Goal: Task Accomplishment & Management: Manage account settings

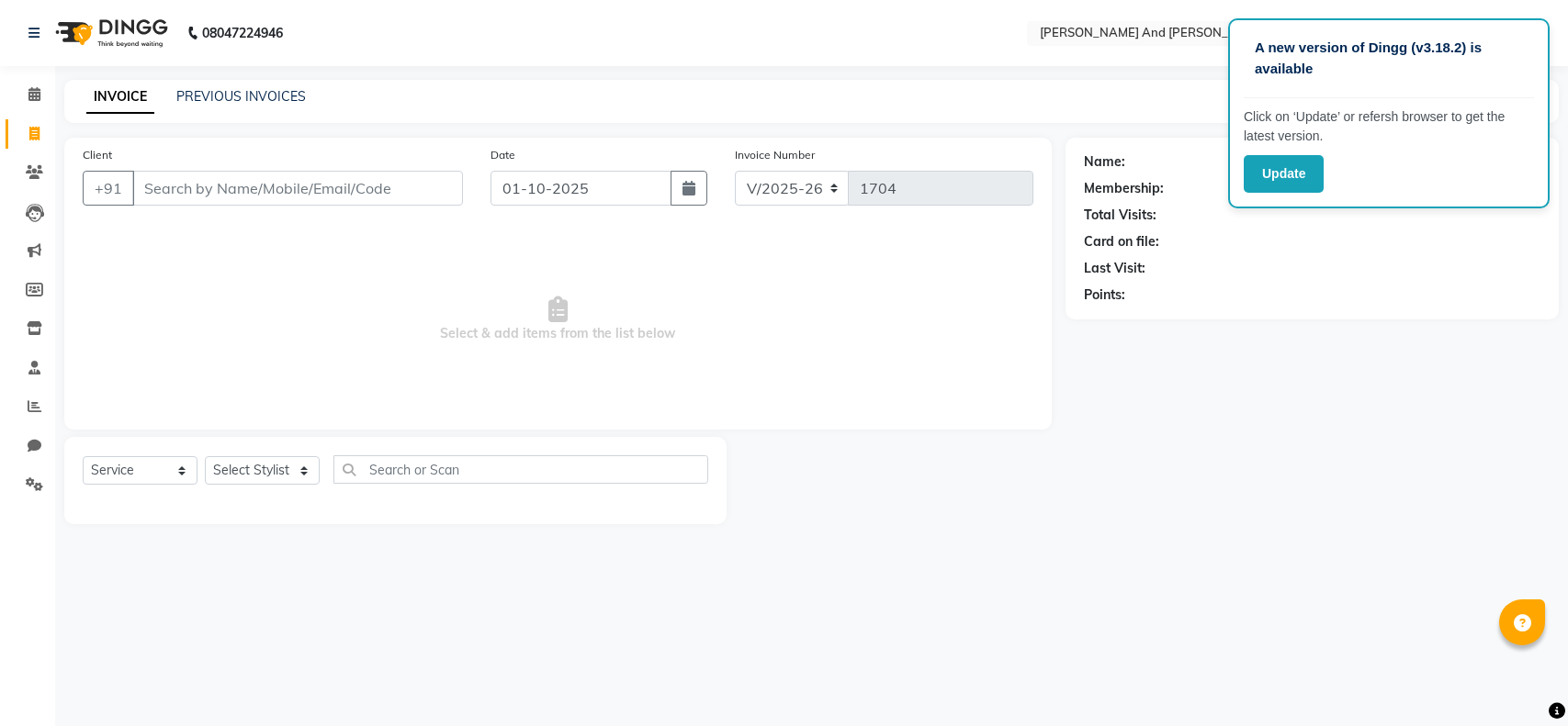
select select "4907"
select select "service"
click at [234, 90] on link "PREVIOUS INVOICES" at bounding box center [241, 96] width 130 height 17
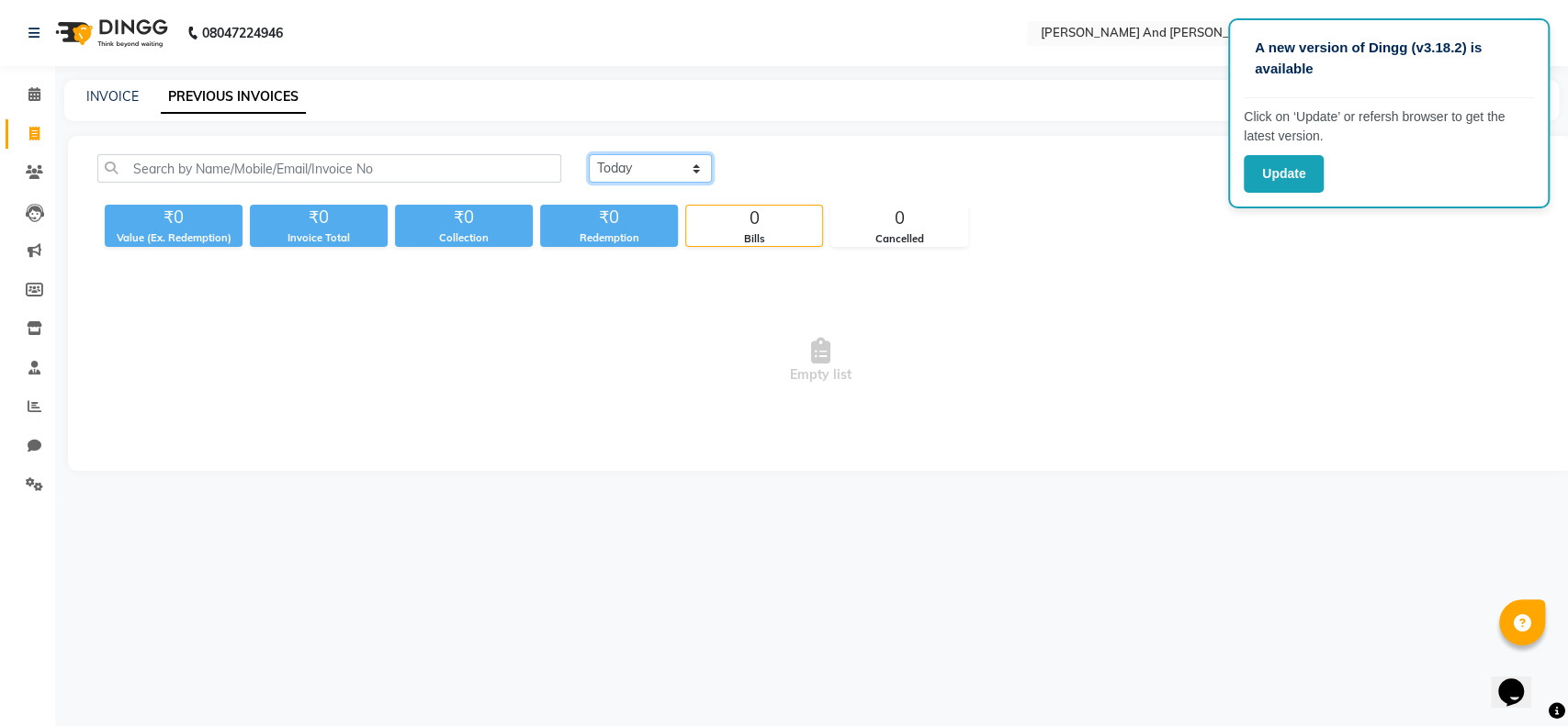
click at [625, 170] on select "Today Yesterday Custom Range" at bounding box center [651, 168] width 123 height 28
select select "range"
click at [589, 154] on select "Today Yesterday Custom Range" at bounding box center [651, 168] width 123 height 28
click at [771, 173] on input "01-10-2025" at bounding box center [800, 169] width 129 height 26
select select "10"
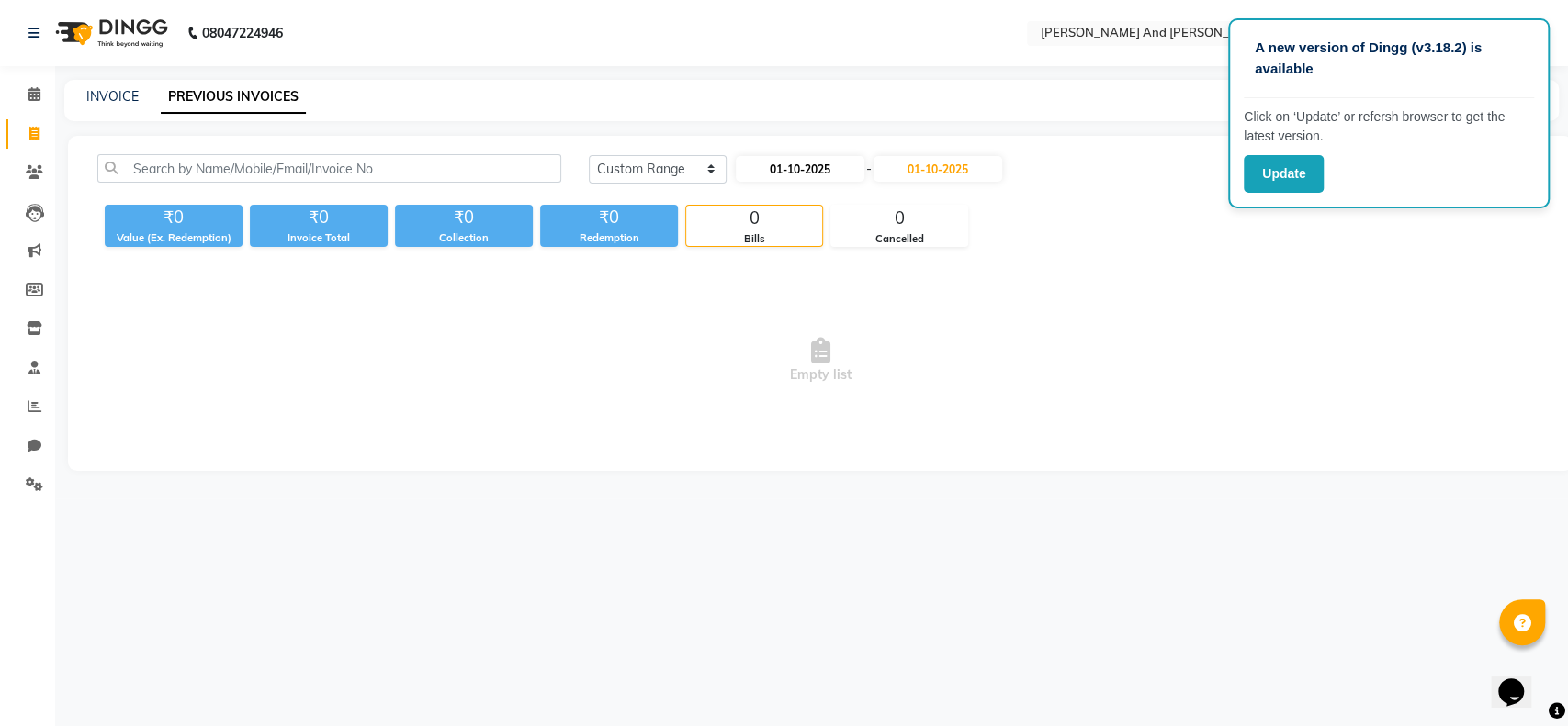
select select "2025"
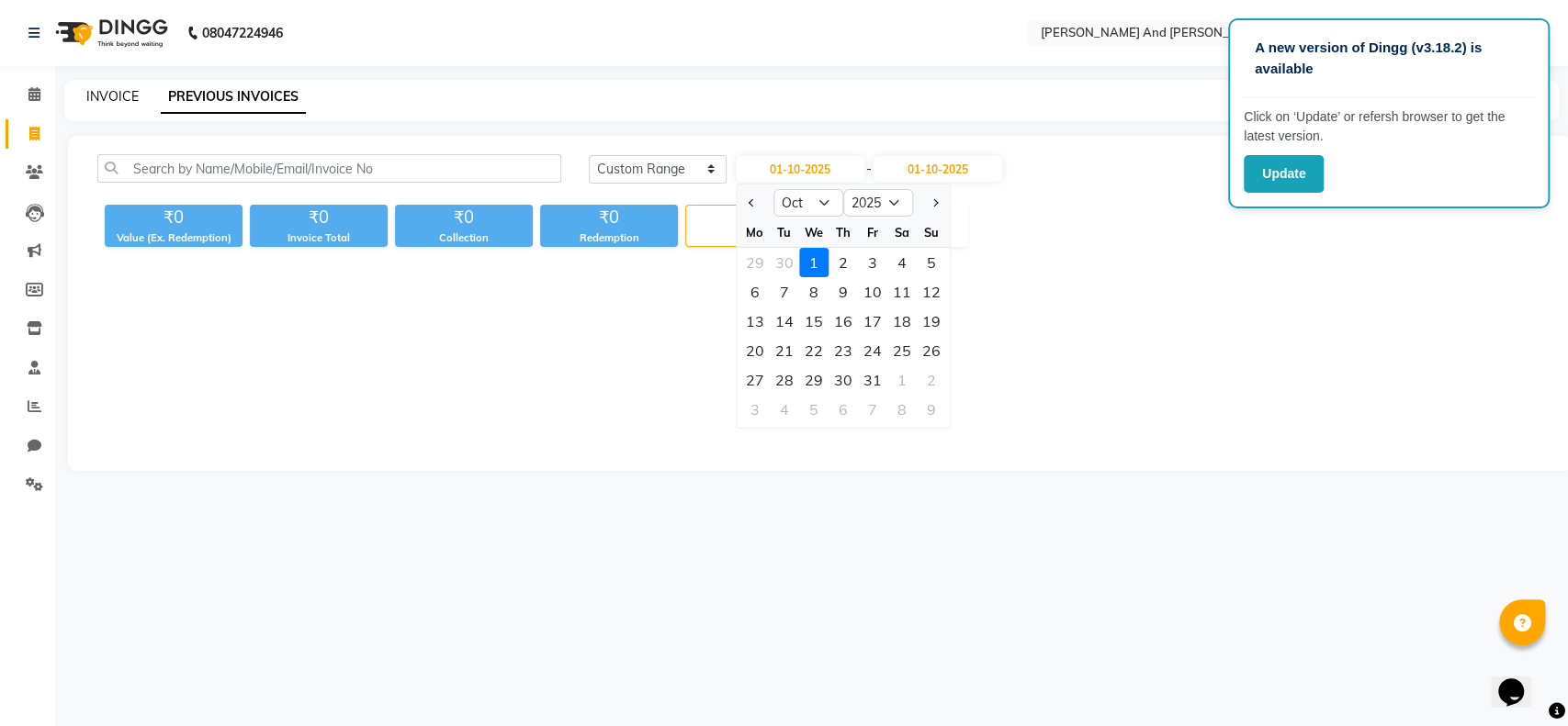
click at [109, 92] on link "INVOICE" at bounding box center [112, 96] width 52 height 17
select select "4907"
select select "service"
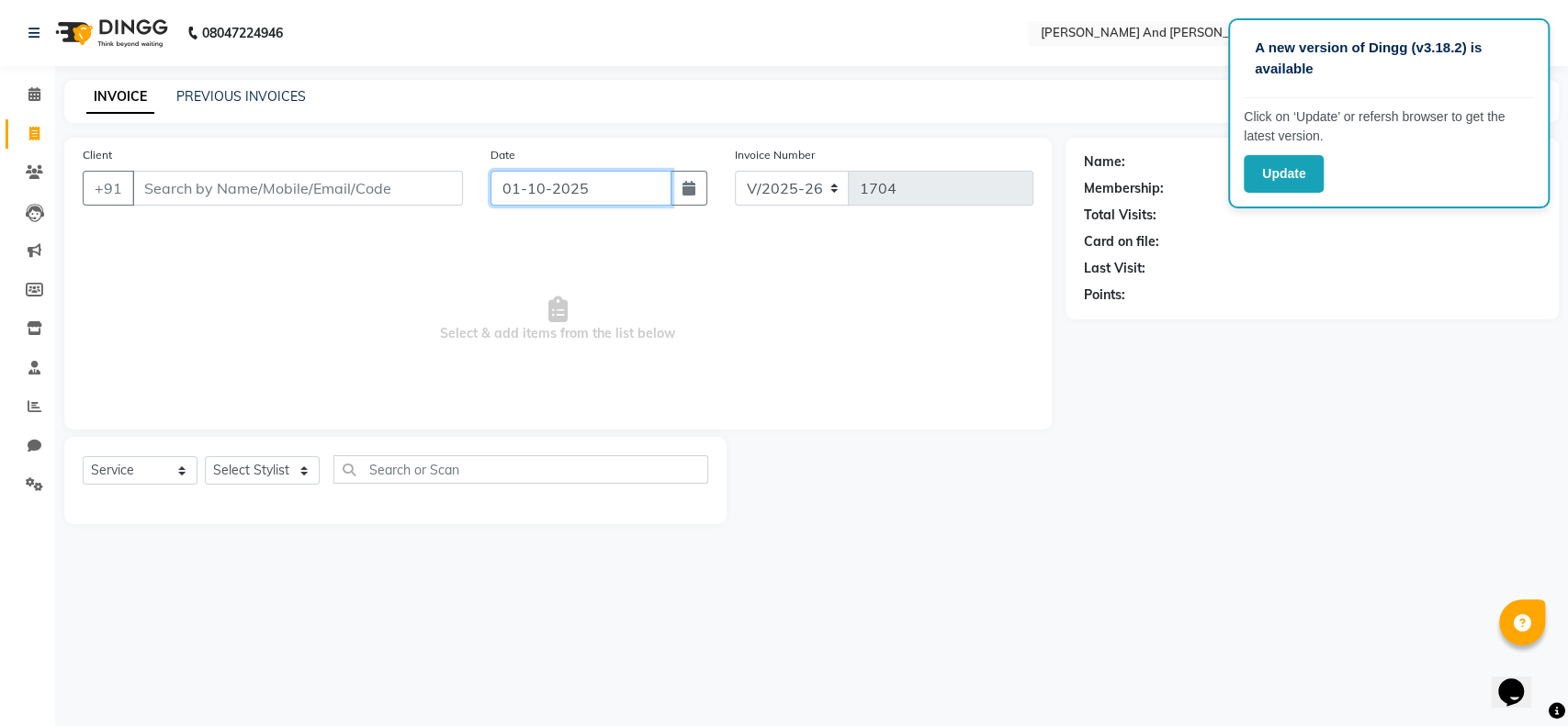
click at [572, 204] on input "01-10-2025" at bounding box center [582, 188] width 181 height 35
select select "10"
select select "2025"
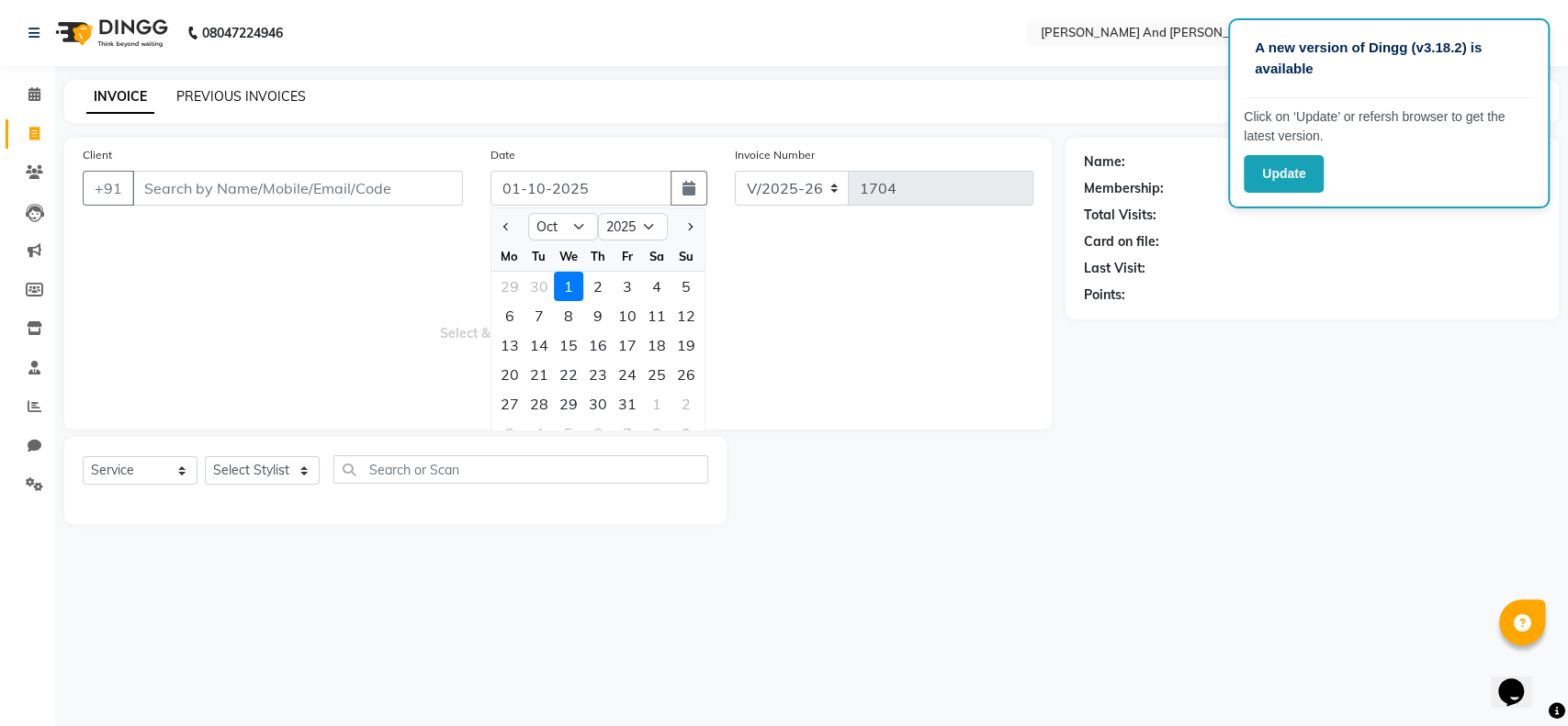
click at [254, 95] on link "PREVIOUS INVOICES" at bounding box center [241, 96] width 130 height 17
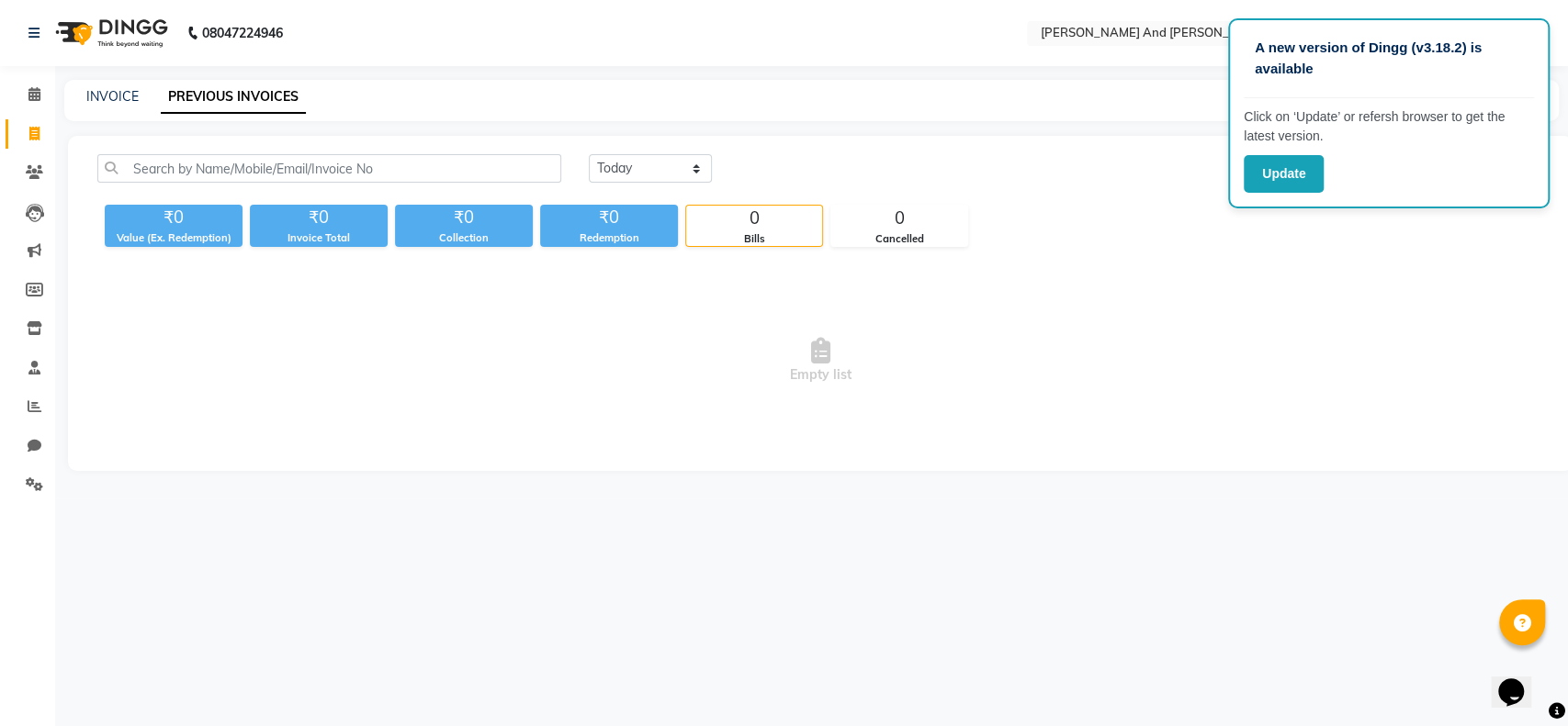
click at [254, 95] on link "PREVIOUS INVOICES" at bounding box center [233, 96] width 145 height 33
click at [638, 158] on select "Today Yesterday Custom Range" at bounding box center [651, 168] width 123 height 28
select select "range"
click at [589, 154] on select "Today Yesterday Custom Range" at bounding box center [651, 168] width 123 height 28
click at [775, 167] on input "01-10-2025" at bounding box center [800, 169] width 129 height 26
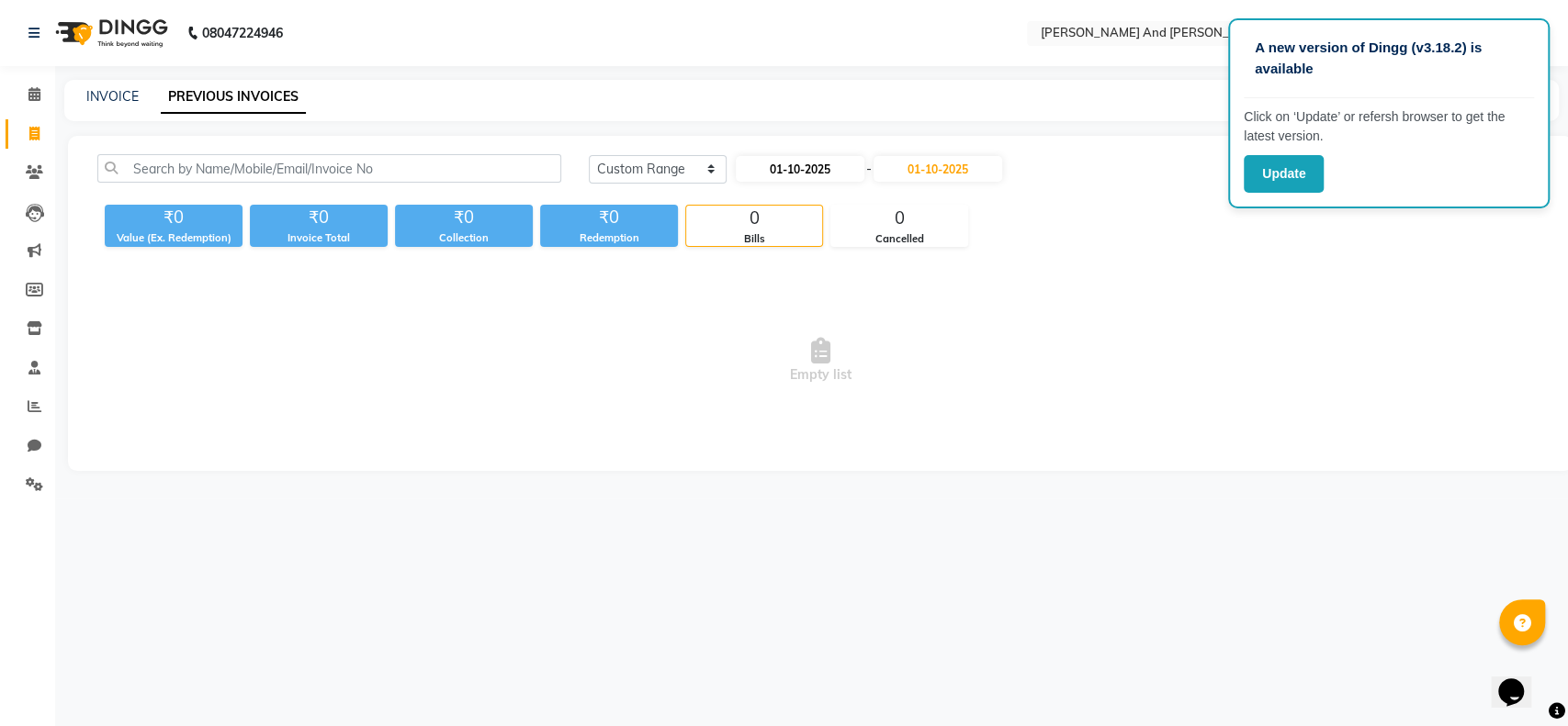
select select "10"
select select "2025"
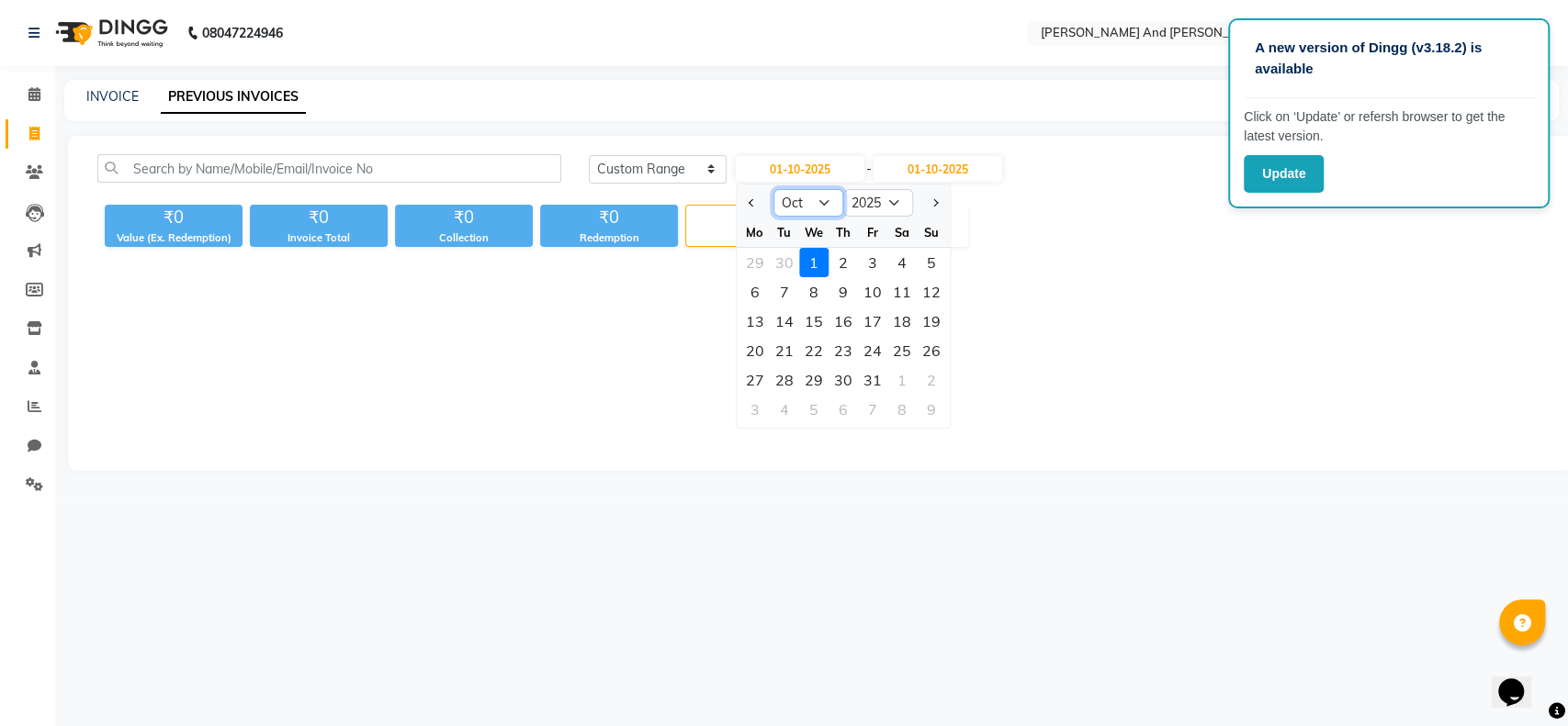
click at [803, 202] on select "Jan Feb Mar Apr May Jun Jul Aug Sep Oct Nov Dec" at bounding box center [808, 202] width 70 height 27
select select "9"
click at [773, 189] on select "Jan Feb Mar Apr May Jun Jul Aug Sep Oct Nov Dec" at bounding box center [808, 202] width 70 height 27
click at [757, 261] on div "1" at bounding box center [755, 262] width 29 height 29
type input "01-09-2025"
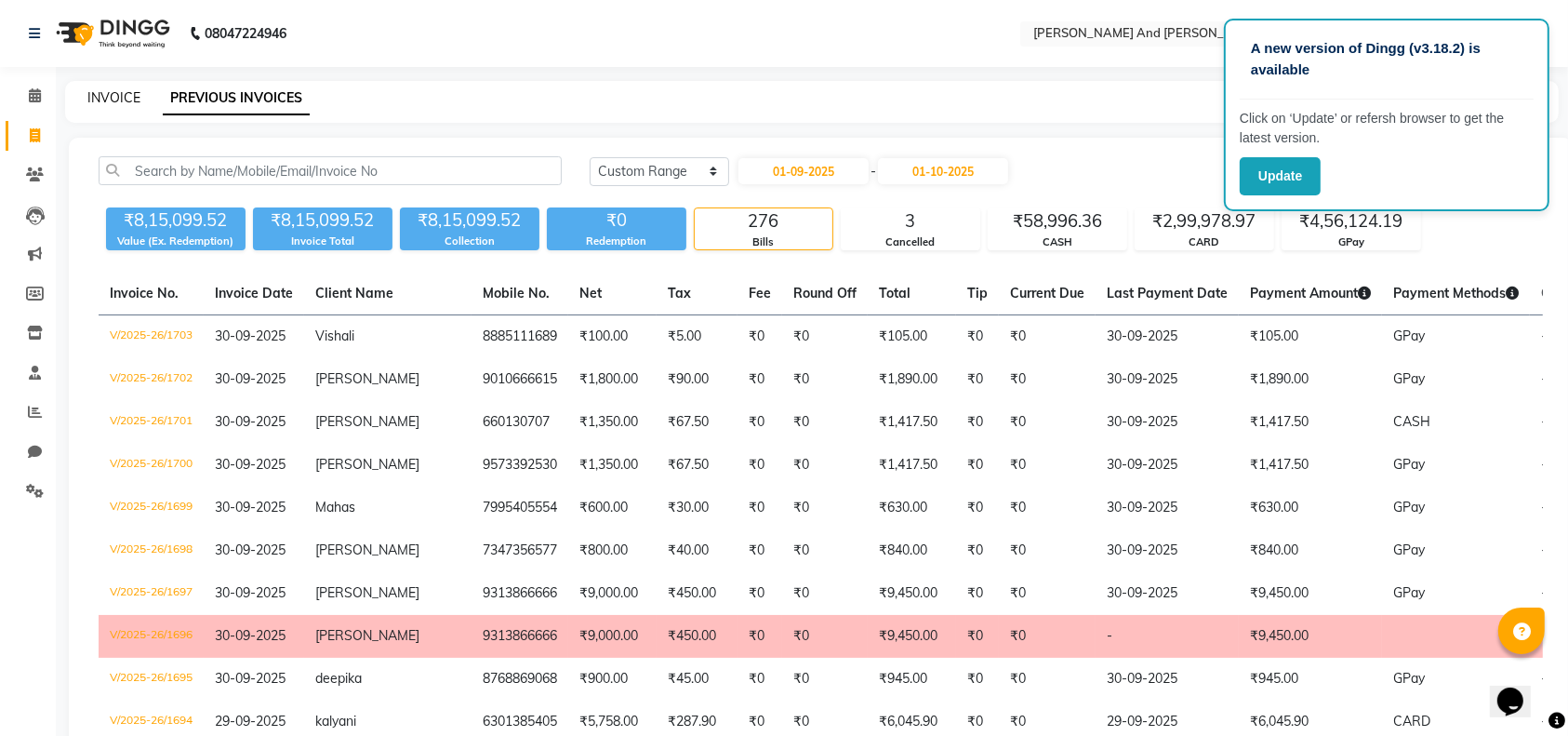
click at [101, 89] on link "INVOICE" at bounding box center [114, 98] width 53 height 17
select select "4907"
select select "service"
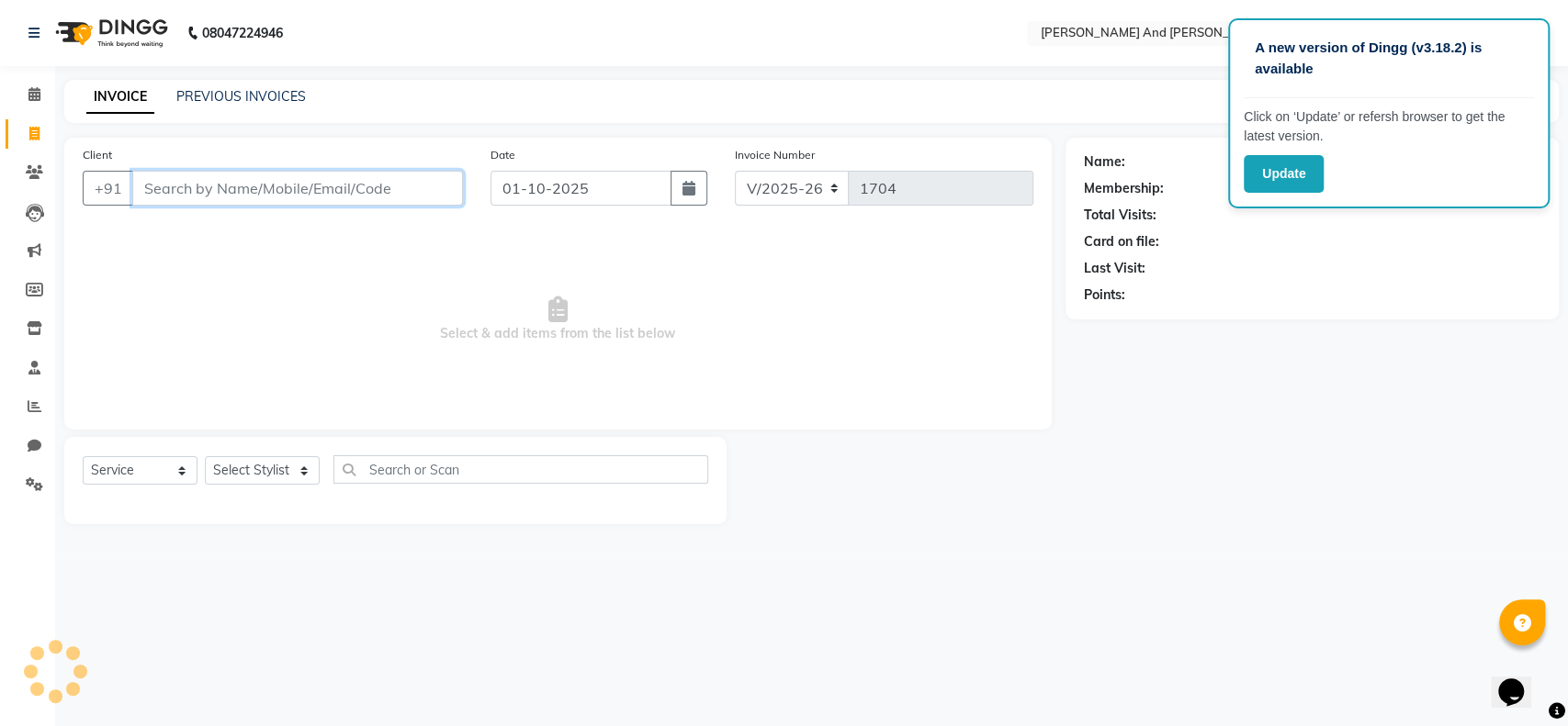
click at [257, 190] on input "Client" at bounding box center [297, 188] width 331 height 35
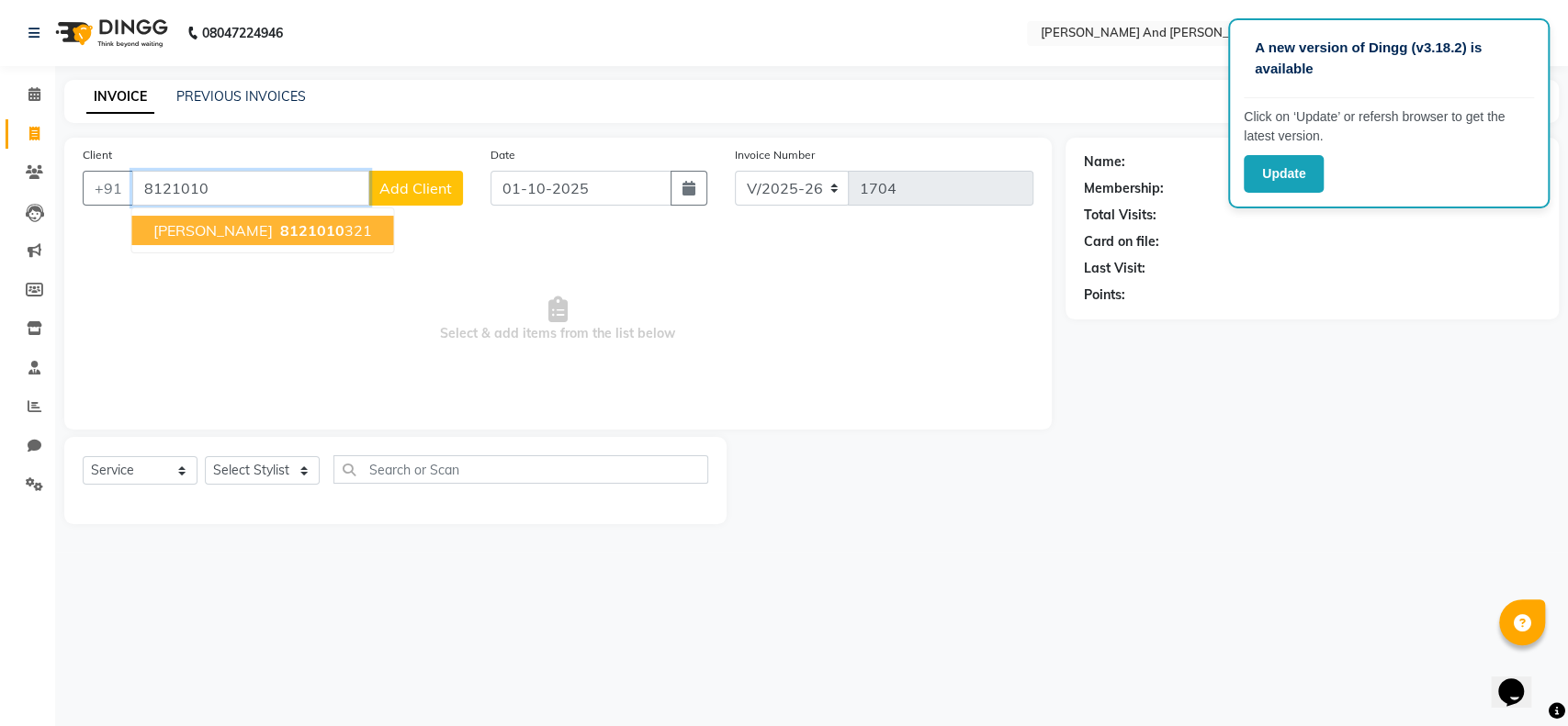
click at [280, 230] on span "8121010" at bounding box center [311, 231] width 65 height 19
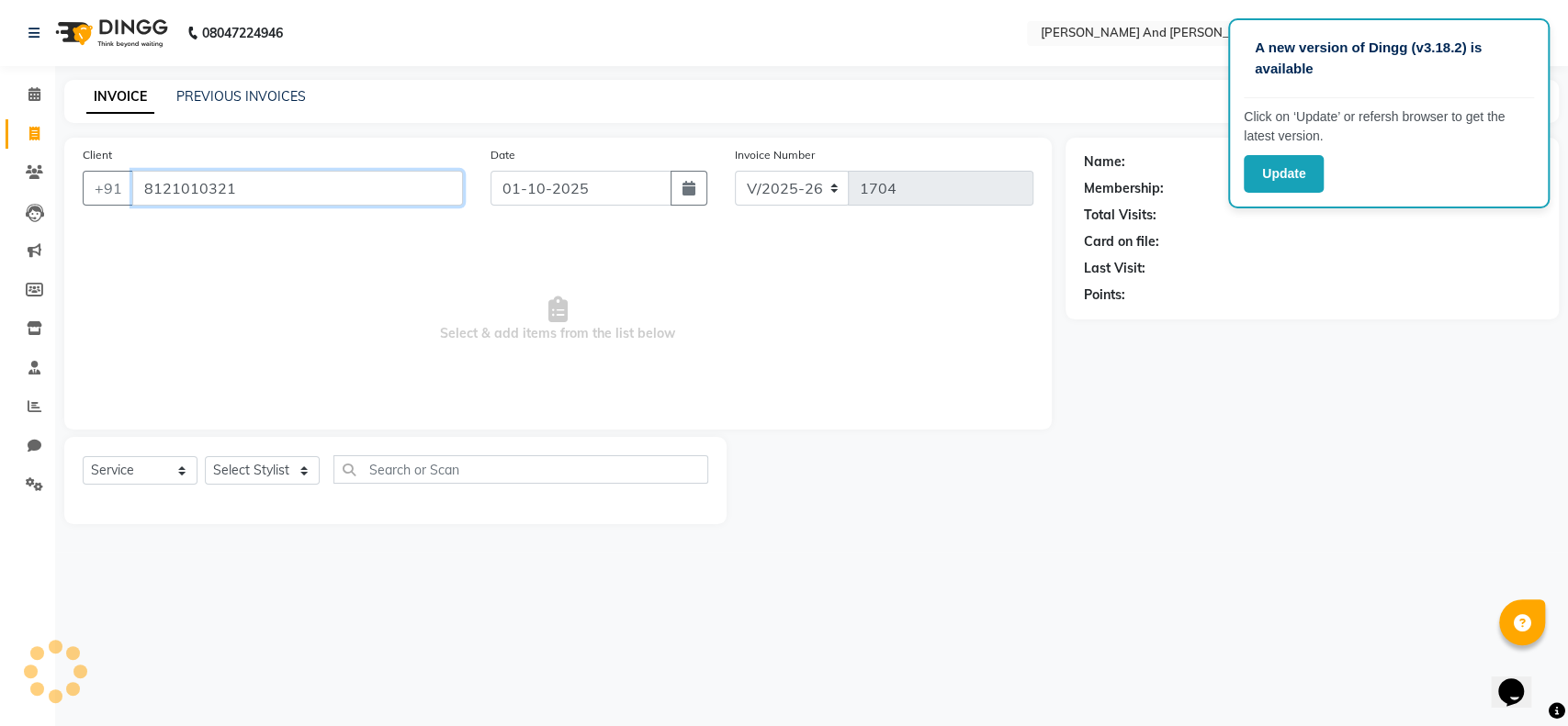
type input "8121010321"
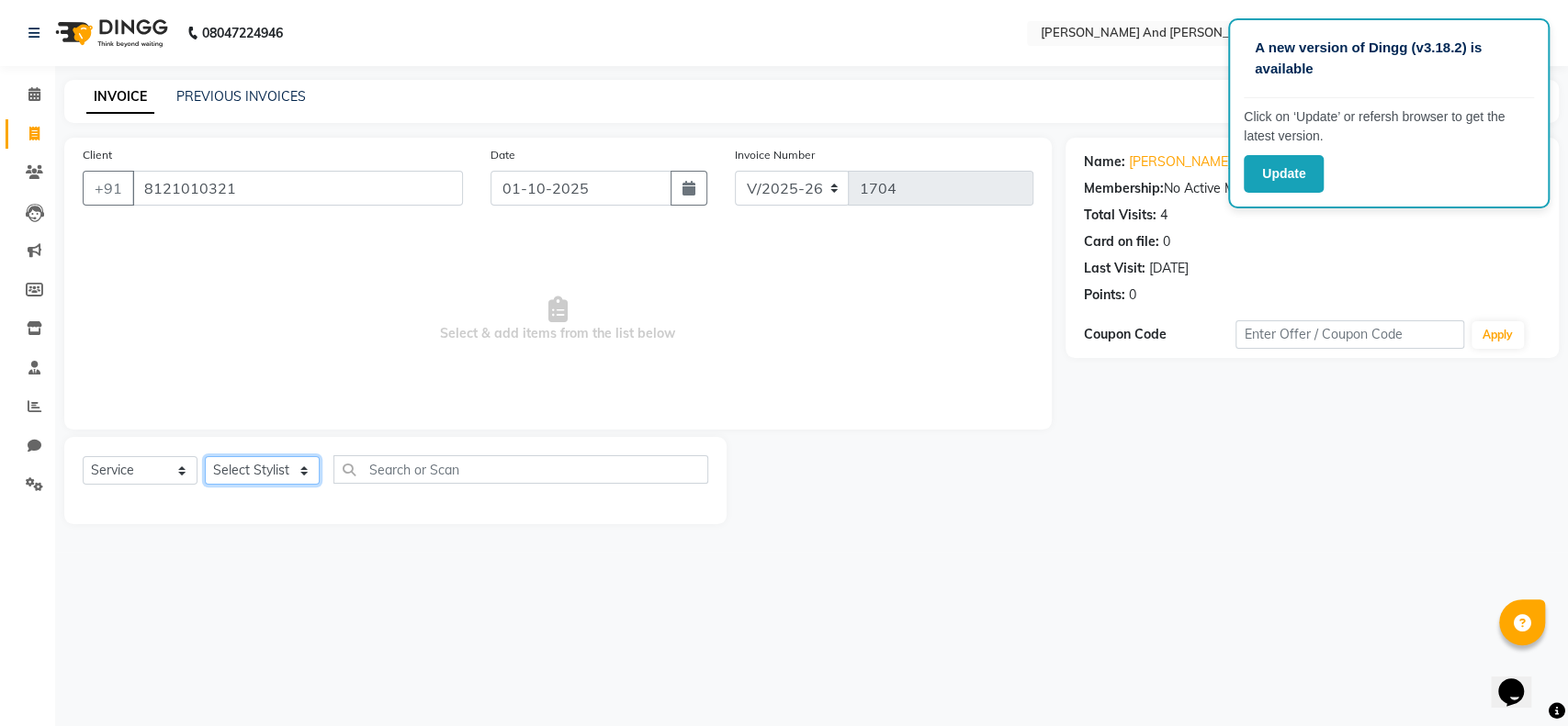
click at [301, 471] on select "Select Stylist Ali Daulat Deepika Dheepika mngr Rajveer Sanib Saifi Savej Shail…" at bounding box center [262, 470] width 115 height 28
select select "76440"
click at [205, 456] on select "Select Stylist Ali Daulat Deepika Dheepika mngr Rajveer Sanib Saifi Savej Shail…" at bounding box center [262, 470] width 115 height 28
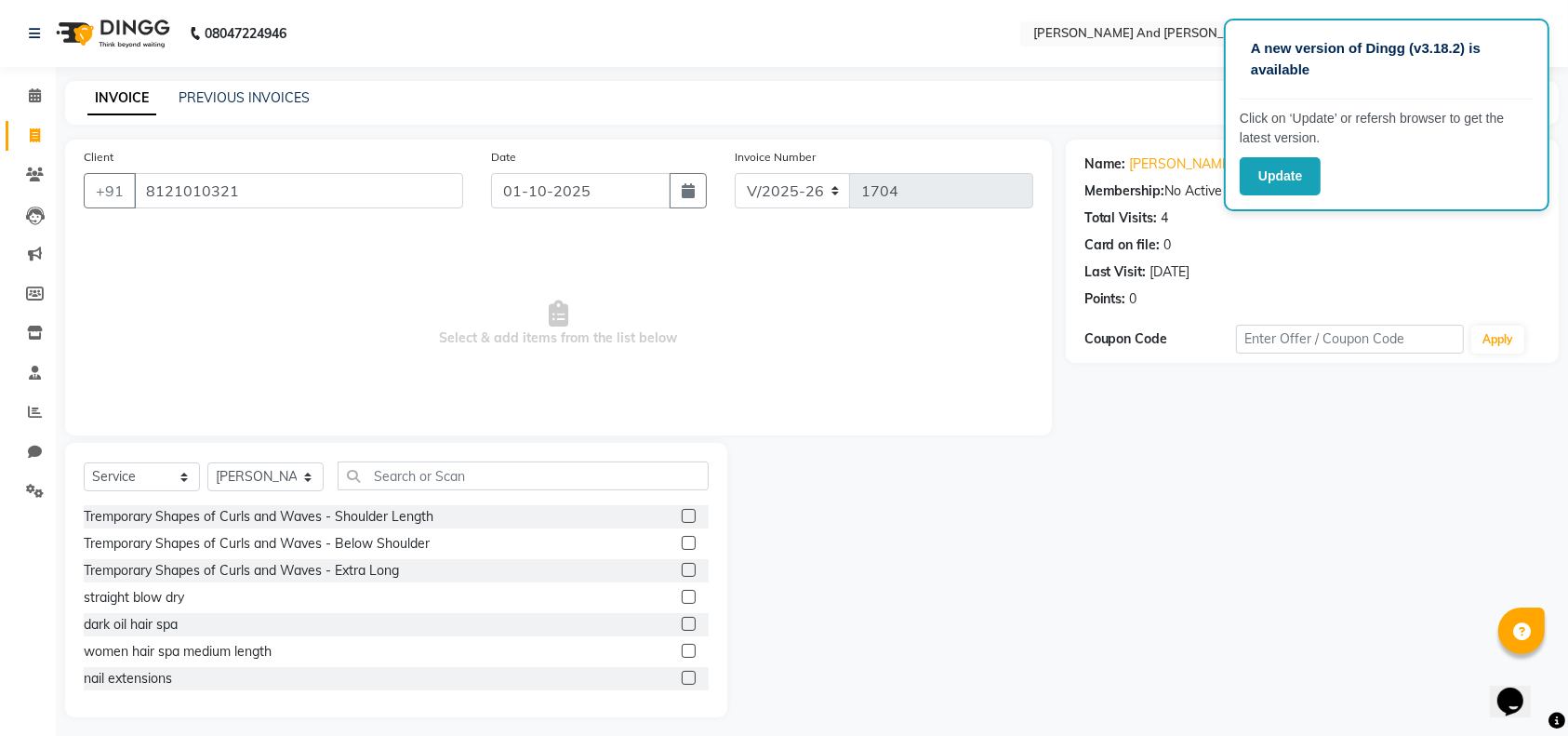
click at [266, 327] on span "Select & add items from the list below" at bounding box center [558, 324] width 950 height 186
click at [432, 481] on input "text" at bounding box center [524, 476] width 371 height 28
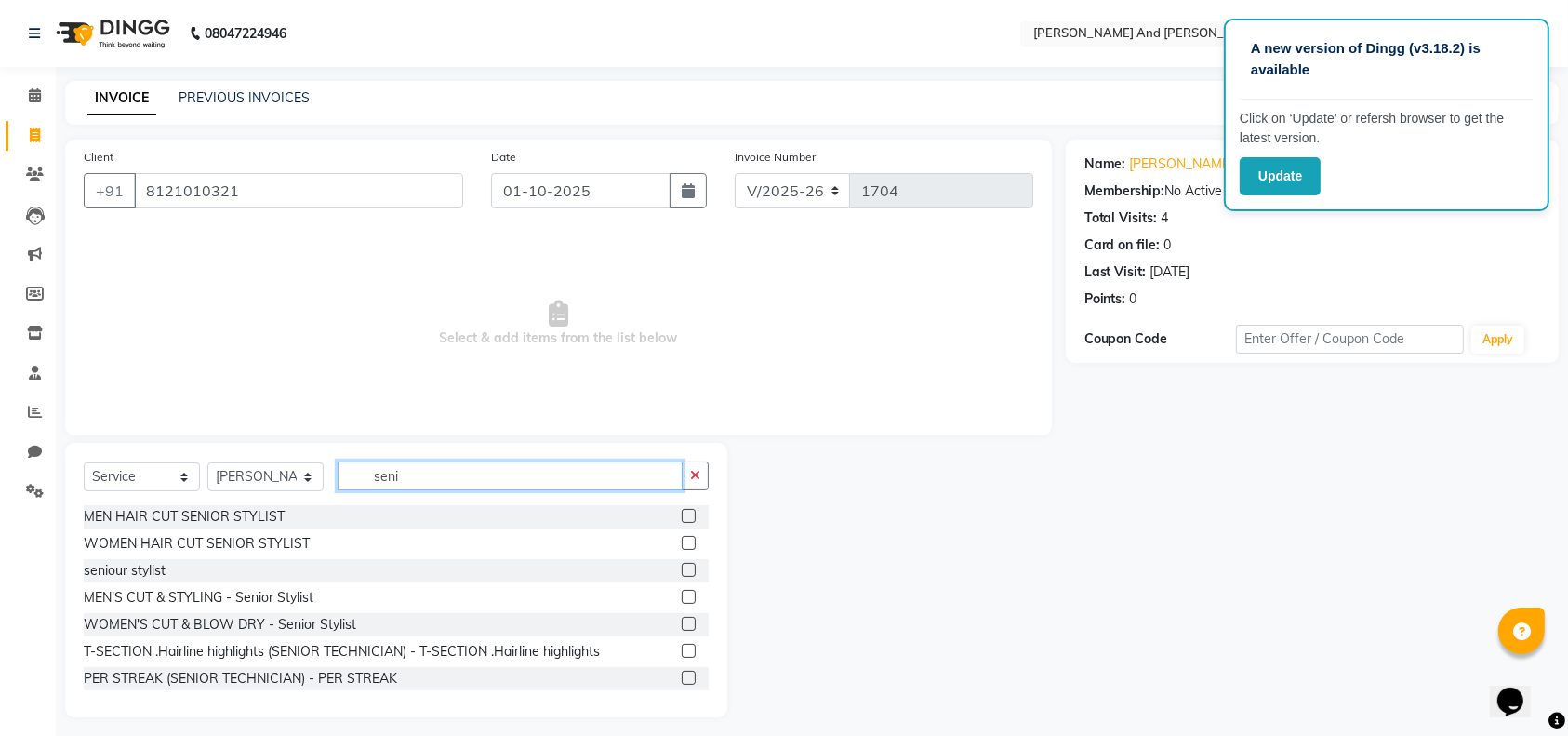
type input "seni"
click at [682, 517] on label at bounding box center [688, 515] width 14 height 14
click at [682, 517] on input "checkbox" at bounding box center [687, 516] width 12 height 12
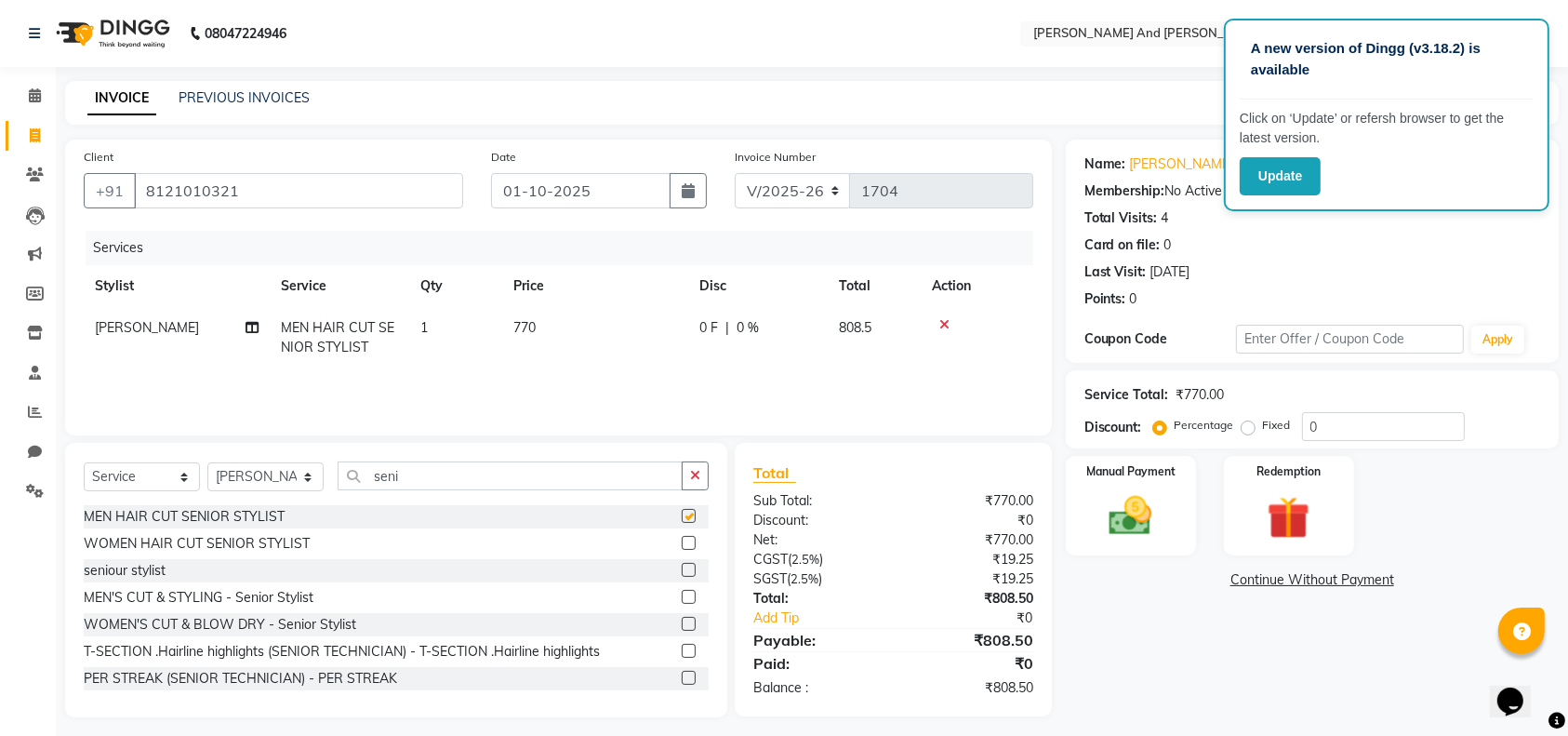
checkbox input "false"
click at [602, 480] on input "seni" at bounding box center [510, 476] width 345 height 28
type input "s"
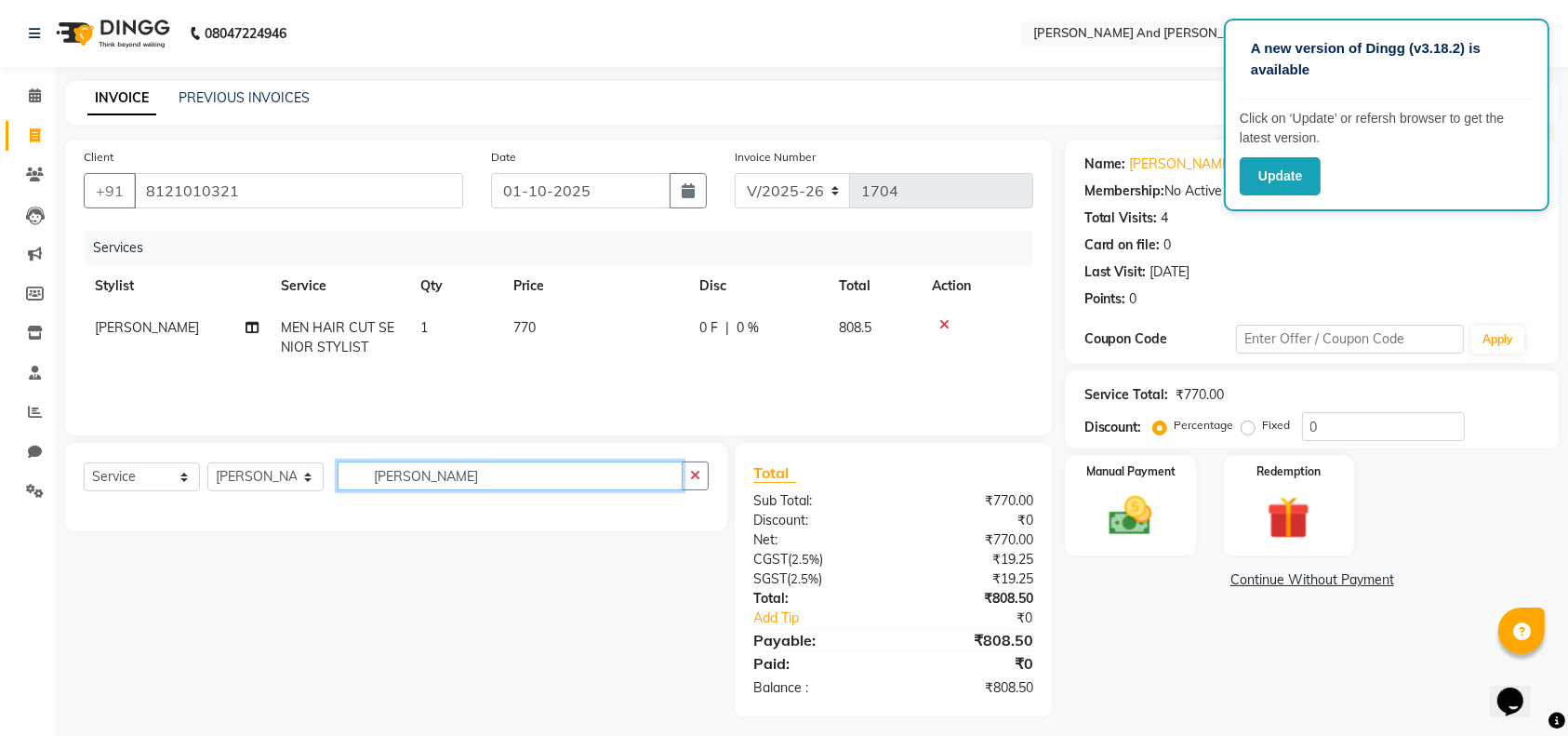
click at [494, 461] on input "berad" at bounding box center [510, 476] width 345 height 28
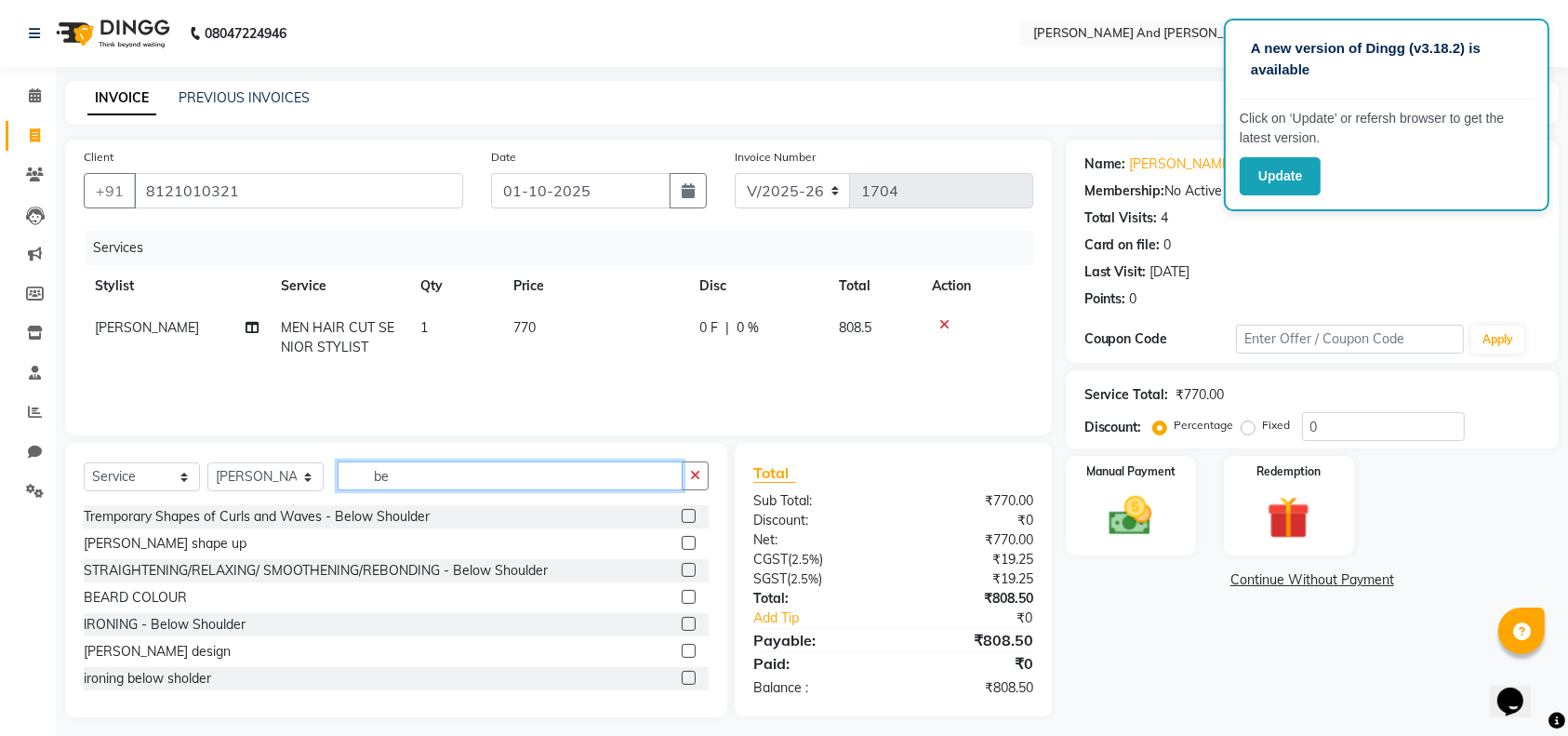
type input "be"
click at [682, 543] on label at bounding box center [688, 543] width 14 height 14
click at [682, 543] on input "checkbox" at bounding box center [687, 544] width 12 height 12
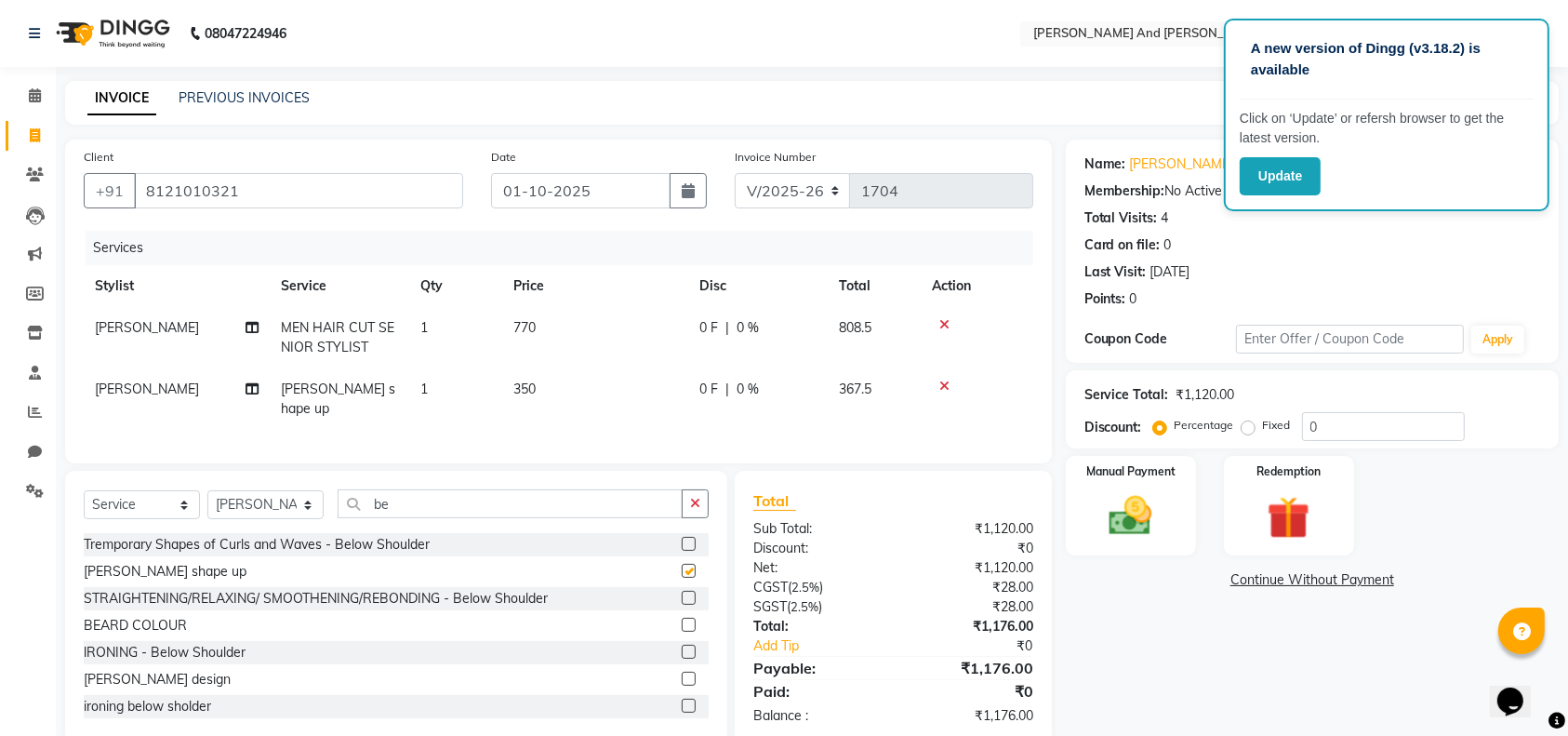
checkbox input "false"
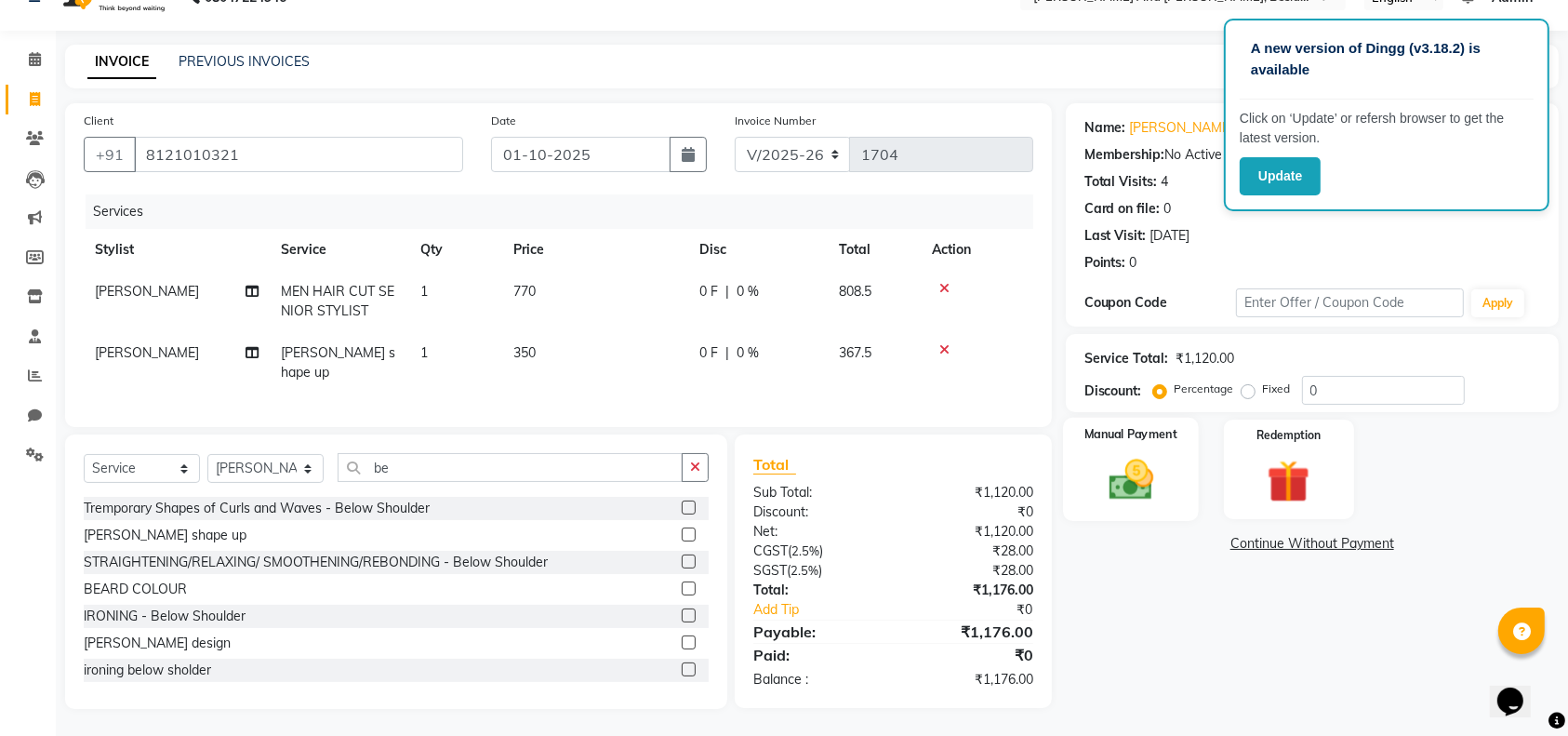
click at [1137, 457] on img at bounding box center [1131, 479] width 73 height 51
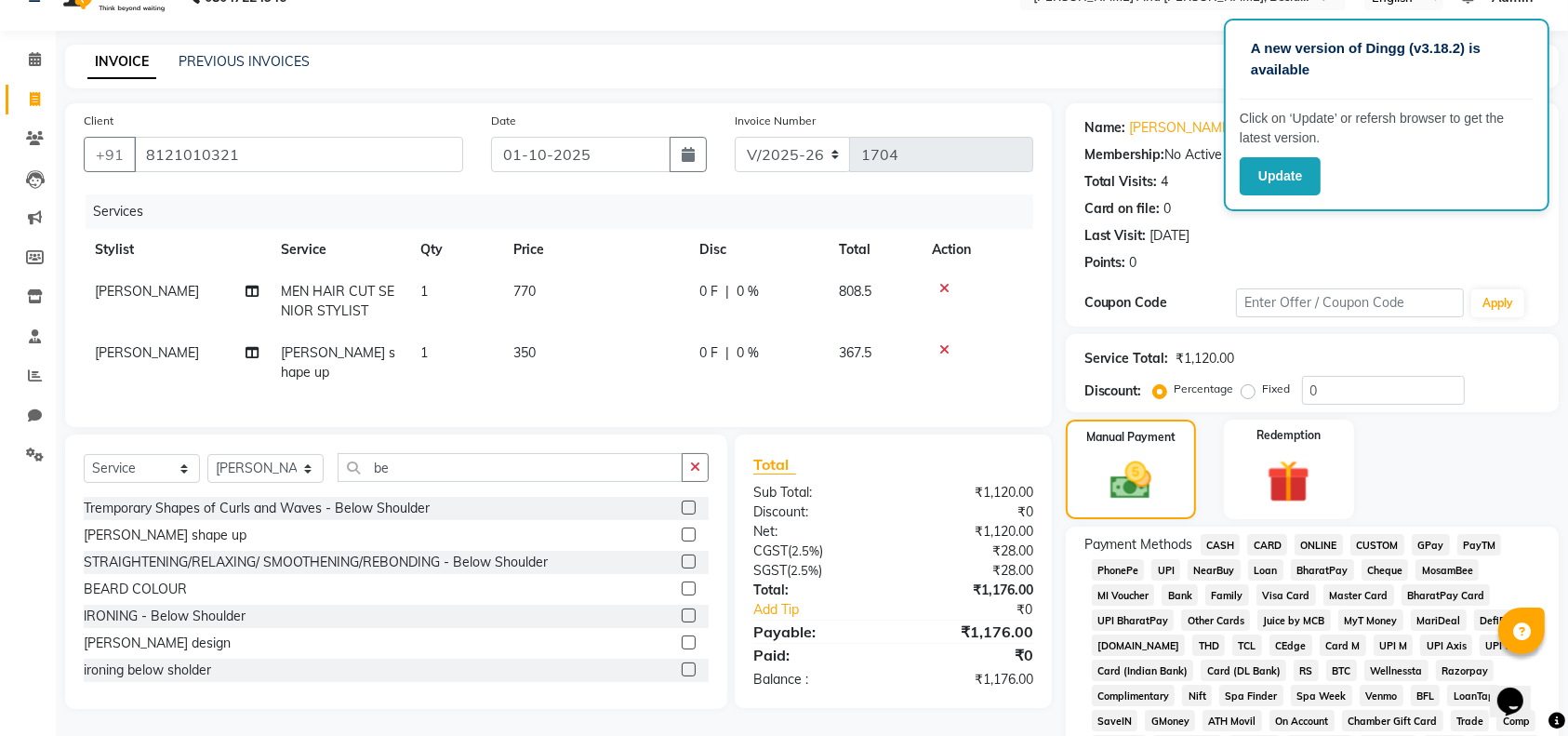
click at [1219, 538] on span "CASH" at bounding box center [1221, 545] width 40 height 22
click at [1224, 542] on span "CASH" at bounding box center [1221, 545] width 40 height 22
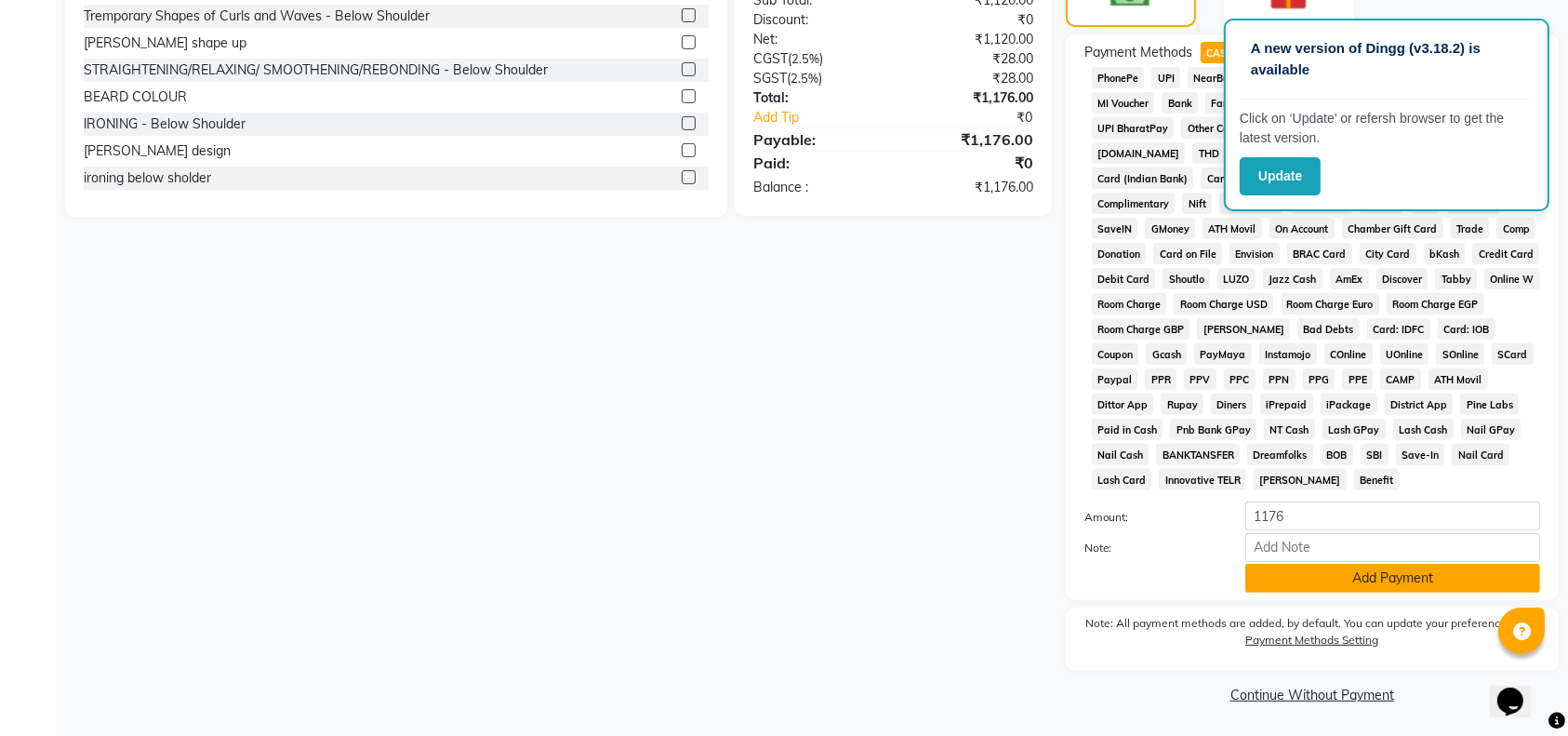
click at [1344, 583] on button "Add Payment" at bounding box center [1392, 578] width 294 height 28
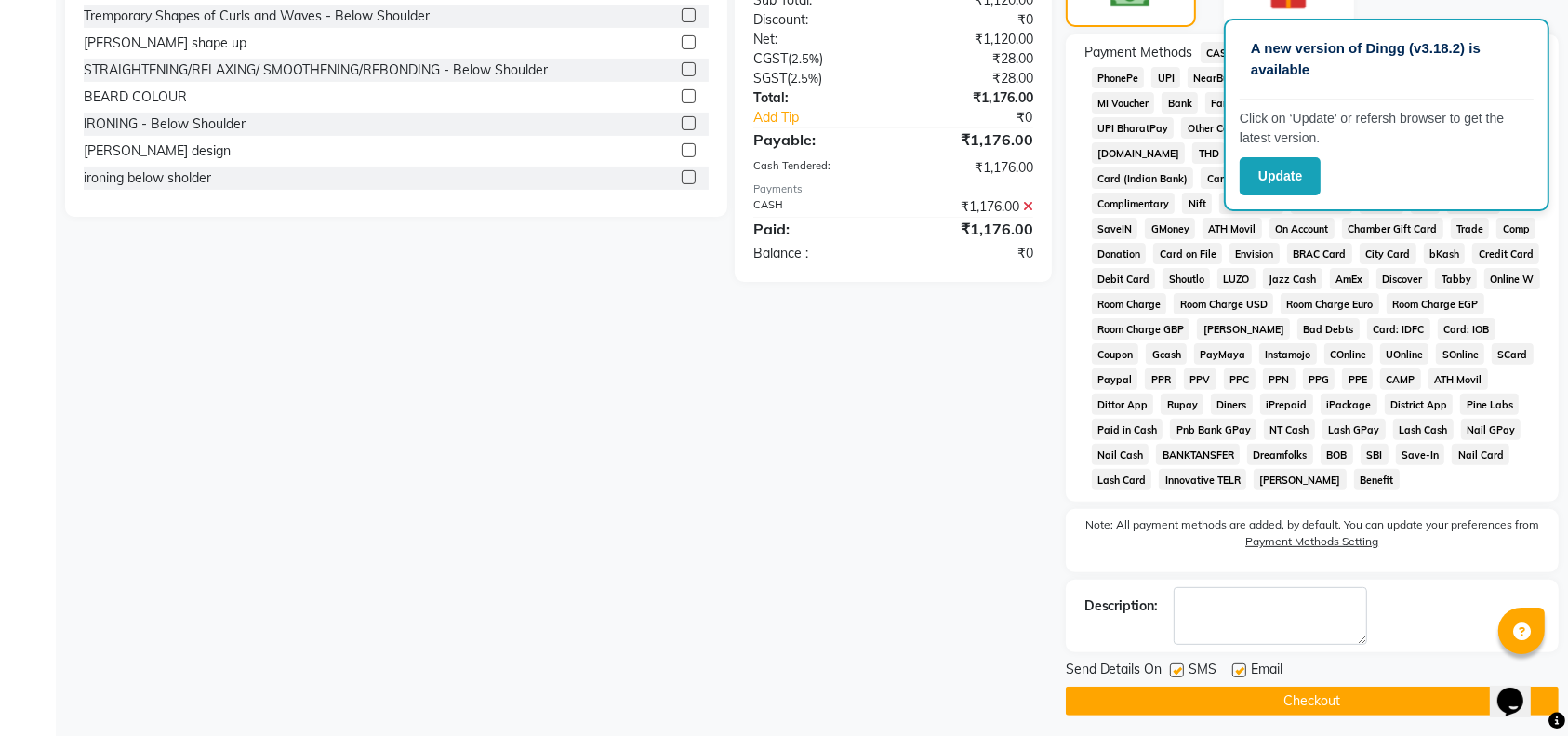
click at [1346, 704] on button "Checkout" at bounding box center [1312, 701] width 493 height 28
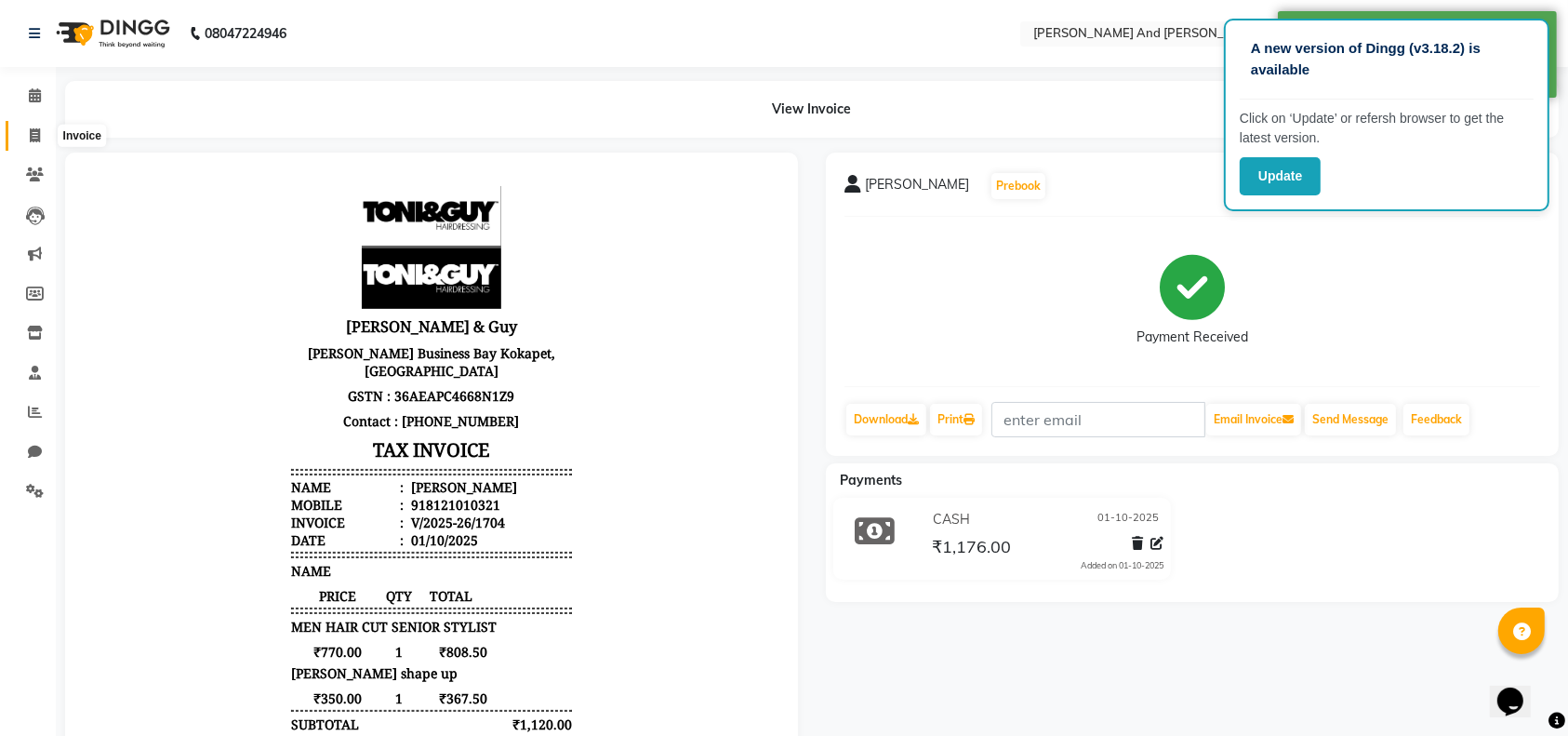
click at [34, 126] on span at bounding box center [35, 136] width 32 height 22
select select "service"
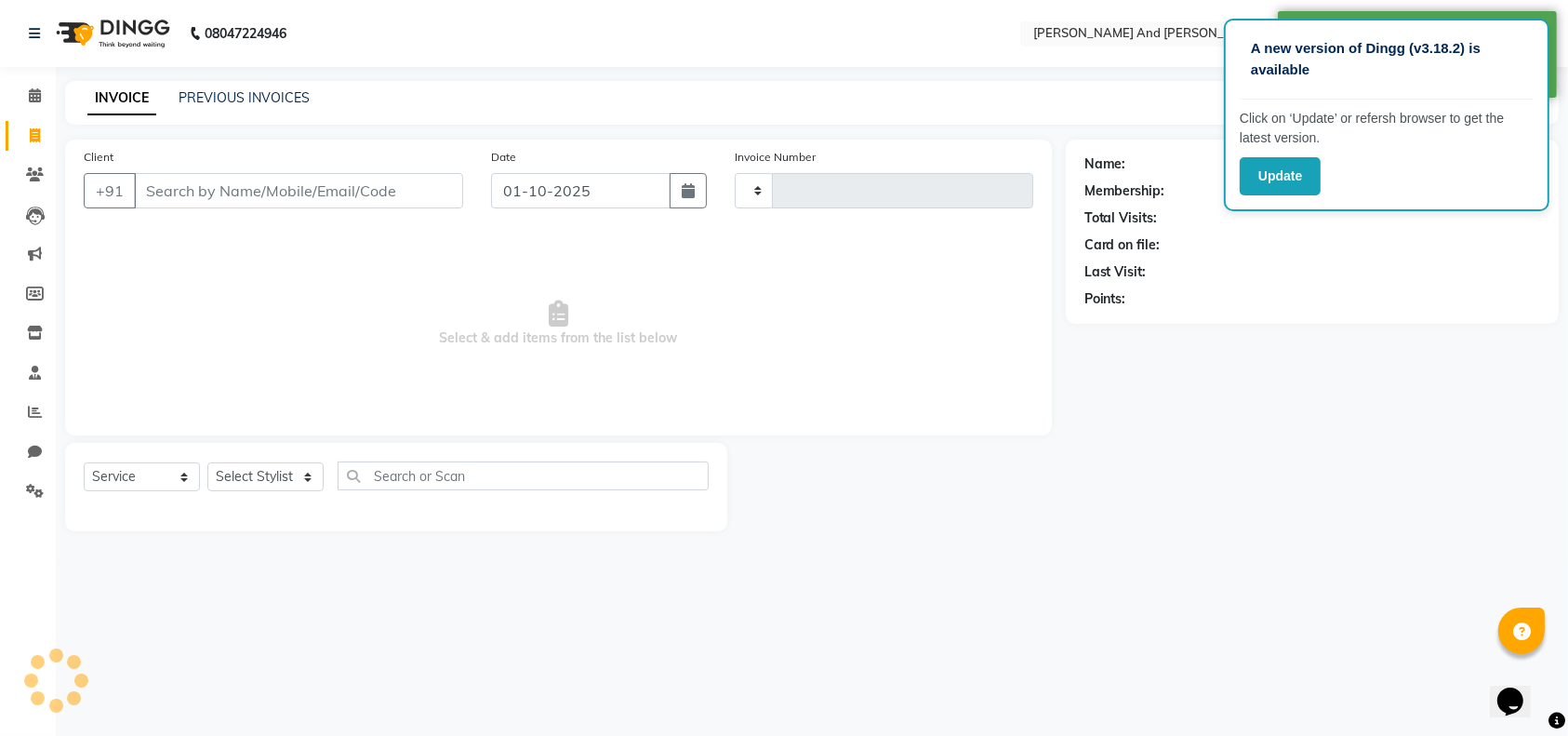
type input "1705"
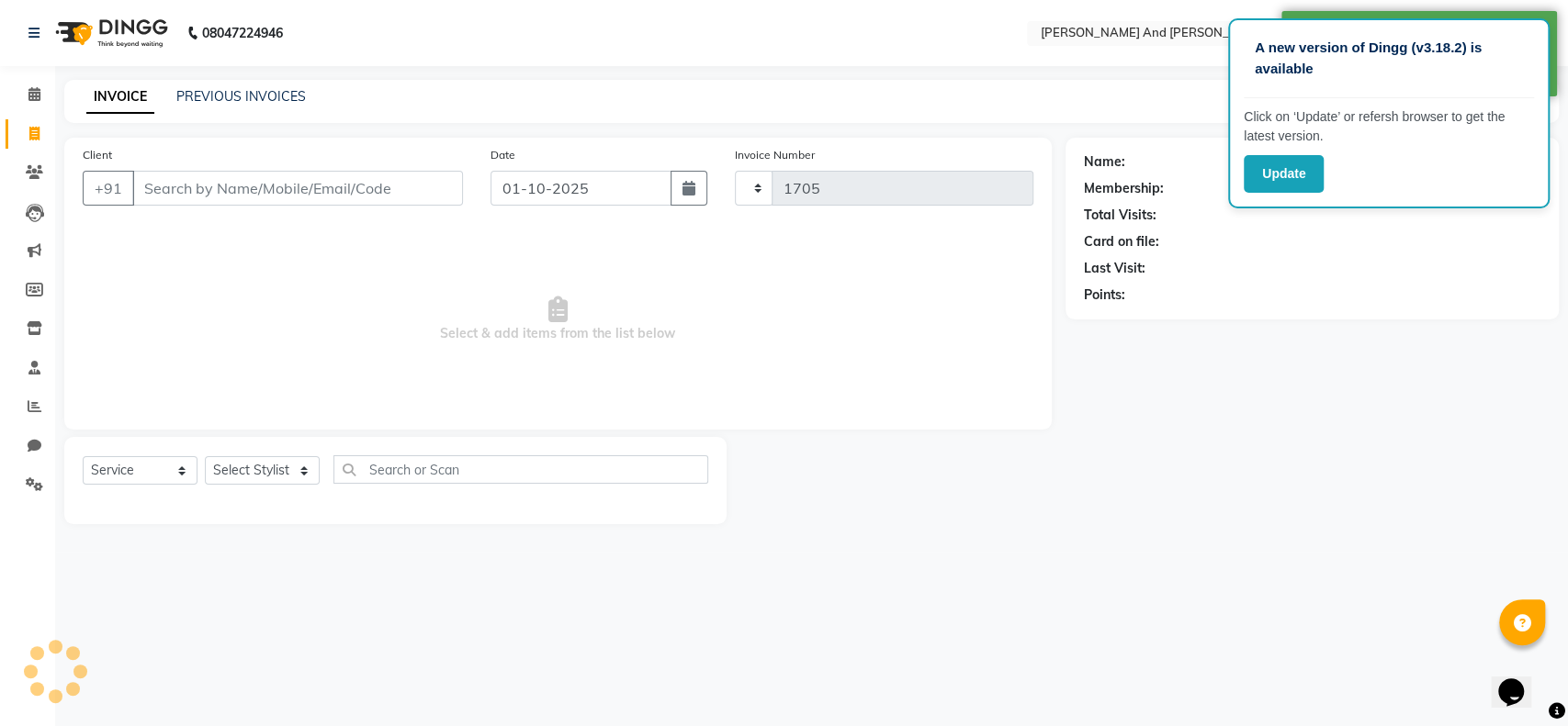
select select "4907"
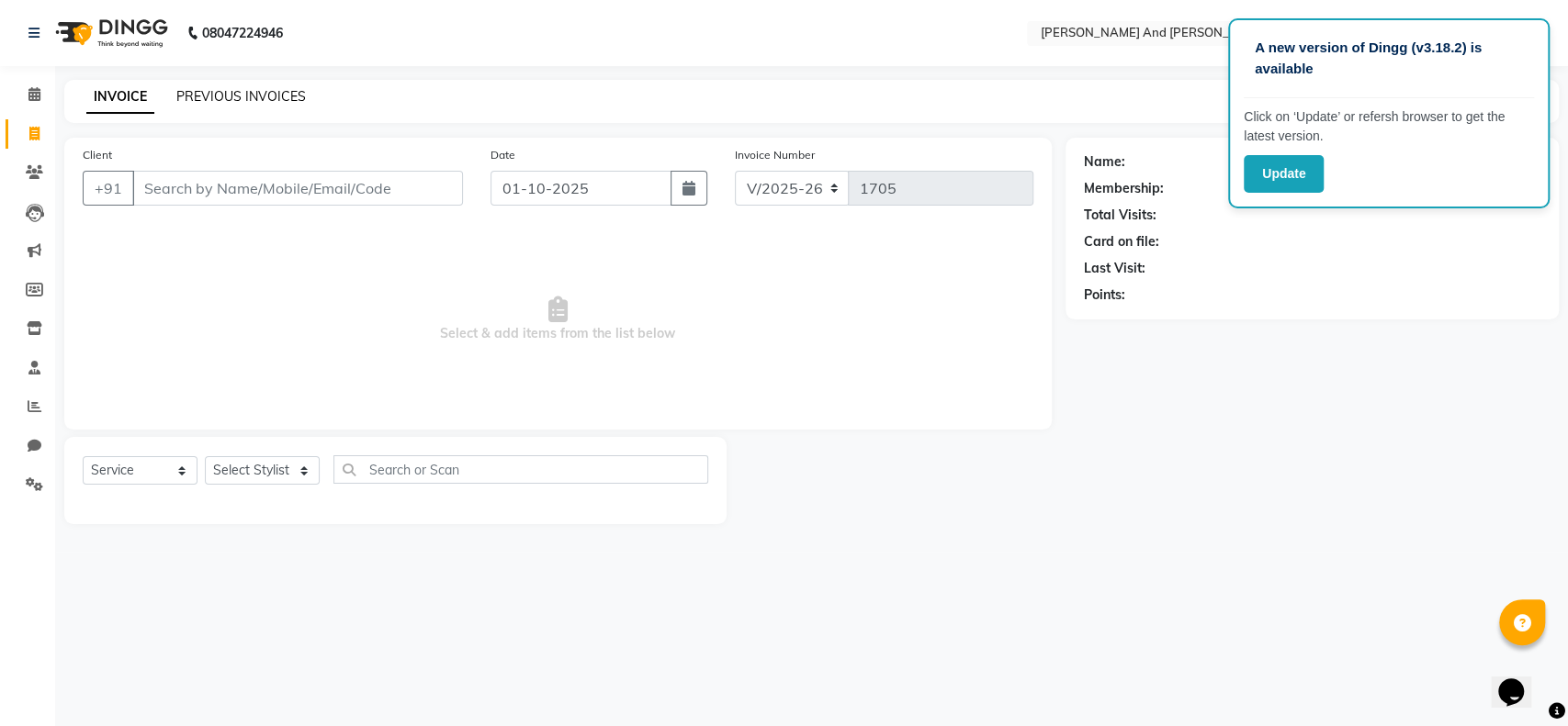
click at [265, 104] on link "PREVIOUS INVOICES" at bounding box center [241, 96] width 130 height 17
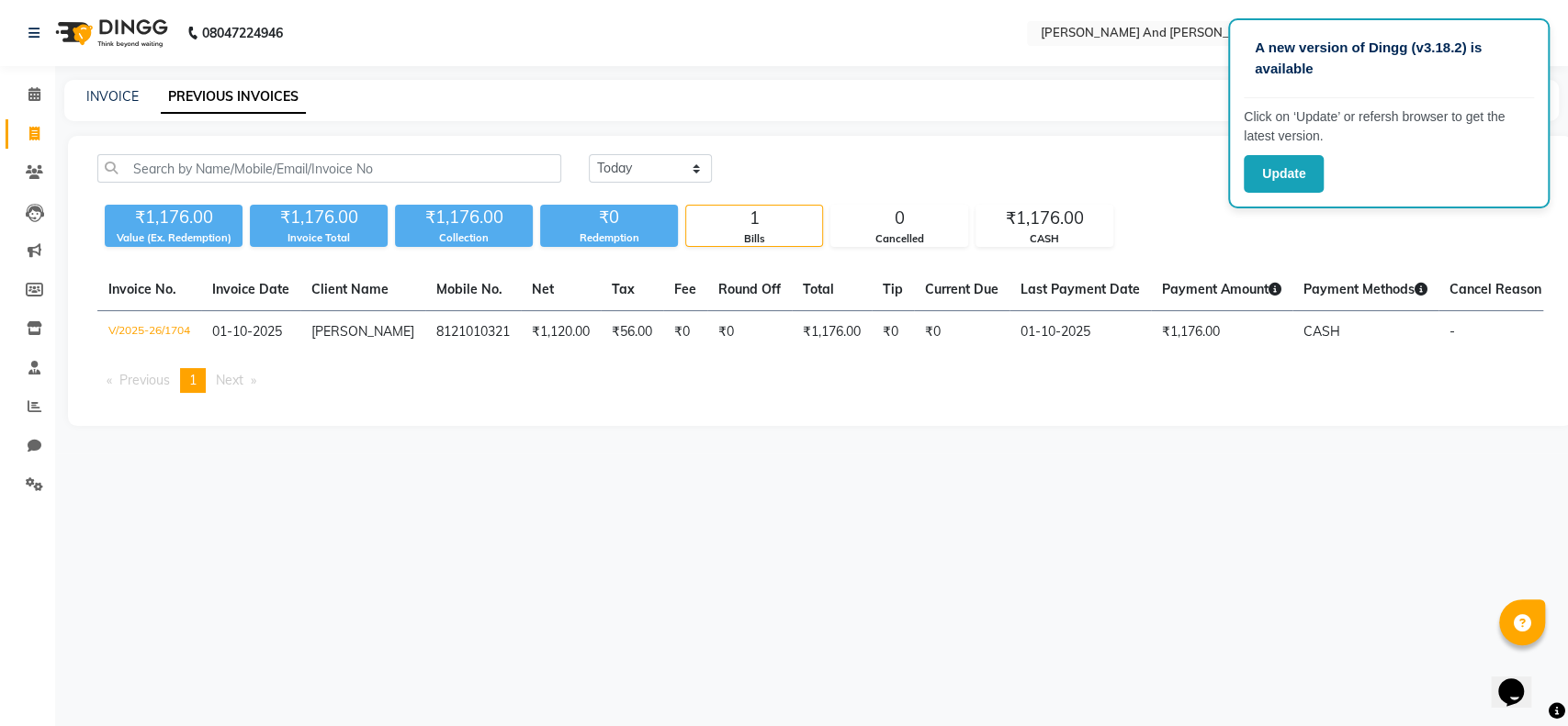
drag, startPoint x: 496, startPoint y: 396, endPoint x: 1037, endPoint y: 534, distance: 558.3
click at [1037, 534] on div "A new version of Dingg (v3.18.2) is available Click on ‘Update’ or refersh brow…" at bounding box center [784, 363] width 1568 height 726
click at [699, 169] on select "Today Yesterday Custom Range" at bounding box center [651, 168] width 123 height 28
select select "range"
click at [589, 154] on select "Today Yesterday Custom Range" at bounding box center [651, 168] width 123 height 28
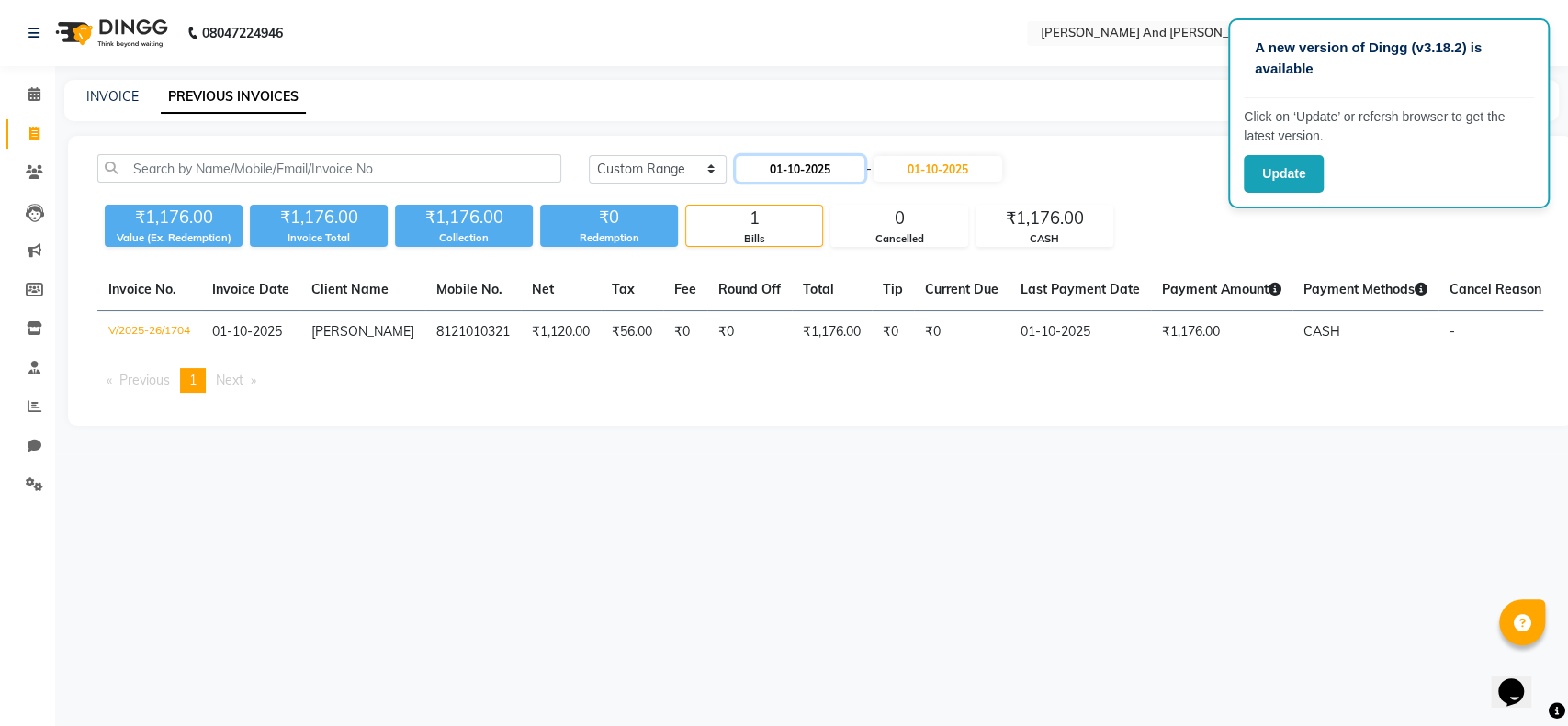
click at [778, 170] on input "01-10-2025" at bounding box center [800, 169] width 129 height 26
select select "10"
select select "2025"
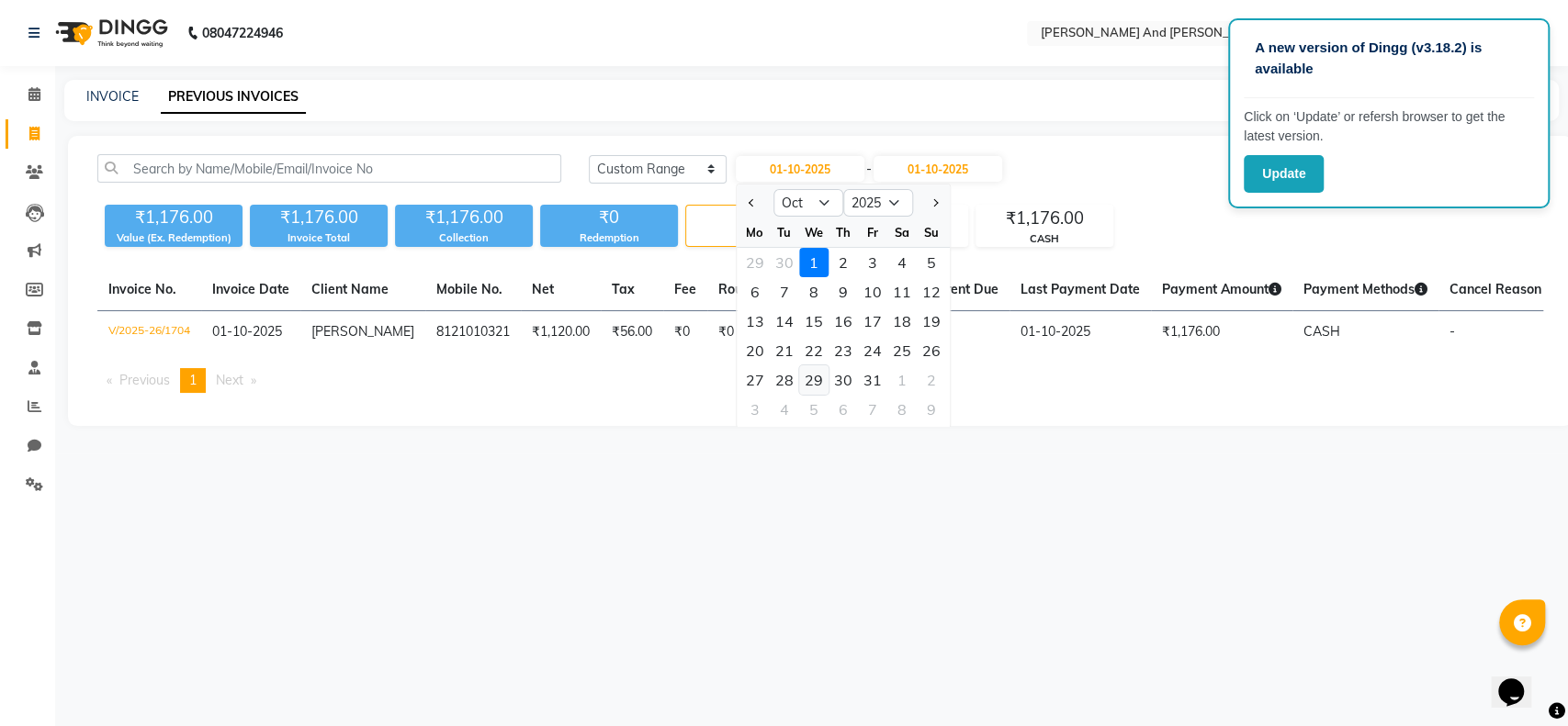
click at [815, 373] on div "29" at bounding box center [813, 379] width 29 height 29
type input "29-10-2025"
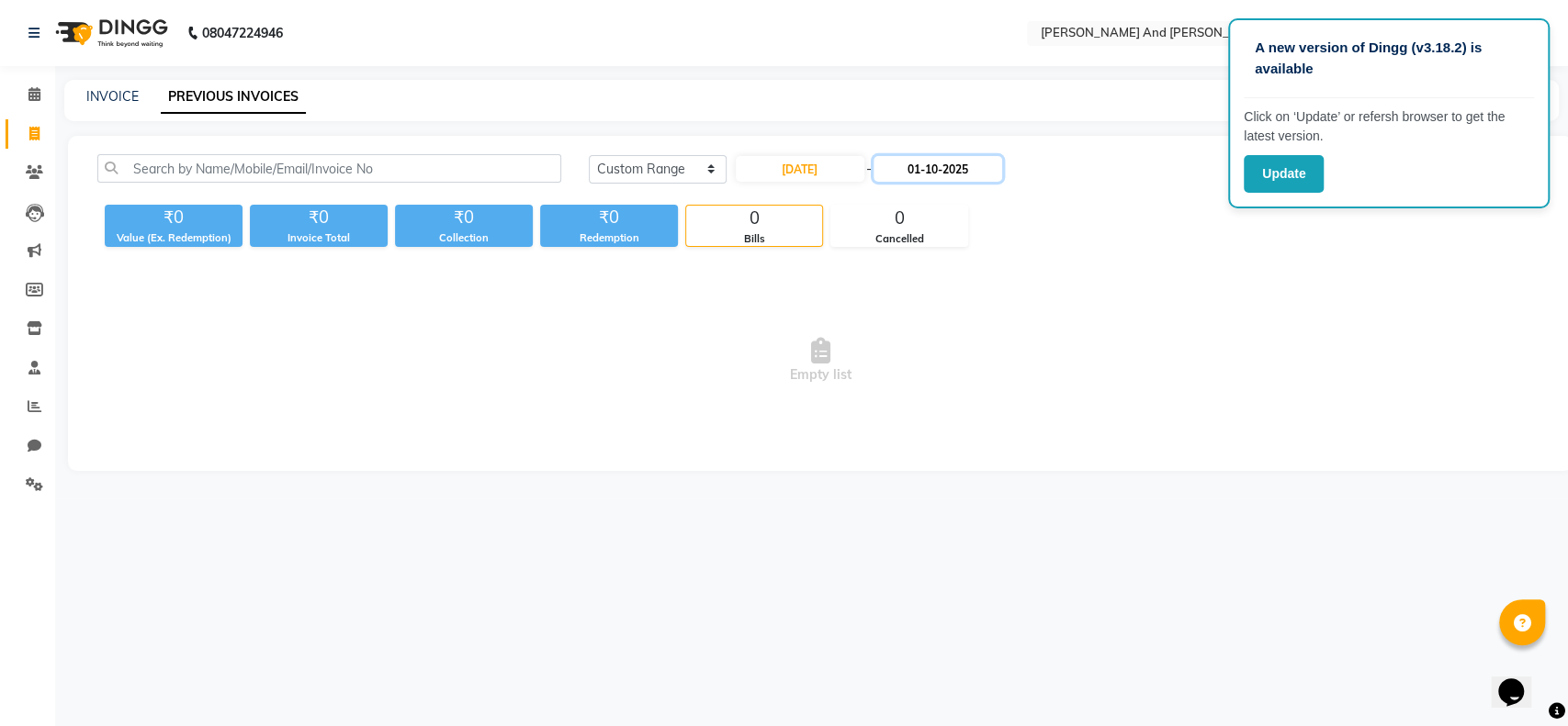
click at [916, 171] on input "01-10-2025" at bounding box center [938, 169] width 129 height 26
click at [963, 376] on div "29" at bounding box center [955, 379] width 29 height 29
type input "29-10-2025"
click at [798, 171] on input "29-10-2025" at bounding box center [800, 169] width 129 height 26
select select "10"
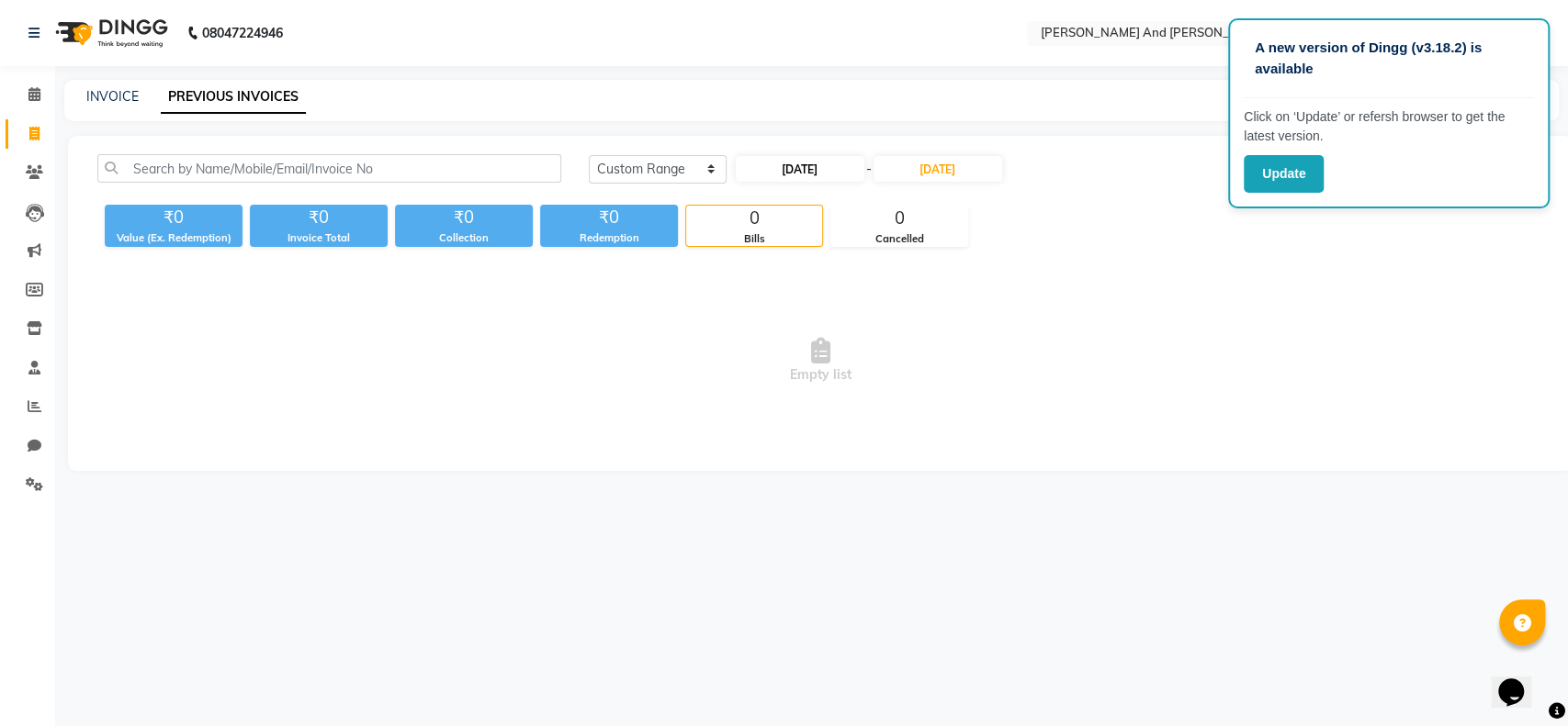
select select "2025"
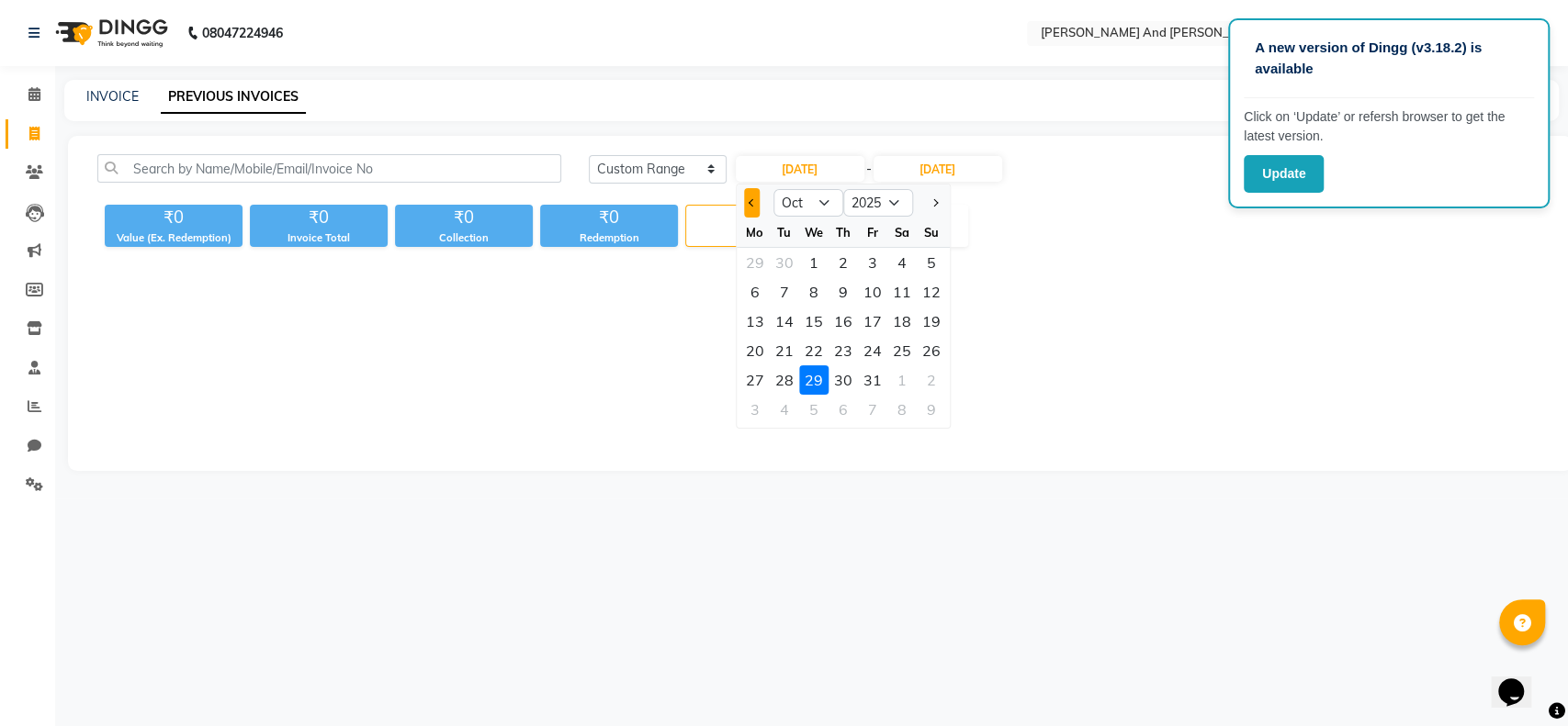
click at [749, 202] on span "Previous month" at bounding box center [753, 203] width 7 height 7
select select "9"
click at [755, 379] on div "29" at bounding box center [755, 379] width 29 height 29
type input "29-09-2025"
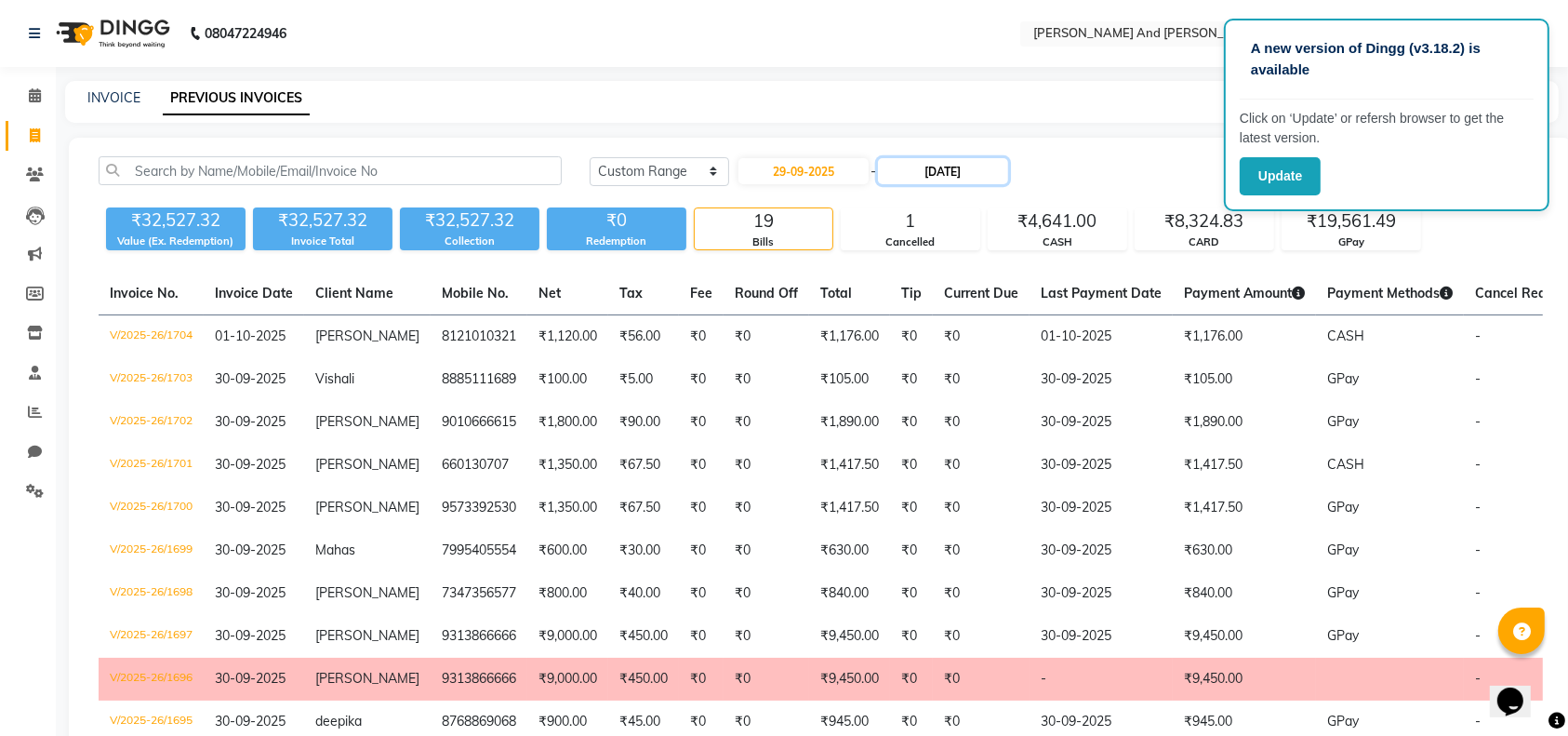
click at [937, 182] on input "29-10-2025" at bounding box center [943, 171] width 131 height 27
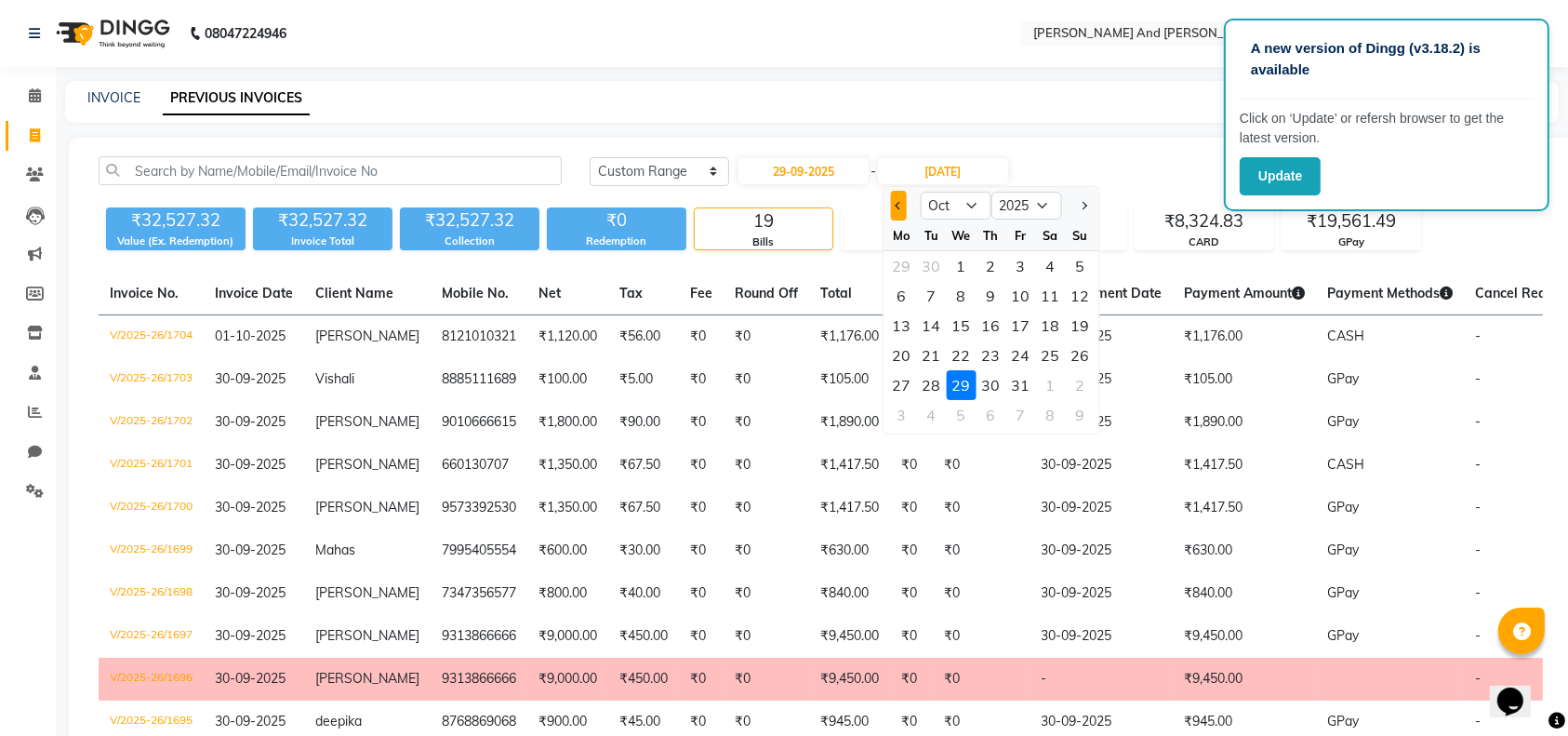
click at [898, 213] on button "Previous month" at bounding box center [898, 205] width 16 height 29
select select "9"
click at [894, 391] on div "29" at bounding box center [900, 385] width 29 height 29
type input "29-09-2025"
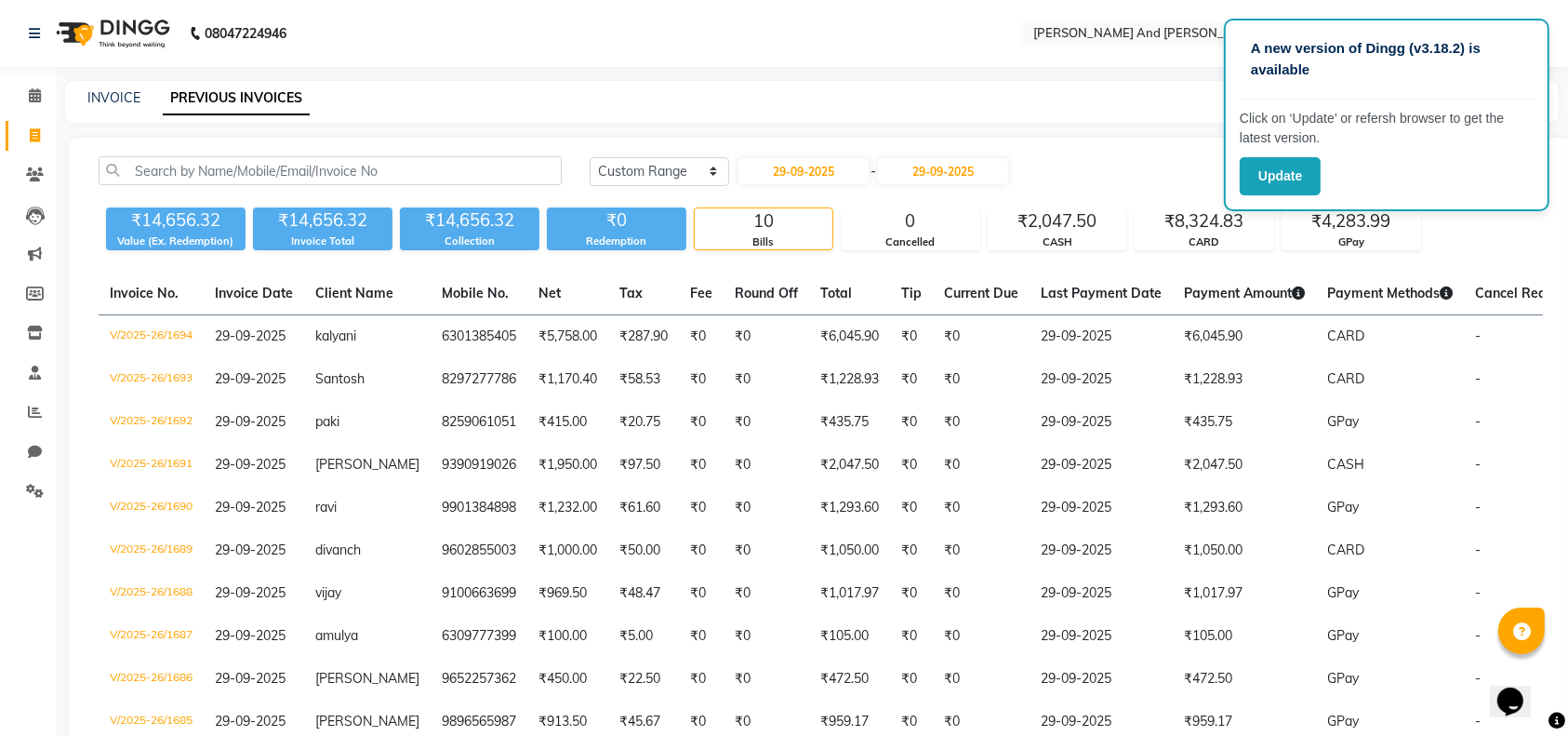
click at [124, 115] on div "INVOICE PREVIOUS INVOICES" at bounding box center [812, 101] width 1494 height 42
click at [119, 100] on link "INVOICE" at bounding box center [114, 98] width 53 height 17
select select "service"
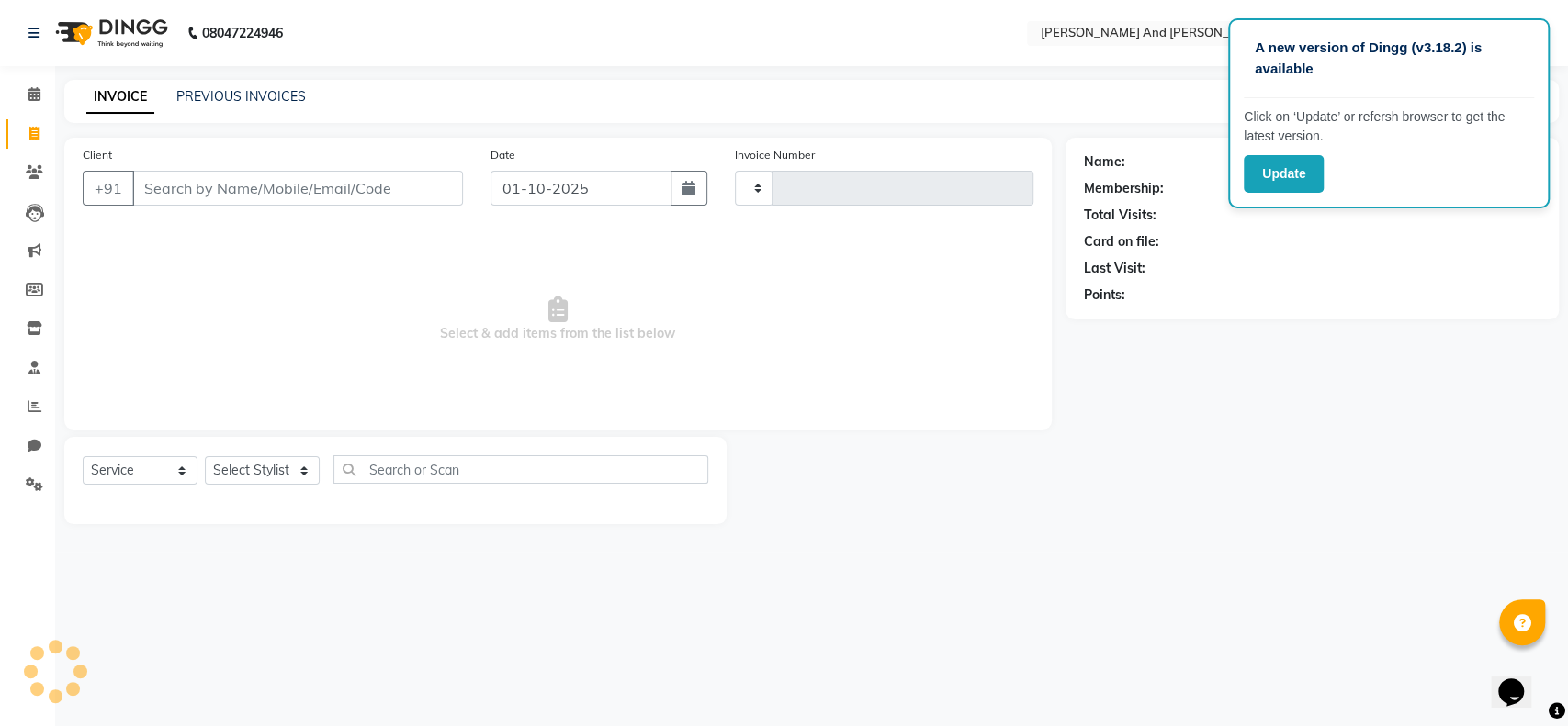
type input "1705"
select select "4907"
drag, startPoint x: 208, startPoint y: 79, endPoint x: 208, endPoint y: 96, distance: 17.0
click at [208, 96] on div "INVOICE PREVIOUS INVOICES Create New Save" at bounding box center [812, 101] width 1494 height 43
click at [208, 96] on link "PREVIOUS INVOICES" at bounding box center [241, 96] width 130 height 17
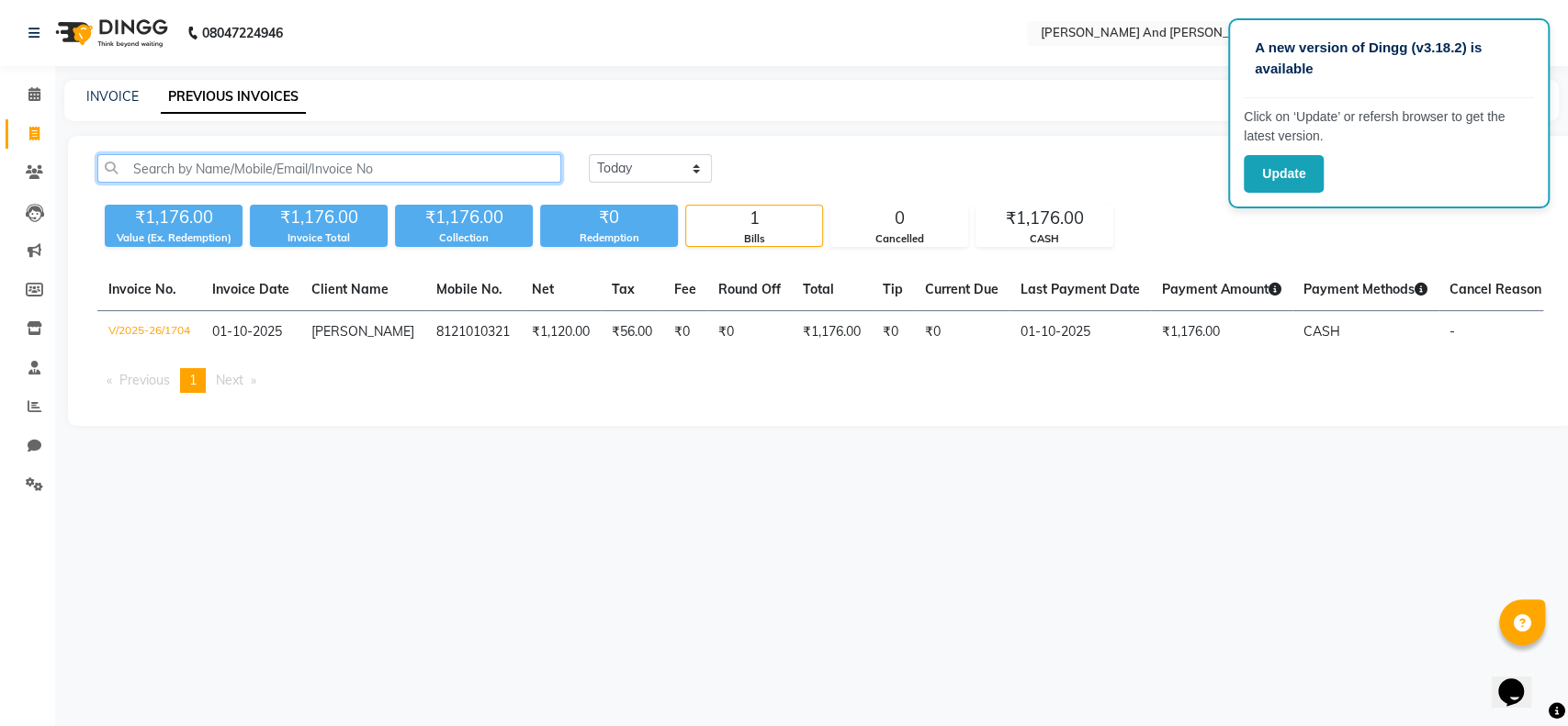
click at [234, 162] on input "text" at bounding box center [329, 168] width 464 height 28
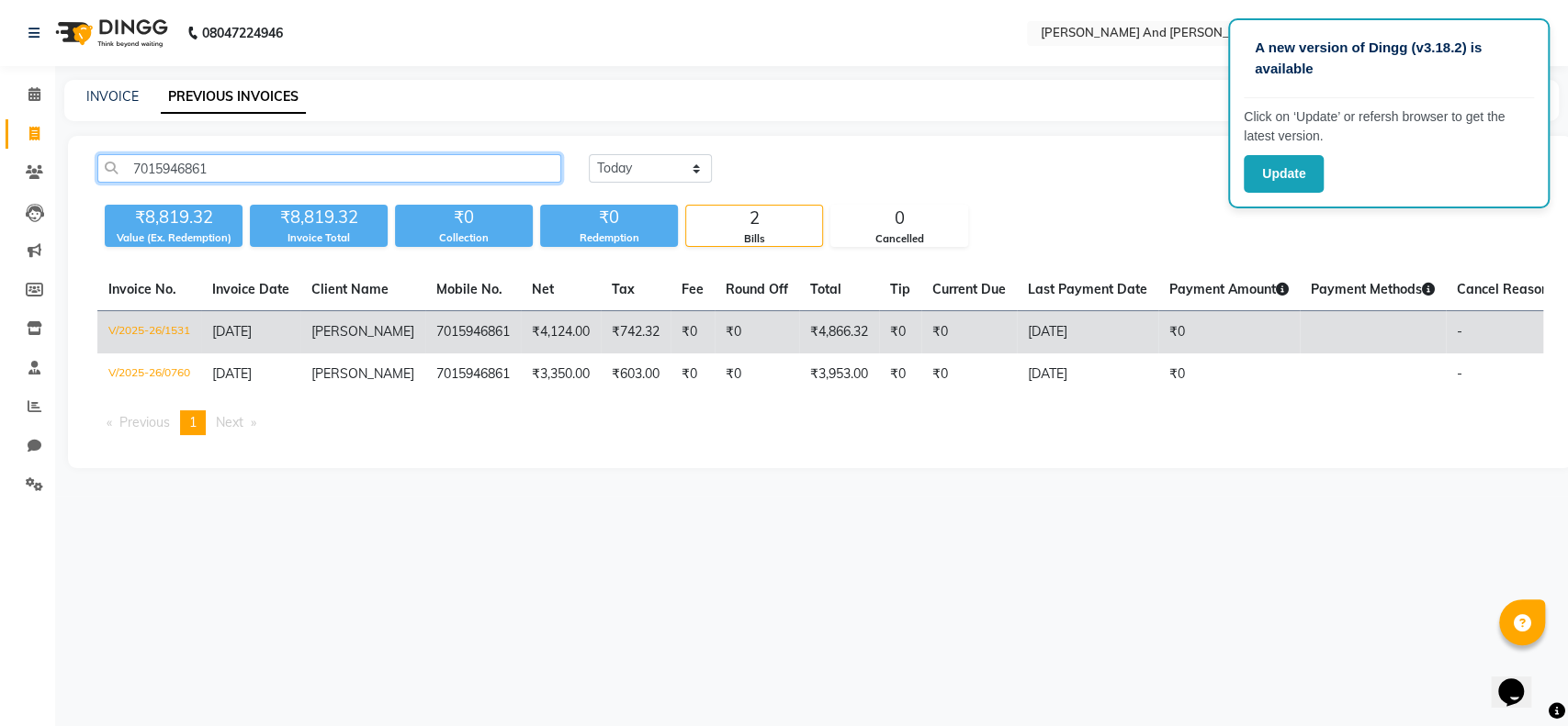
type input "7015946861"
click at [366, 347] on td "Manoj Rana" at bounding box center [363, 333] width 125 height 43
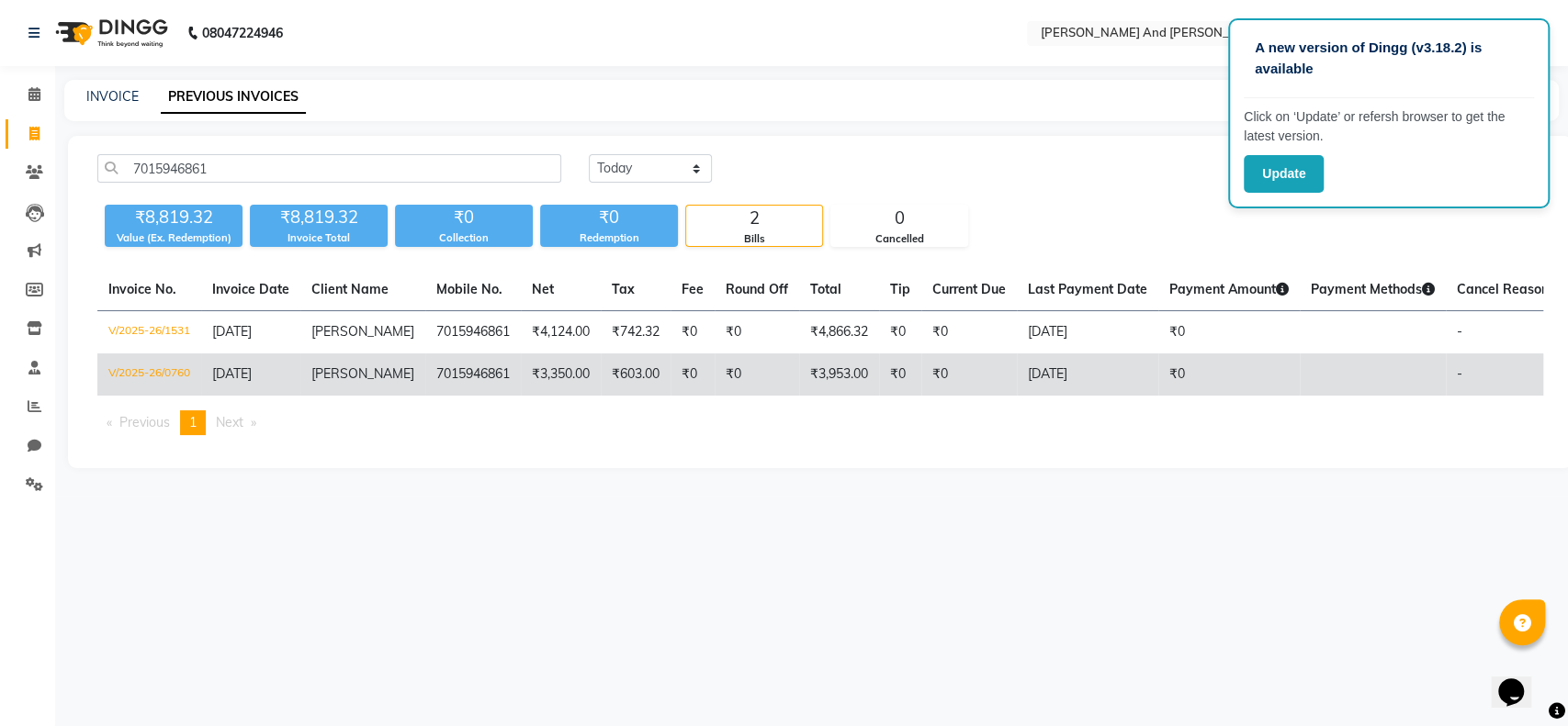
click at [367, 388] on td "Manoj Rana" at bounding box center [363, 374] width 125 height 42
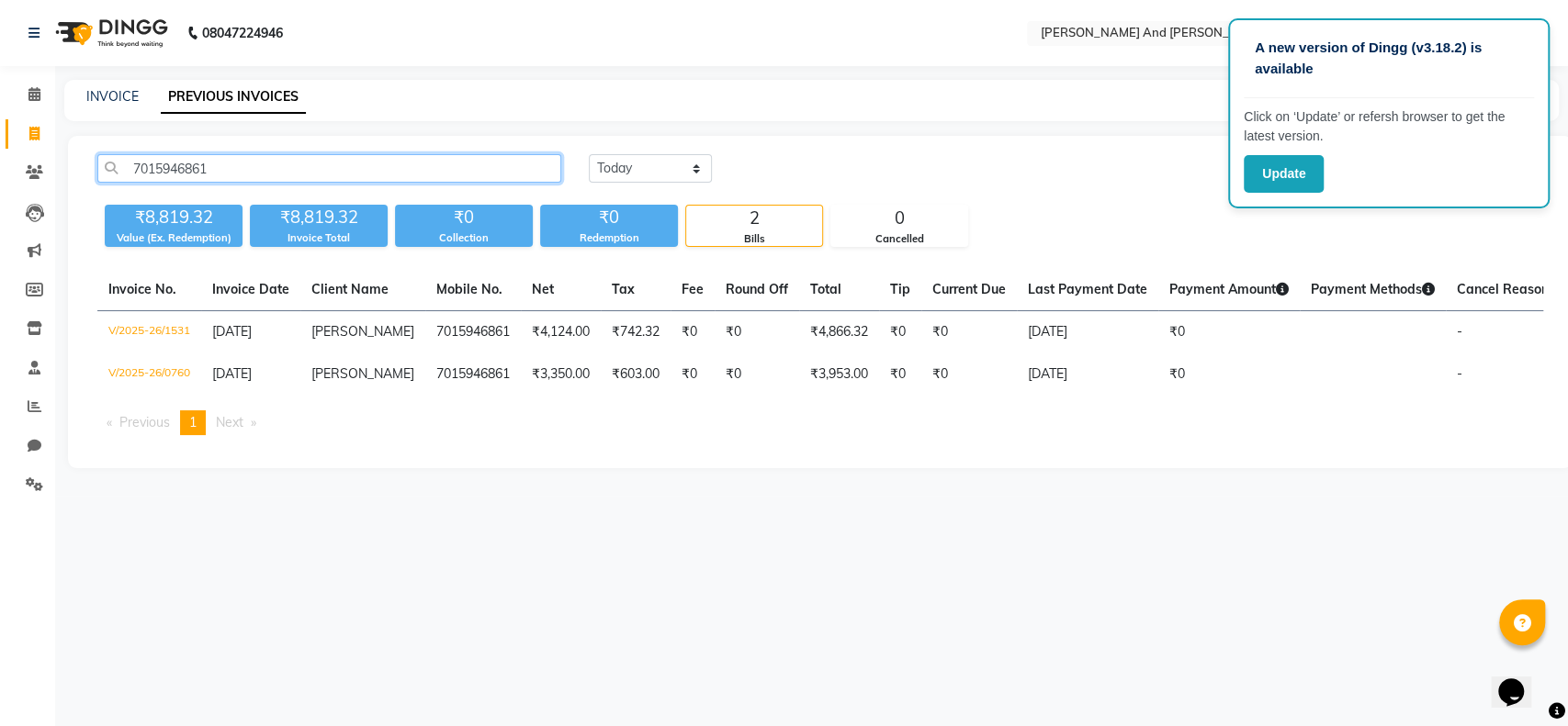
click at [220, 164] on input "7015946861" at bounding box center [329, 168] width 464 height 28
click at [216, 160] on input "7015946861" at bounding box center [329, 168] width 464 height 28
drag, startPoint x: 216, startPoint y: 160, endPoint x: 111, endPoint y: 168, distance: 105.3
click at [111, 168] on input "7015946861" at bounding box center [329, 168] width 464 height 28
click at [111, 93] on link "INVOICE" at bounding box center [112, 96] width 52 height 17
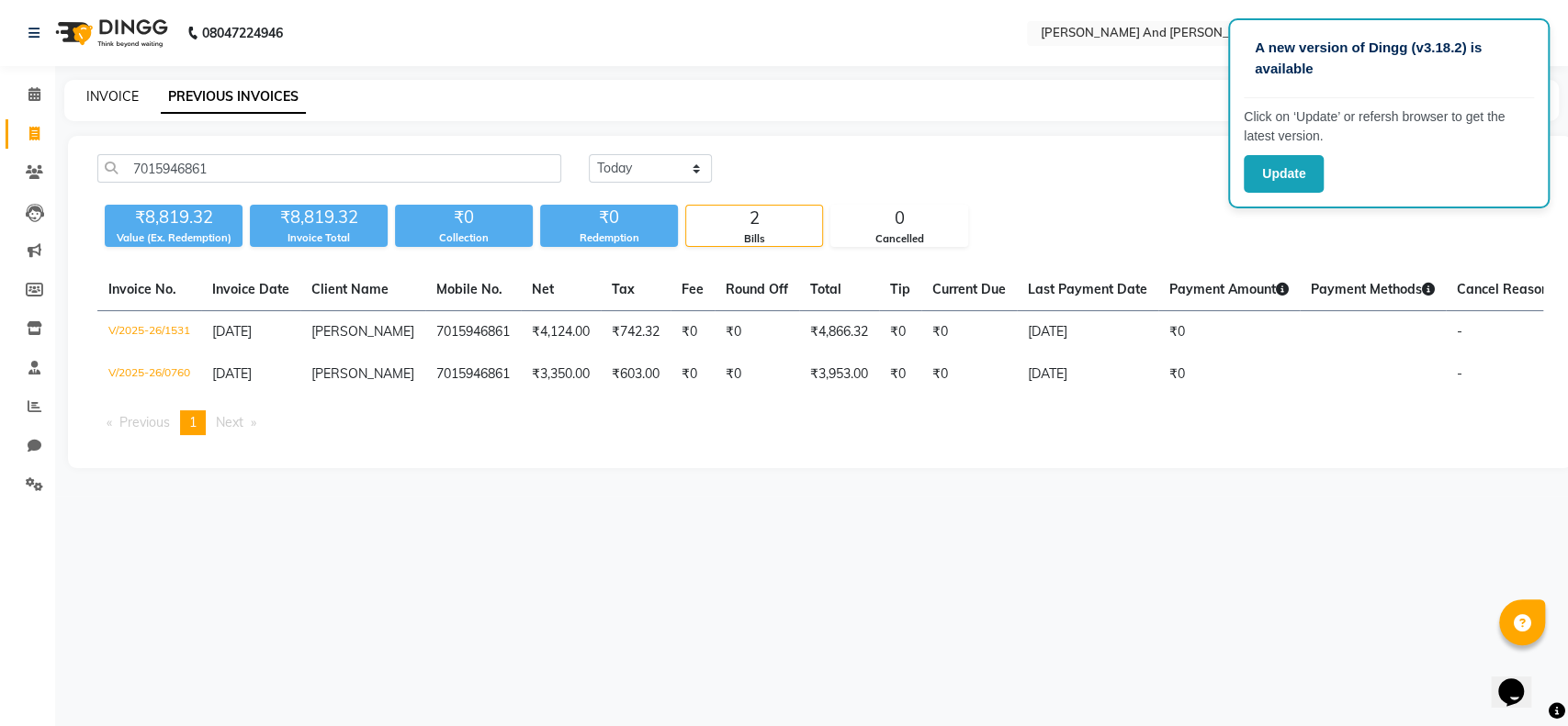
select select "service"
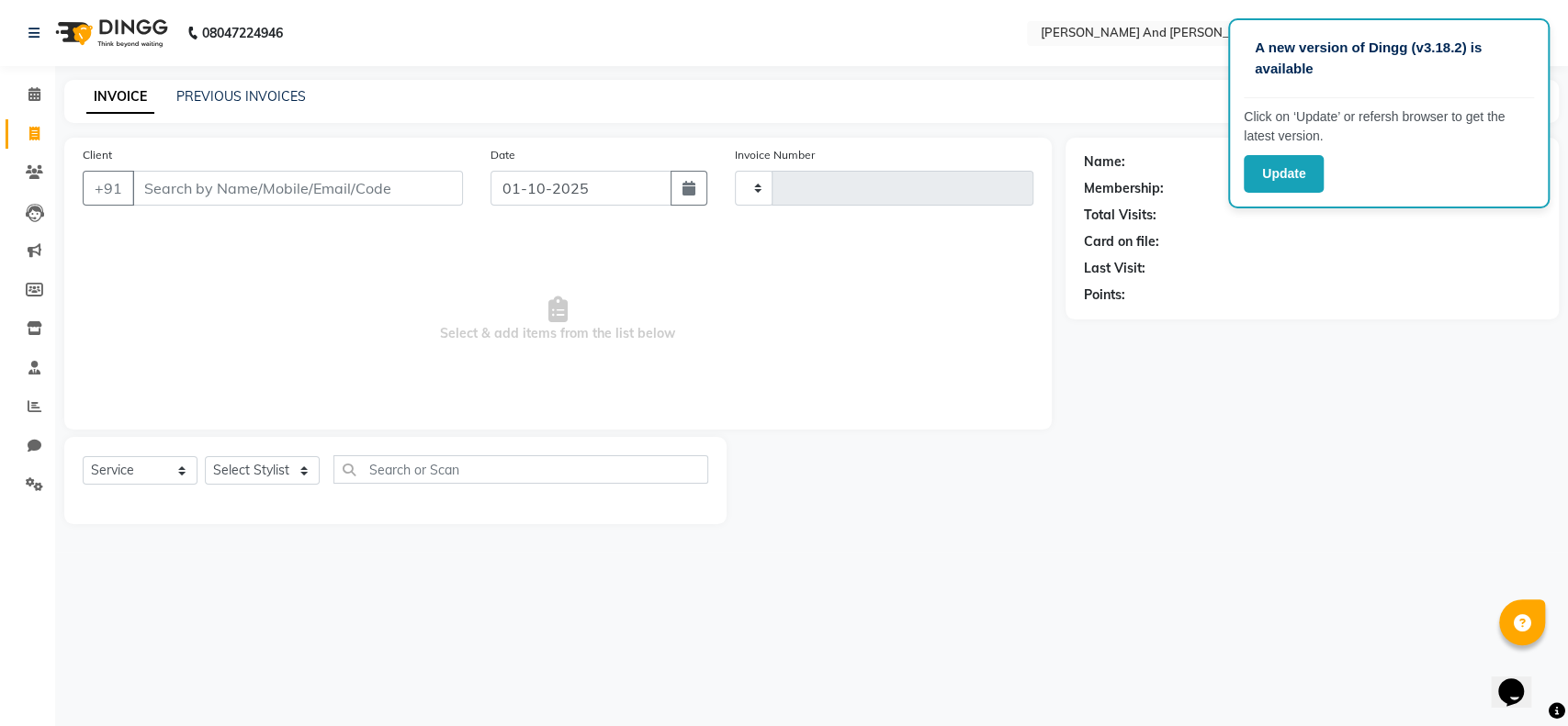
type input "1705"
select select "4907"
click at [183, 183] on input "Client" at bounding box center [297, 188] width 331 height 35
type input "7015946861"
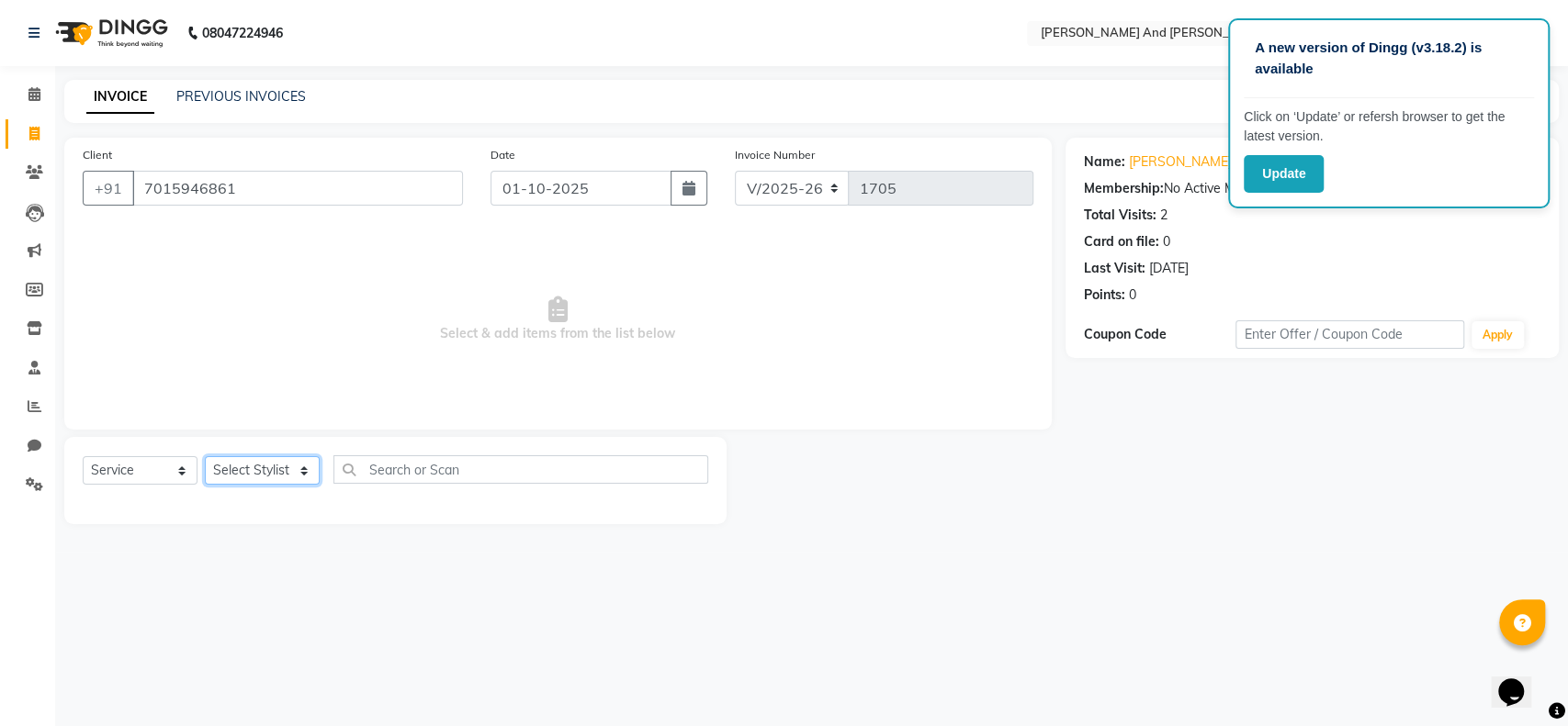
click at [301, 463] on select "Select Stylist Ali Daulat Deepika Dheepika mngr Rajveer Sanib Saifi Savej Shail…" at bounding box center [262, 470] width 115 height 28
select select "86129"
click at [205, 456] on select "Select Stylist Ali Daulat Deepika Dheepika mngr Rajveer Sanib Saifi Savej Shail…" at bounding box center [262, 470] width 115 height 28
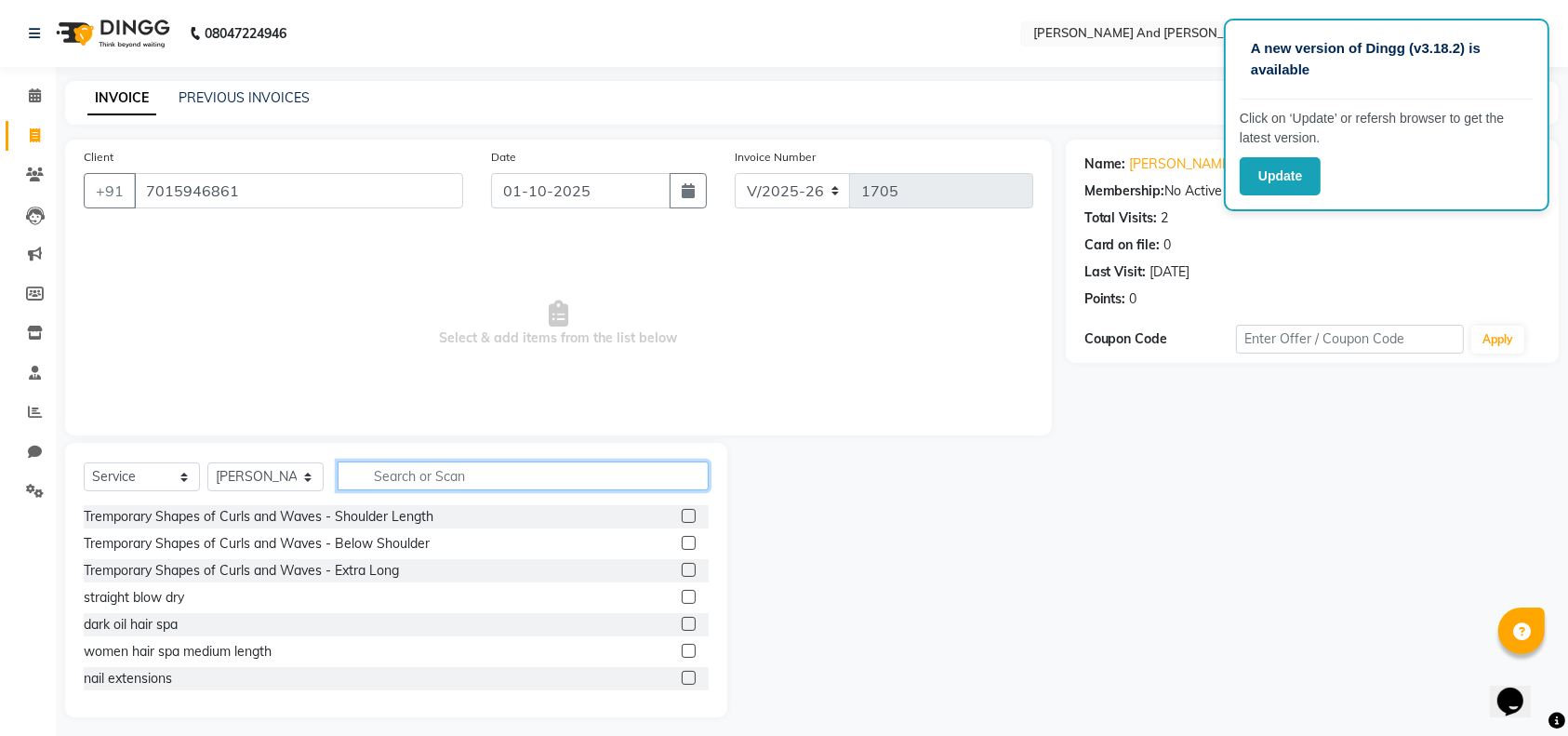
click at [389, 469] on input "text" at bounding box center [524, 476] width 371 height 28
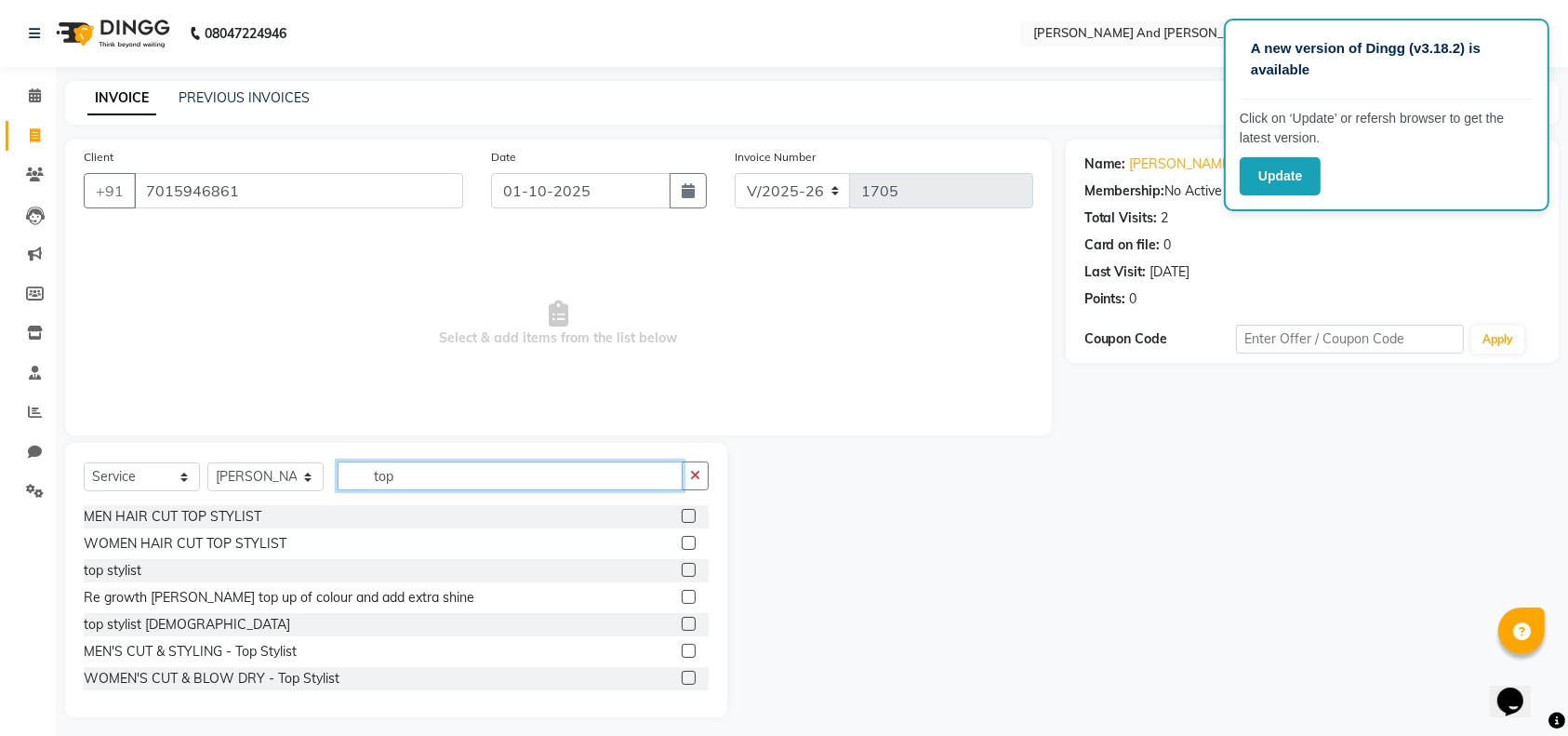
type input "top"
click at [682, 513] on label at bounding box center [688, 515] width 14 height 14
click at [682, 513] on input "checkbox" at bounding box center [687, 516] width 12 height 12
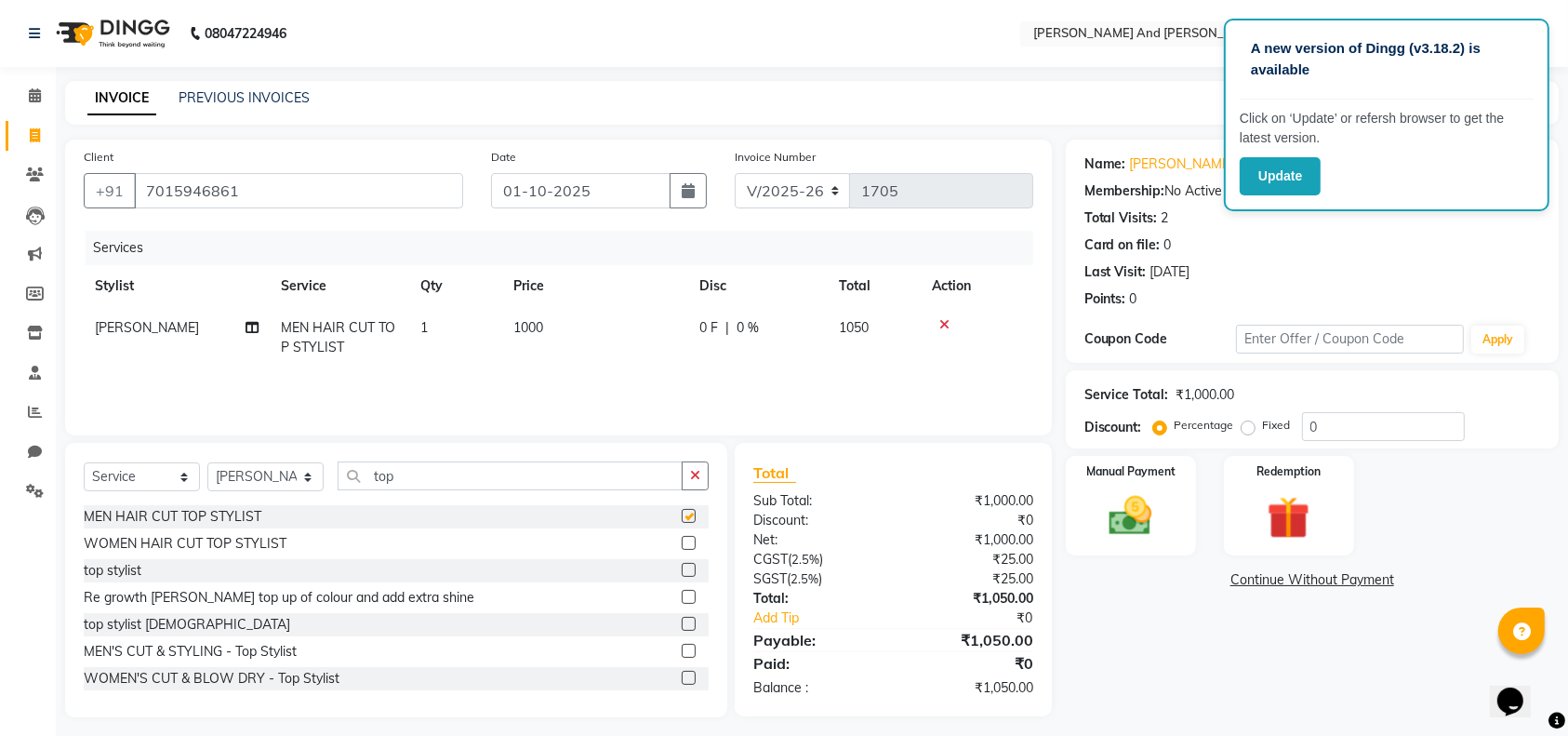
checkbox input "false"
click at [442, 480] on input "top" at bounding box center [510, 476] width 345 height 28
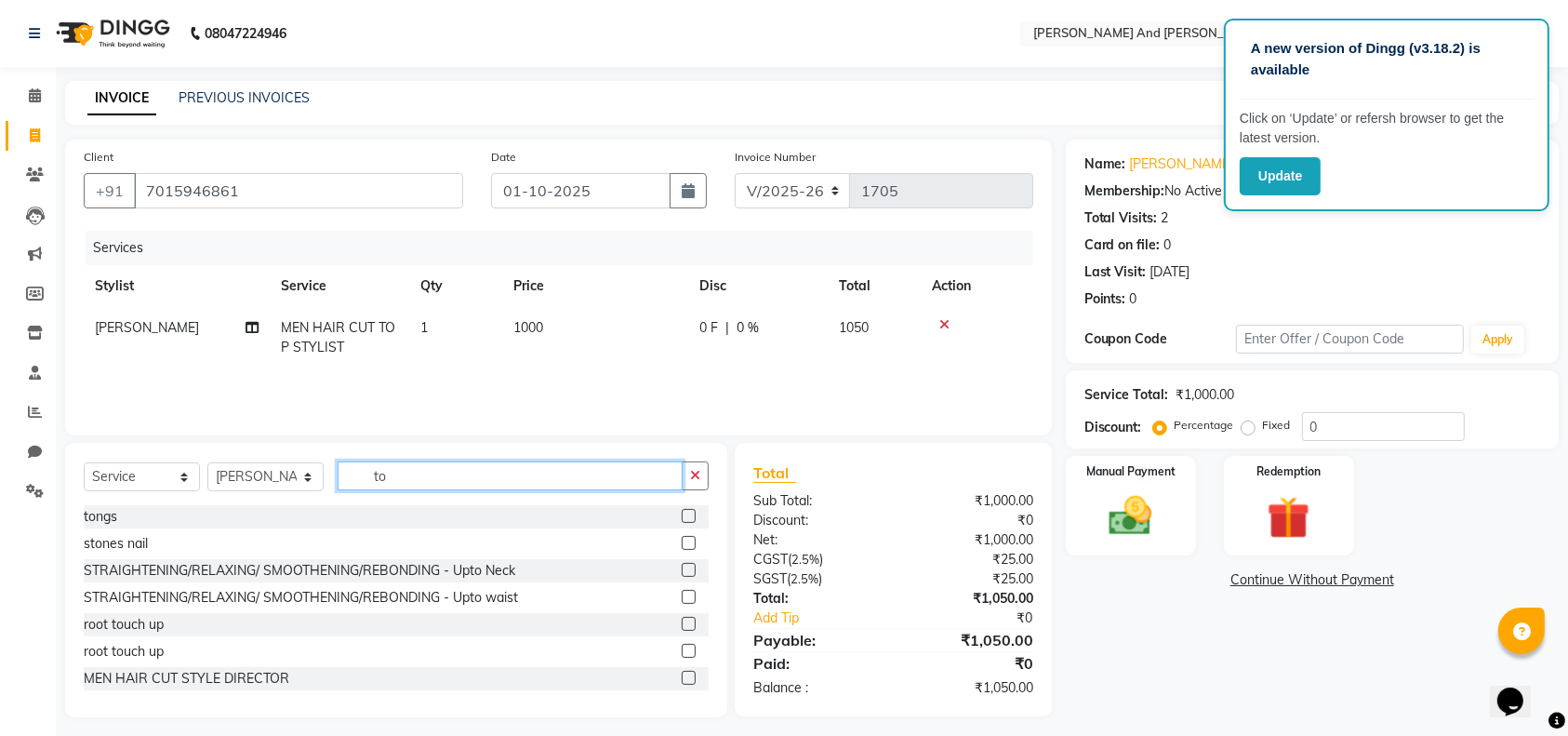
type input "t"
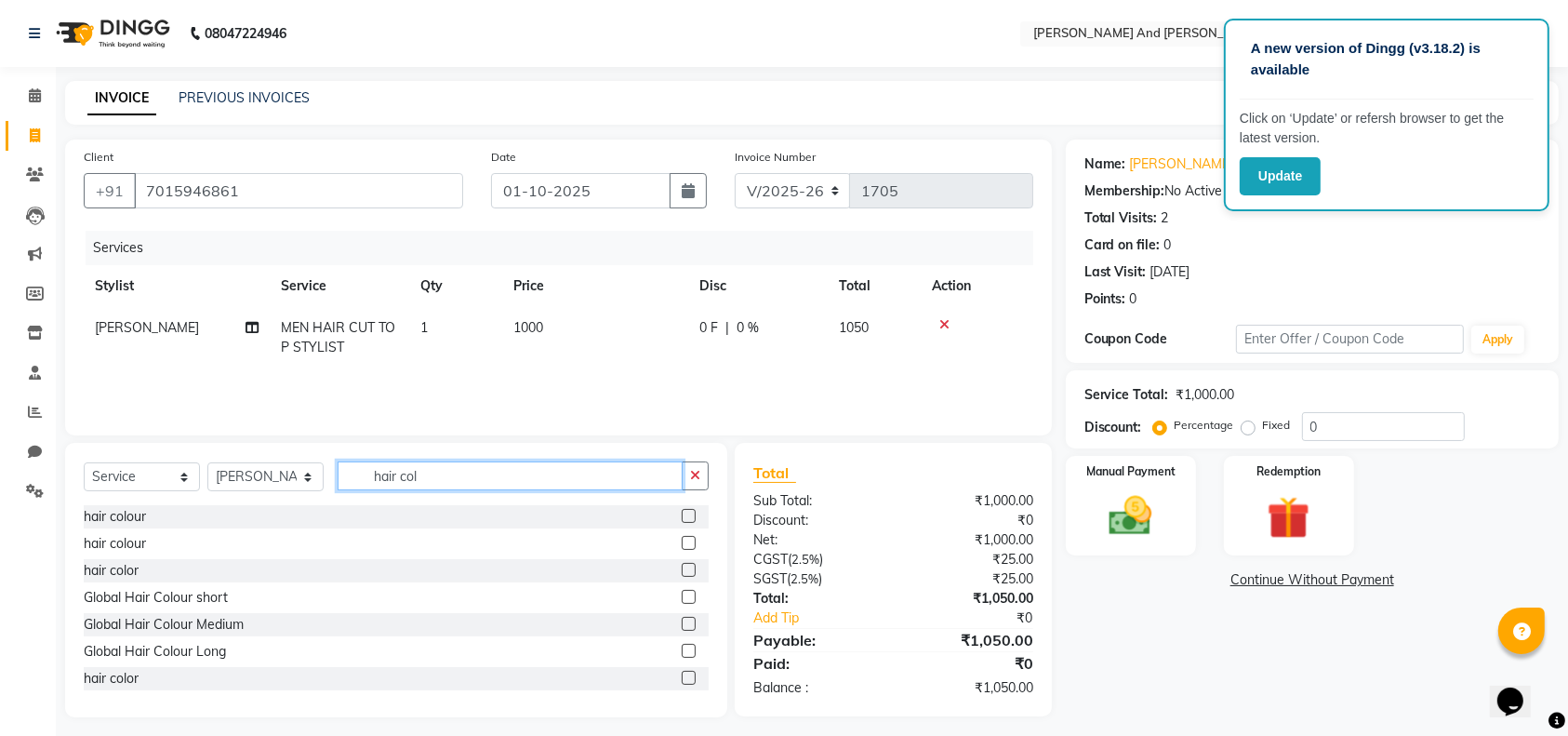
type input "hair col"
click at [682, 516] on label at bounding box center [688, 515] width 14 height 14
click at [682, 516] on input "checkbox" at bounding box center [687, 516] width 12 height 12
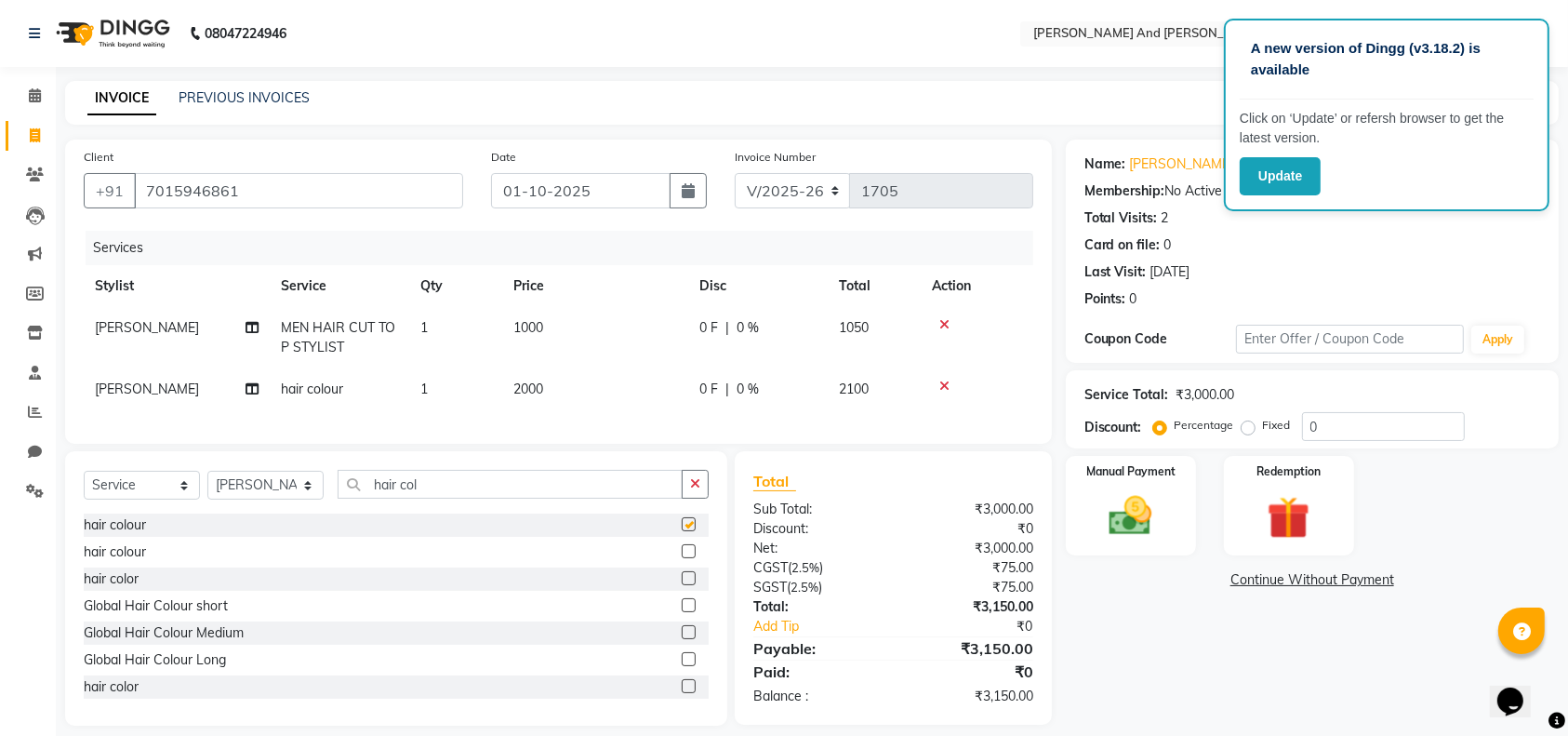
checkbox input "false"
click at [581, 400] on td "2000" at bounding box center [596, 389] width 186 height 42
select select "86129"
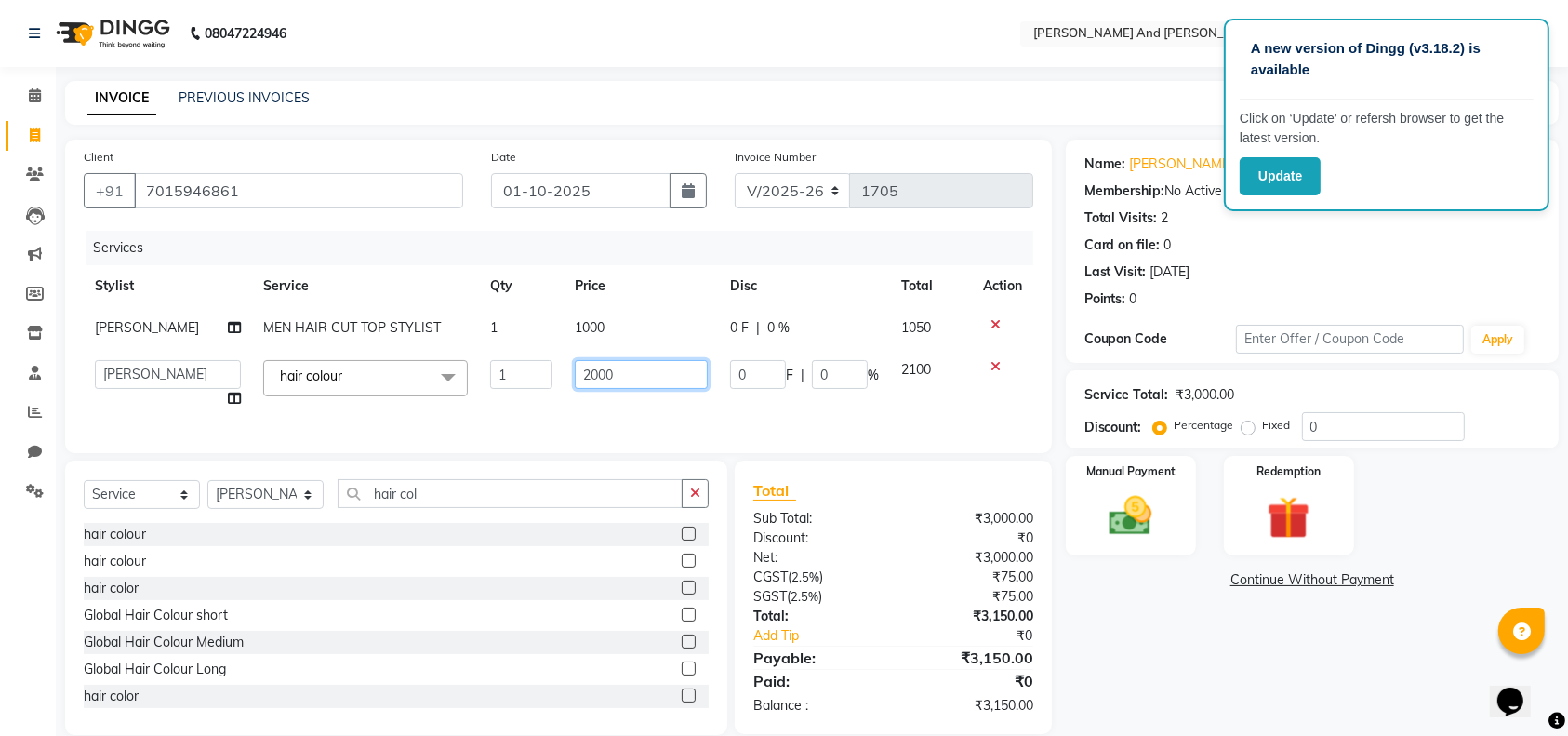
click at [614, 374] on input "2000" at bounding box center [641, 374] width 133 height 28
type input "2"
type input "1500"
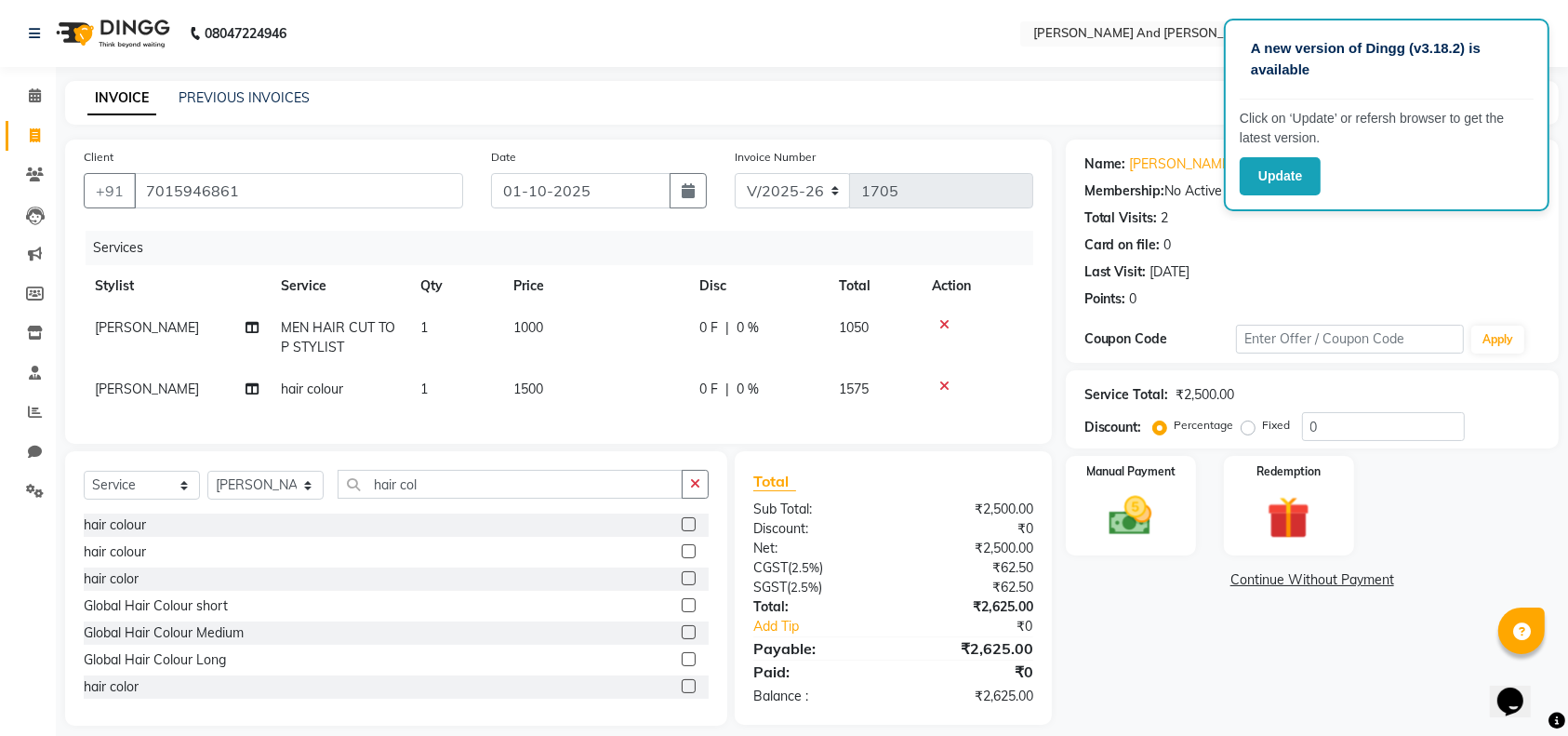
click at [611, 399] on td "1500" at bounding box center [596, 389] width 186 height 42
select select "86129"
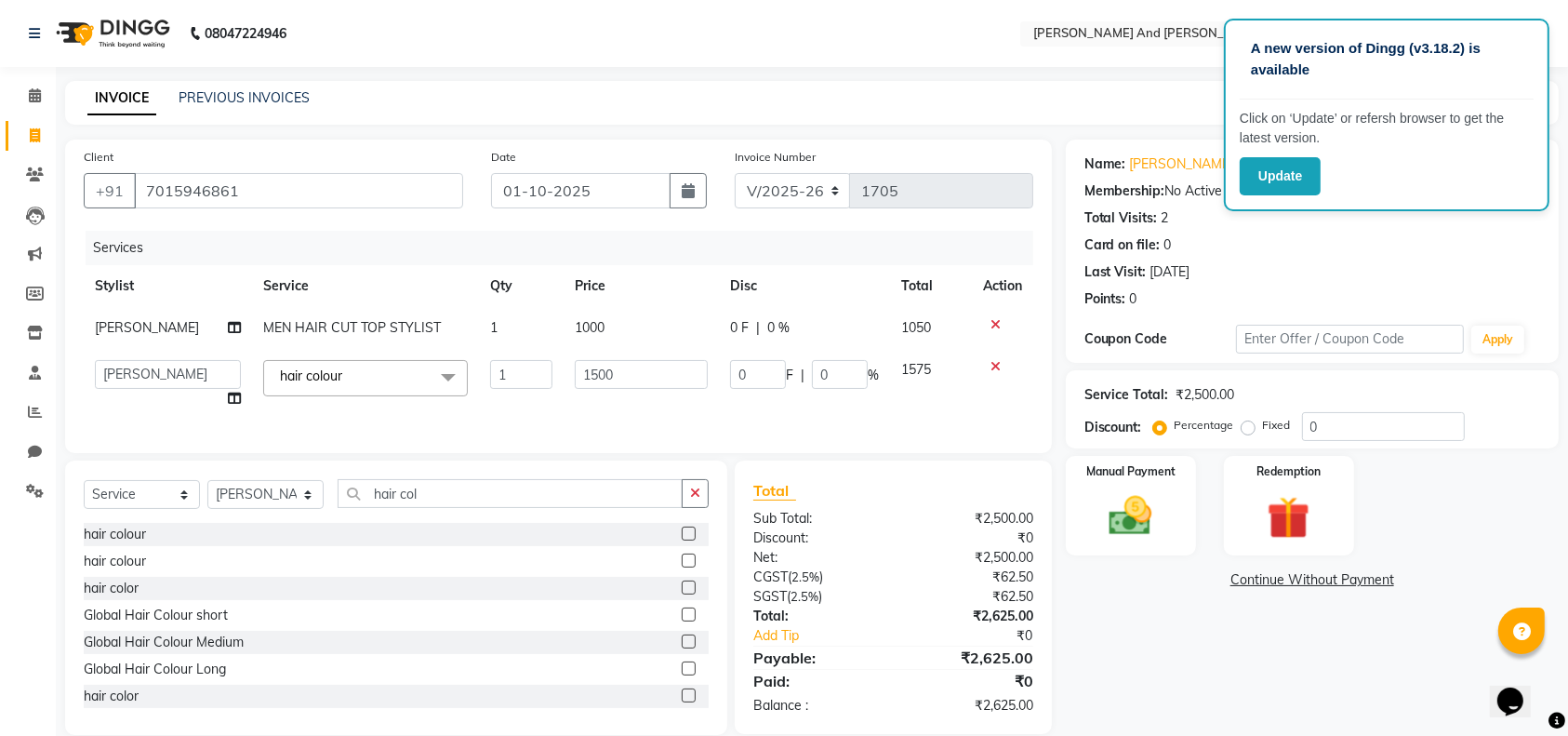
click at [1370, 262] on div "Last Visit: 14-09-2025" at bounding box center [1311, 272] width 455 height 20
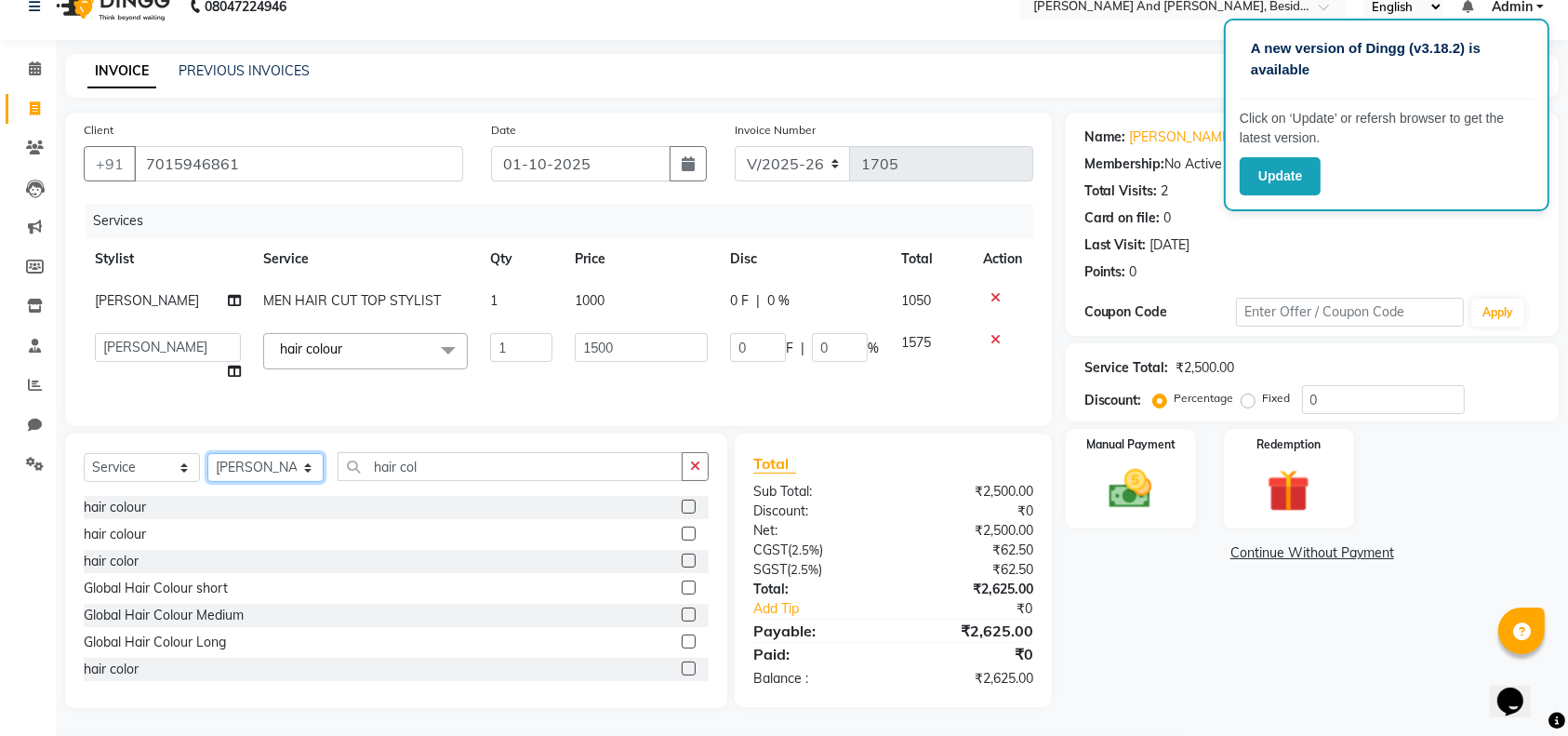
click at [303, 465] on select "Select Stylist Ali Daulat Deepika Dheepika mngr Rajveer Sanib Saifi Savej Shail…" at bounding box center [265, 467] width 116 height 28
select select "76440"
click at [207, 453] on select "Select Stylist Ali Daulat Deepika Dheepika mngr Rajveer Sanib Saifi Savej Shail…" at bounding box center [265, 467] width 116 height 28
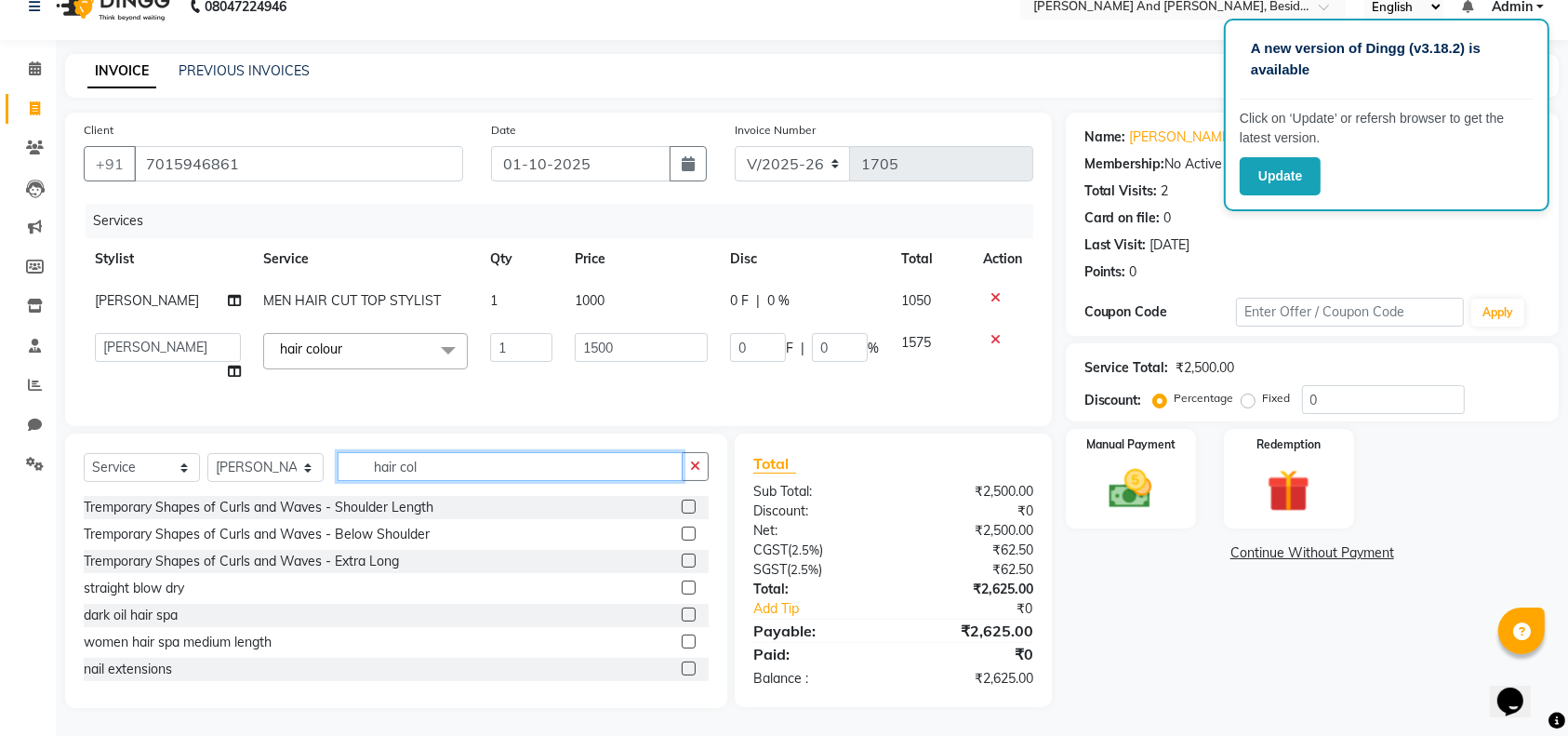
click at [464, 467] on input "hair col" at bounding box center [510, 466] width 345 height 28
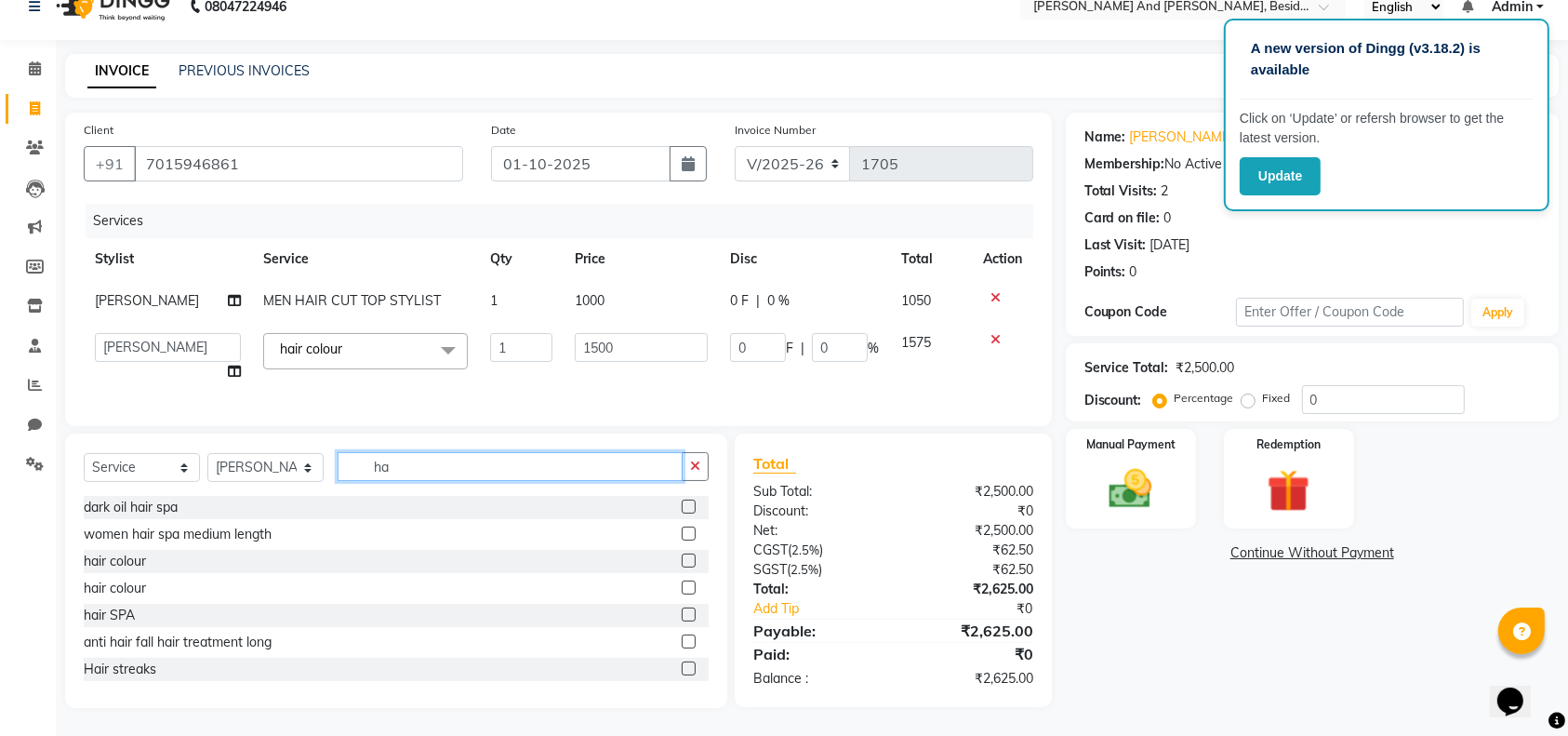
type input "h"
type input "clean"
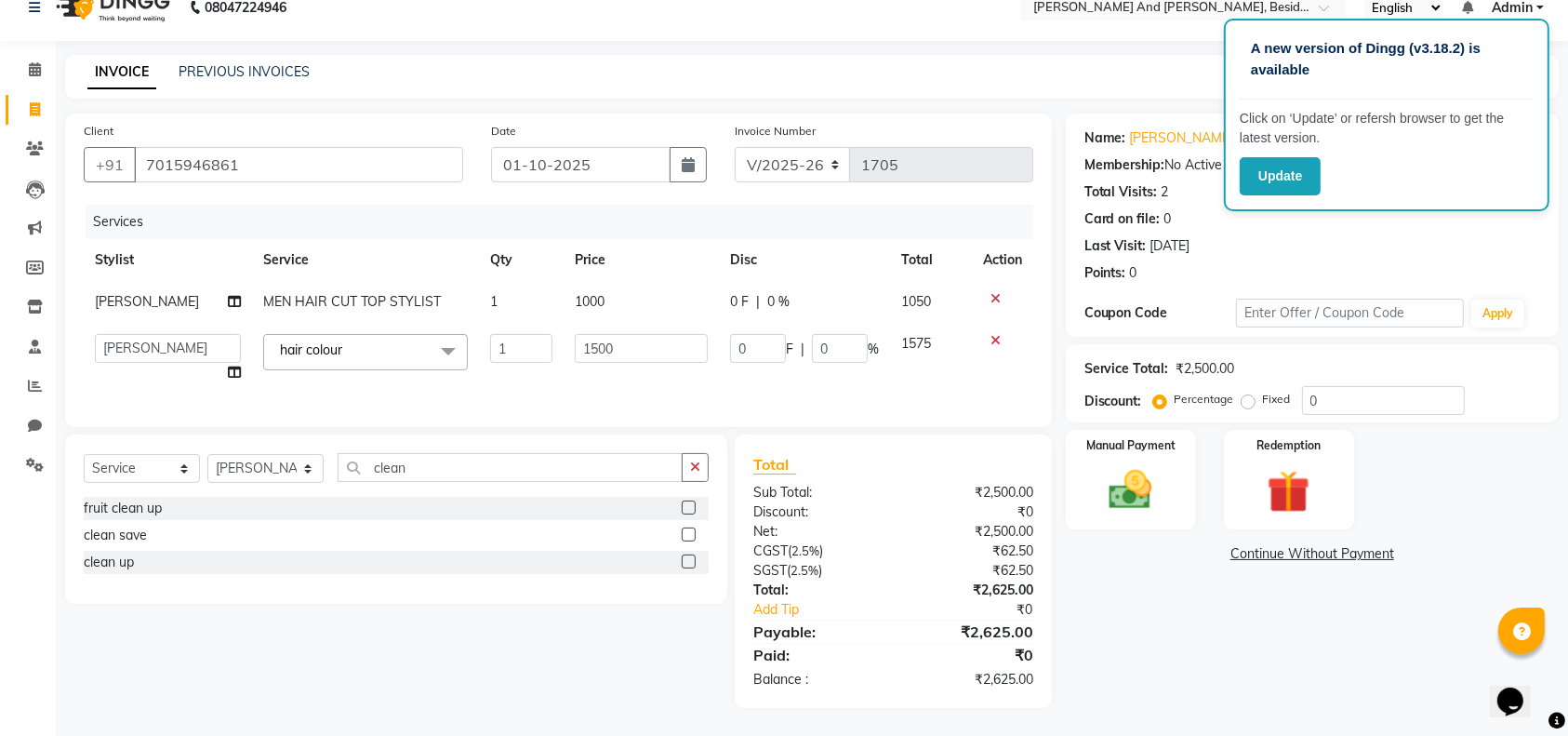
click at [685, 535] on label at bounding box center [688, 534] width 14 height 14
click at [685, 535] on input "checkbox" at bounding box center [687, 535] width 12 height 12
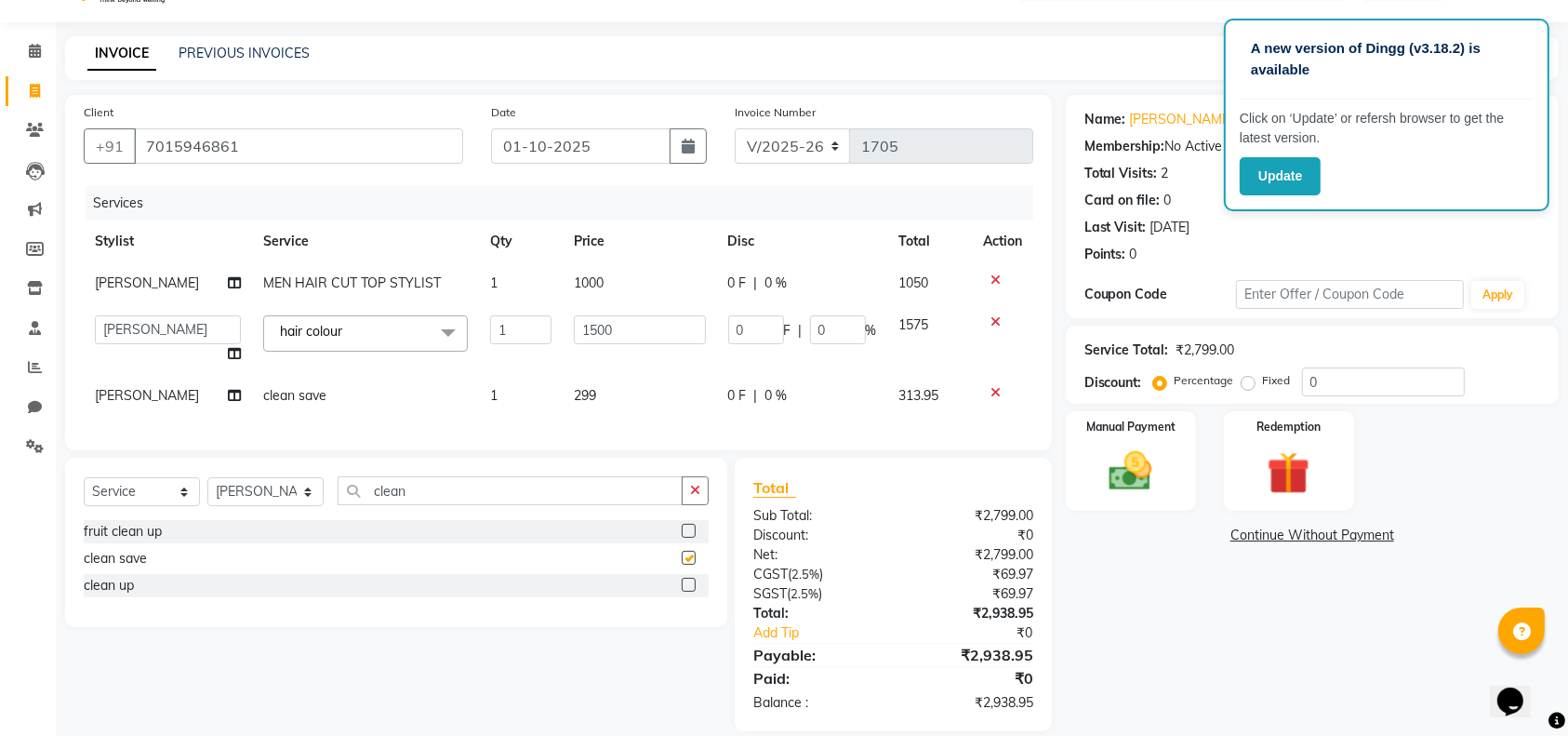
checkbox input "false"
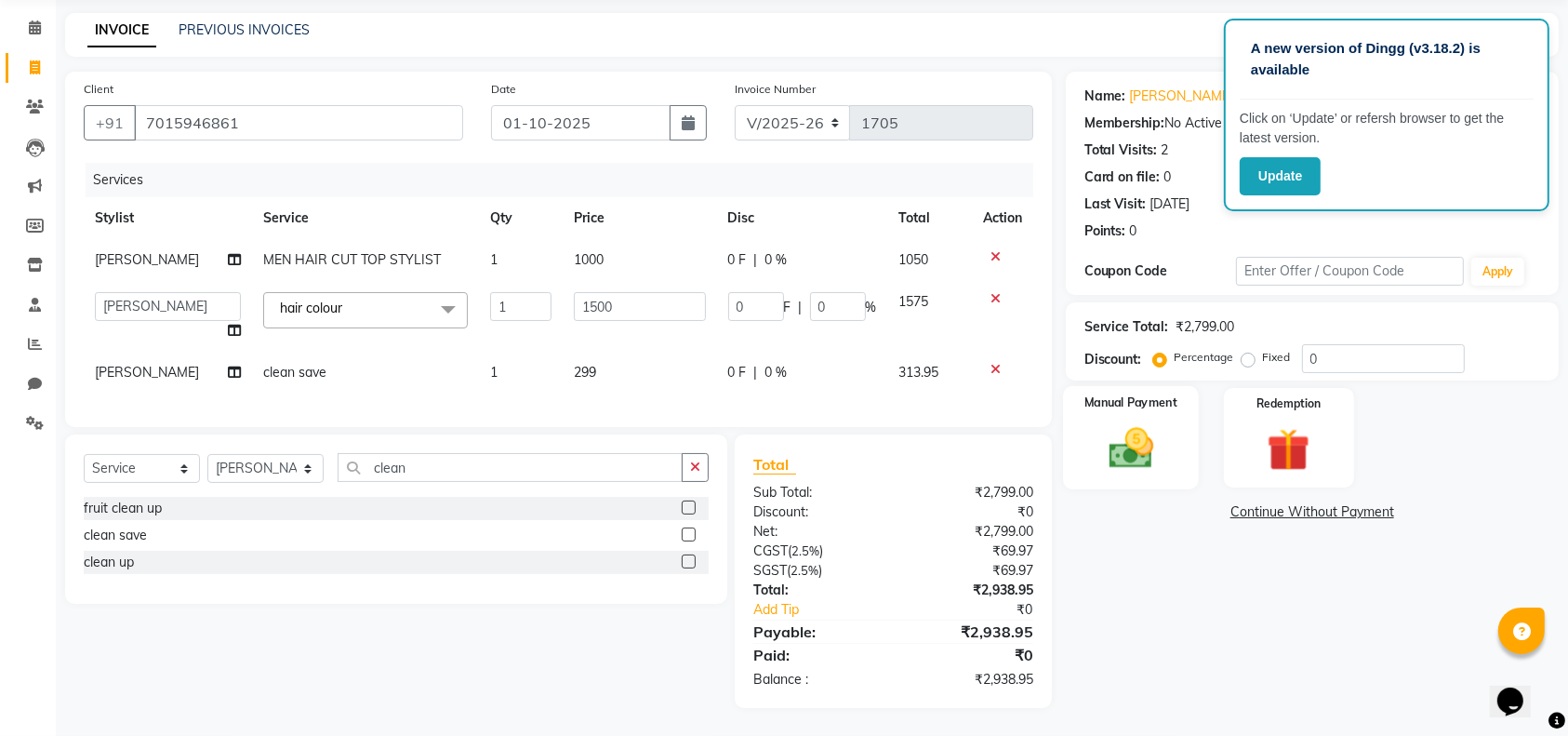
click at [1130, 402] on div "Manual Payment" at bounding box center [1131, 439] width 135 height 104
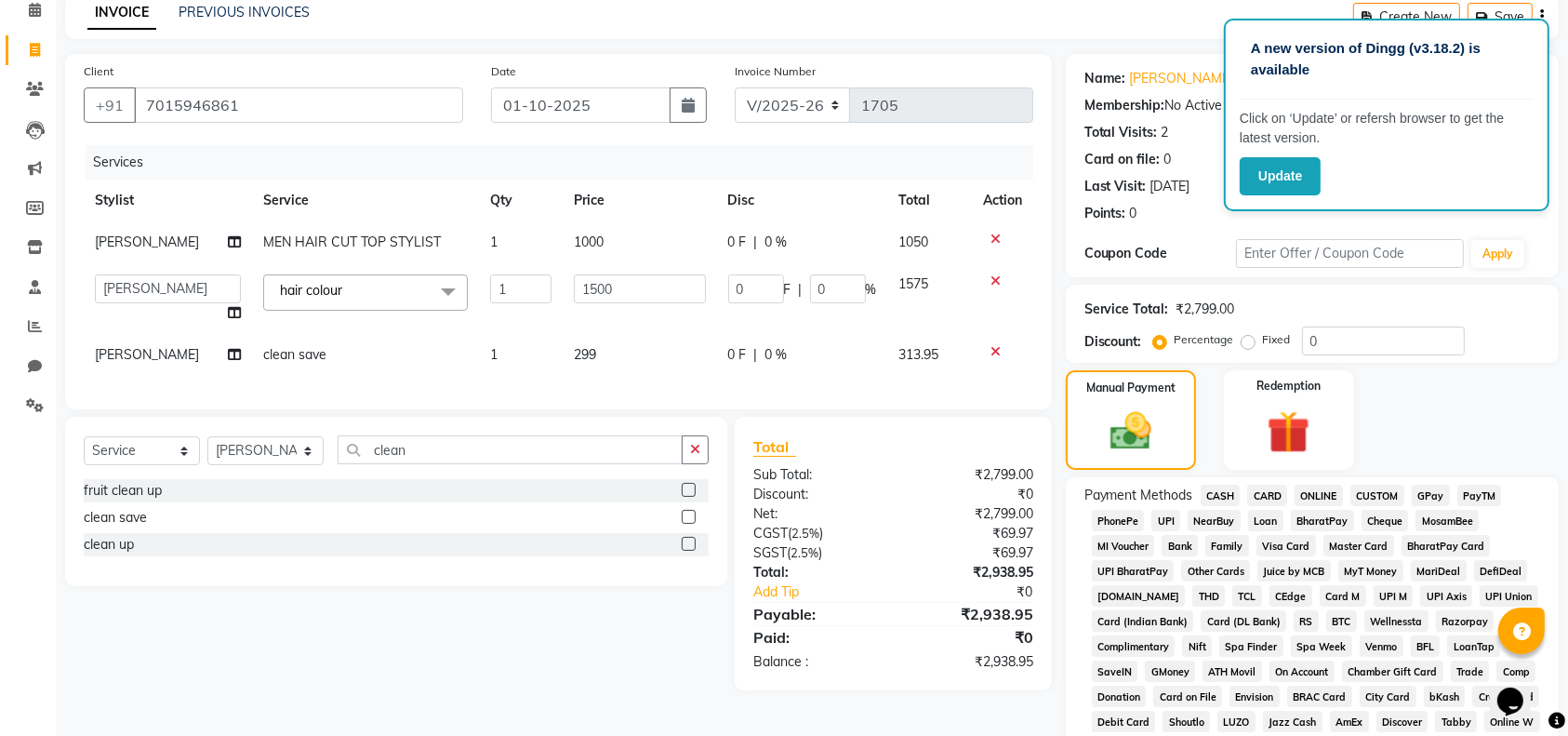
click at [1429, 493] on span "GPay" at bounding box center [1431, 495] width 38 height 22
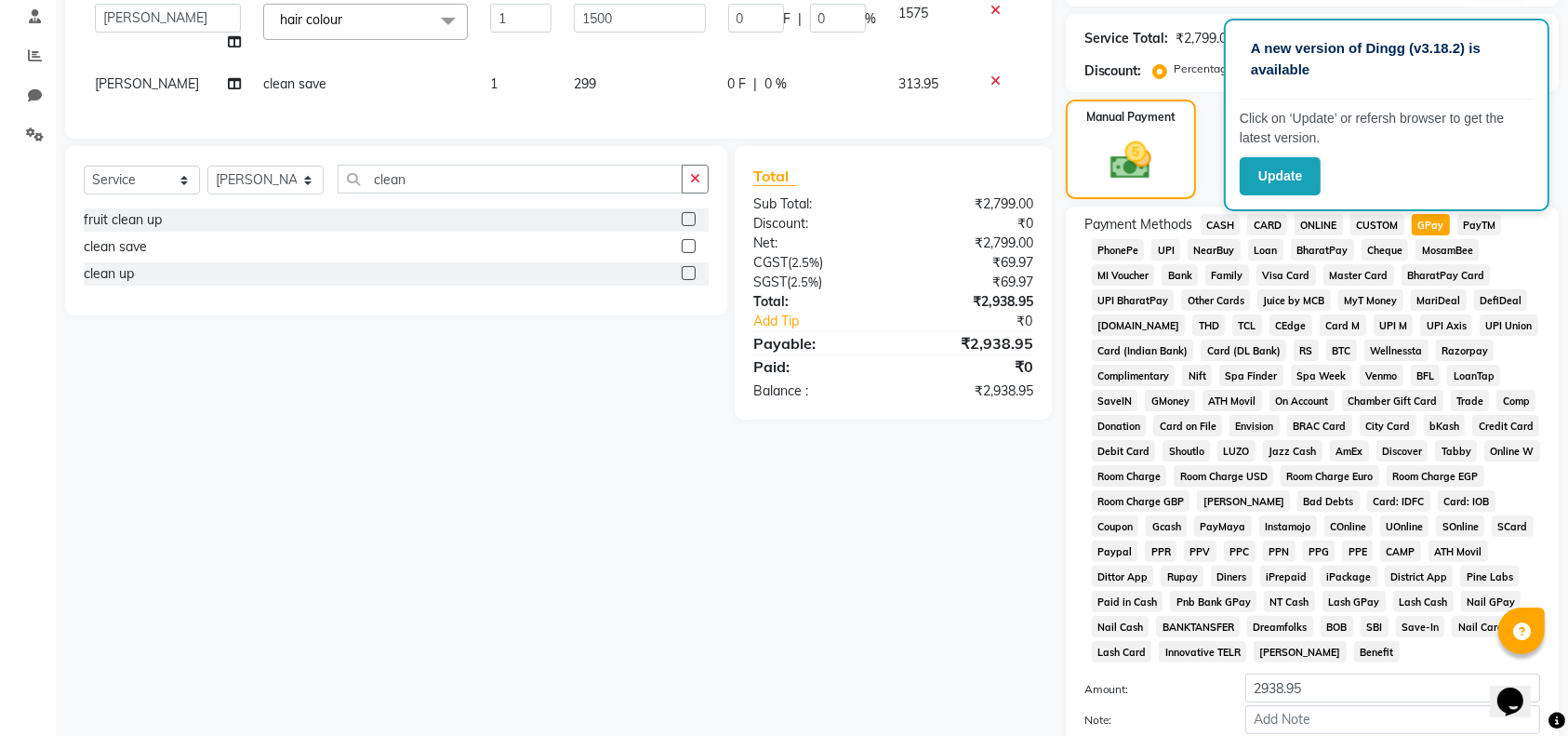
scroll to position [455, 0]
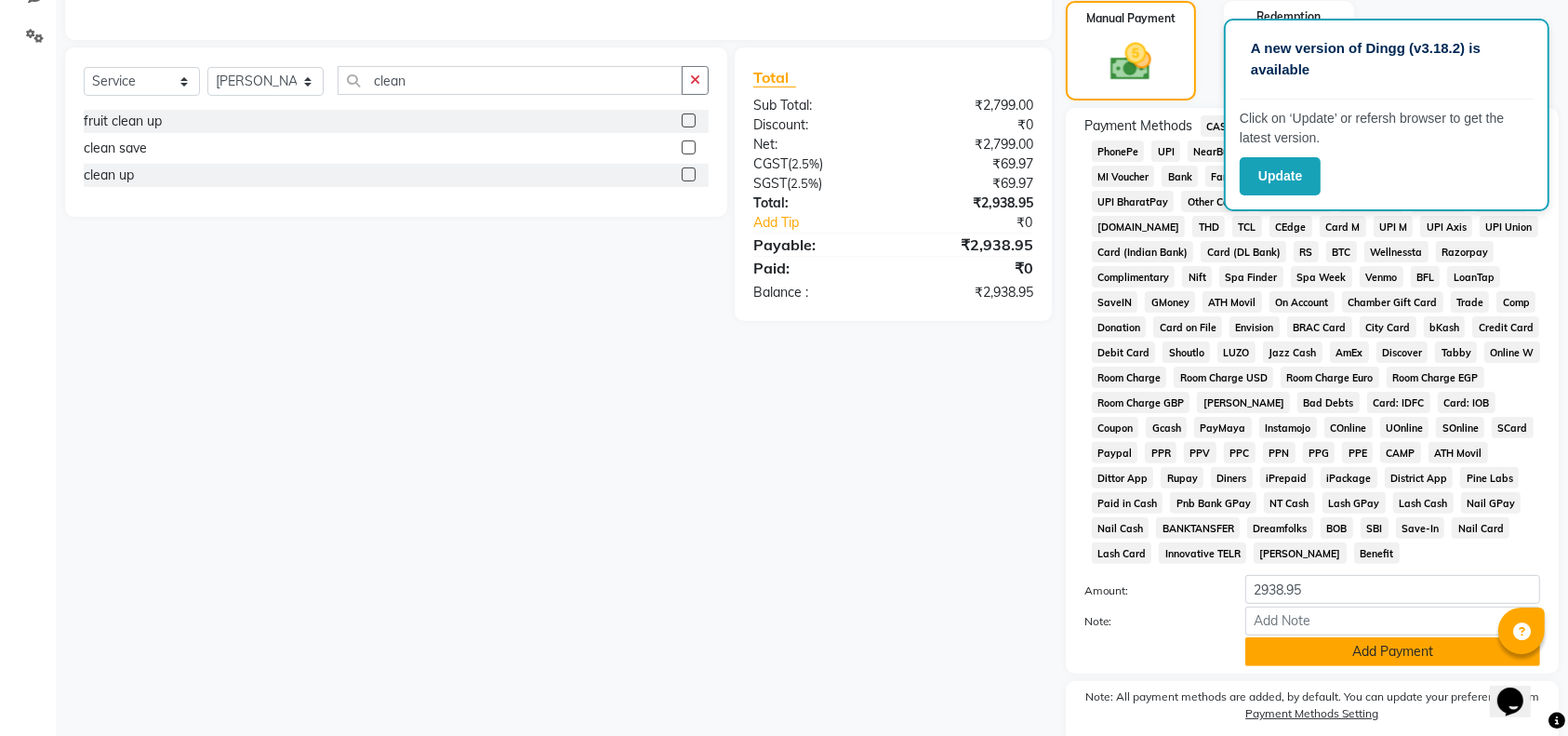
click at [1315, 665] on button "Add Payment" at bounding box center [1392, 652] width 294 height 28
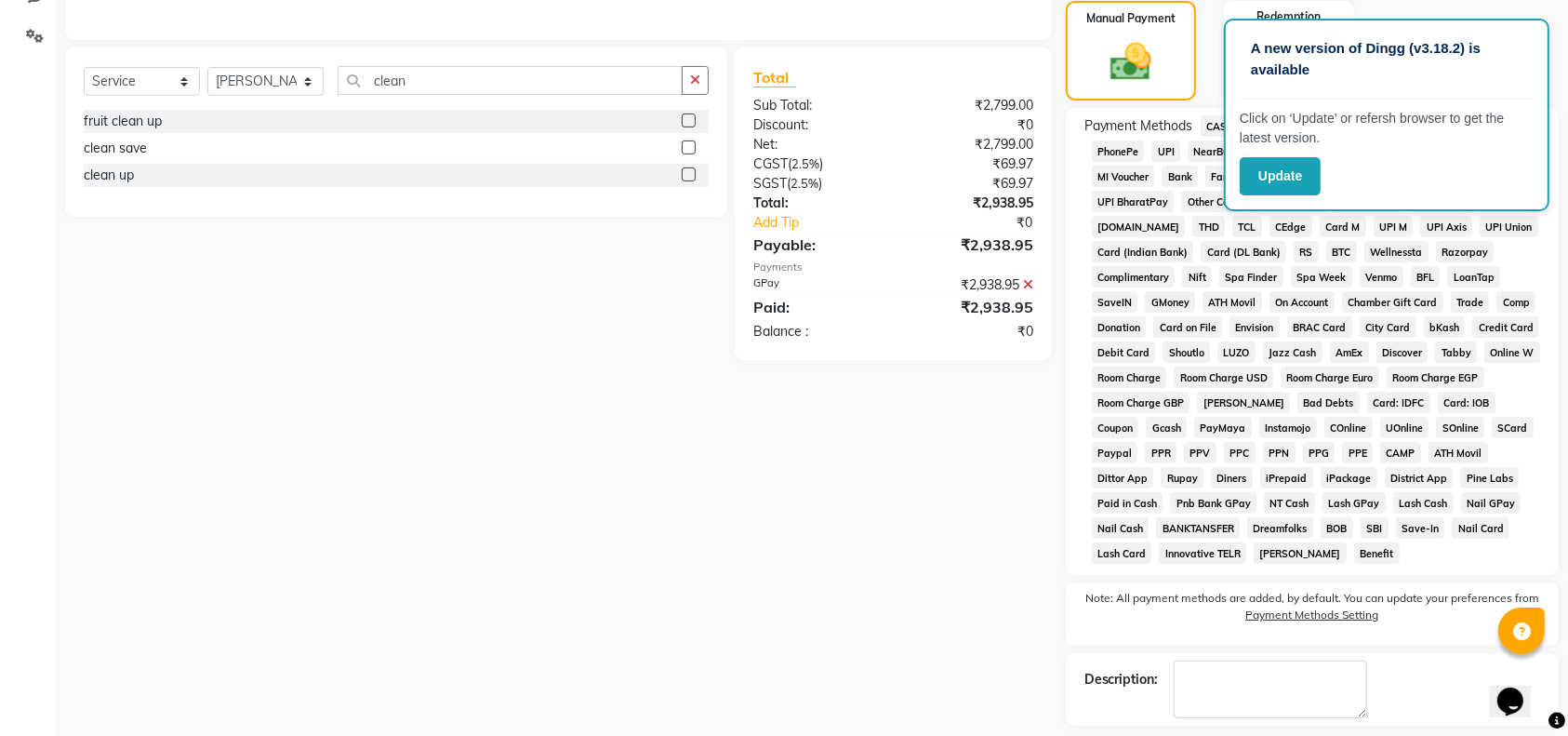
scroll to position [536, 0]
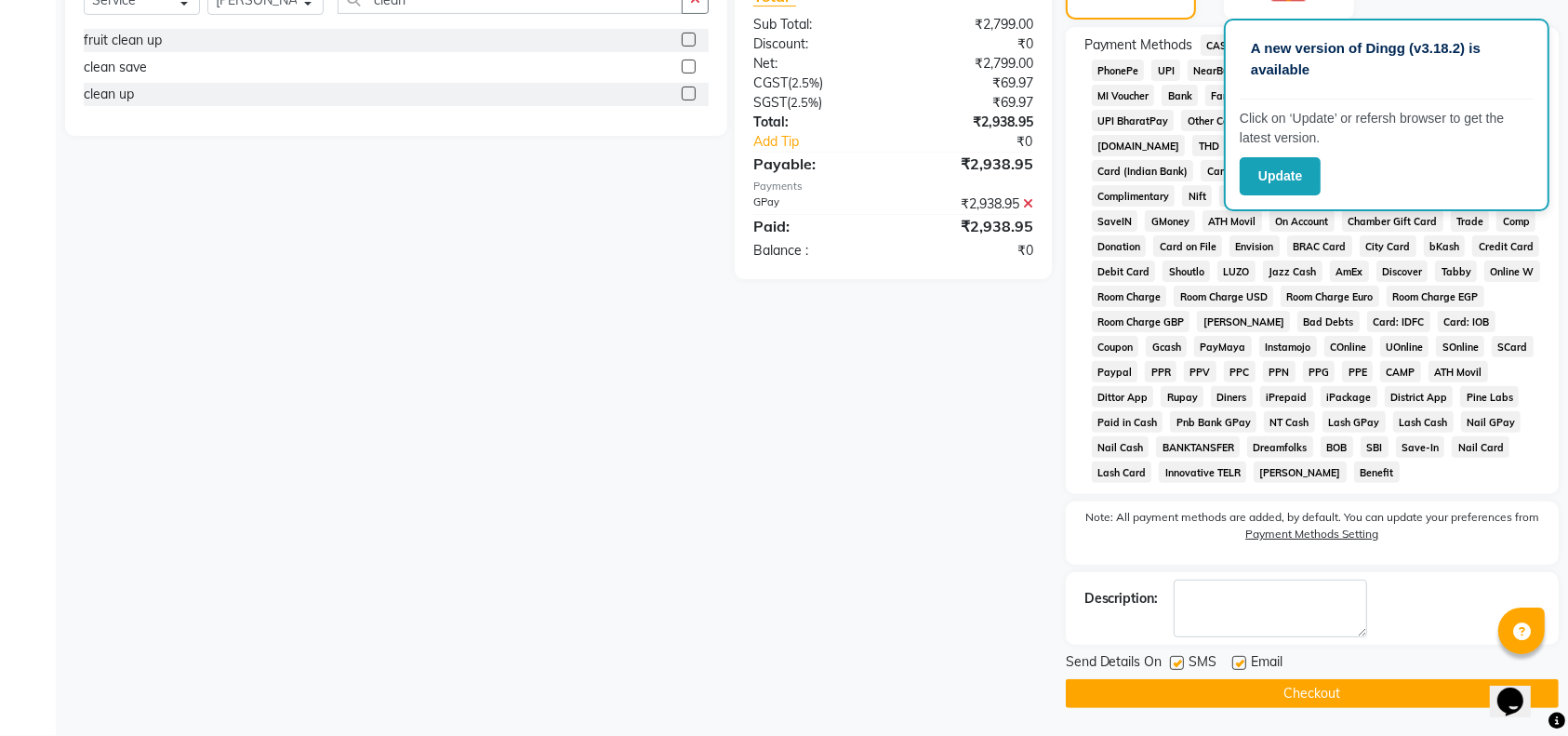
click at [1248, 693] on button "Checkout" at bounding box center [1312, 693] width 493 height 28
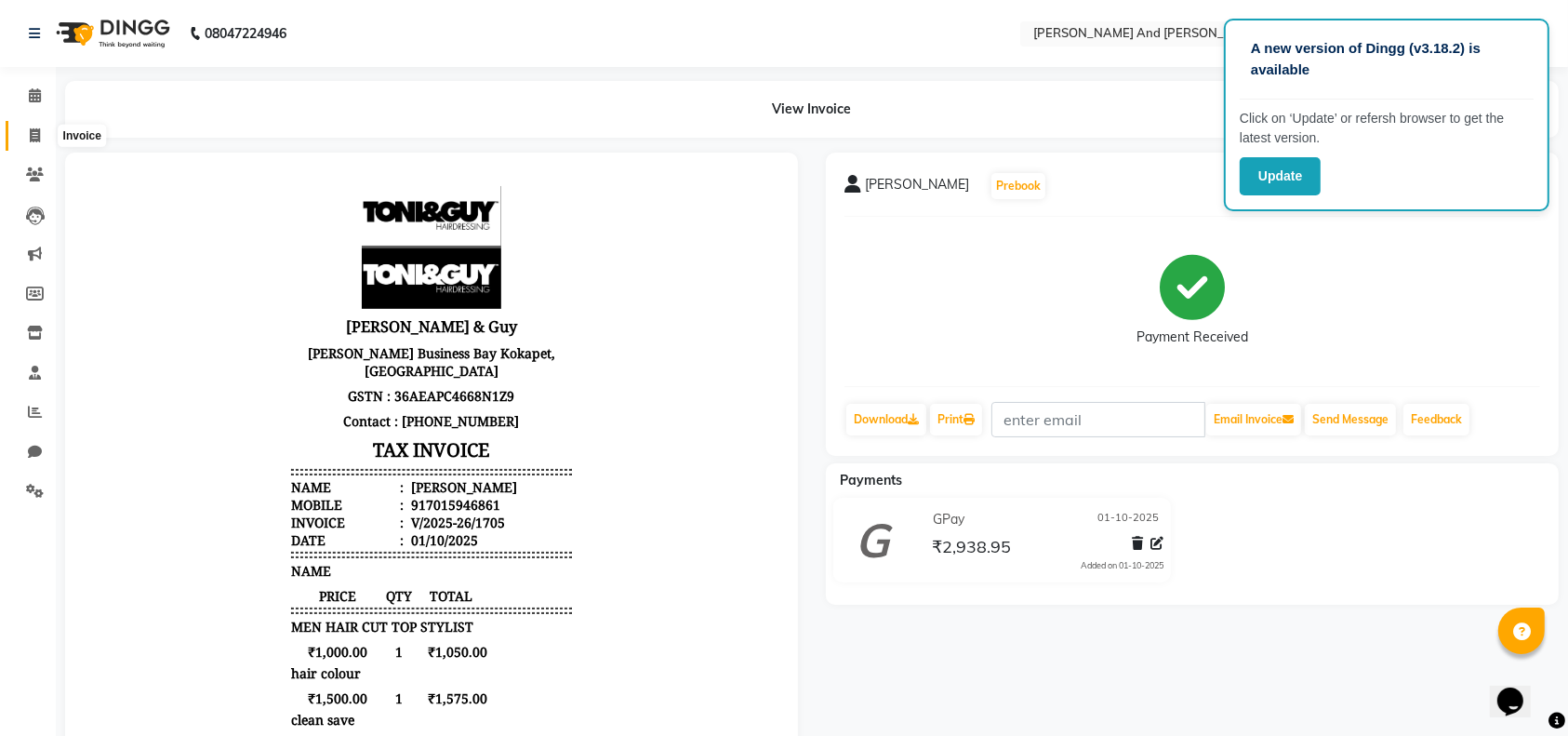
click at [41, 135] on span at bounding box center [35, 136] width 32 height 22
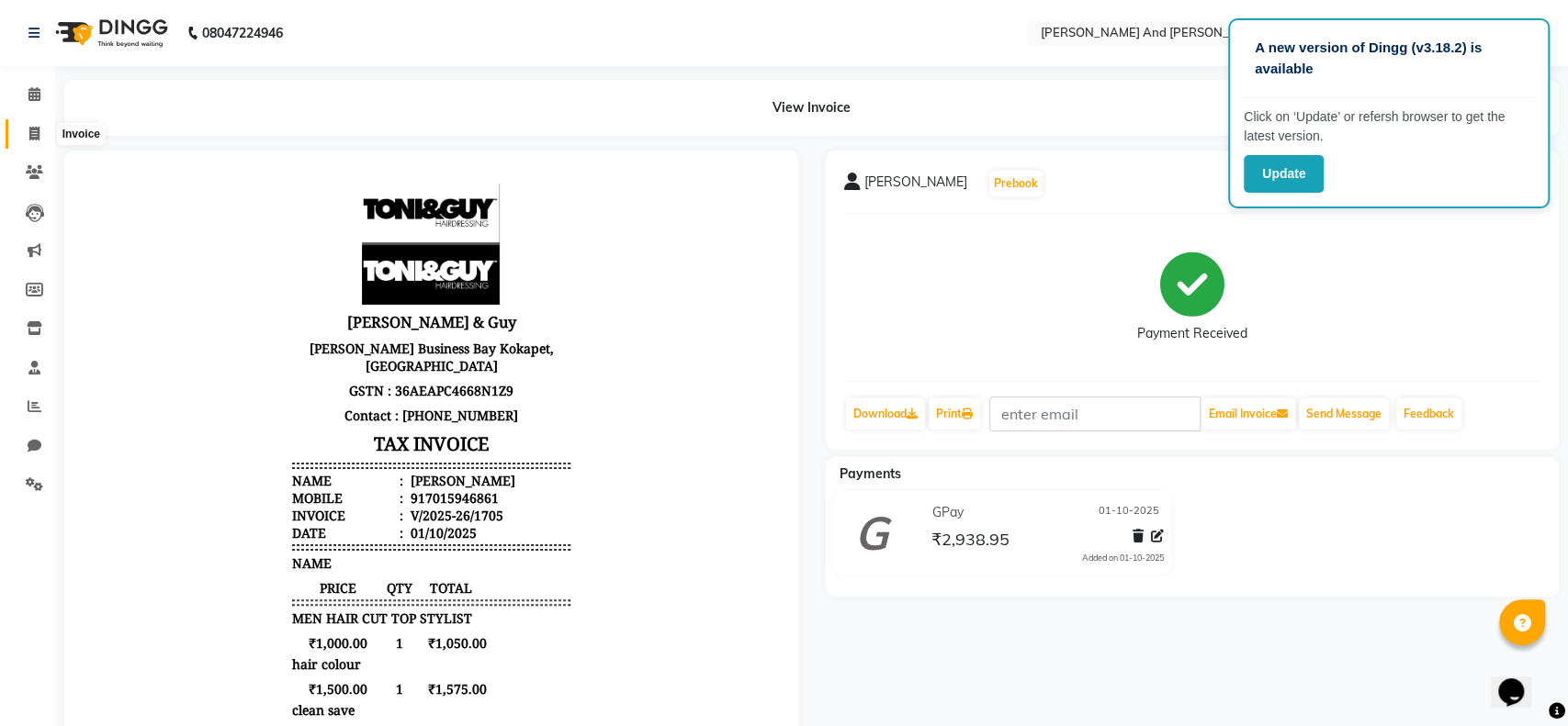
select select "4907"
select select "service"
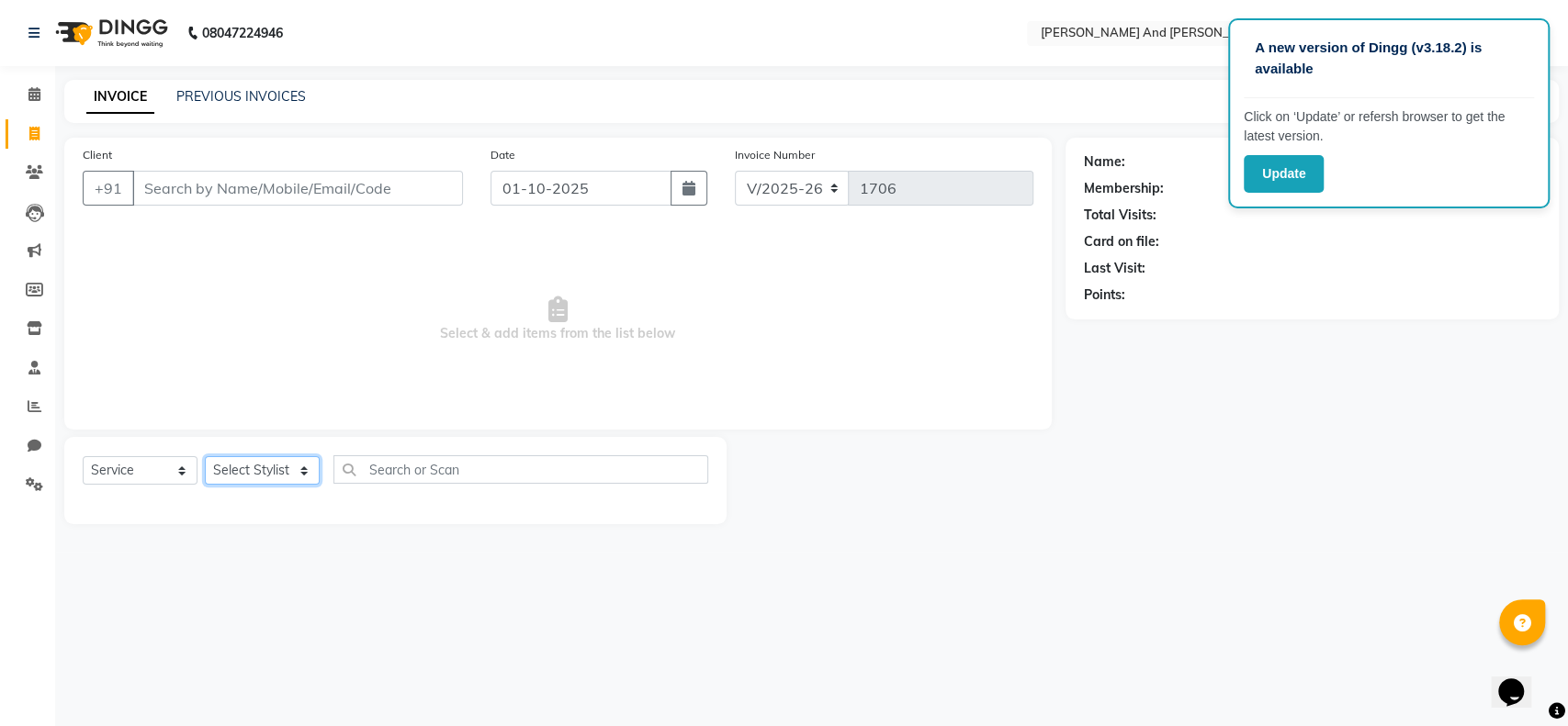
click at [311, 465] on select "Select Stylist Ali Daulat Deepika Dheepika mngr Rajveer Sanib Saifi Savej Shail…" at bounding box center [262, 470] width 115 height 28
select select "40717"
click at [205, 456] on select "Select Stylist Ali Daulat Deepika Dheepika mngr Rajveer Sanib Saifi Savej Shail…" at bounding box center [262, 470] width 115 height 28
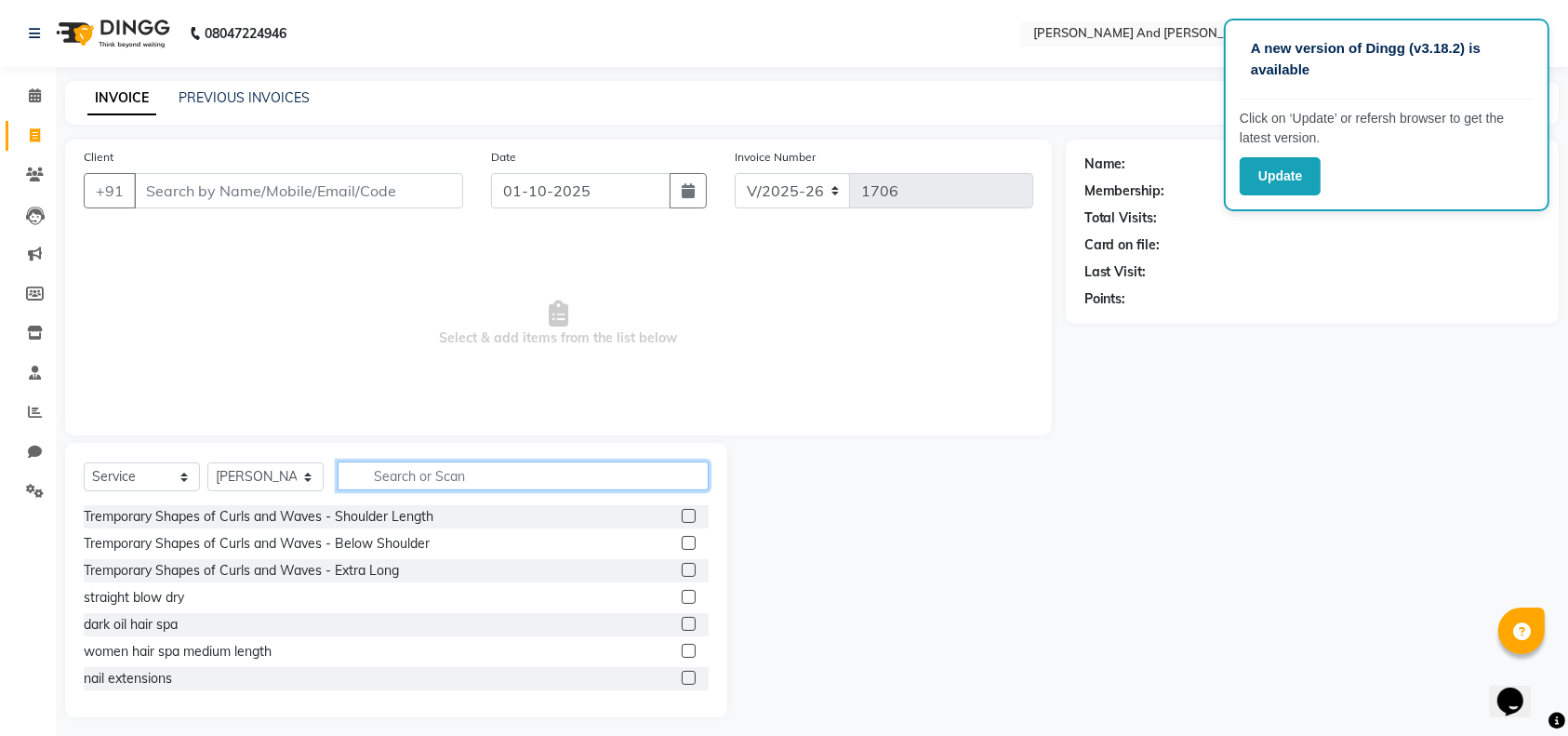
click at [404, 465] on input "text" at bounding box center [524, 476] width 371 height 28
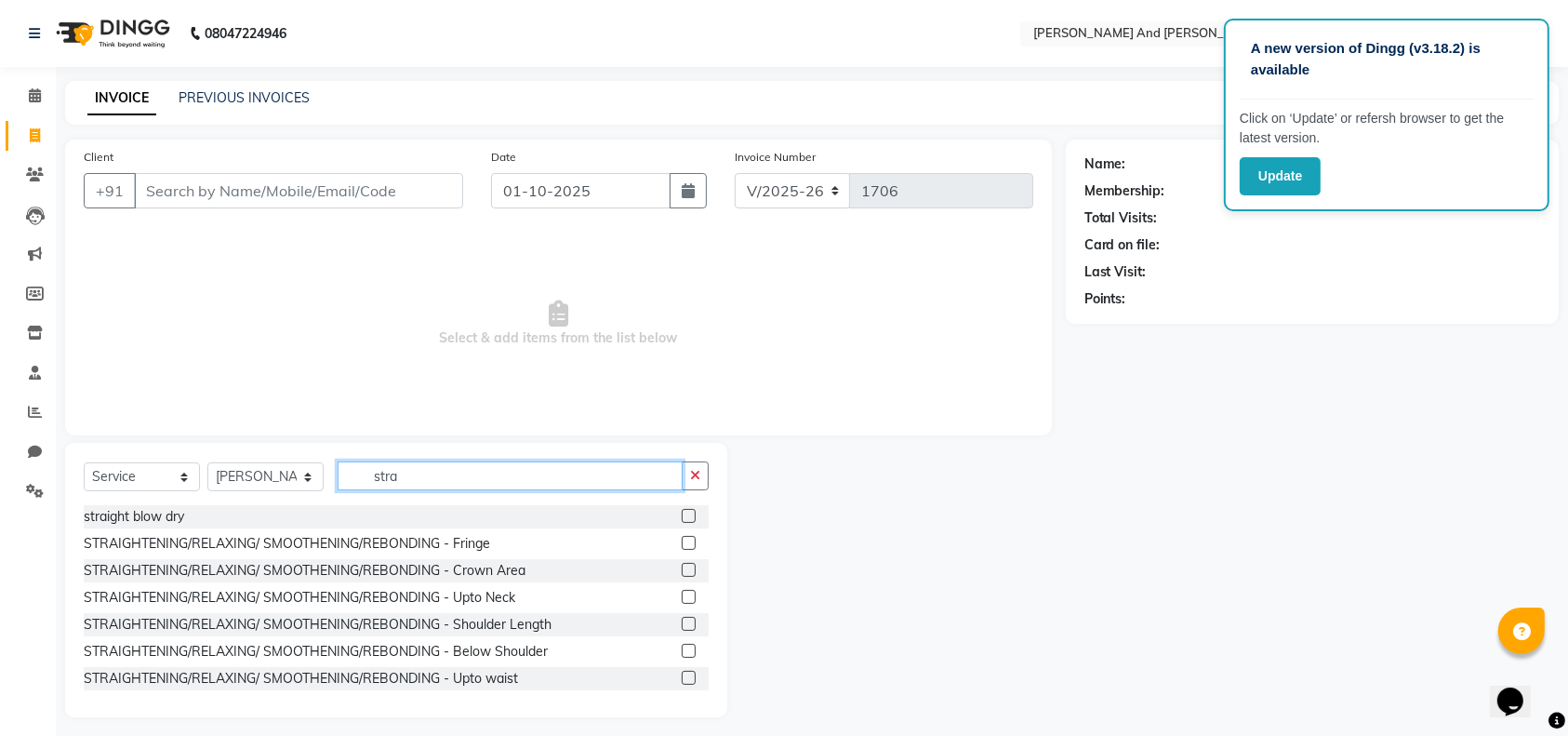
type input "stra"
click at [682, 511] on label at bounding box center [688, 515] width 14 height 14
click at [682, 511] on input "checkbox" at bounding box center [687, 516] width 12 height 12
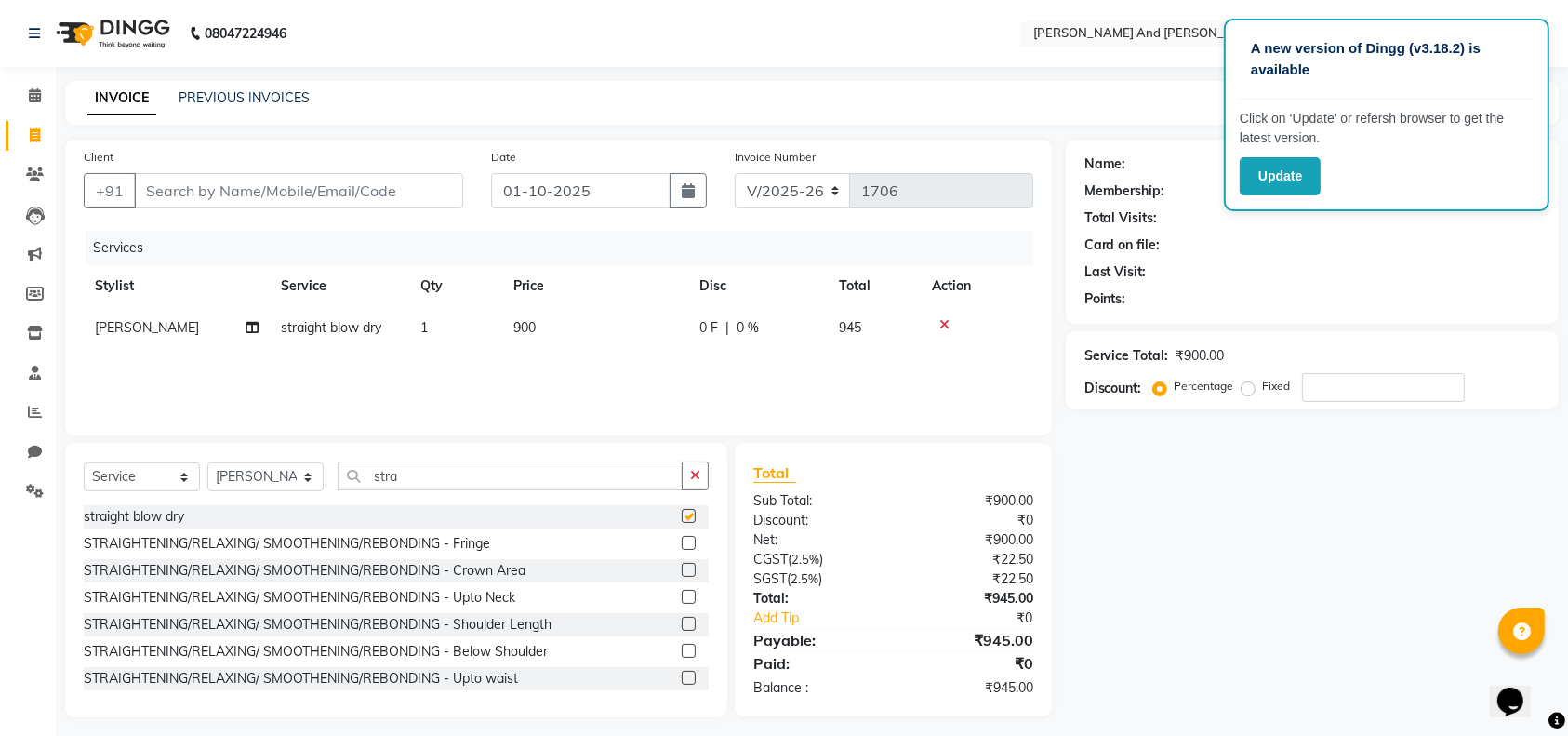
checkbox input "false"
click at [268, 188] on input "Client" at bounding box center [298, 190] width 330 height 35
click at [267, 190] on input "Client" at bounding box center [298, 190] width 330 height 35
click at [216, 179] on input "Client" at bounding box center [298, 190] width 330 height 35
type input "9"
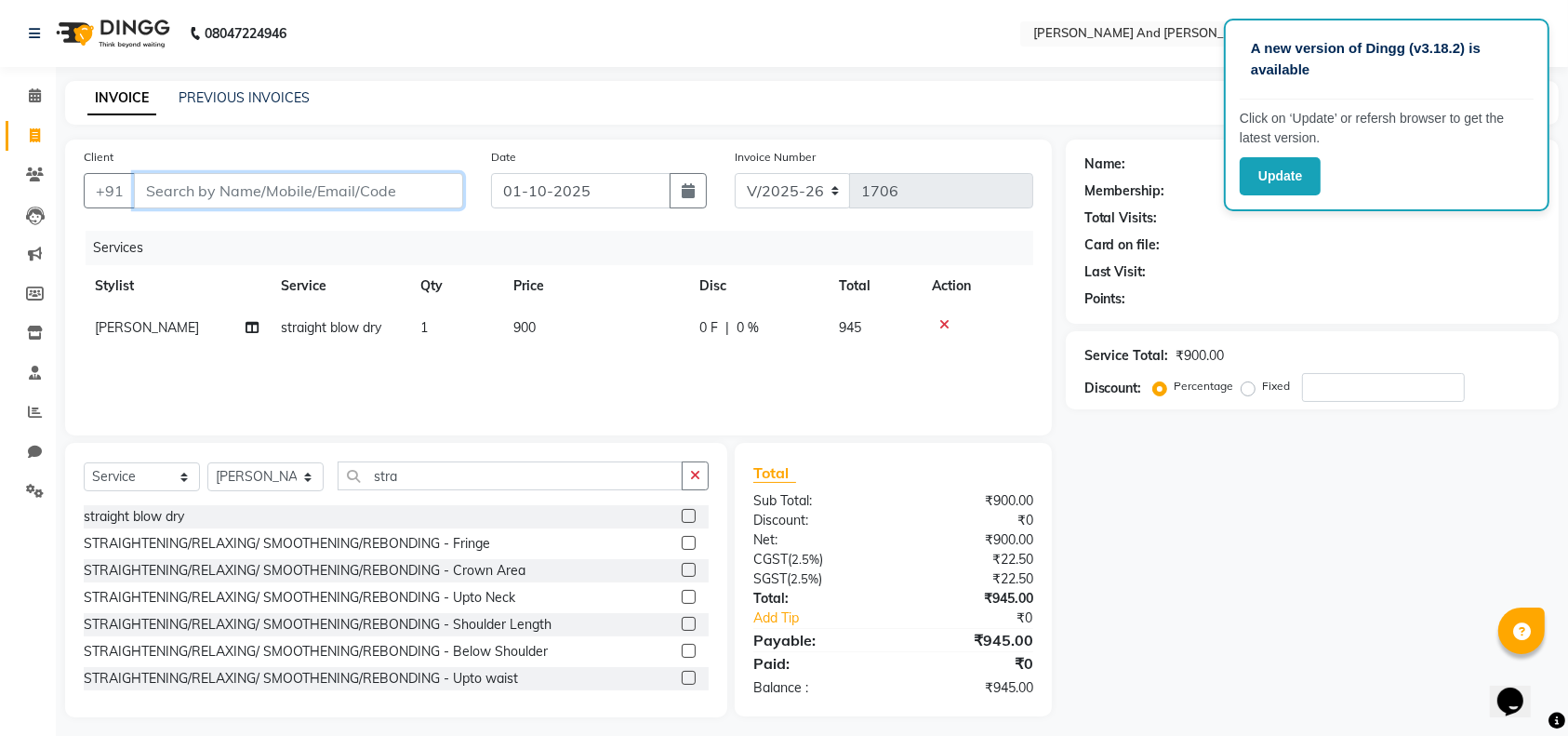
type input "0"
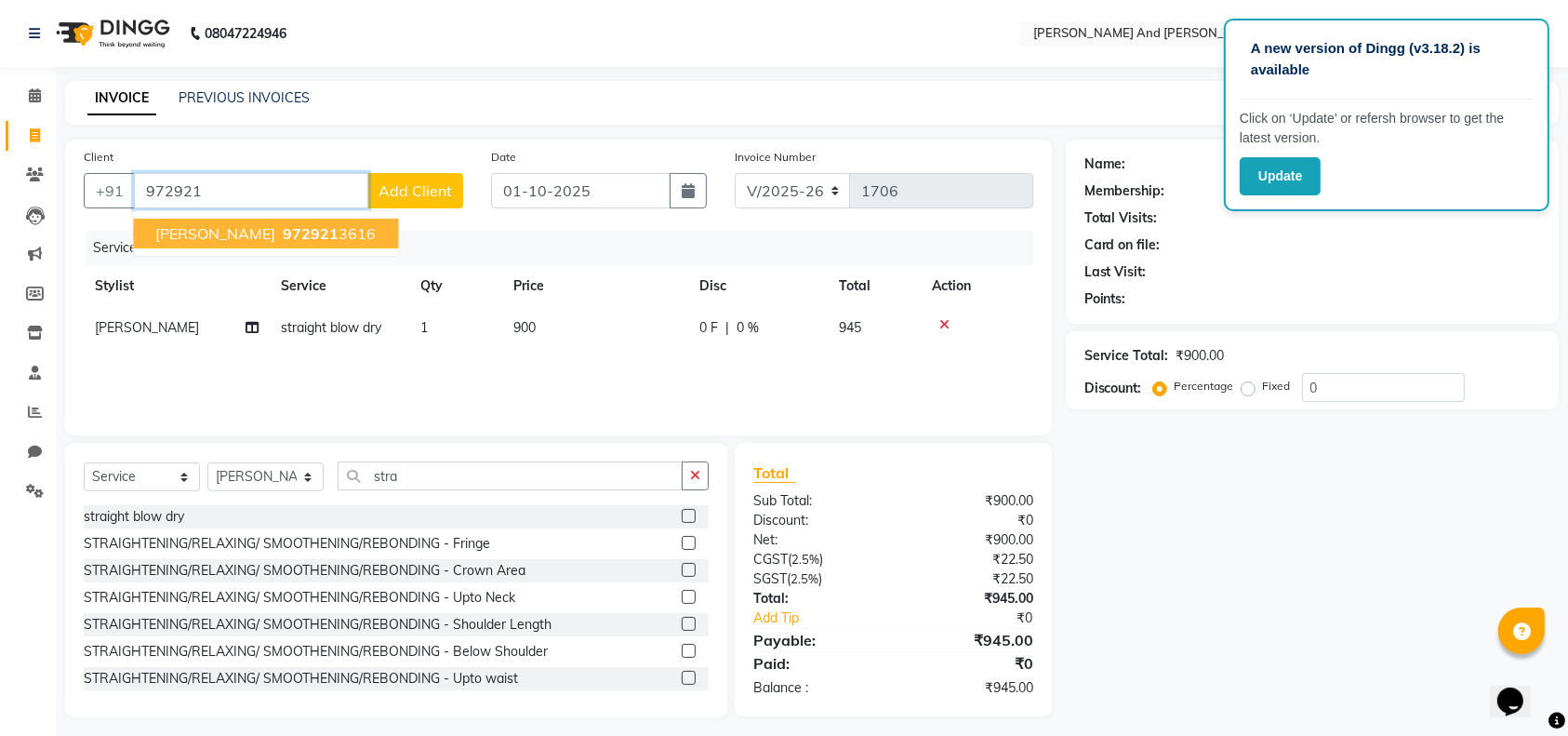
click at [283, 233] on span "972921" at bounding box center [311, 234] width 56 height 19
type input "9729213616"
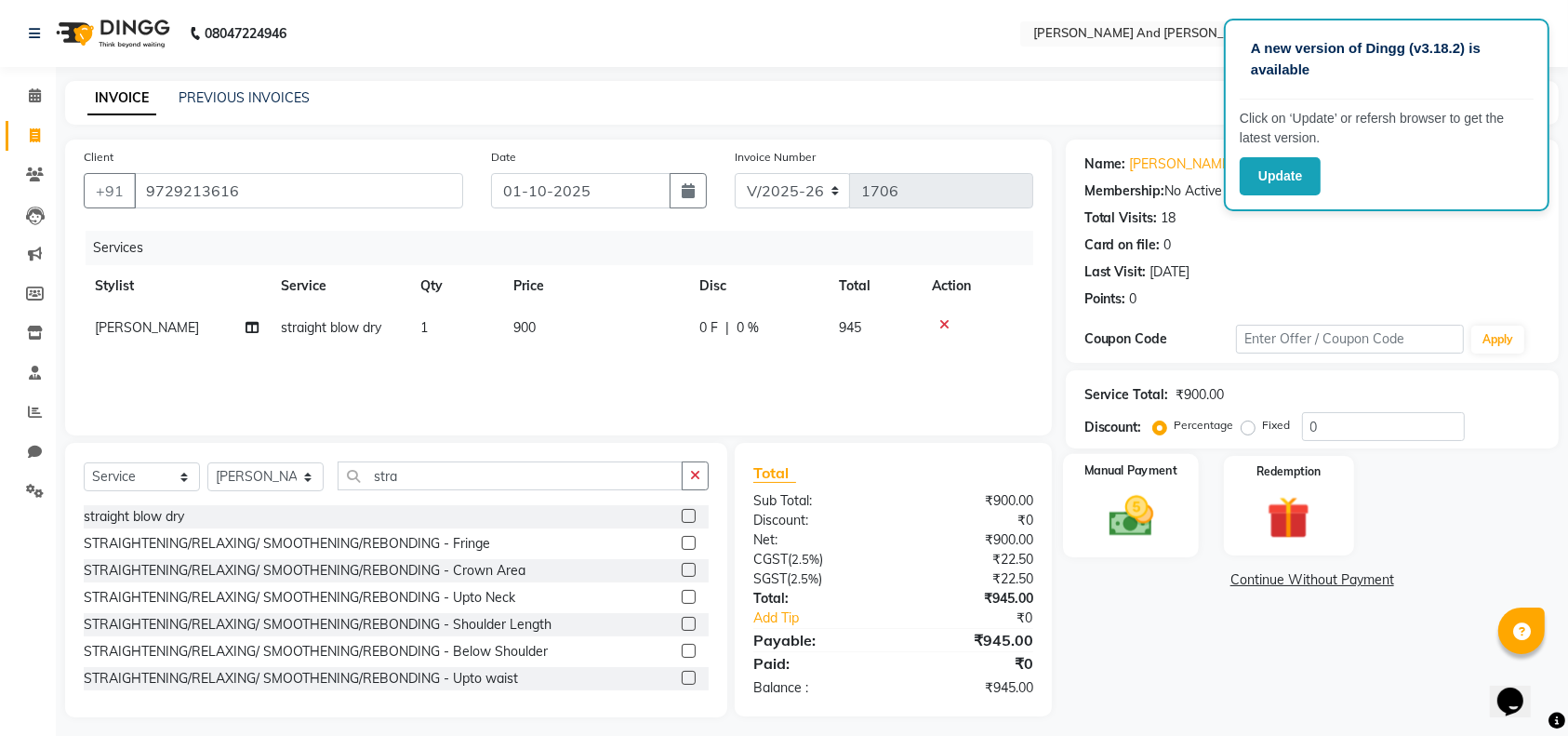
click at [1107, 488] on div "Manual Payment" at bounding box center [1131, 506] width 135 height 104
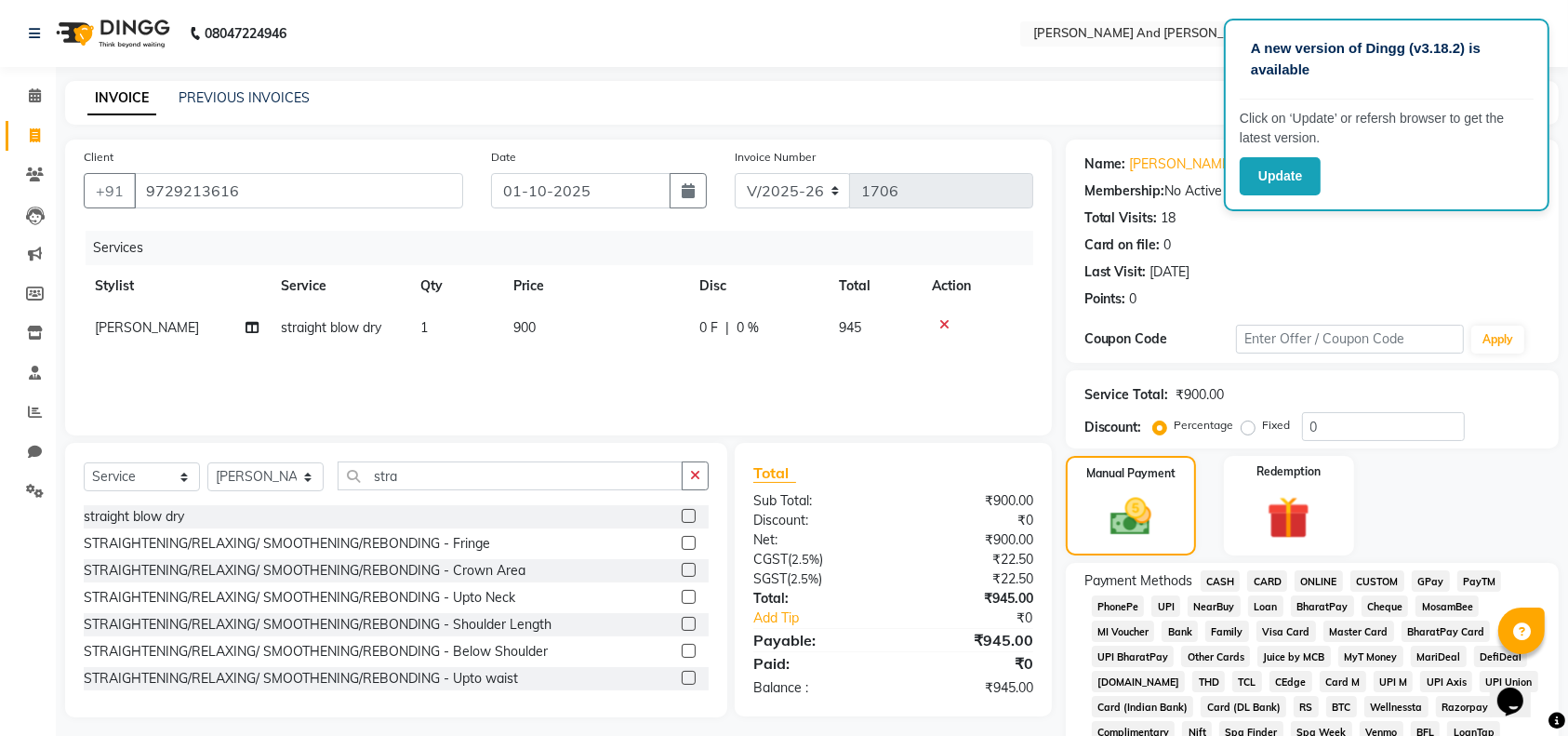
click at [1436, 580] on span "GPay" at bounding box center [1431, 581] width 38 height 22
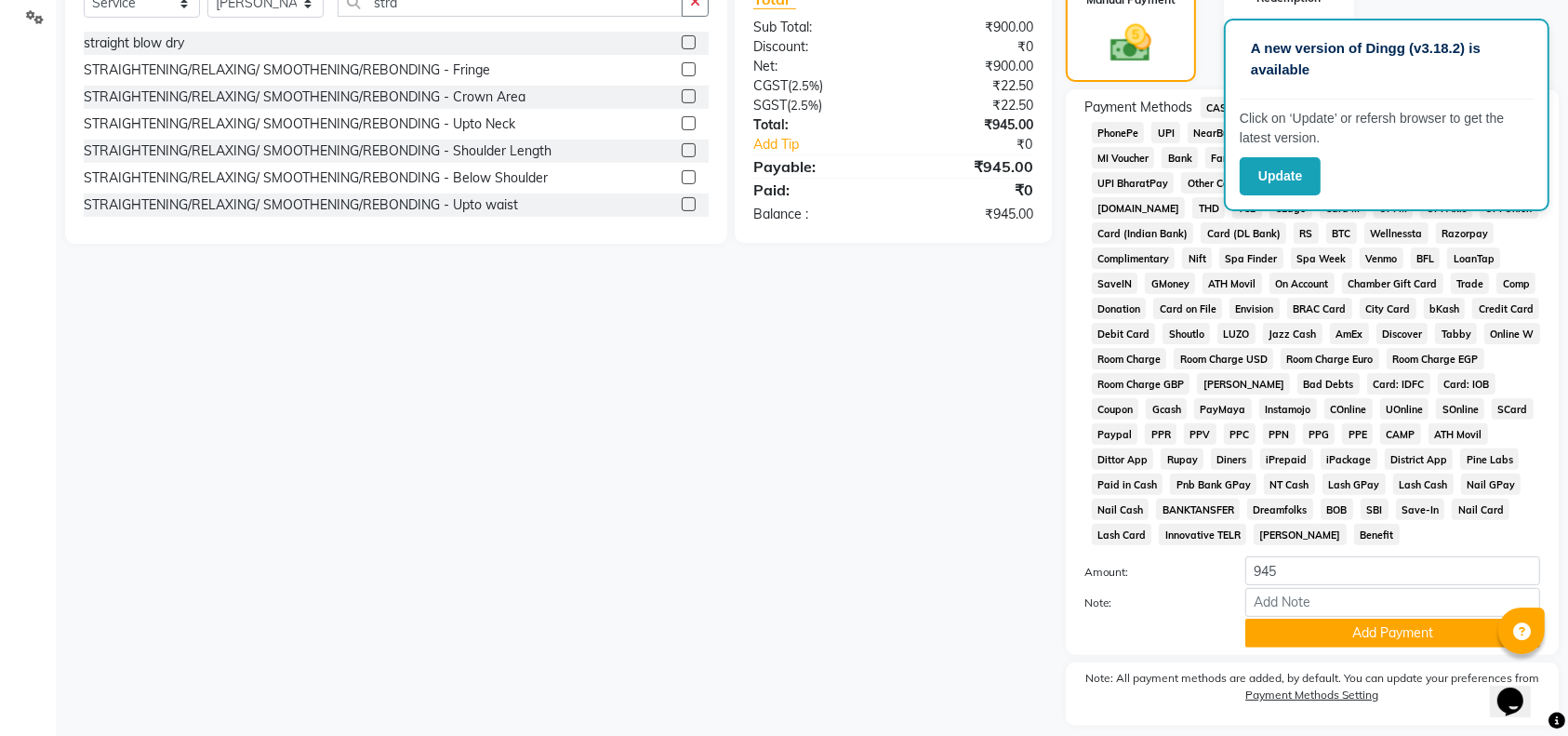
scroll to position [529, 0]
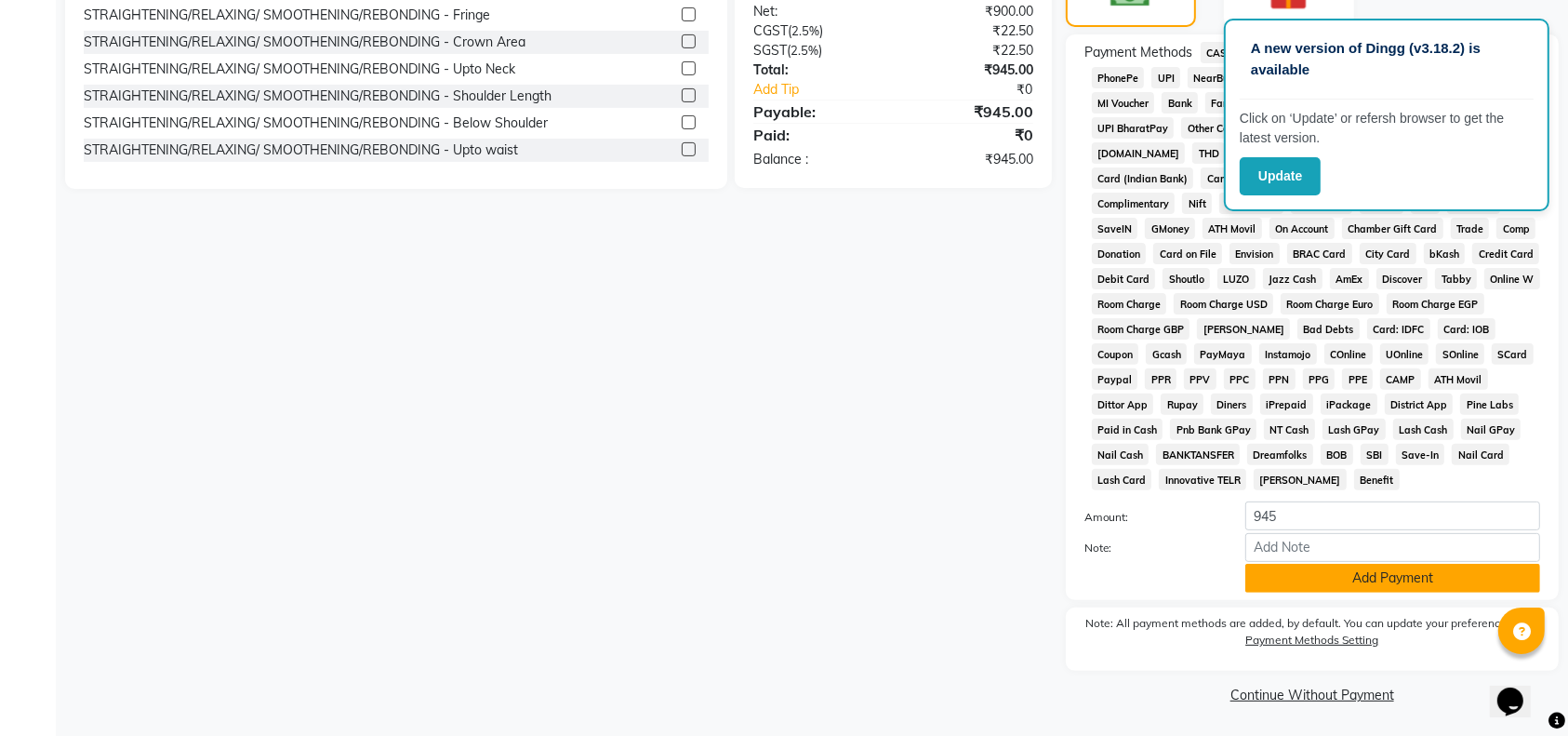
click at [1333, 574] on button "Add Payment" at bounding box center [1392, 578] width 294 height 28
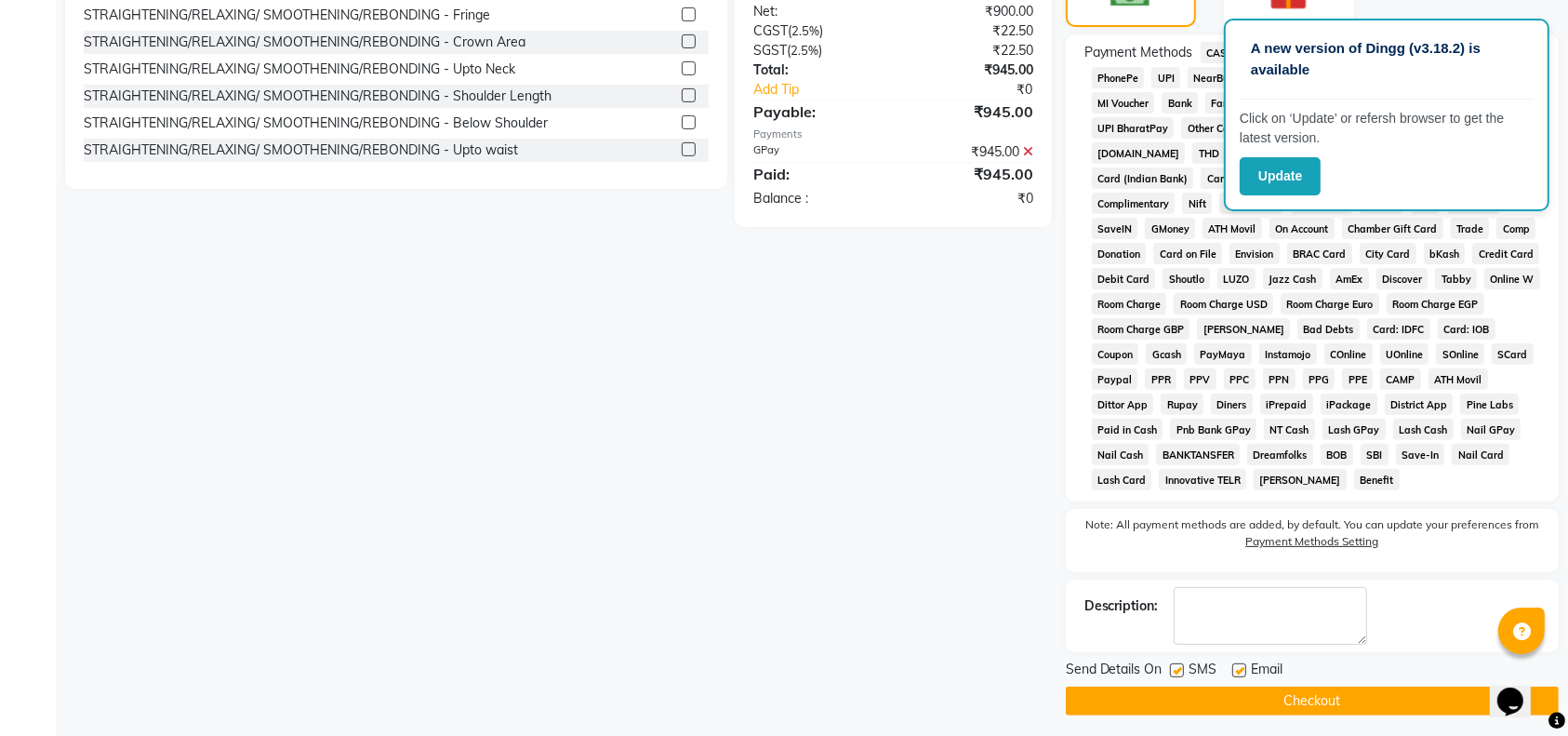
click at [1265, 687] on button "Checkout" at bounding box center [1312, 701] width 493 height 28
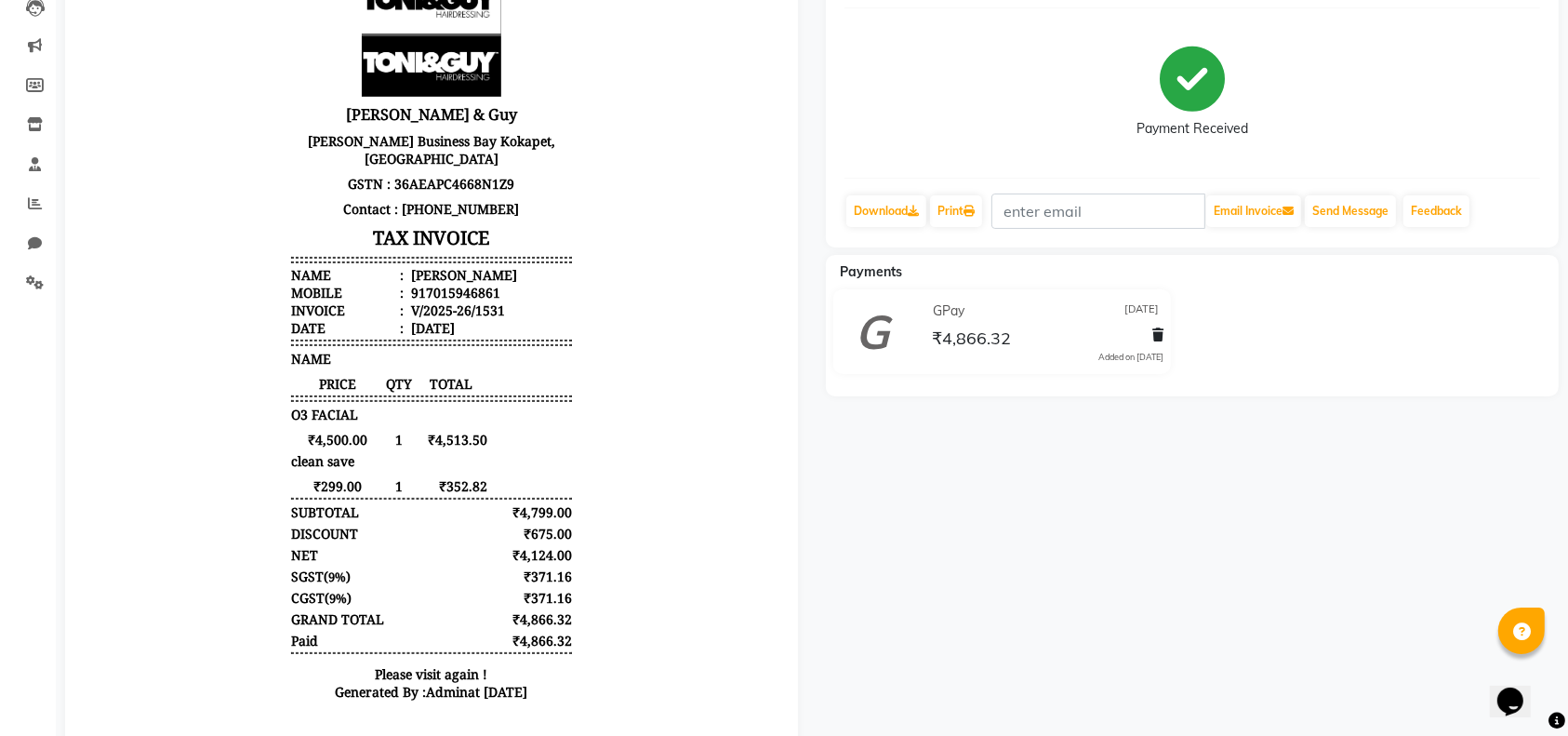
scroll to position [225, 0]
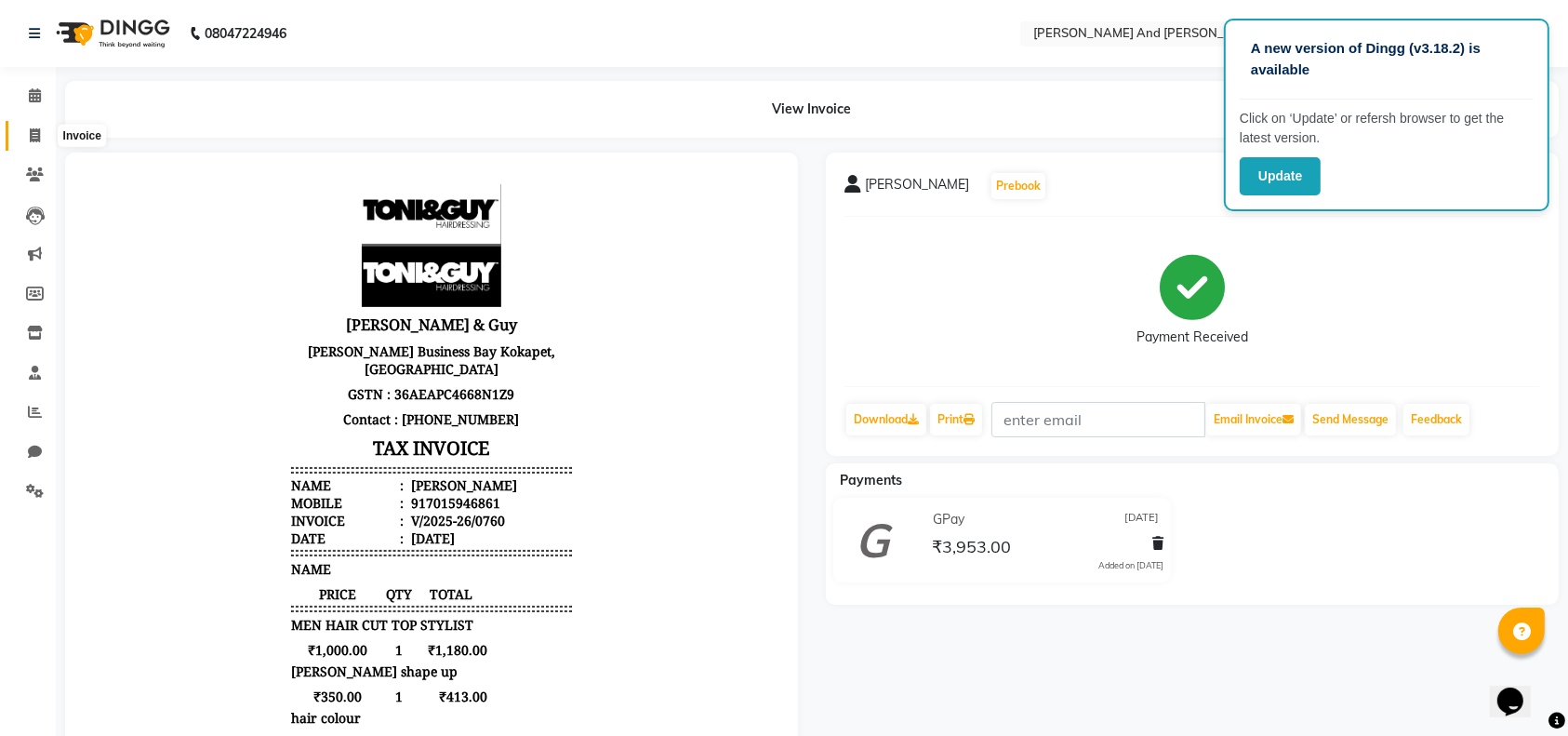
click at [33, 136] on icon at bounding box center [34, 135] width 10 height 14
select select "4907"
select select "service"
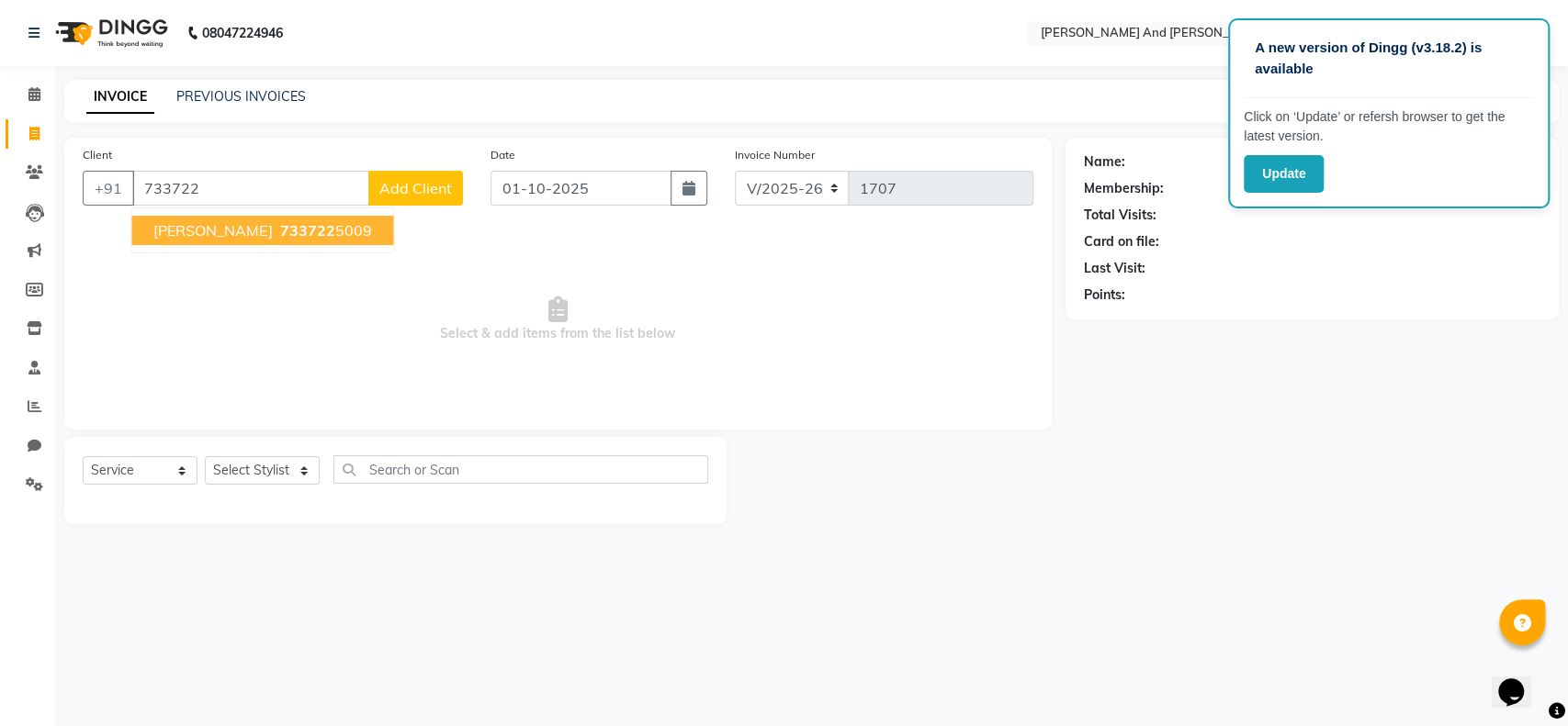
click at [280, 235] on span "733722" at bounding box center [307, 231] width 55 height 19
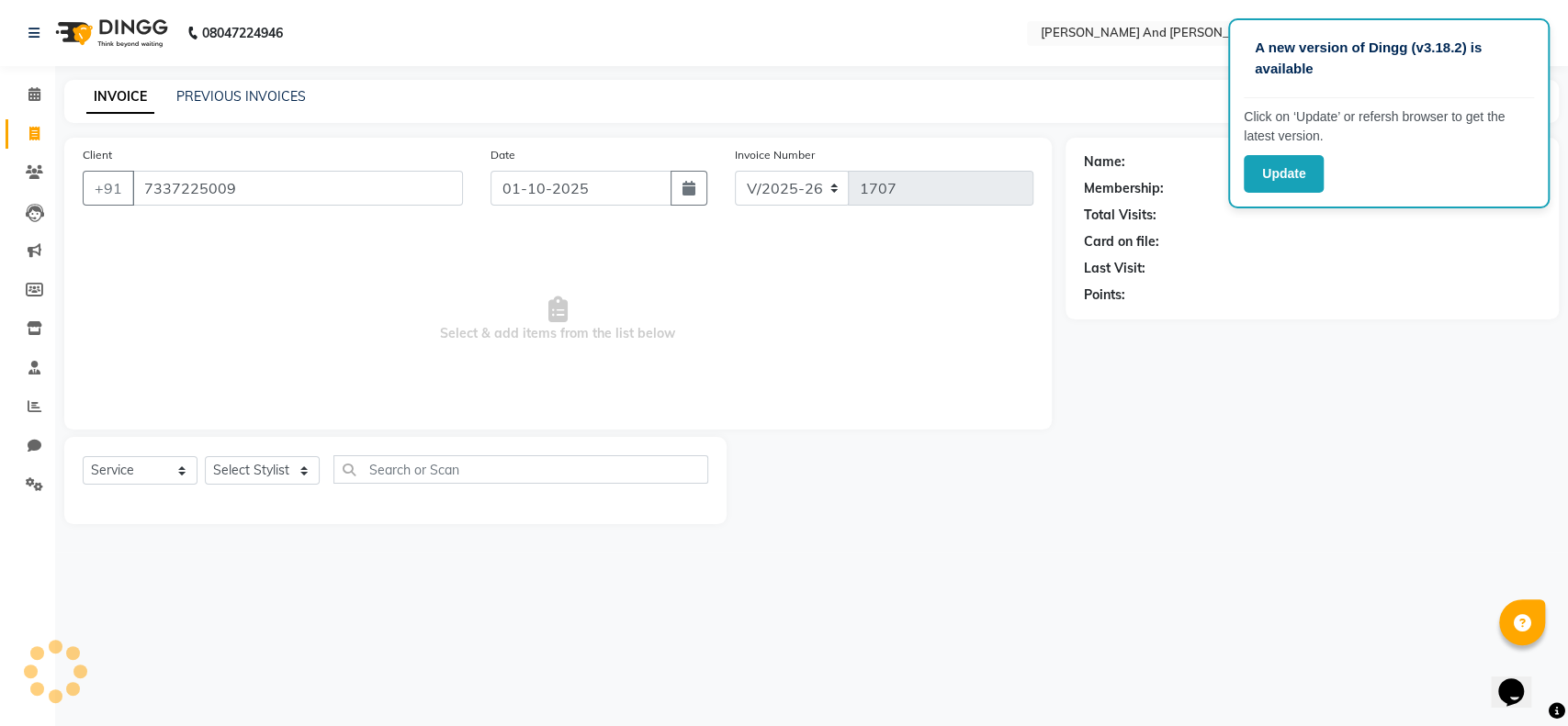
type input "7337225009"
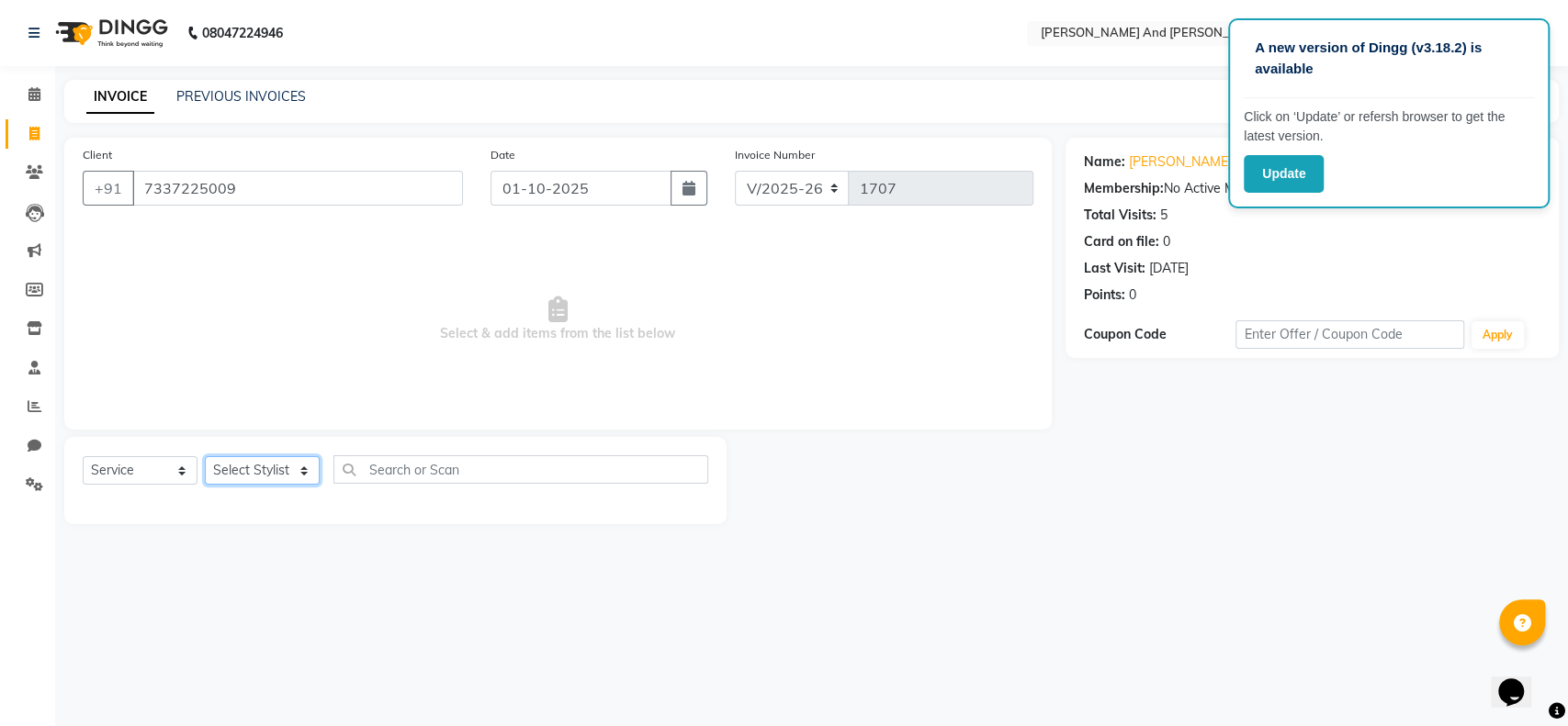
click at [247, 467] on select "Select Stylist Ali Daulat Deepika Dheepika mngr Rajveer Sanib Saifi Savej Shail…" at bounding box center [262, 470] width 115 height 28
select select "69664"
click at [205, 456] on select "Select Stylist Ali Daulat Deepika Dheepika mngr Rajveer Sanib Saifi Savej Shail…" at bounding box center [262, 470] width 115 height 28
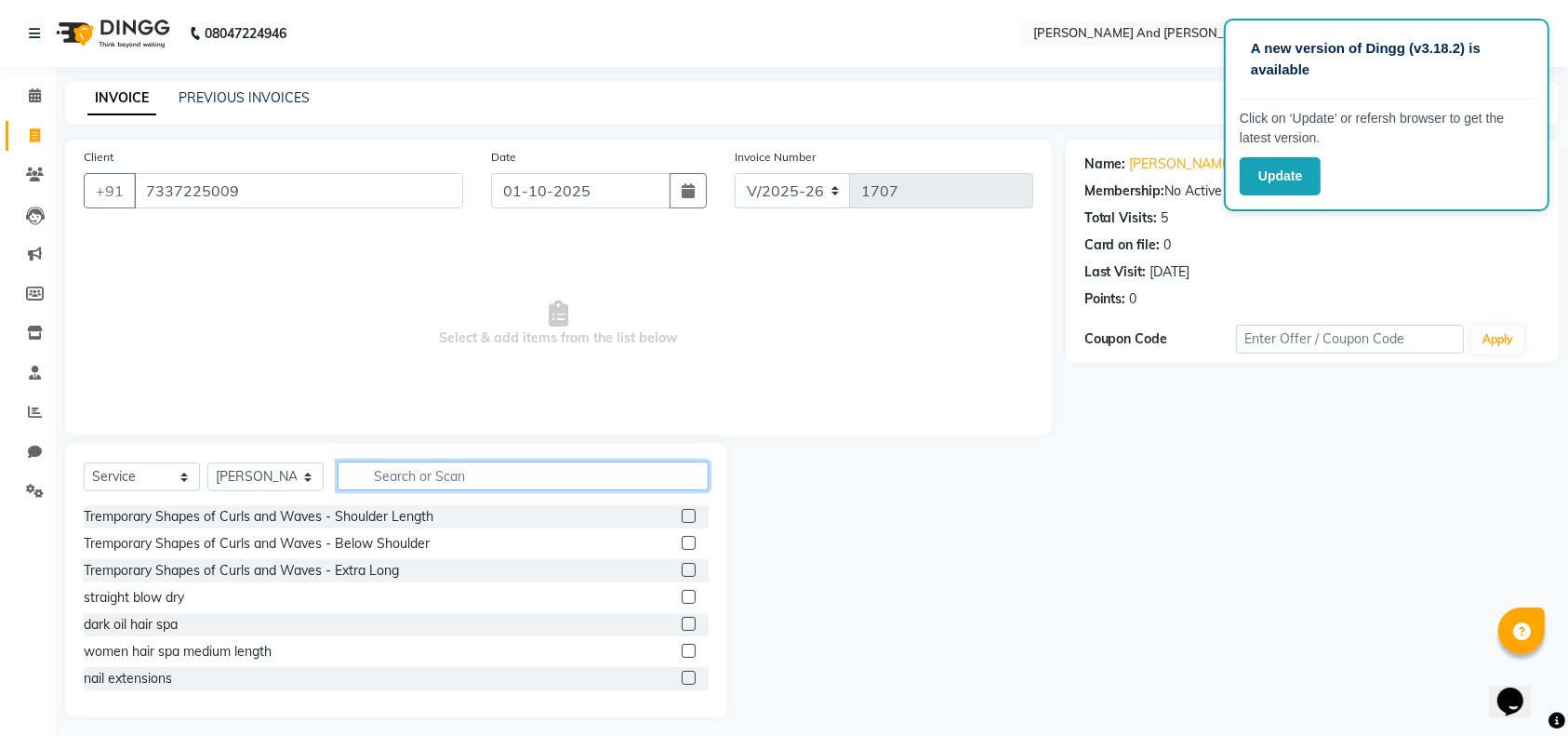
click at [425, 472] on input "text" at bounding box center [524, 476] width 371 height 28
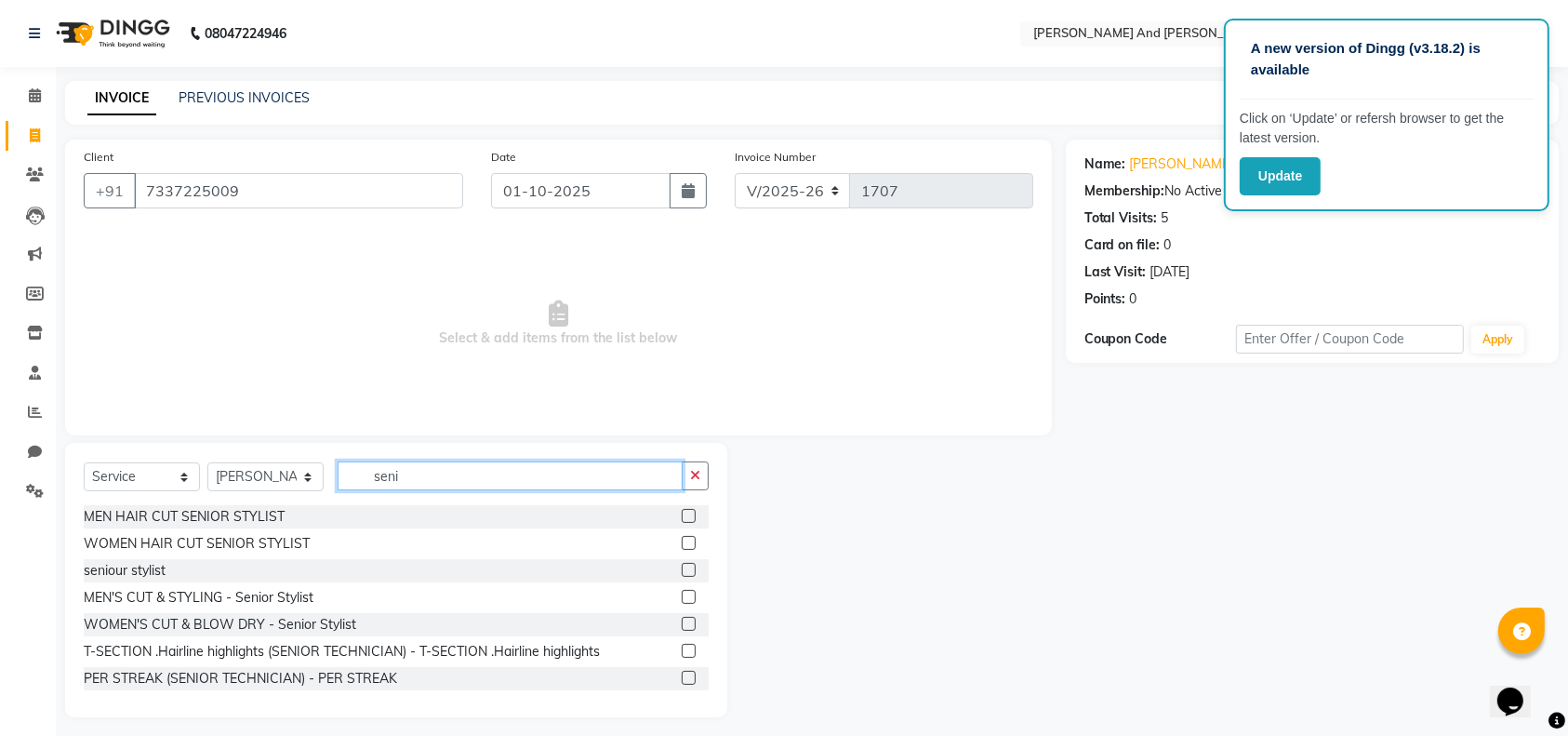
type input "seni"
click at [682, 511] on label at bounding box center [688, 515] width 14 height 14
click at [682, 511] on input "checkbox" at bounding box center [687, 516] width 12 height 12
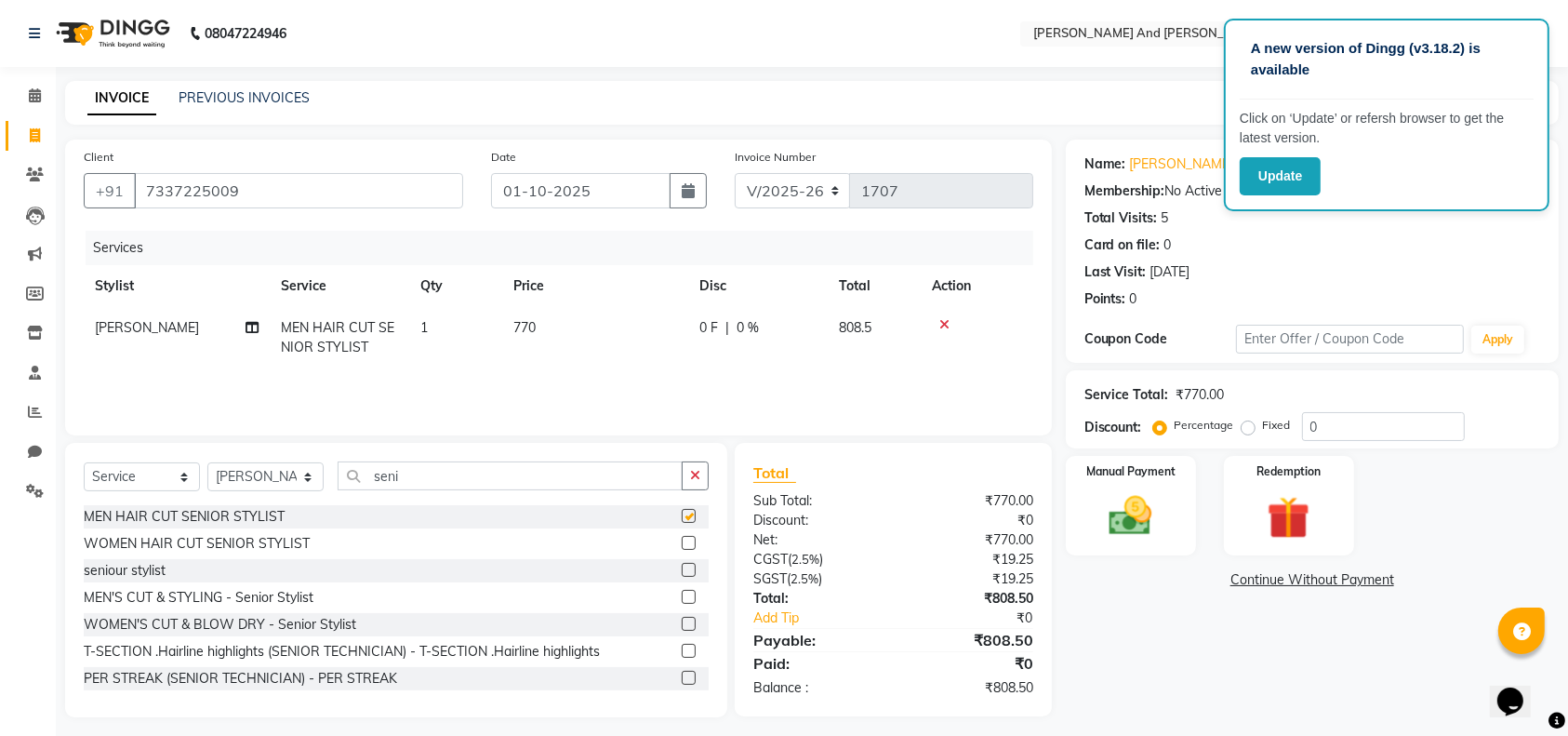
checkbox input "false"
click at [577, 466] on input "seni" at bounding box center [510, 476] width 345 height 28
type input "s"
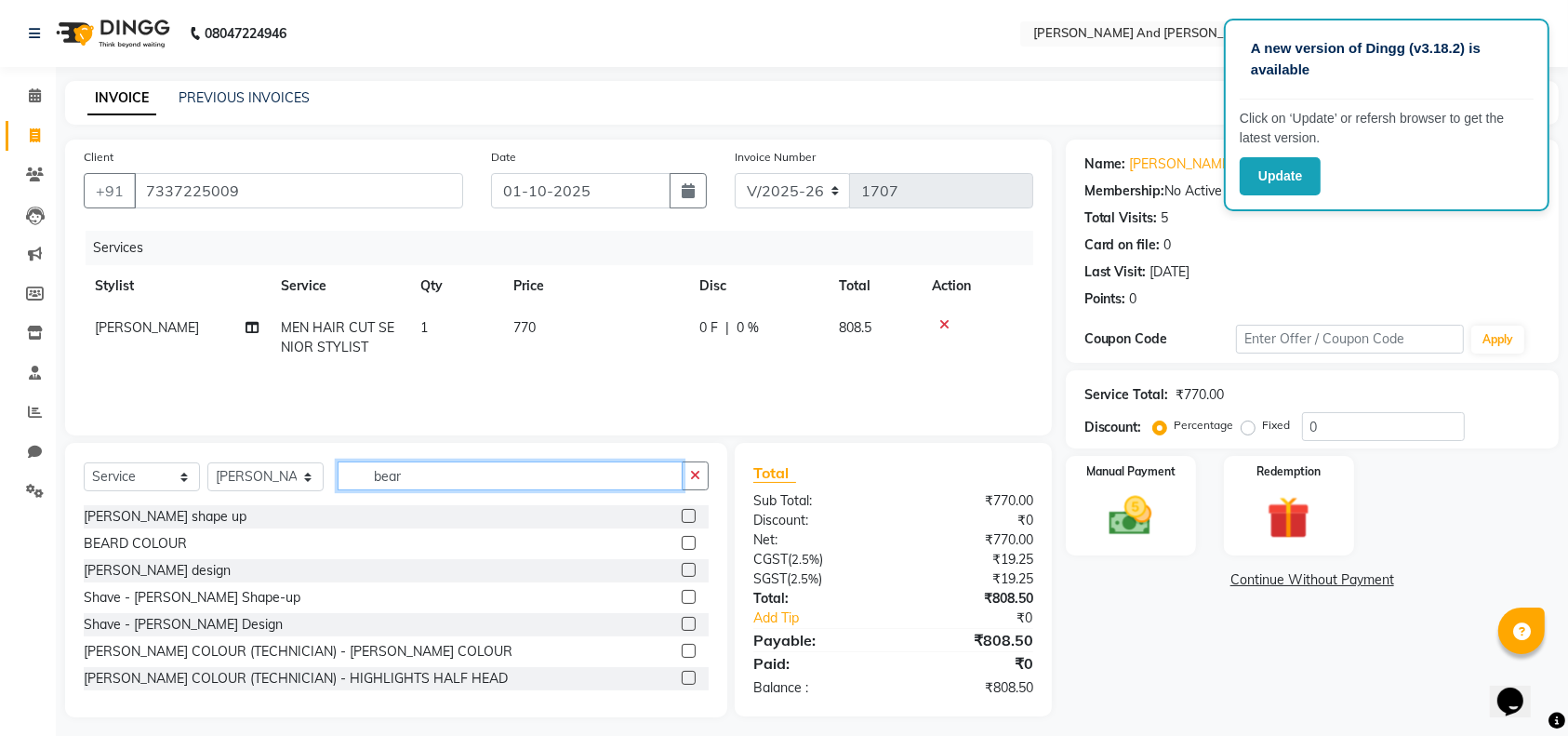
type input "bear"
click at [682, 511] on label at bounding box center [688, 515] width 14 height 14
click at [682, 511] on input "checkbox" at bounding box center [687, 516] width 12 height 12
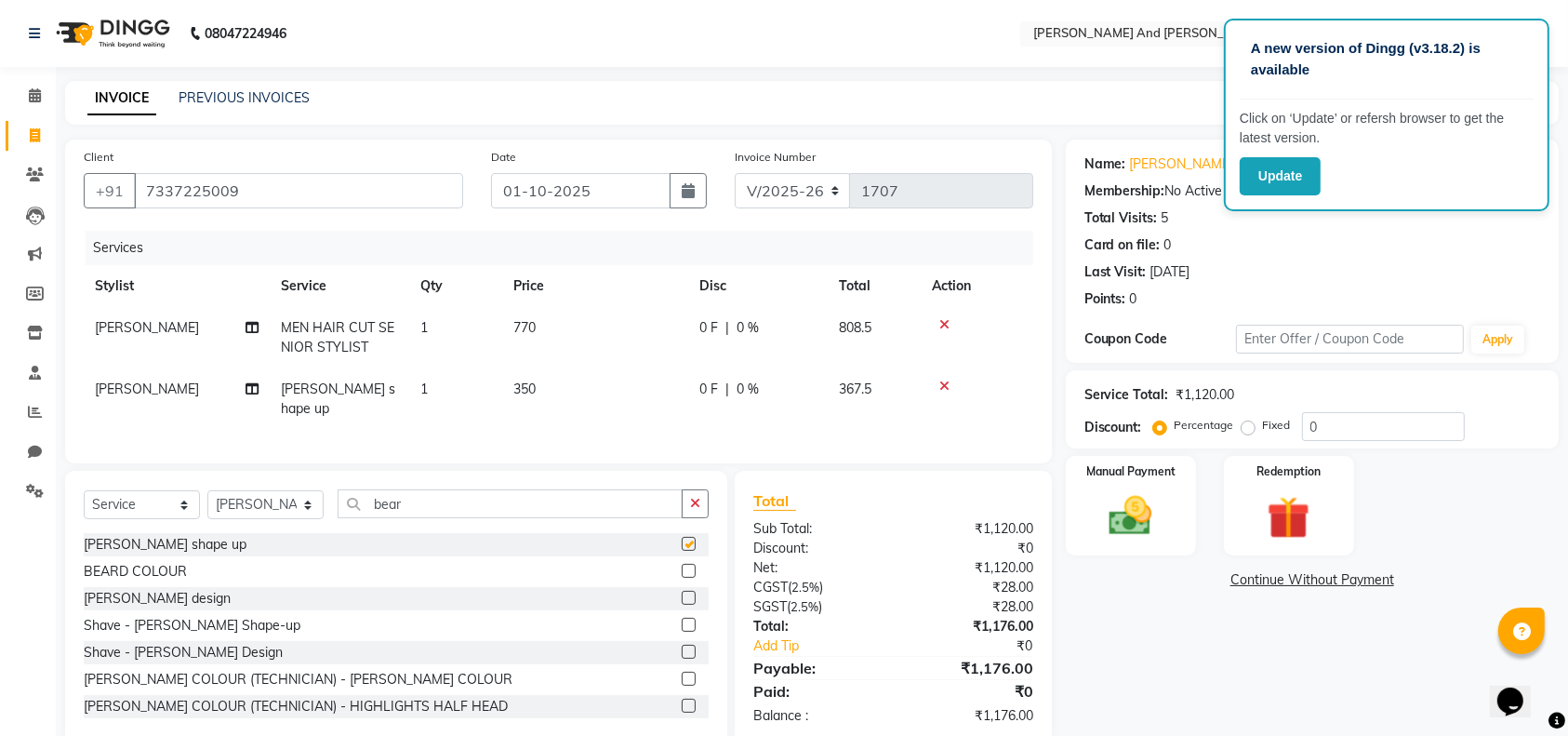
checkbox input "false"
click at [1356, 417] on input "0" at bounding box center [1383, 426] width 163 height 28
type input "40"
click at [1144, 527] on img at bounding box center [1131, 516] width 73 height 51
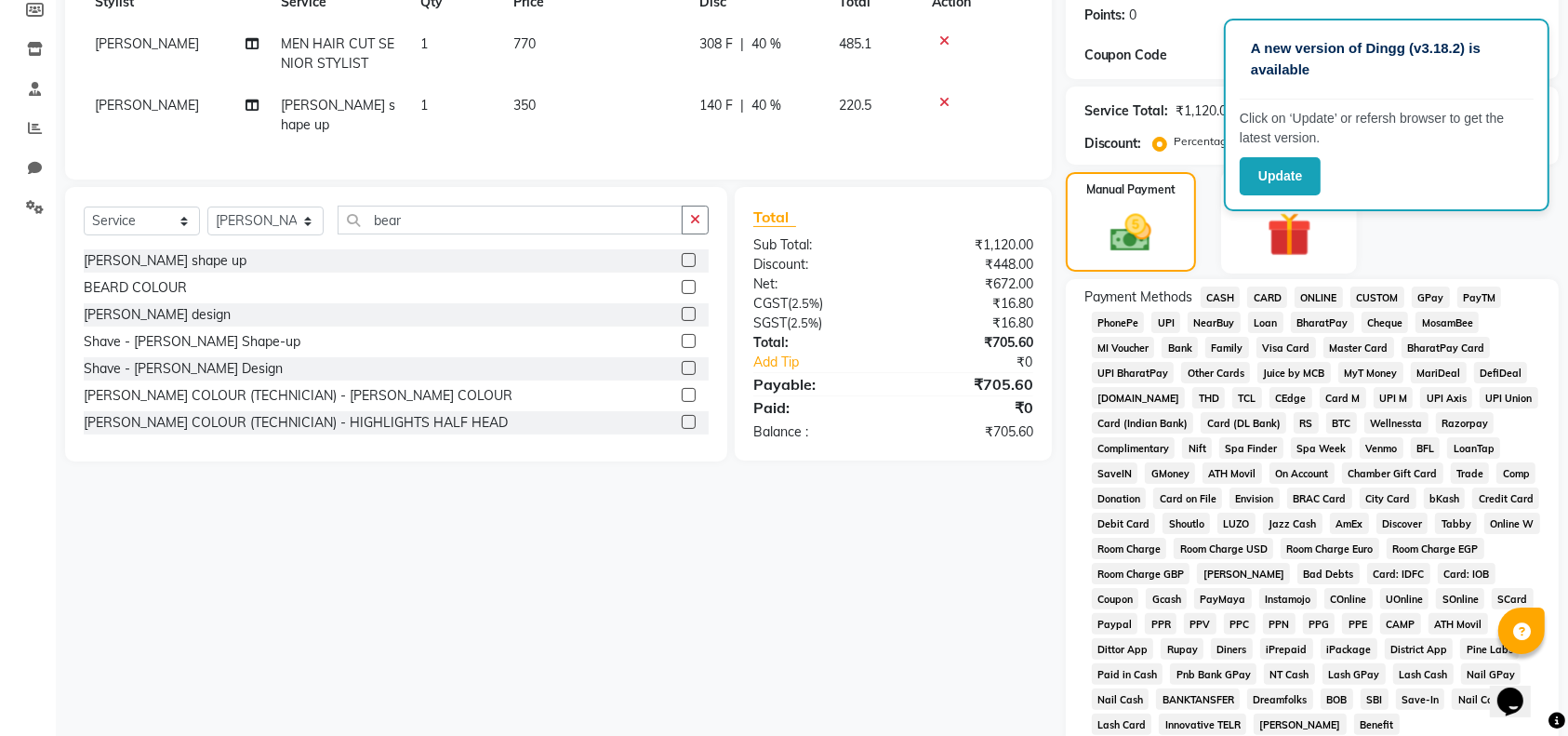
scroll to position [282, 0]
click at [1434, 296] on span "GPay" at bounding box center [1431, 299] width 38 height 22
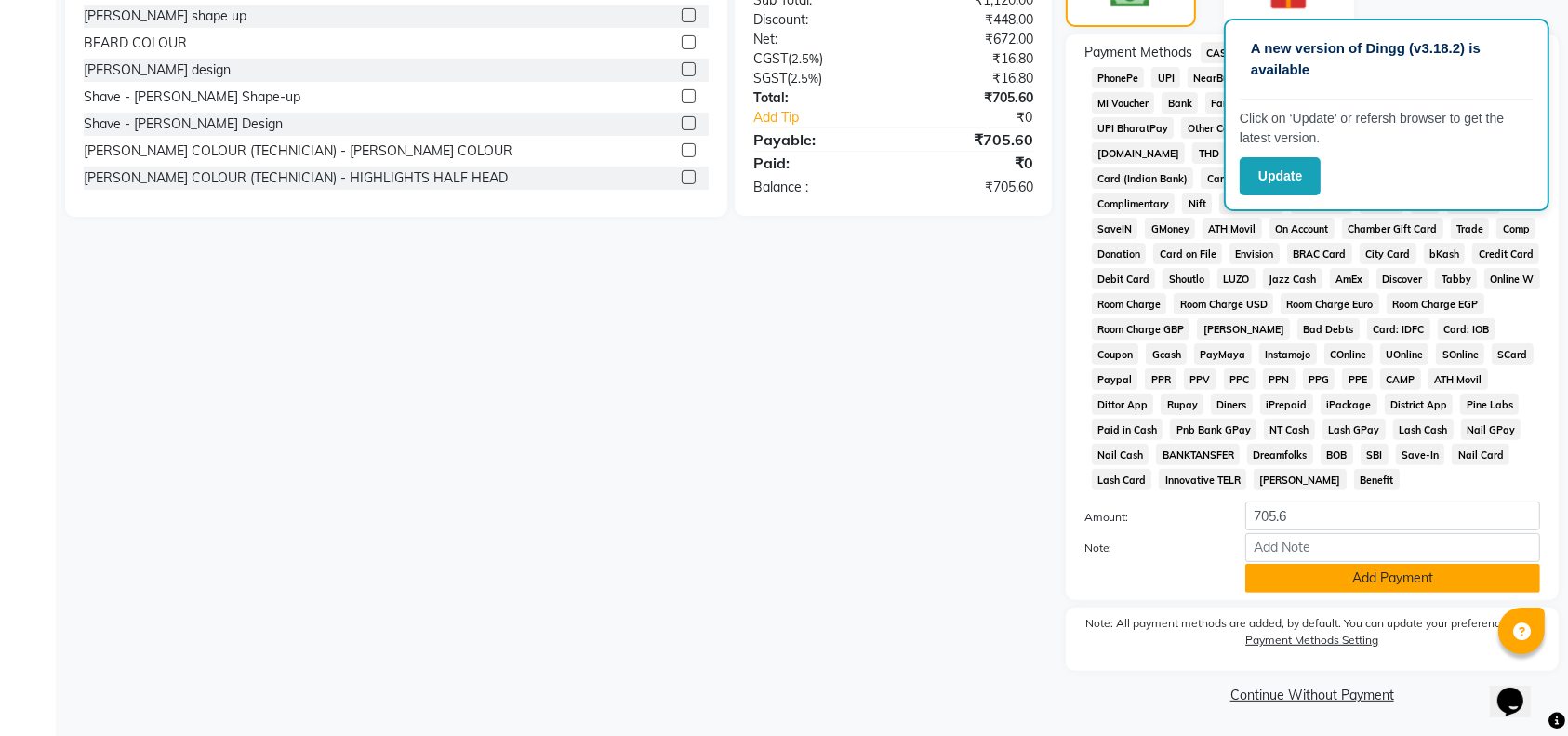
click at [1365, 576] on button "Add Payment" at bounding box center [1392, 578] width 294 height 28
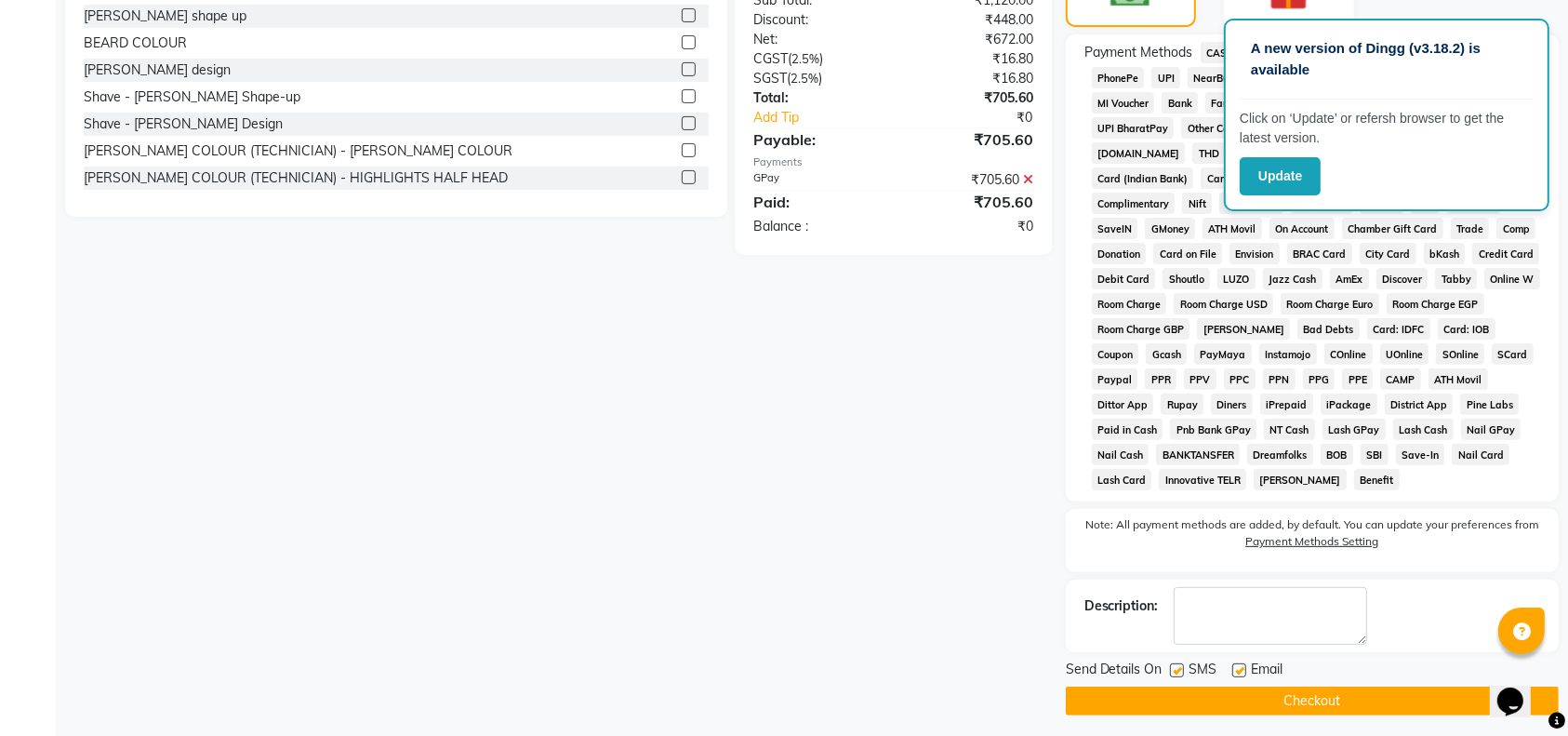
click at [1302, 706] on button "Checkout" at bounding box center [1312, 701] width 493 height 28
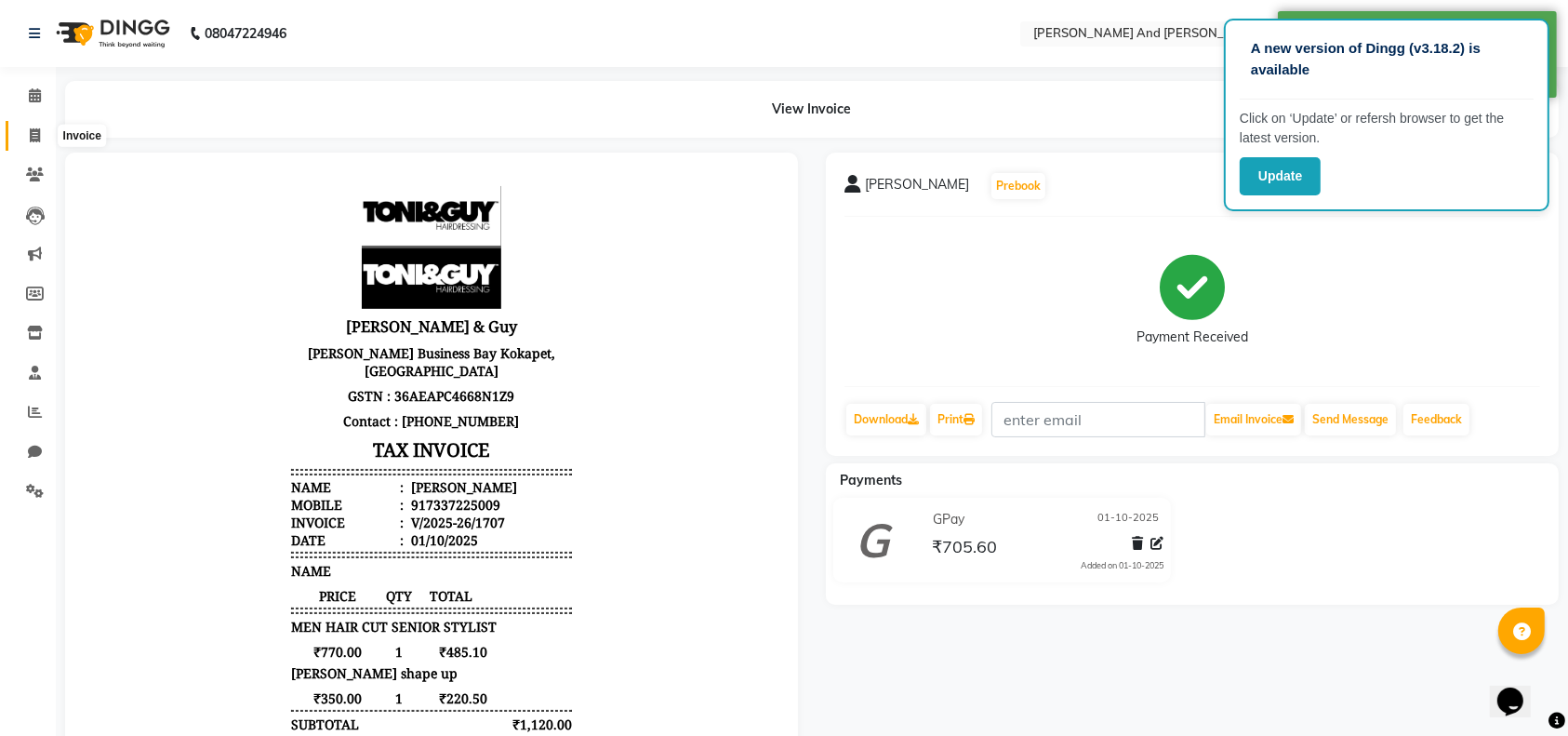
click at [30, 138] on icon at bounding box center [34, 135] width 10 height 14
select select "service"
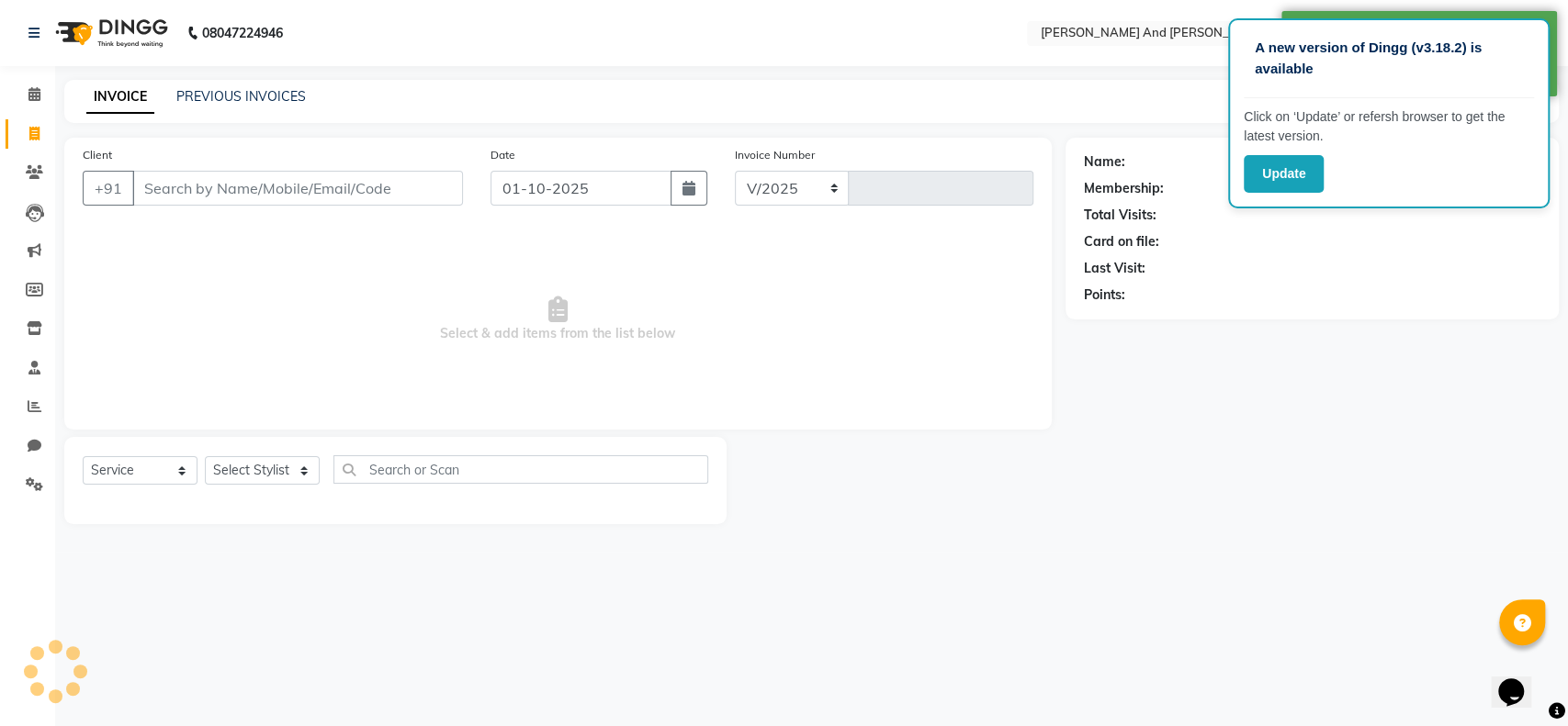
select select "4907"
type input "1708"
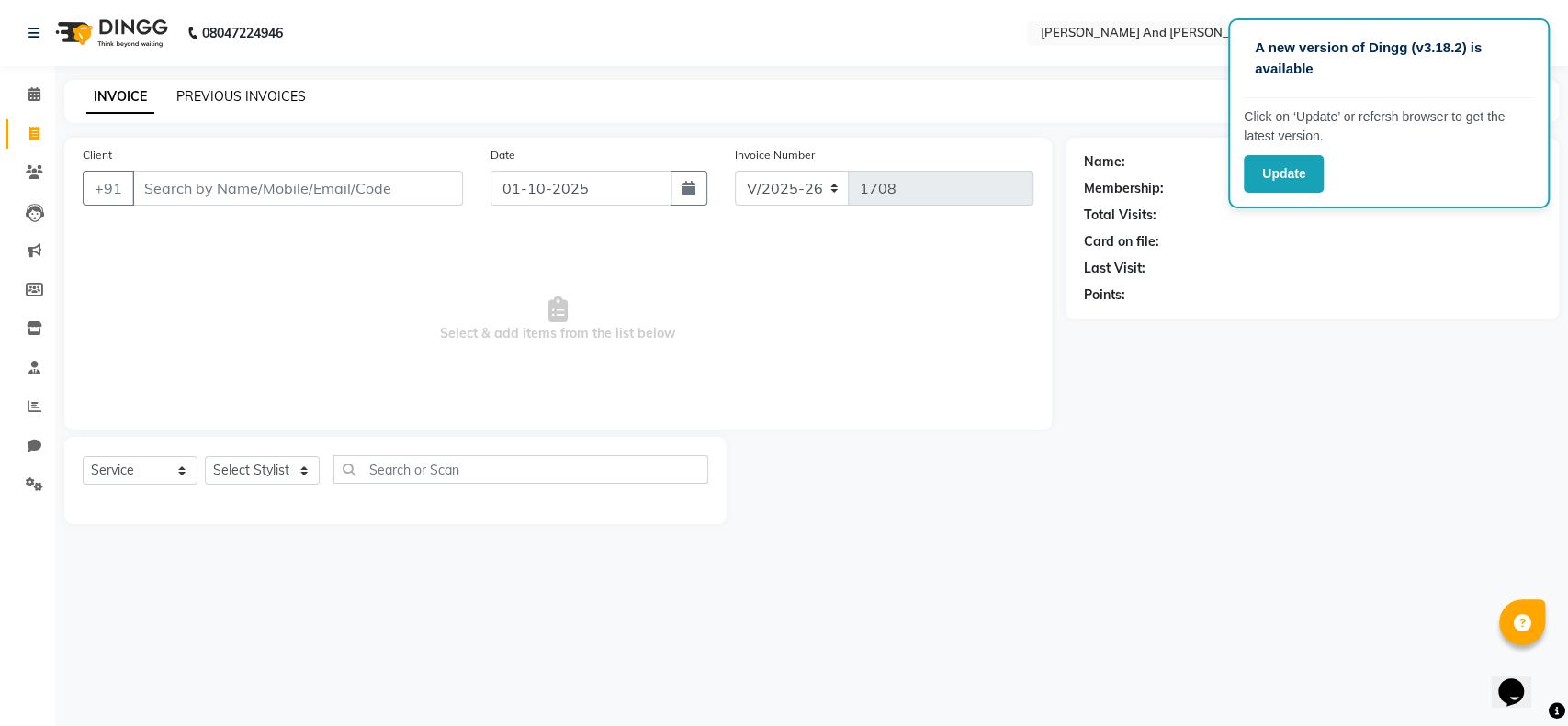
click at [265, 102] on link "PREVIOUS INVOICES" at bounding box center [241, 96] width 130 height 17
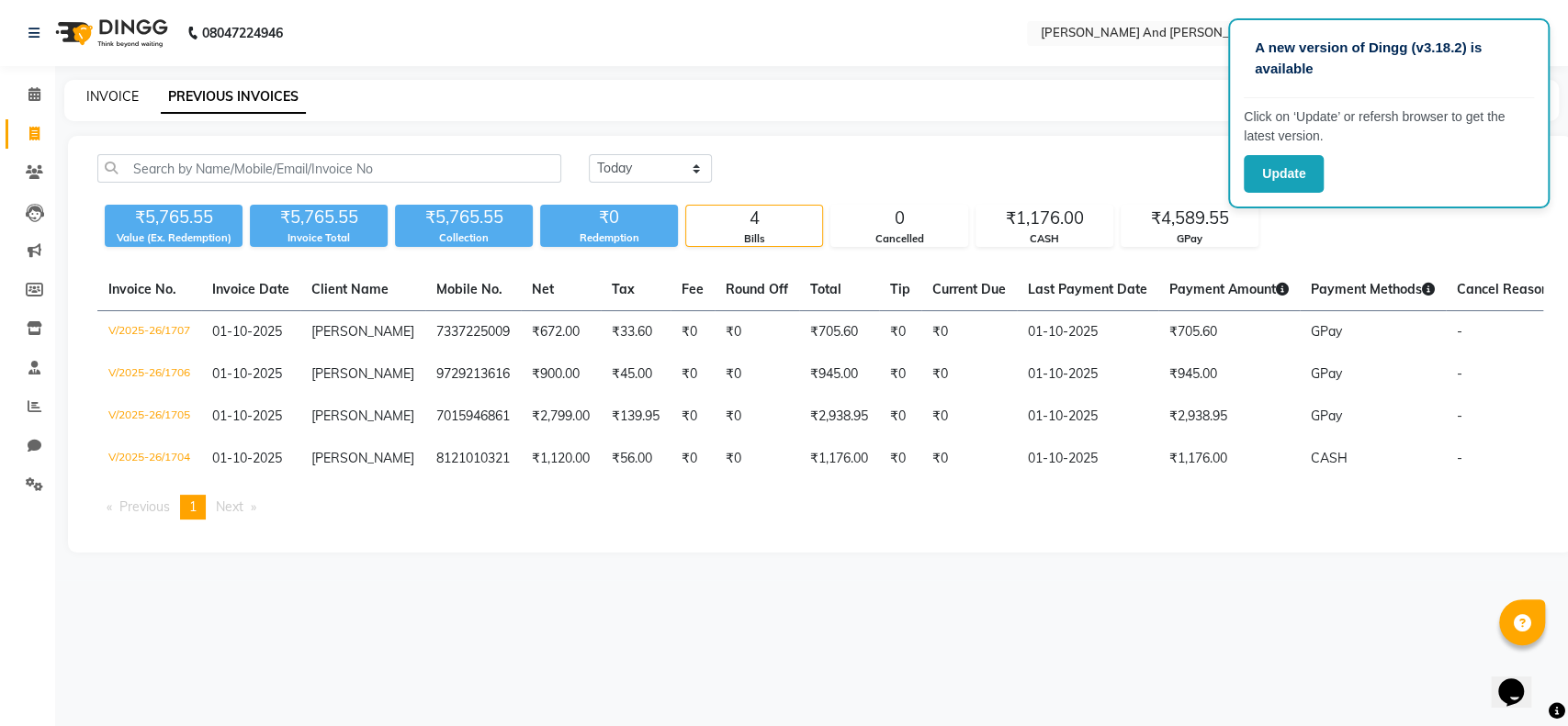
click at [116, 94] on link "INVOICE" at bounding box center [112, 96] width 52 height 17
select select "4907"
select select "service"
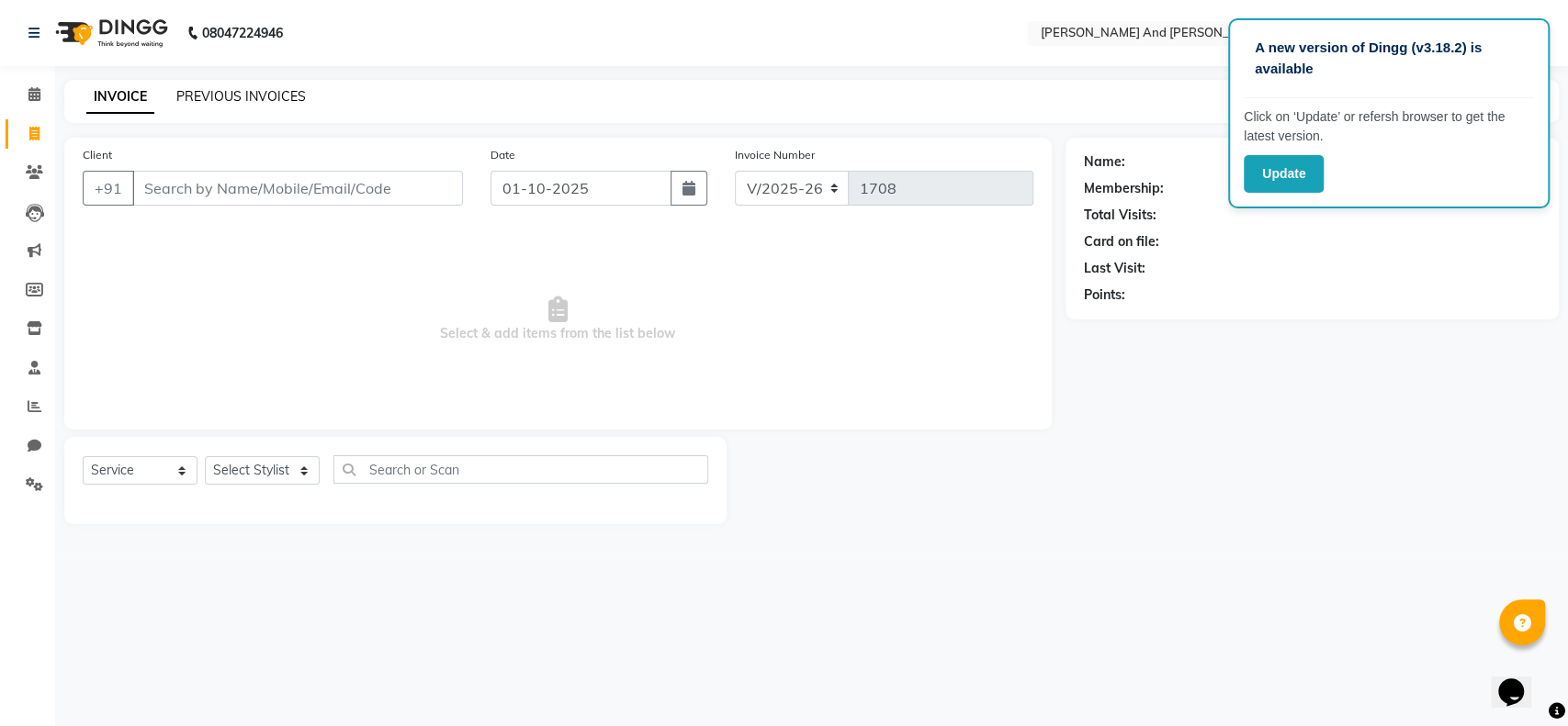
click at [243, 96] on link "PREVIOUS INVOICES" at bounding box center [241, 96] width 130 height 17
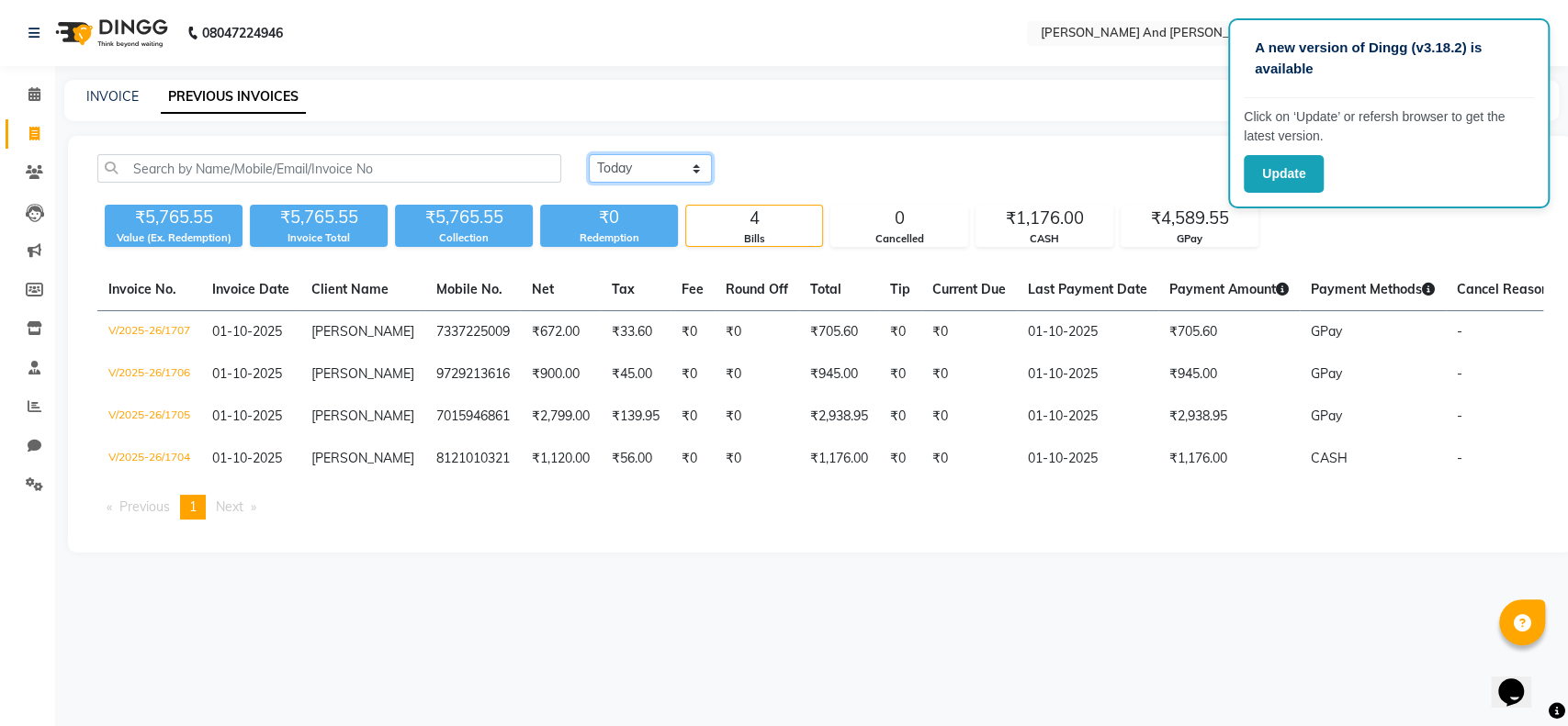
click at [698, 173] on select "Today Yesterday Custom Range" at bounding box center [651, 168] width 123 height 28
select select "range"
click at [589, 154] on select "Today Yesterday Custom Range" at bounding box center [651, 168] width 123 height 28
click at [784, 177] on input "01-10-2025" at bounding box center [800, 169] width 129 height 26
select select "10"
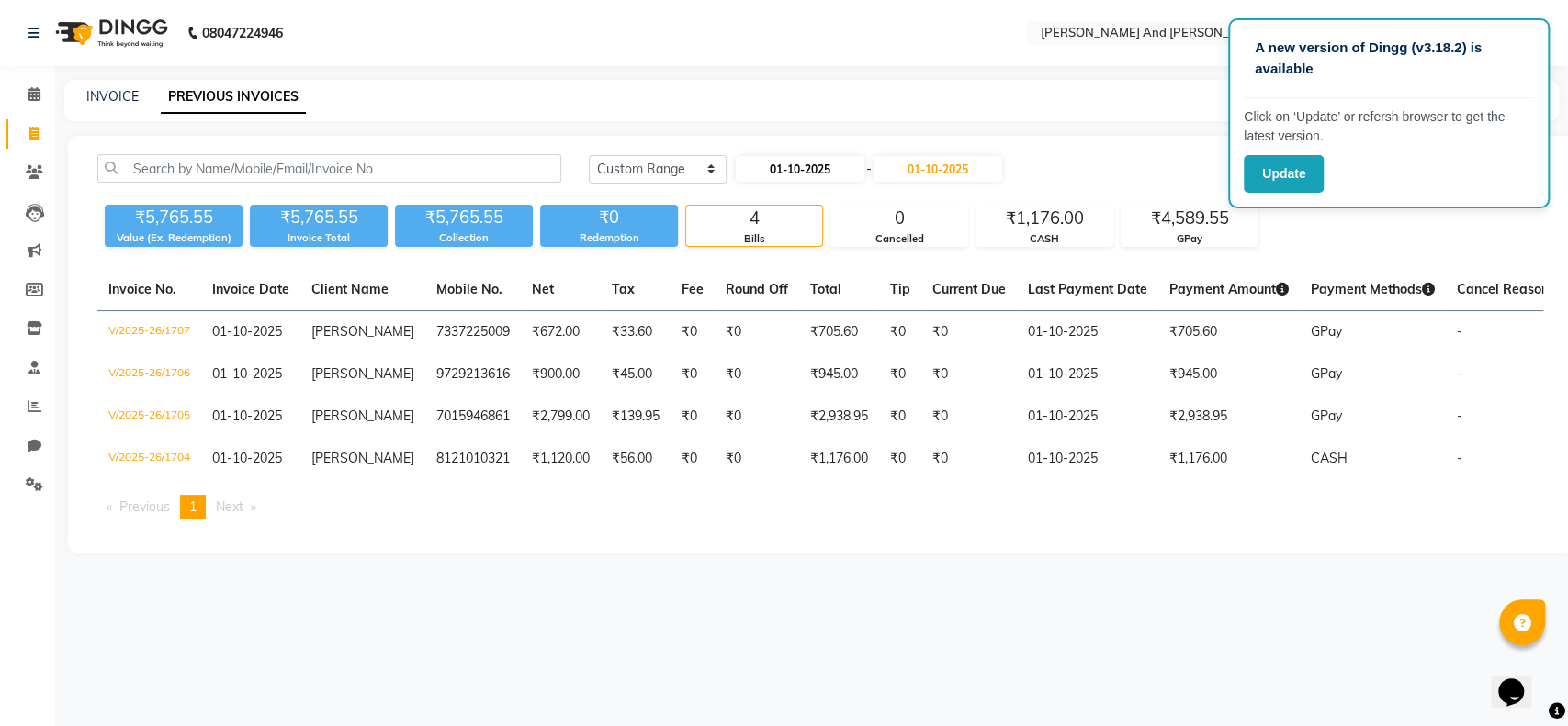
select select "2025"
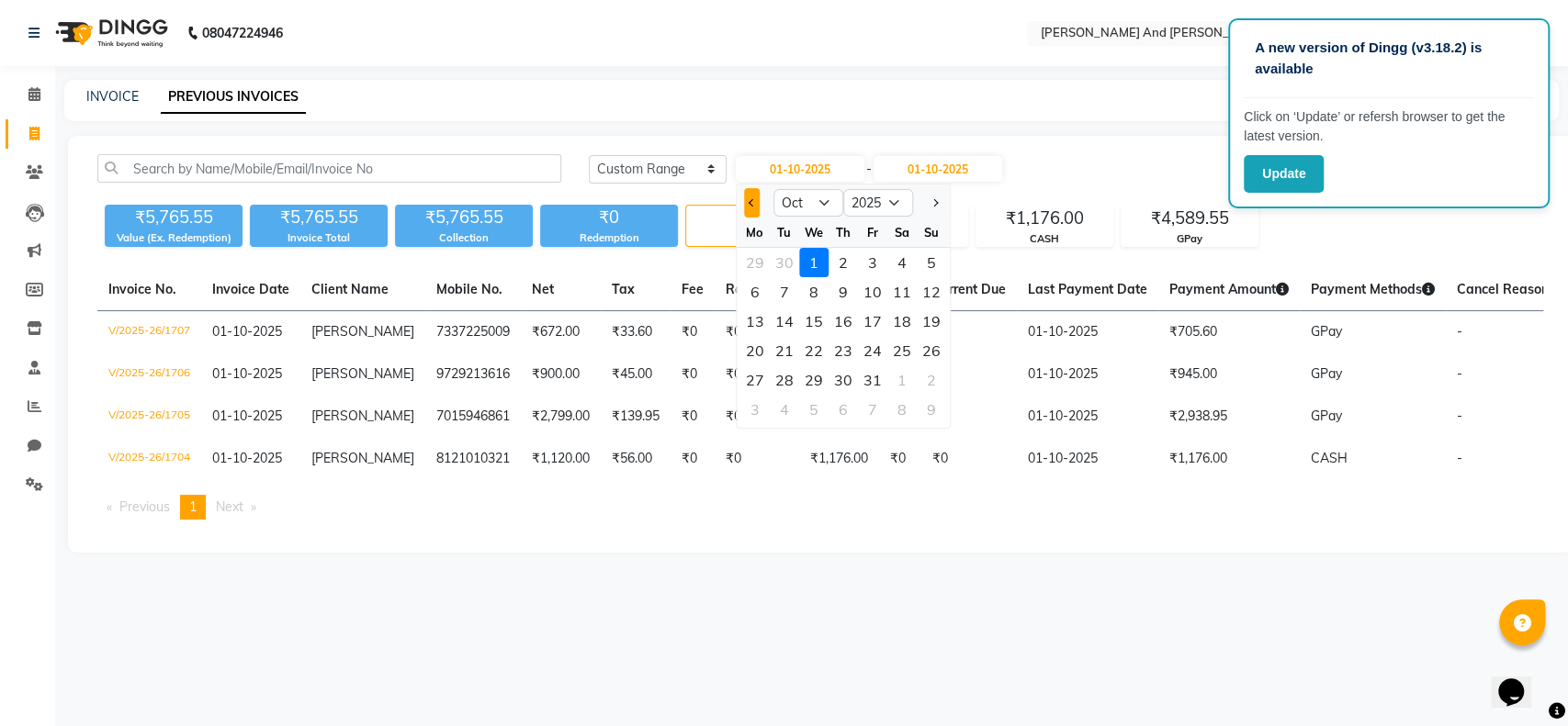
click at [754, 209] on button "Previous month" at bounding box center [752, 202] width 16 height 29
select select "9"
click at [761, 386] on div "29" at bounding box center [755, 379] width 29 height 29
type input "29-09-2025"
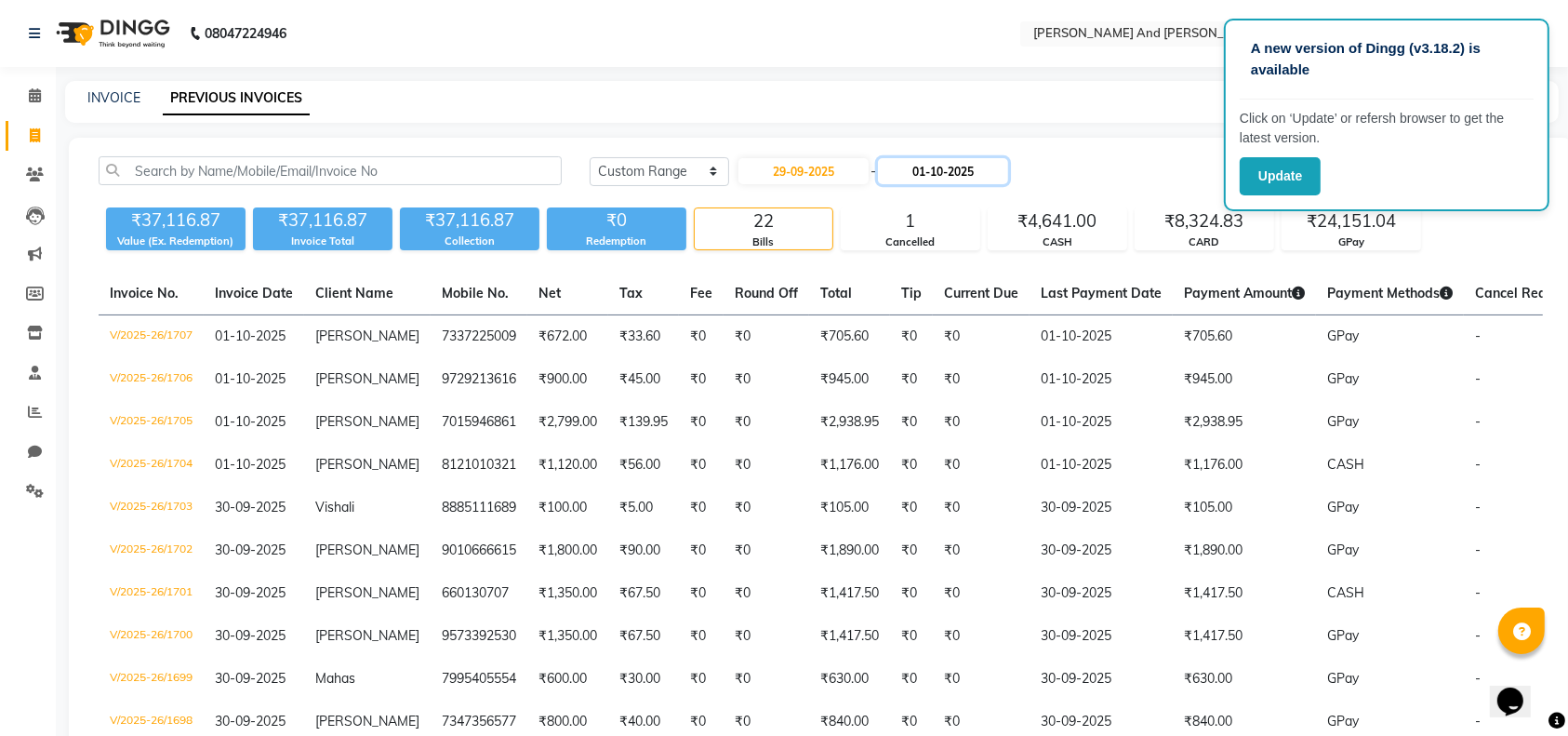
click at [925, 175] on input "01-10-2025" at bounding box center [943, 171] width 131 height 27
select select "10"
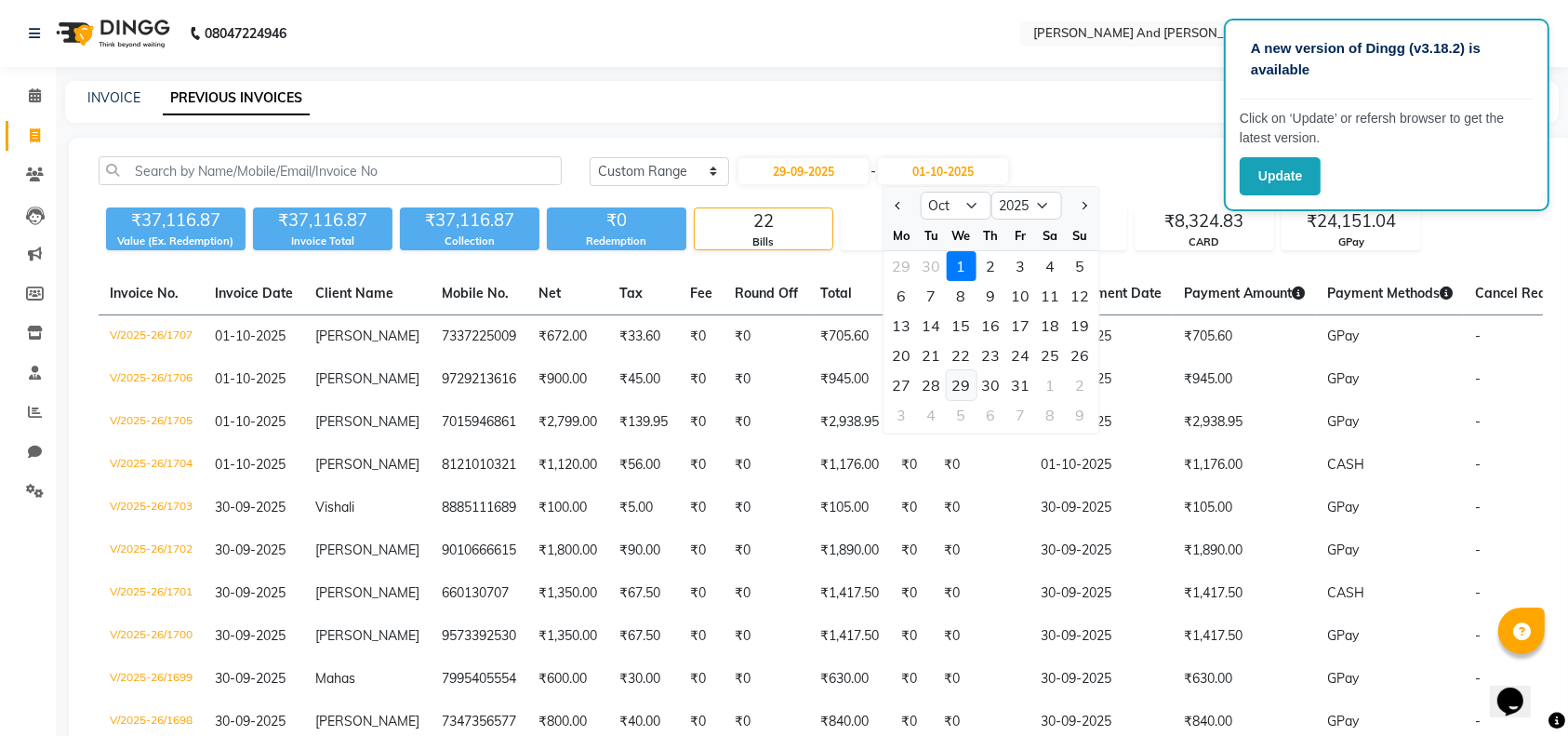
click at [960, 380] on div "29" at bounding box center [960, 385] width 29 height 29
type input "29-10-2025"
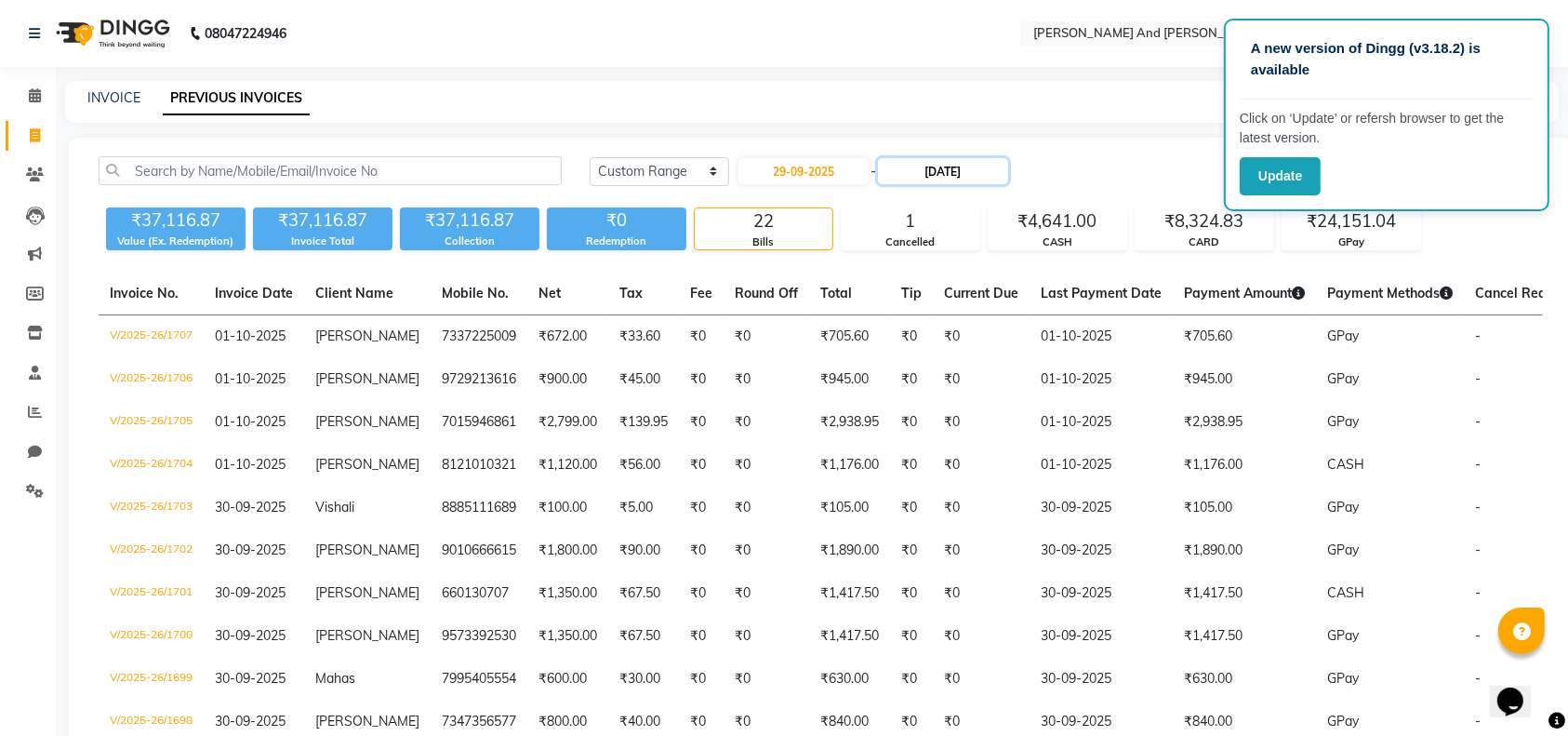
click at [935, 168] on input "29-10-2025" at bounding box center [943, 171] width 131 height 27
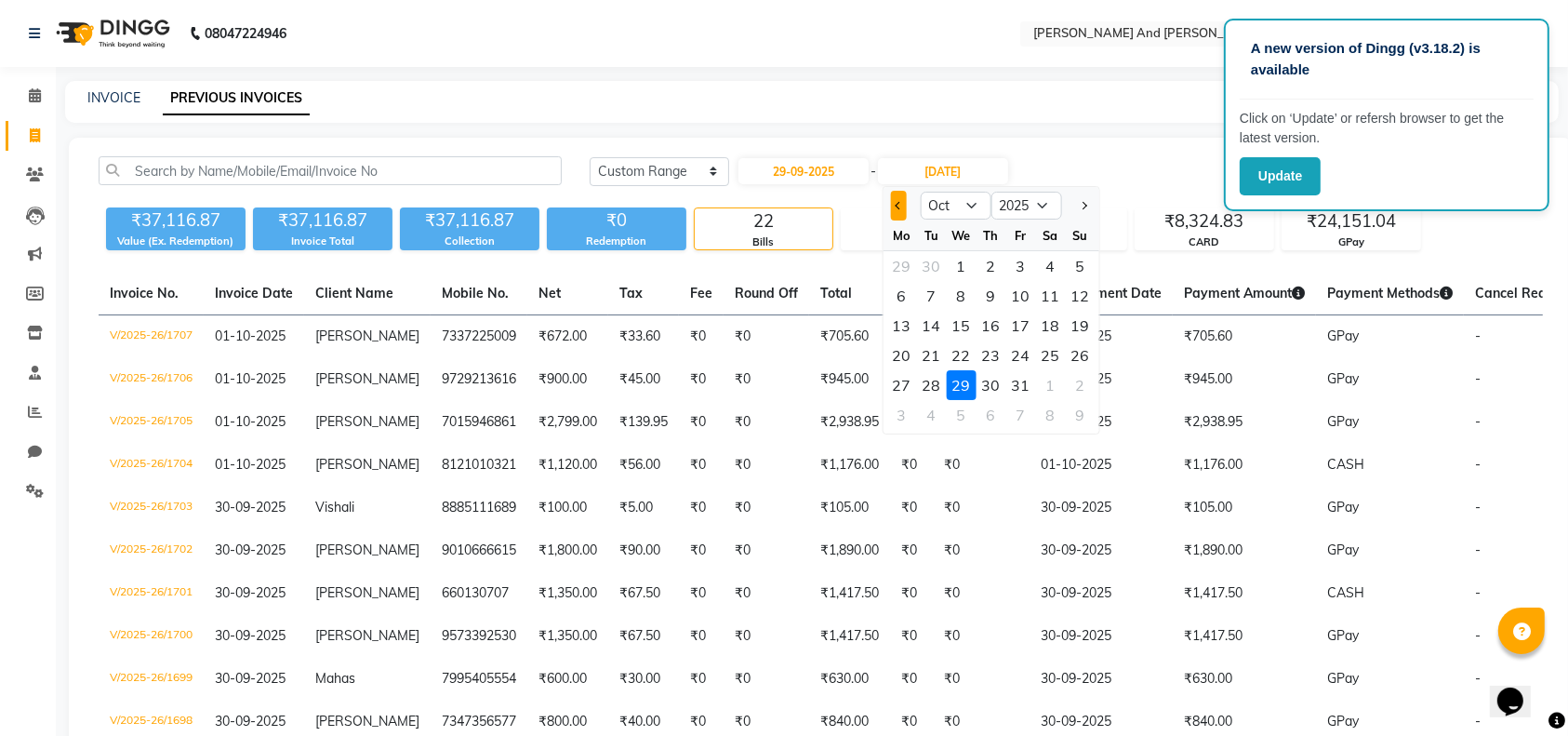
click at [899, 203] on span "Previous month" at bounding box center [899, 206] width 8 height 8
select select "9"
click at [906, 381] on div "29" at bounding box center [900, 385] width 29 height 29
type input "29-09-2025"
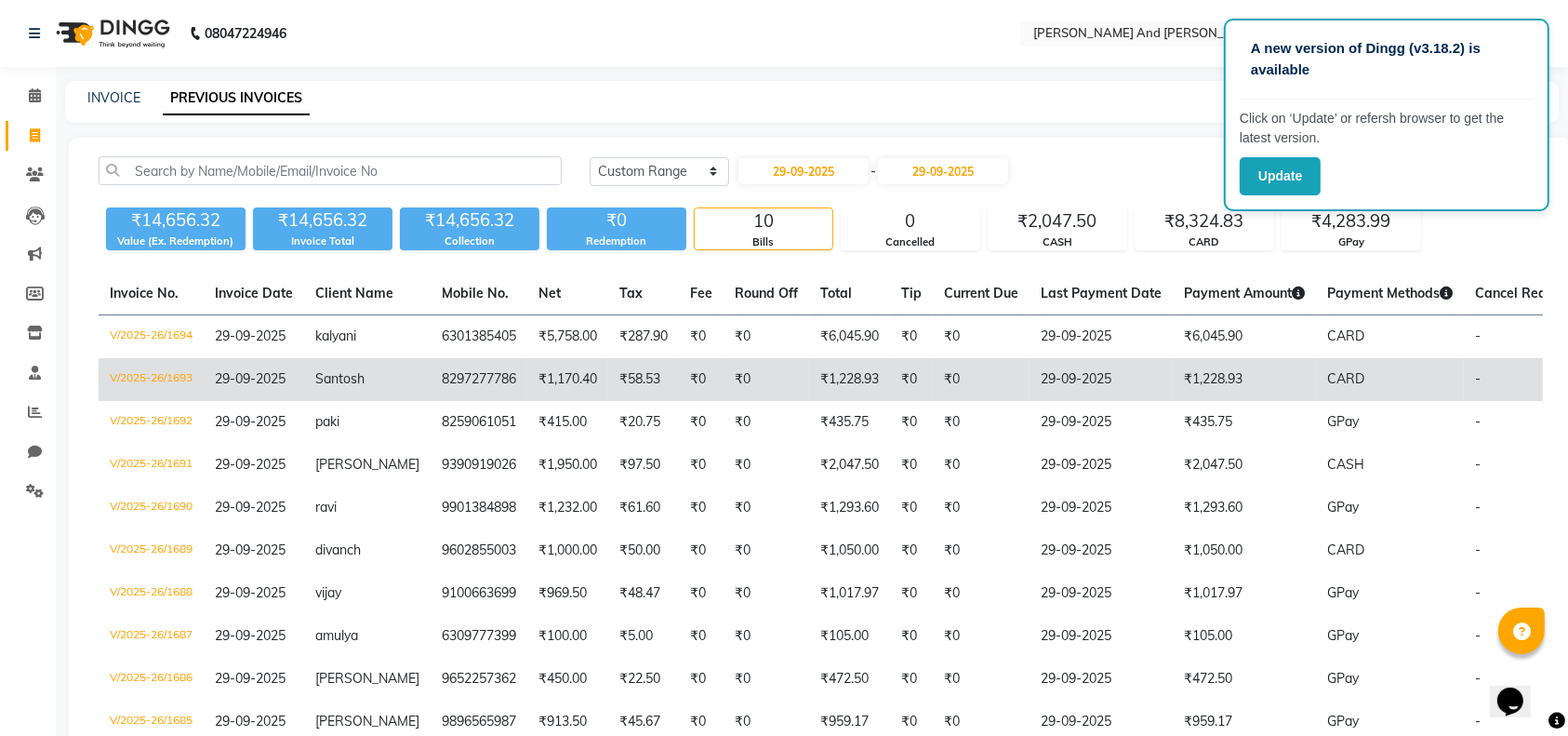
click at [454, 362] on td "8297277786" at bounding box center [479, 379] width 97 height 43
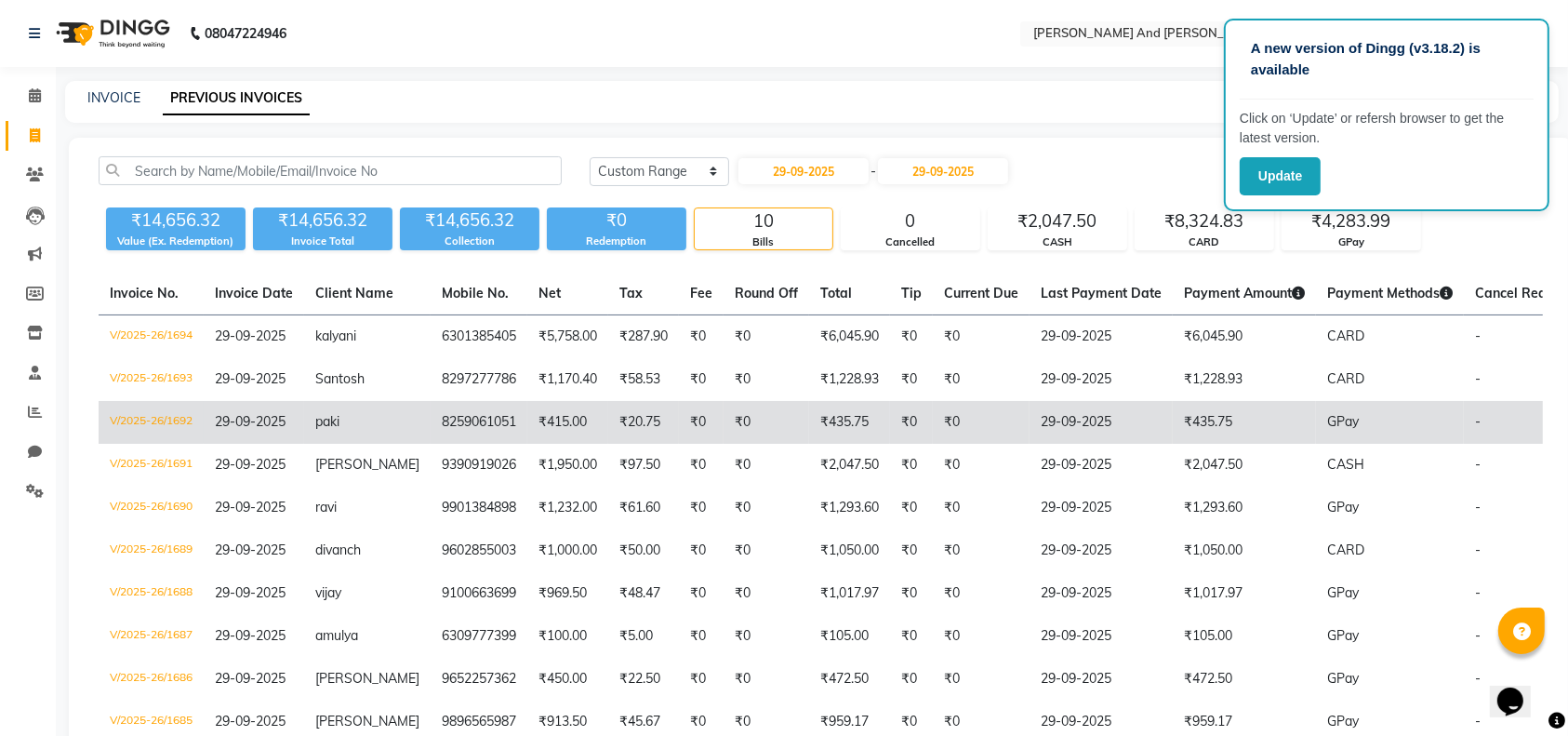
click at [531, 440] on td "₹415.00" at bounding box center [567, 422] width 80 height 43
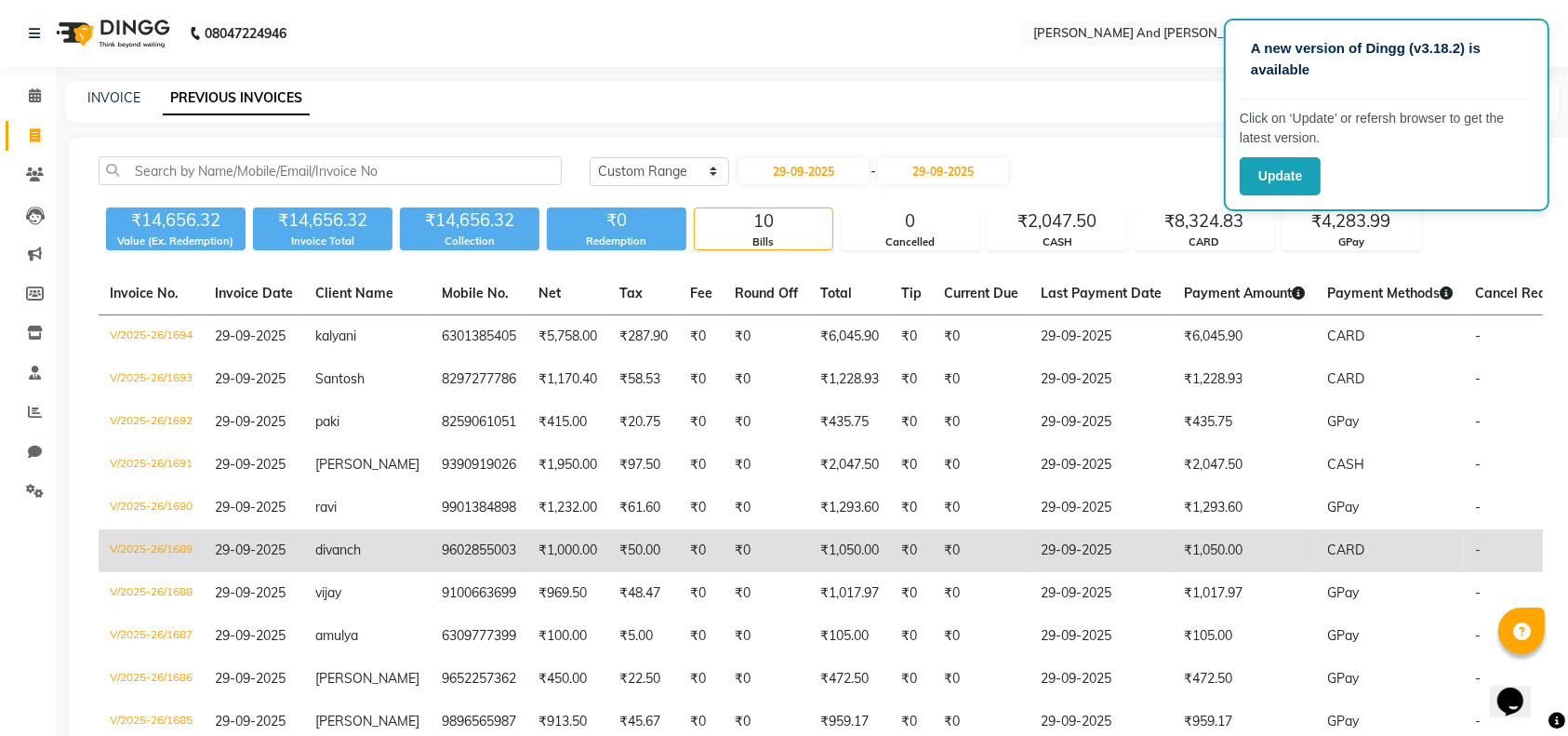
scroll to position [129, 0]
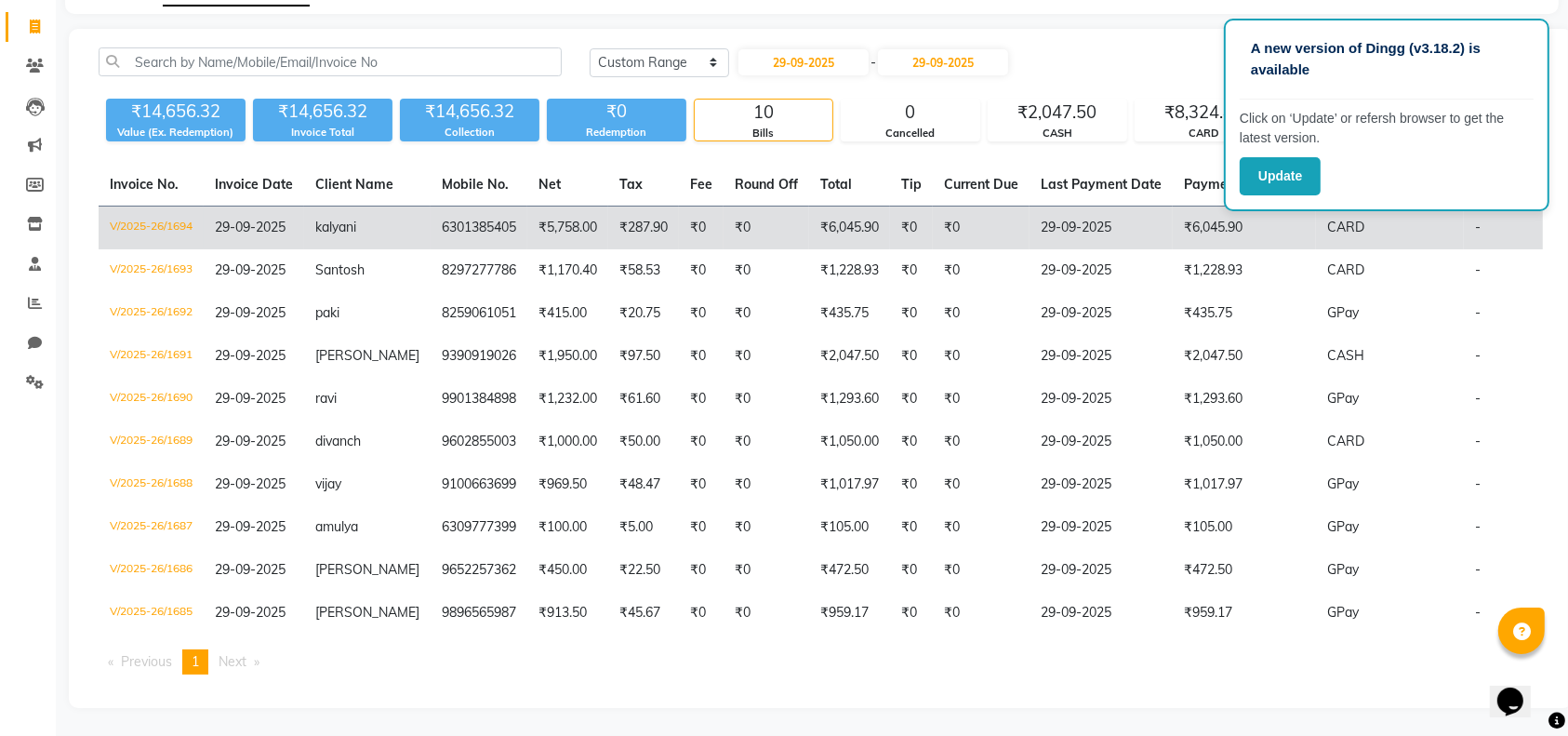
click at [503, 212] on td "6301385405" at bounding box center [479, 228] width 97 height 44
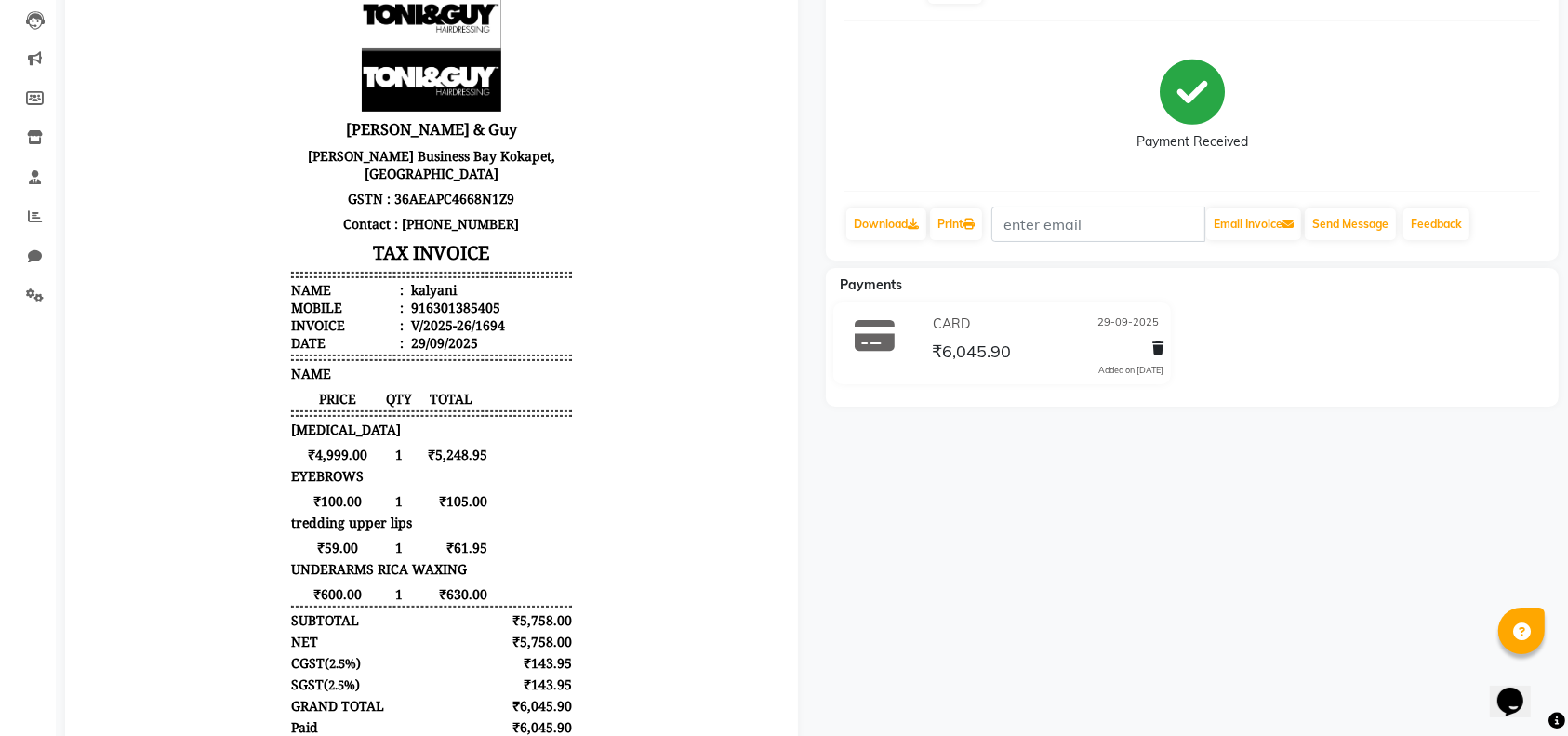
scroll to position [197, 0]
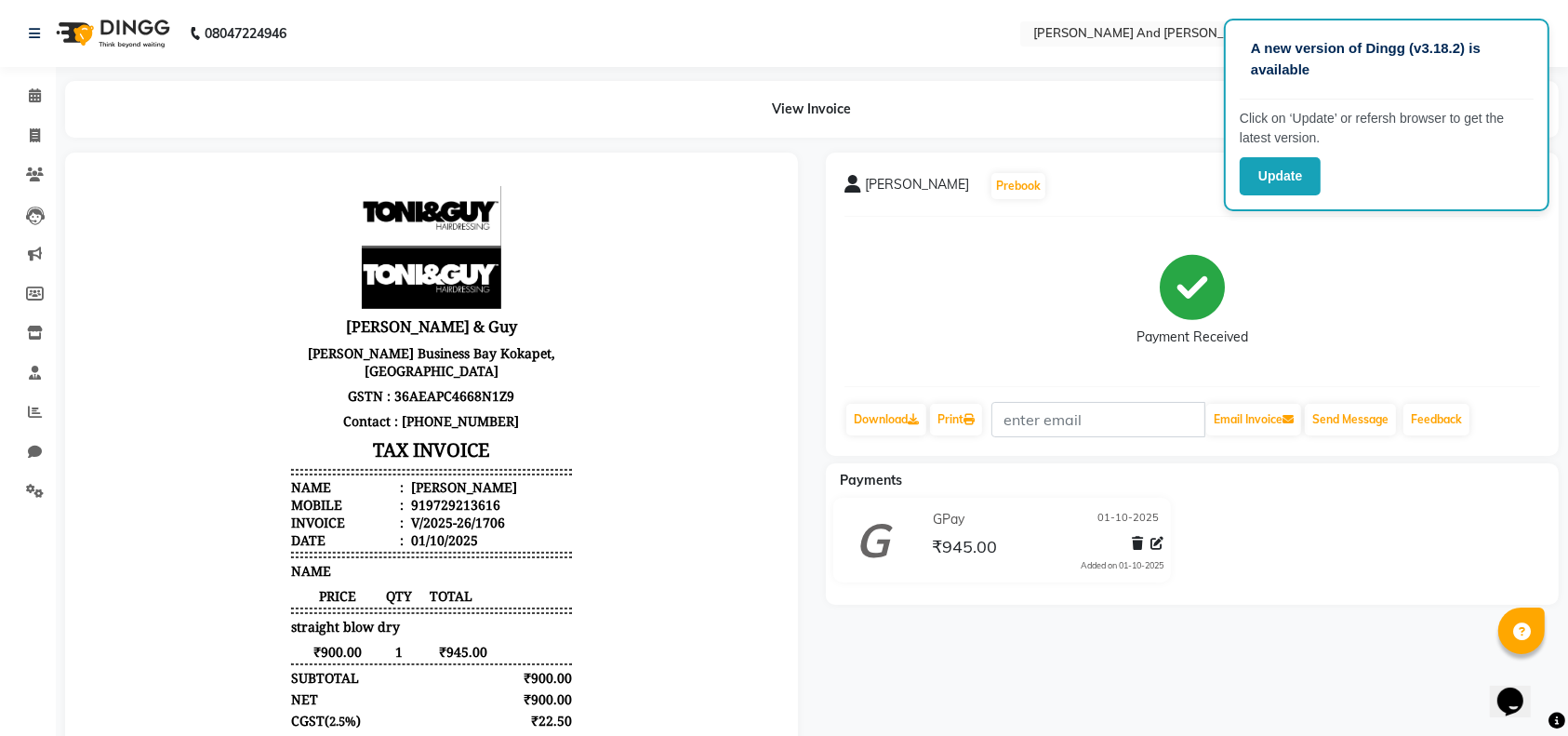
scroll to position [15, 0]
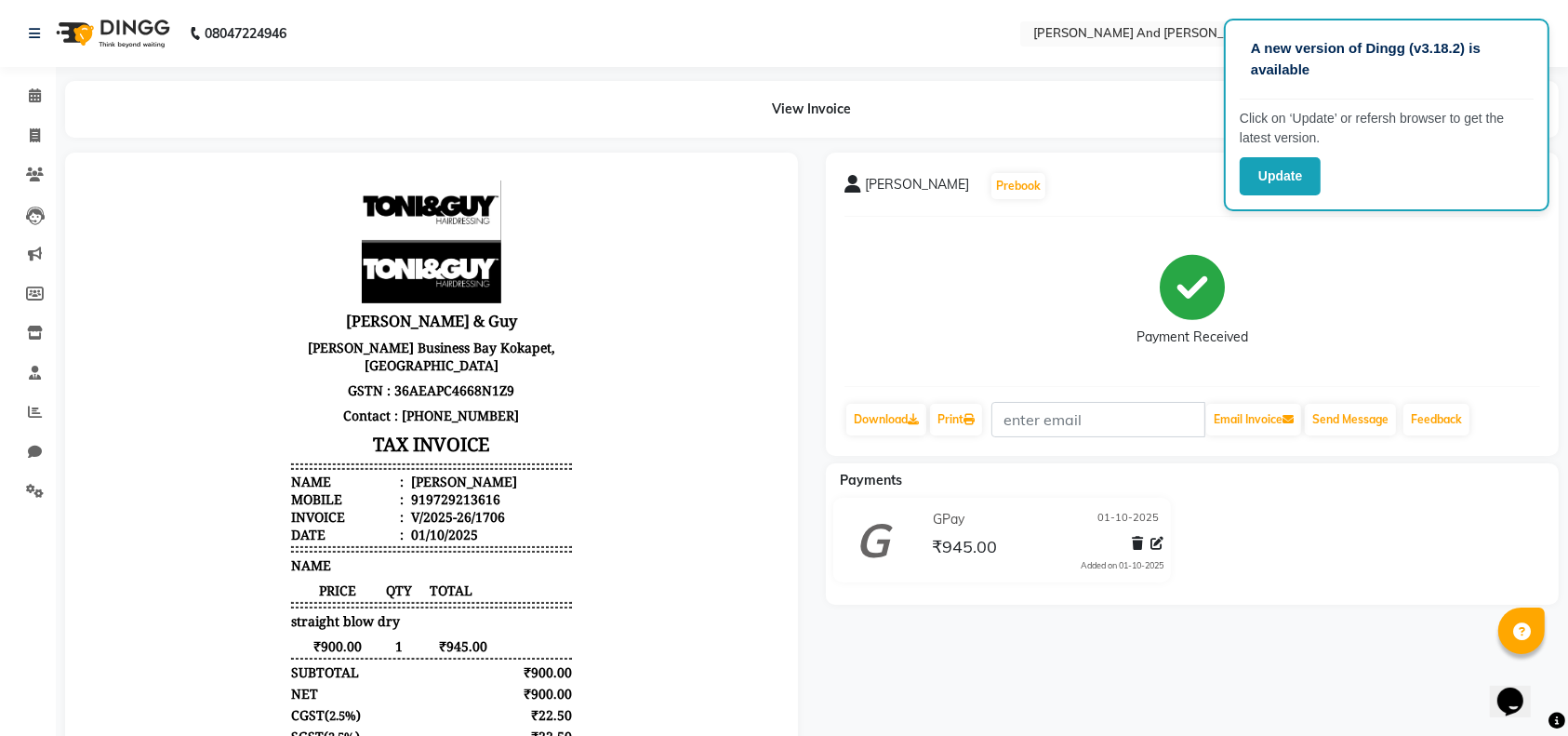
select select "service"
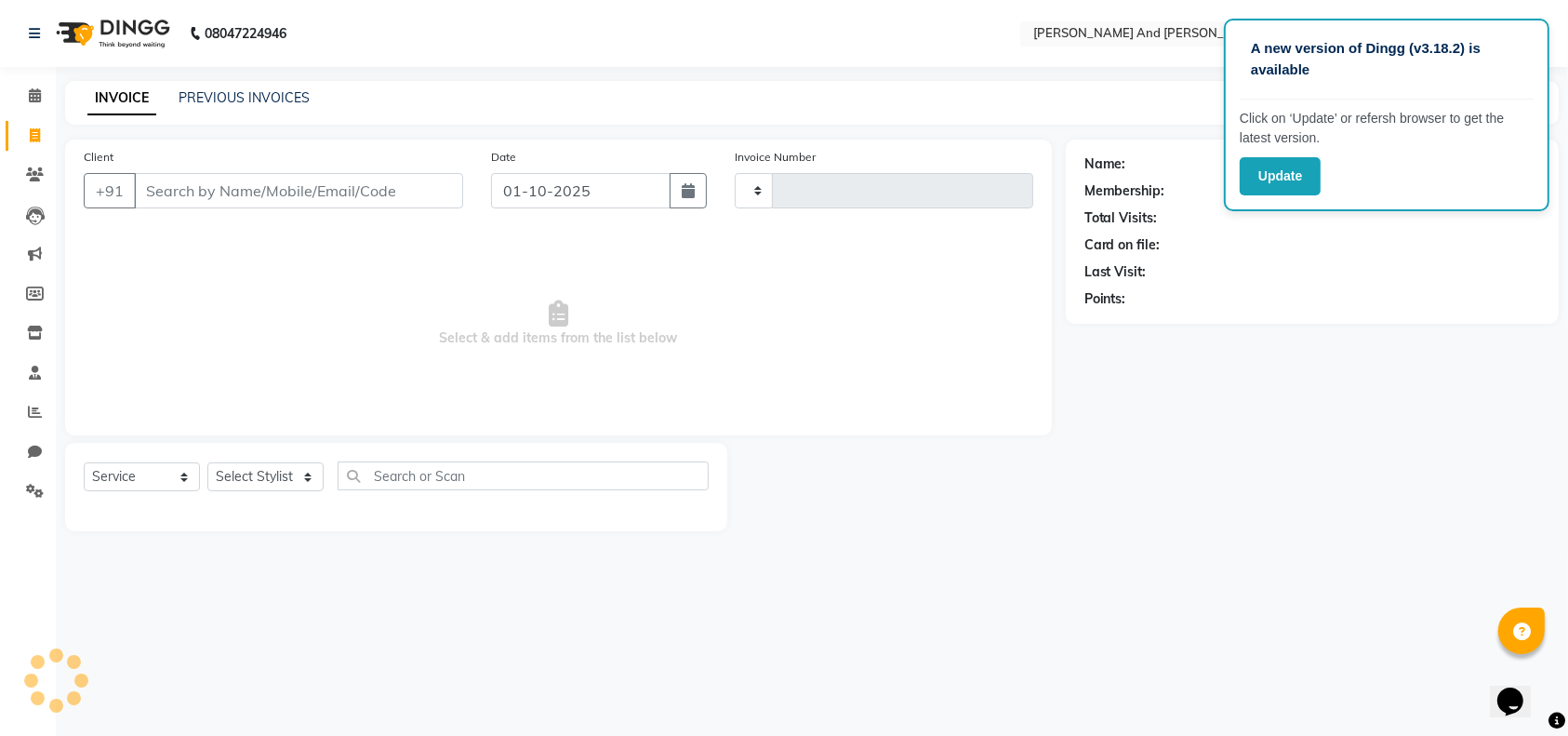
type input "1708"
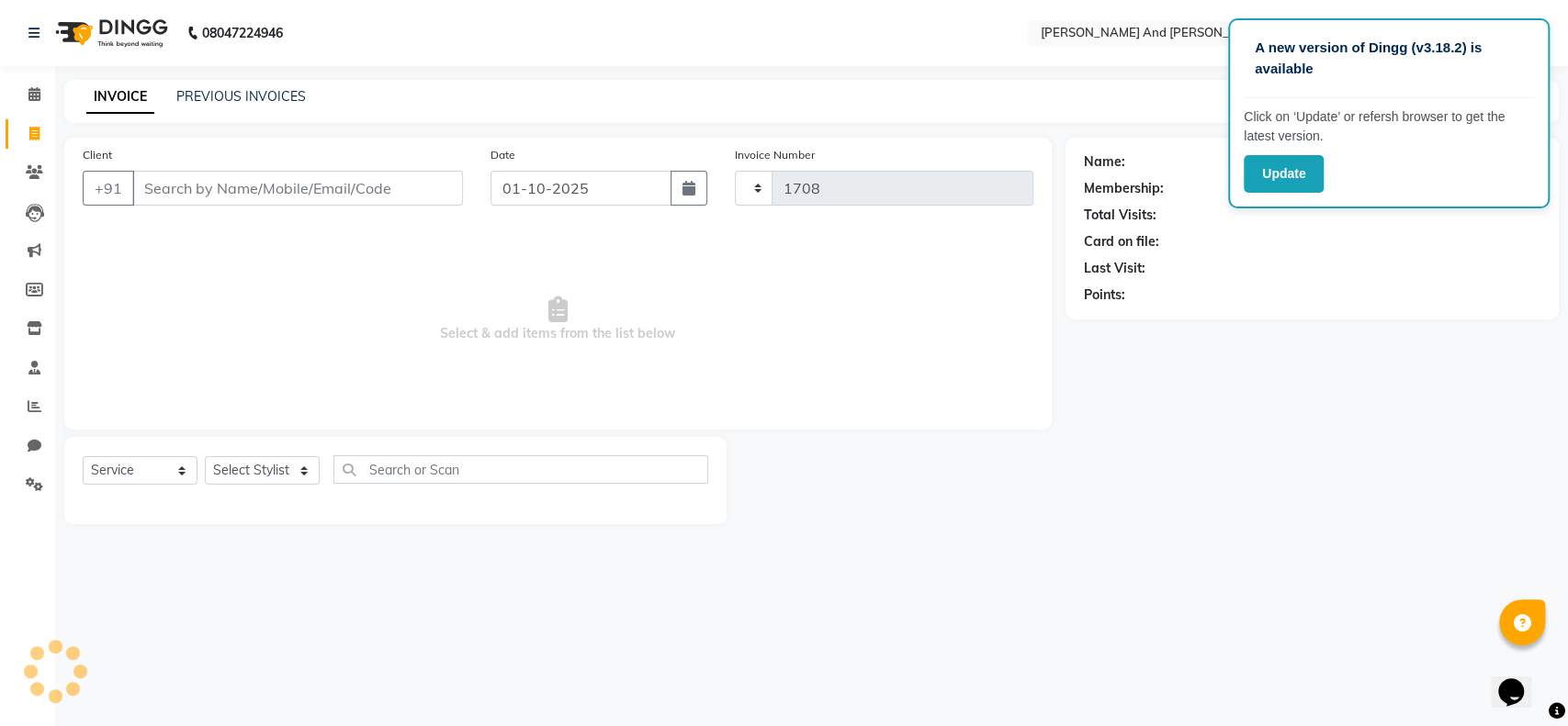
select select "4907"
click at [265, 93] on link "PREVIOUS INVOICES" at bounding box center [241, 96] width 130 height 17
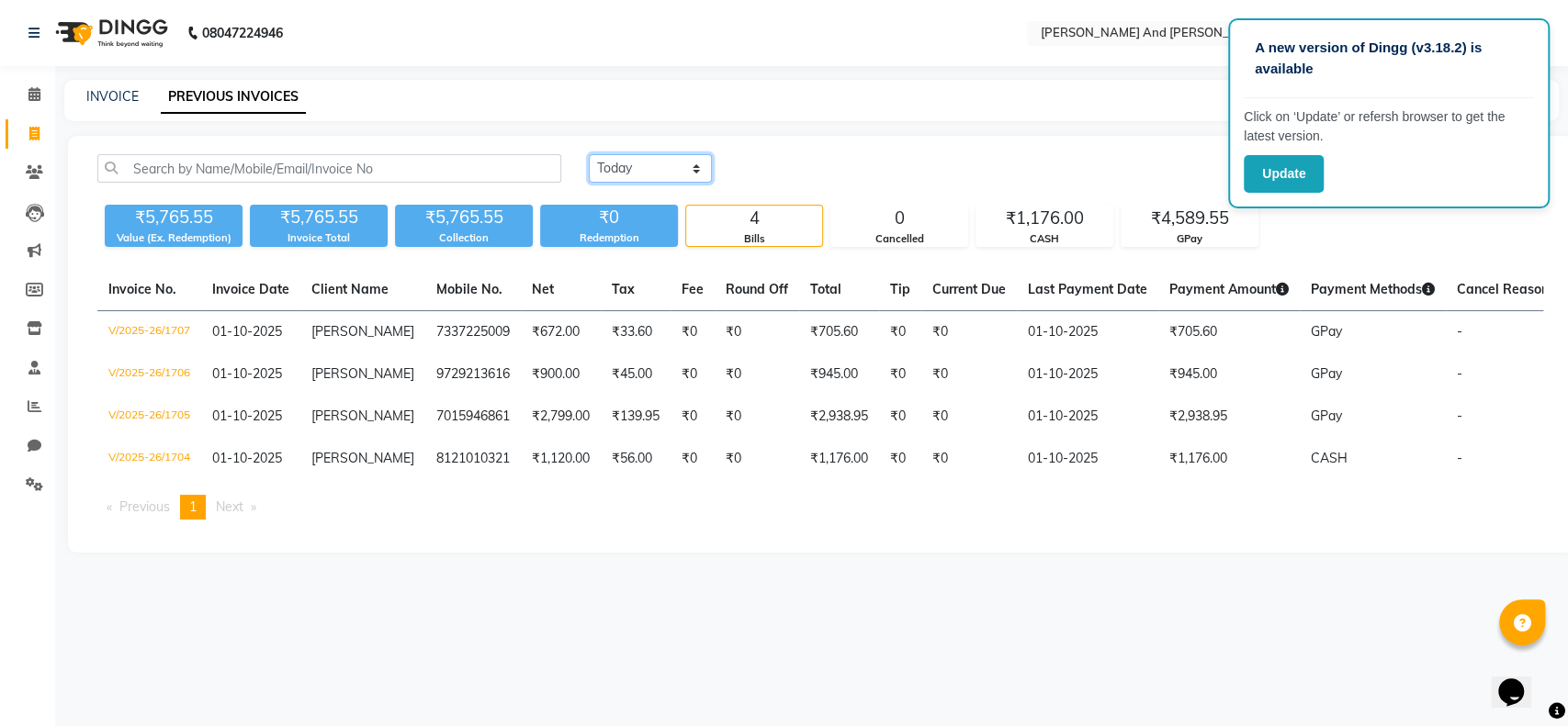
drag, startPoint x: 685, startPoint y: 171, endPoint x: 648, endPoint y: 254, distance: 90.9
click at [648, 254] on div "Today Yesterday Custom Range Export ₹5,765.55 Value (Ex. Redemption) ₹5,765.55 …" at bounding box center [820, 344] width 1504 height 417
select select "range"
click at [589, 154] on select "Today Yesterday Custom Range" at bounding box center [651, 168] width 123 height 28
click at [647, 270] on th "Tax" at bounding box center [635, 290] width 70 height 42
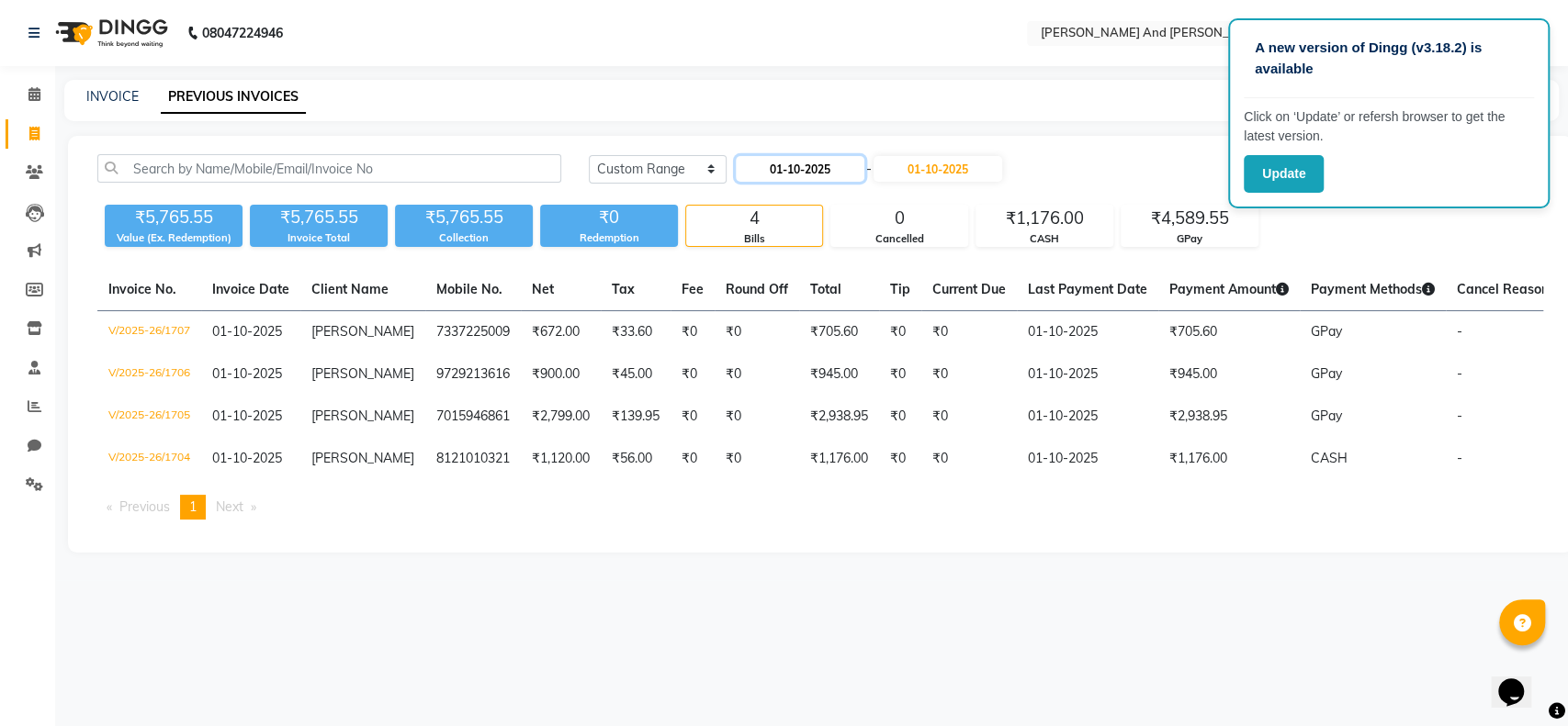
click at [780, 170] on input "01-10-2025" at bounding box center [800, 169] width 129 height 26
select select "10"
select select "2025"
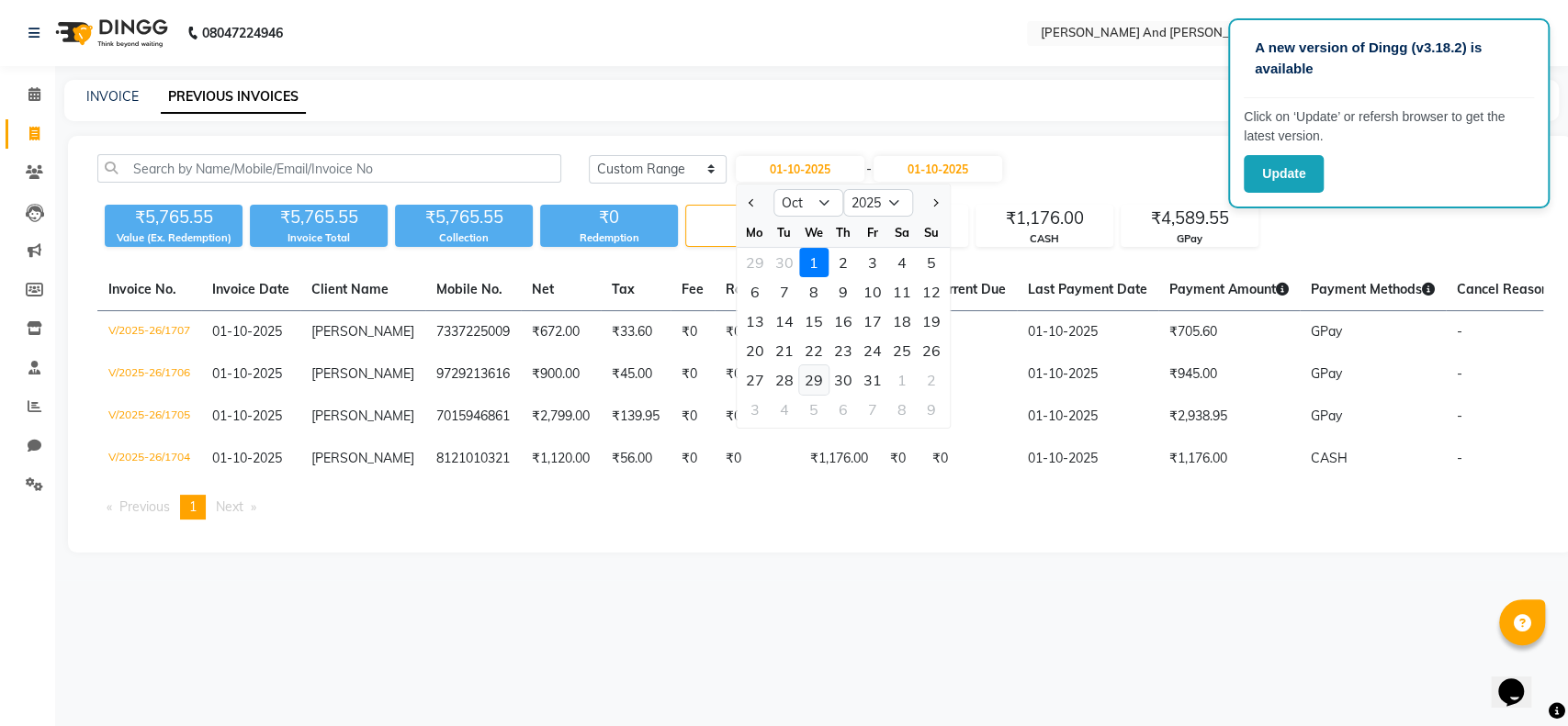
click at [815, 379] on div "29" at bounding box center [813, 379] width 29 height 29
type input "29-10-2025"
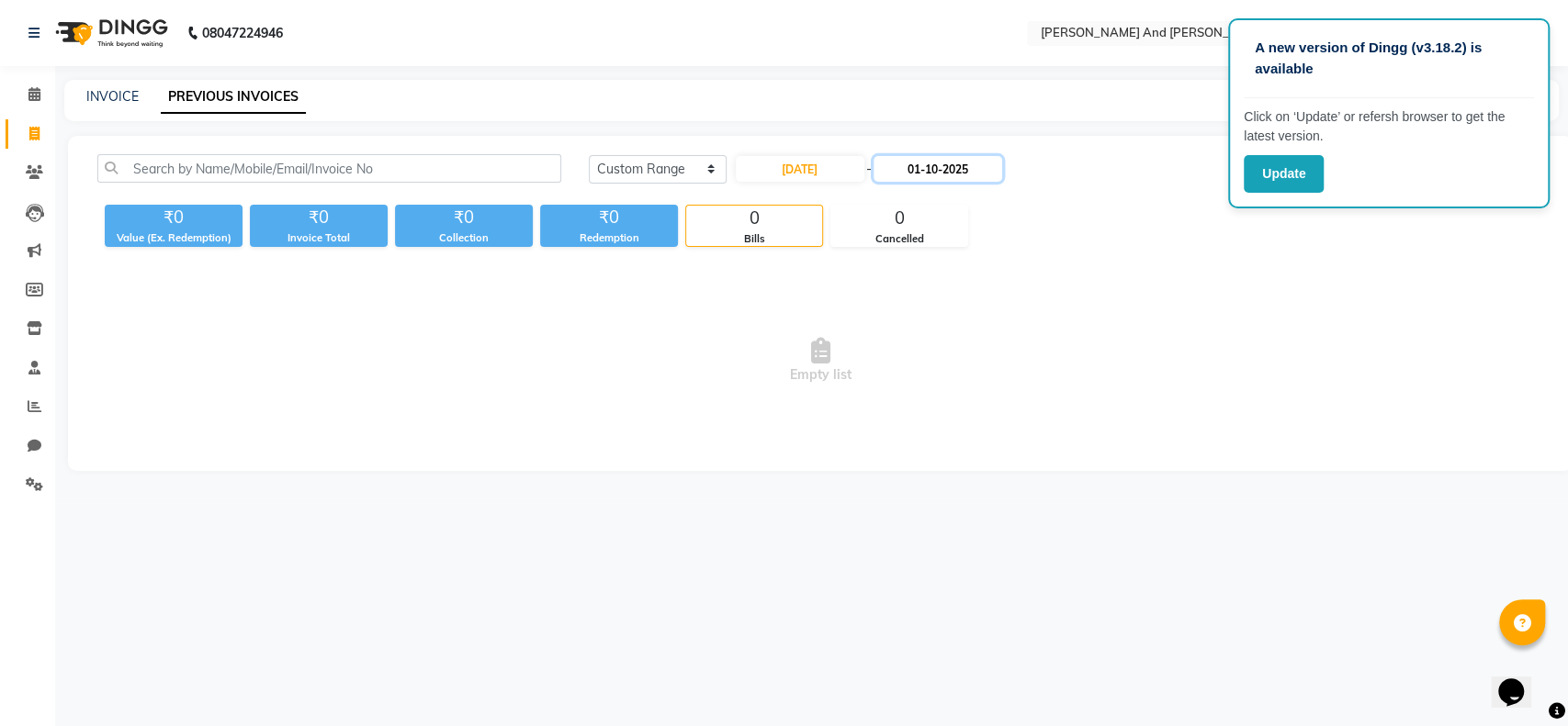
click at [924, 173] on input "01-10-2025" at bounding box center [938, 169] width 129 height 26
click at [960, 370] on div "29" at bounding box center [955, 379] width 29 height 29
type input "29-10-2025"
click at [798, 173] on input "29-10-2025" at bounding box center [800, 169] width 129 height 26
select select "10"
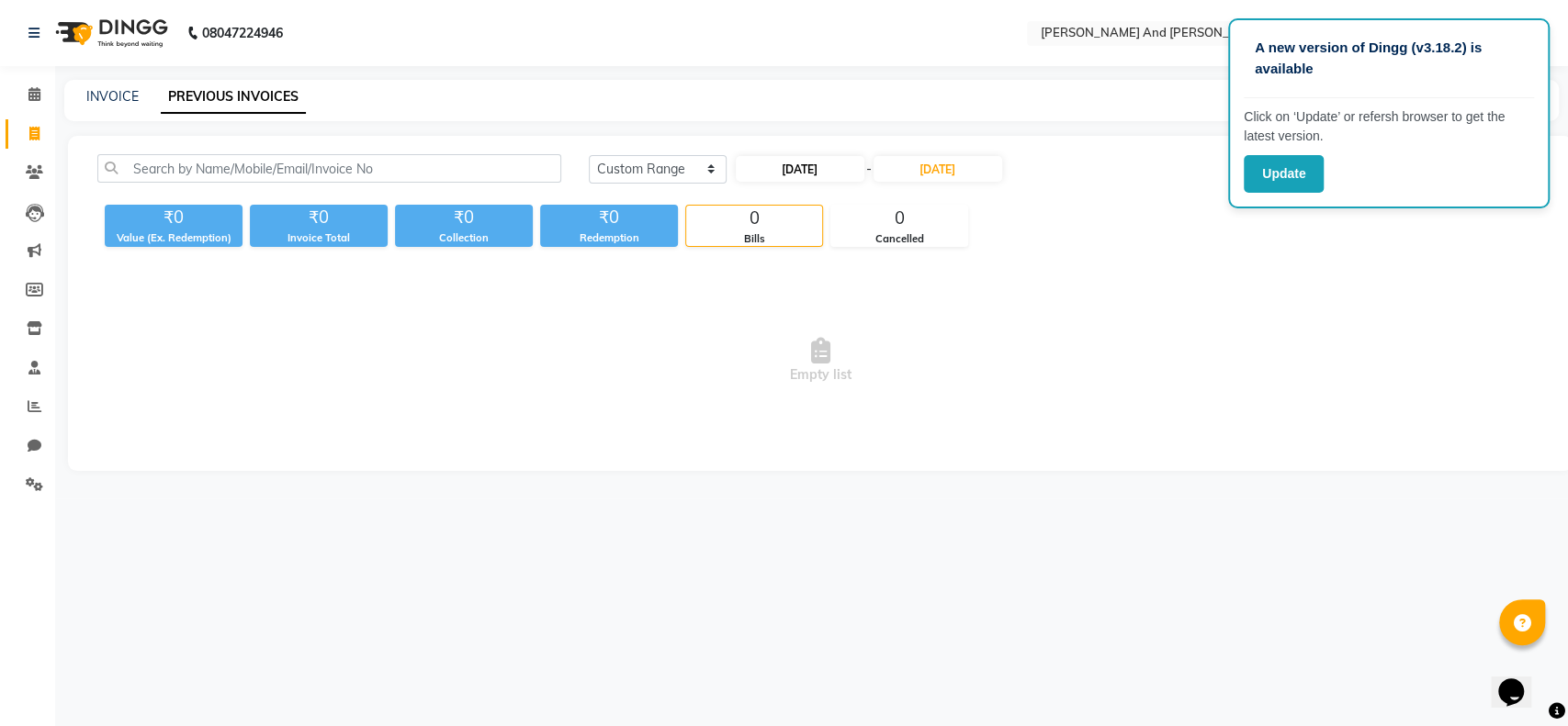
select select "2025"
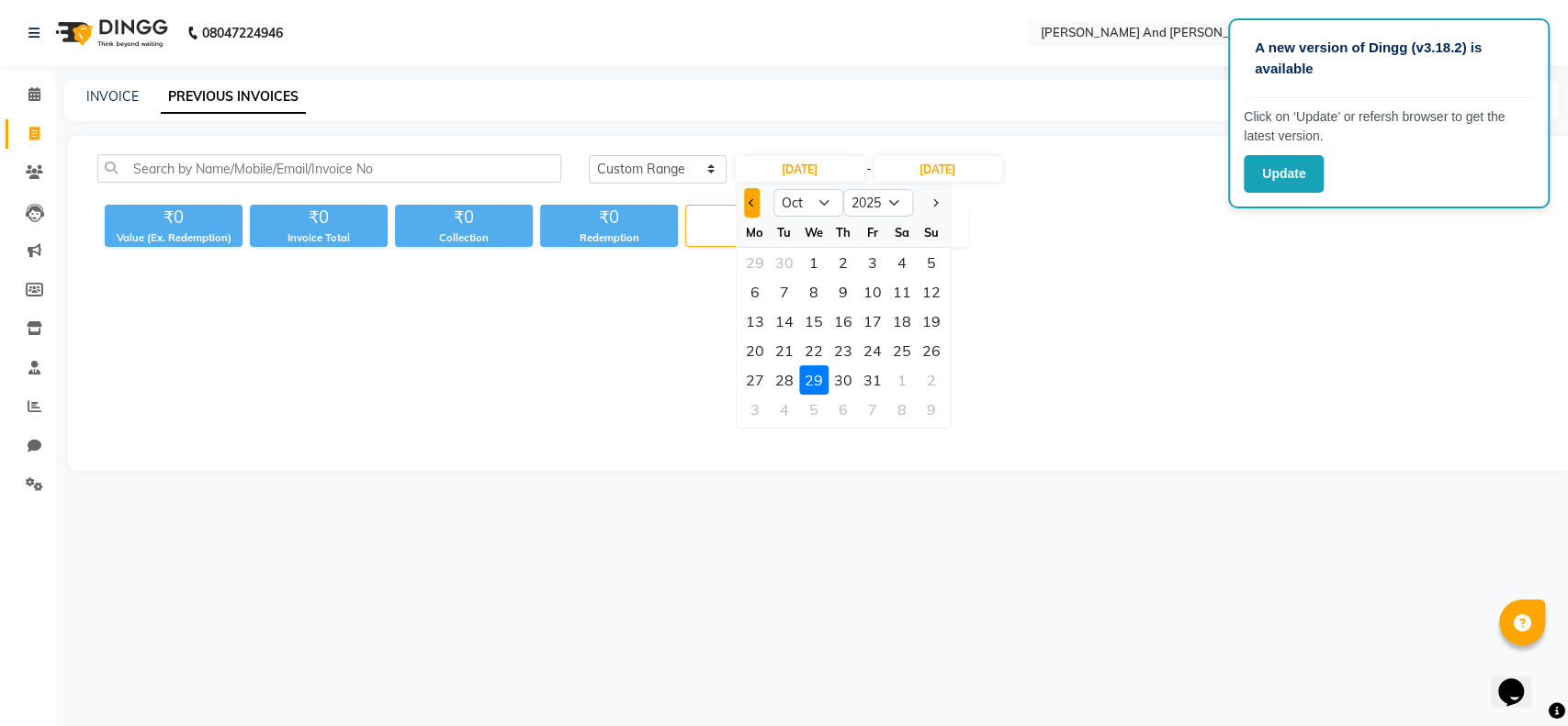
click at [753, 201] on span "Previous month" at bounding box center [753, 203] width 7 height 7
select select "9"
click at [938, 169] on input "29-10-2025" at bounding box center [938, 169] width 129 height 26
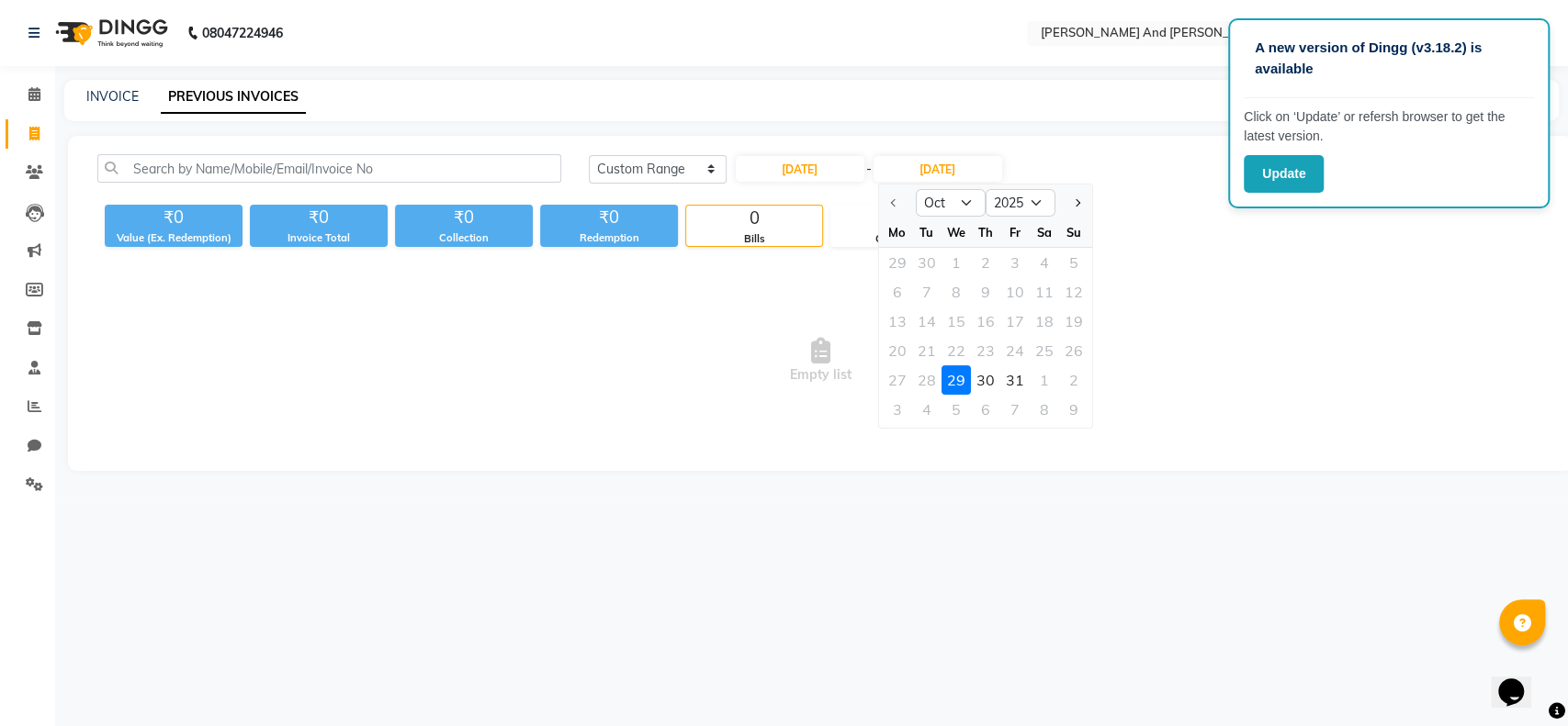
click at [883, 206] on div at bounding box center [896, 202] width 36 height 29
click at [891, 205] on div at bounding box center [896, 202] width 36 height 29
click at [891, 199] on div at bounding box center [896, 202] width 36 height 29
click at [891, 202] on div at bounding box center [896, 202] width 36 height 29
click at [943, 384] on div "29" at bounding box center [955, 379] width 29 height 29
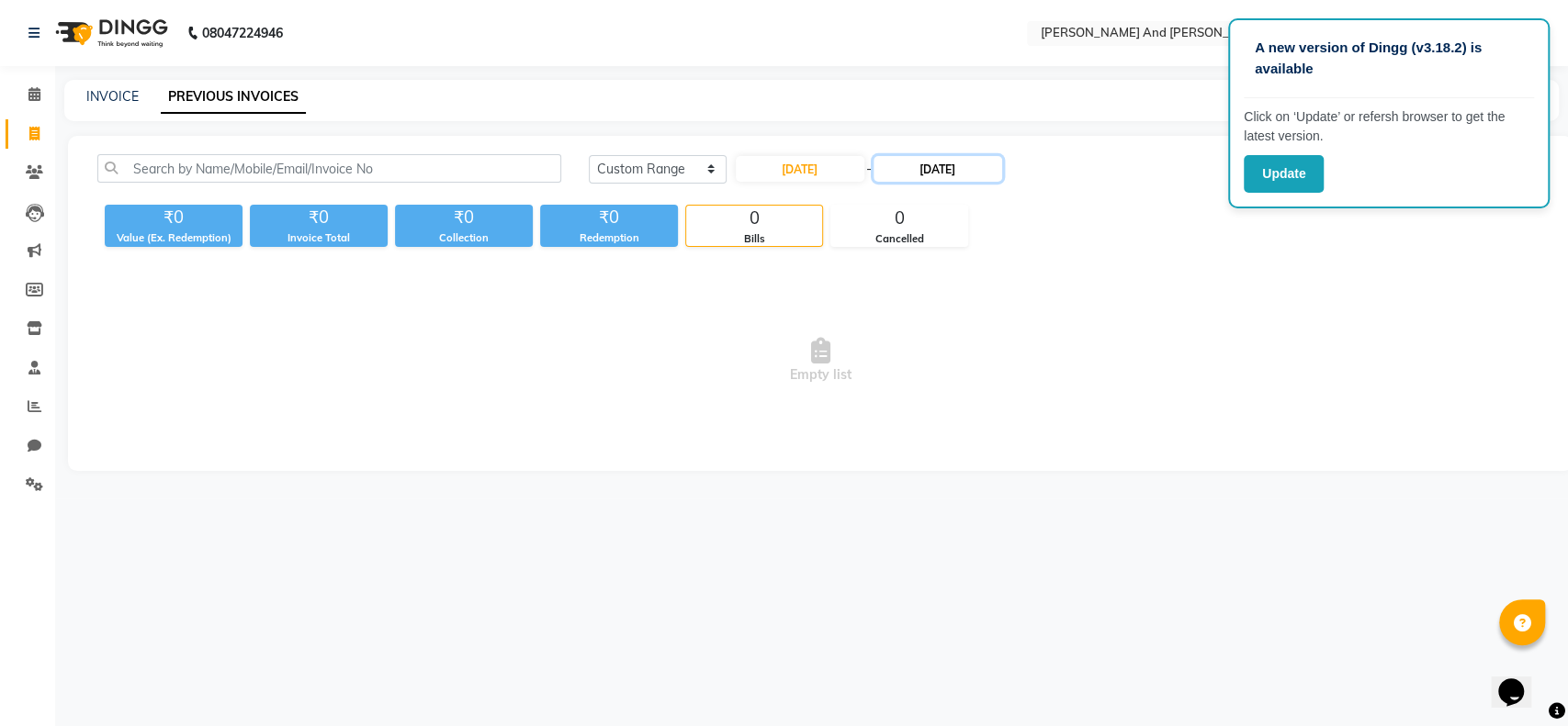
click at [933, 173] on input "29-10-2025" at bounding box center [938, 169] width 129 height 26
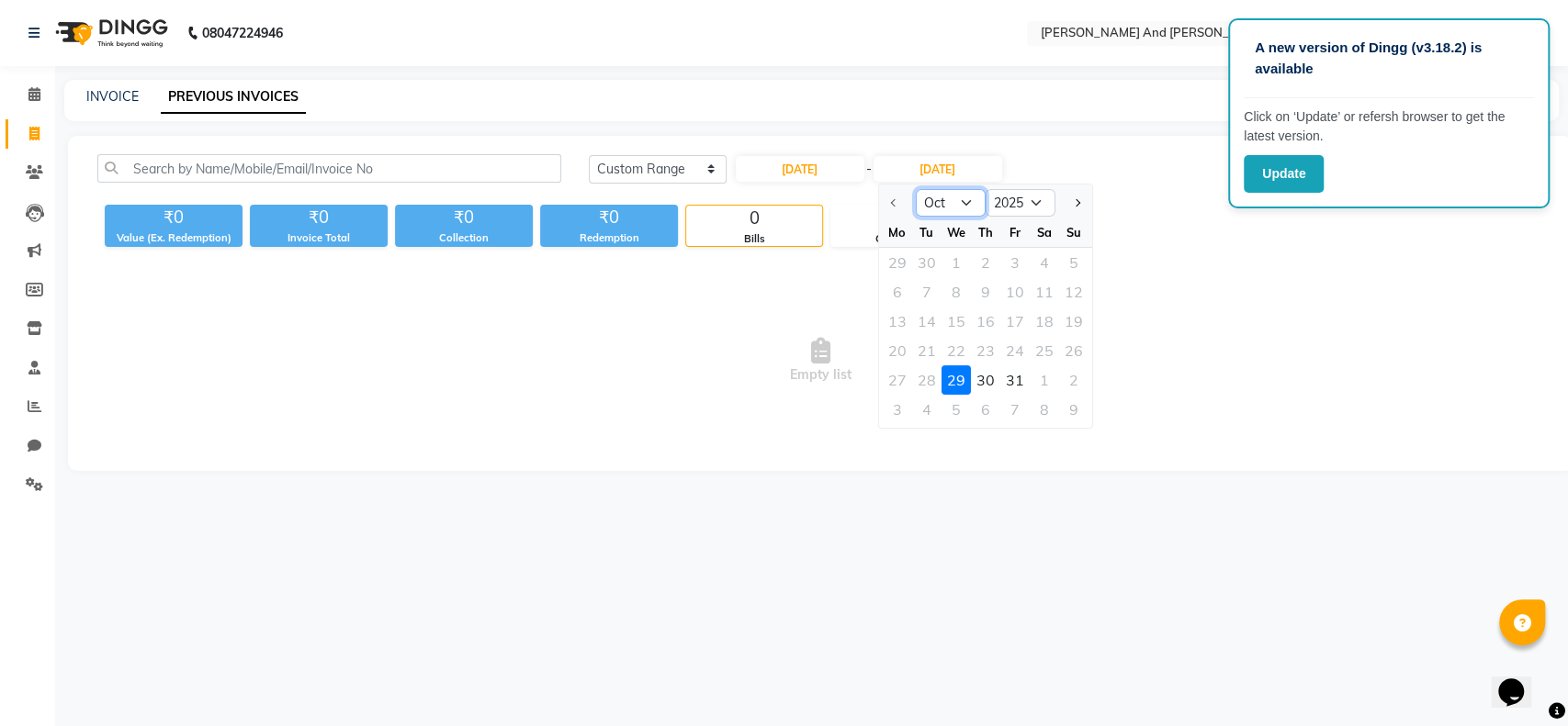
click at [966, 203] on select "Oct Nov Dec" at bounding box center [949, 202] width 70 height 27
click at [899, 206] on div at bounding box center [896, 202] width 36 height 29
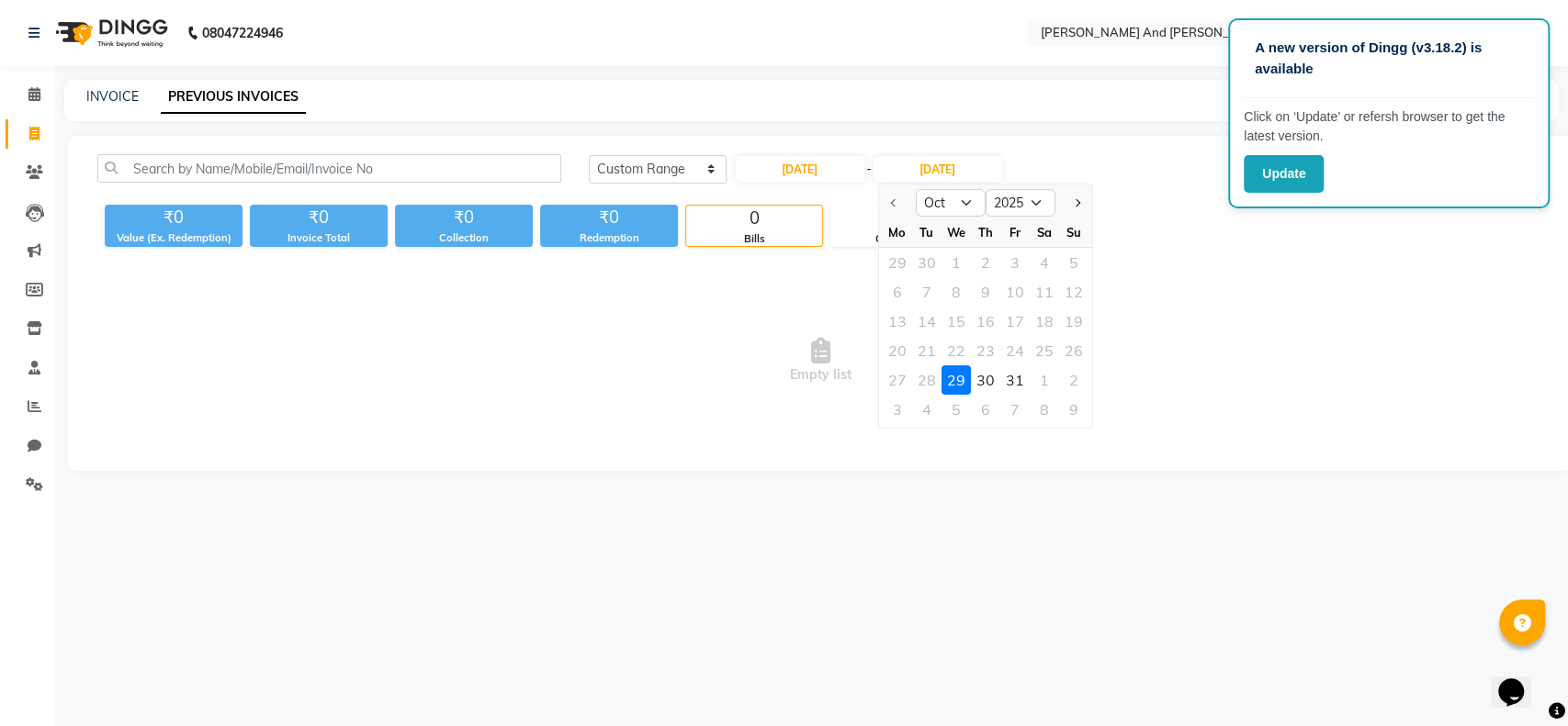
click at [899, 206] on div at bounding box center [896, 202] width 36 height 29
click at [893, 605] on div "A new version of Dingg (v3.18.2) is available Click on ‘Update’ or refersh brow…" at bounding box center [784, 363] width 1568 height 726
click at [928, 166] on input "29-10-2025" at bounding box center [938, 169] width 129 height 26
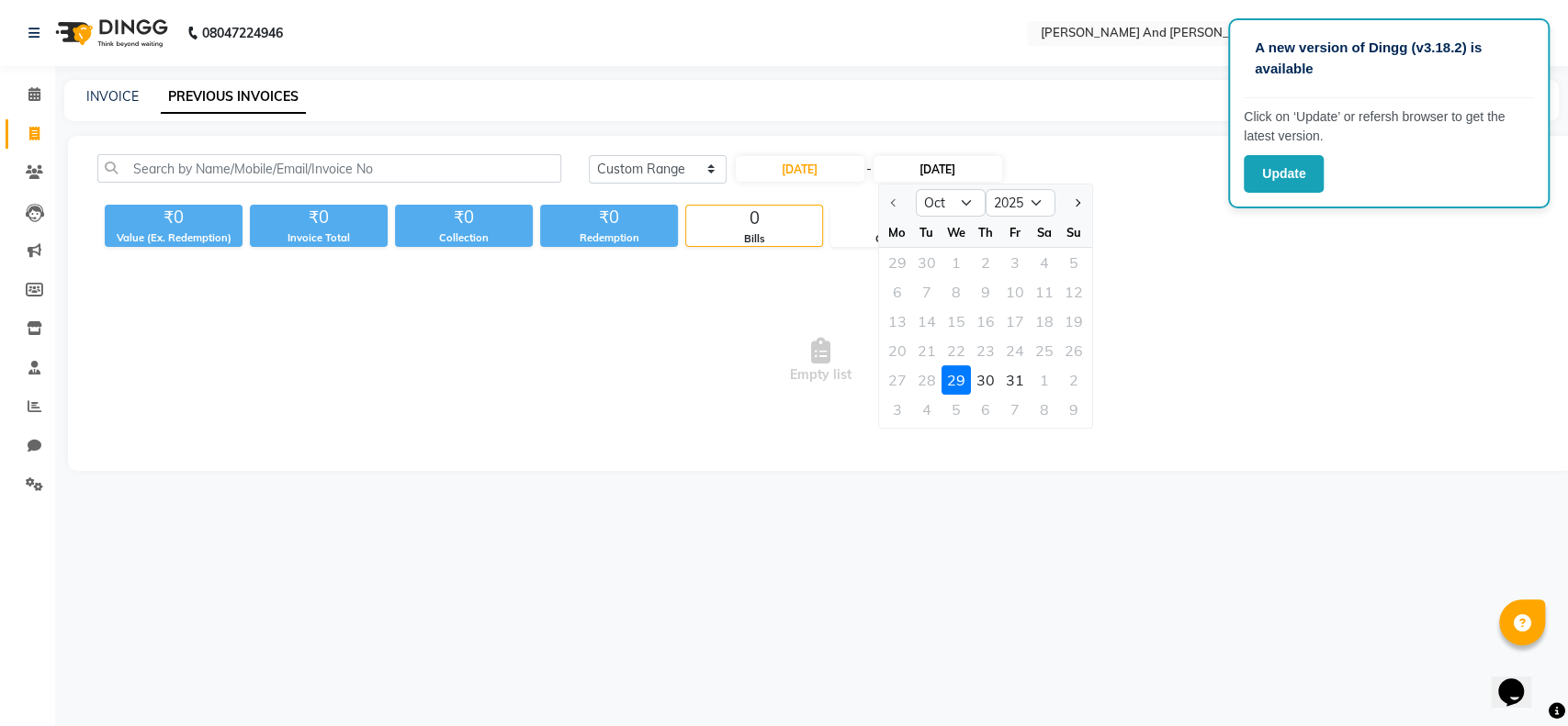
click at [928, 166] on input "29-10-2025" at bounding box center [938, 169] width 129 height 26
click at [891, 201] on div at bounding box center [896, 202] width 36 height 29
click at [894, 214] on div at bounding box center [896, 202] width 36 height 29
click at [1078, 202] on span "Next month" at bounding box center [1075, 203] width 7 height 7
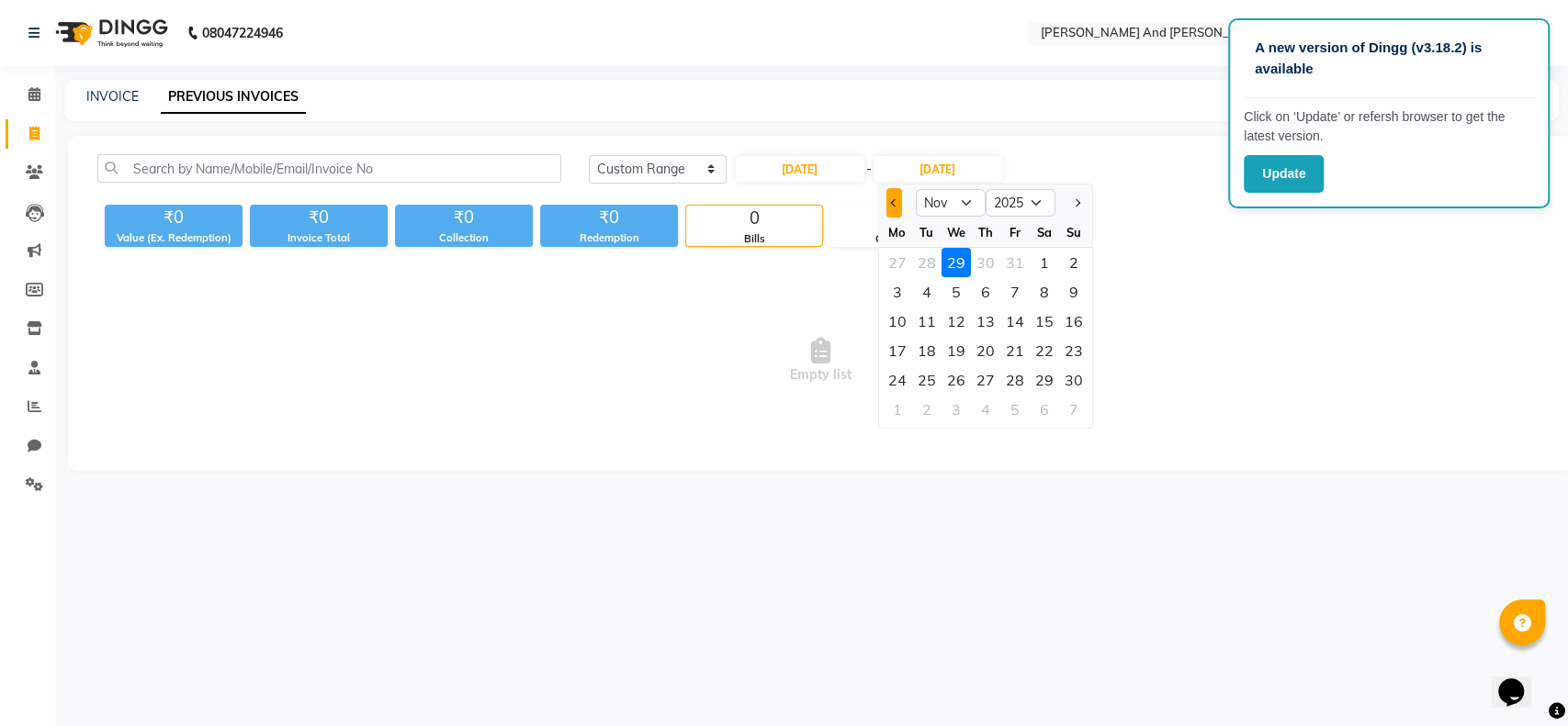
click at [897, 206] on button "Previous month" at bounding box center [893, 202] width 16 height 29
select select "10"
click at [897, 206] on div at bounding box center [896, 202] width 36 height 29
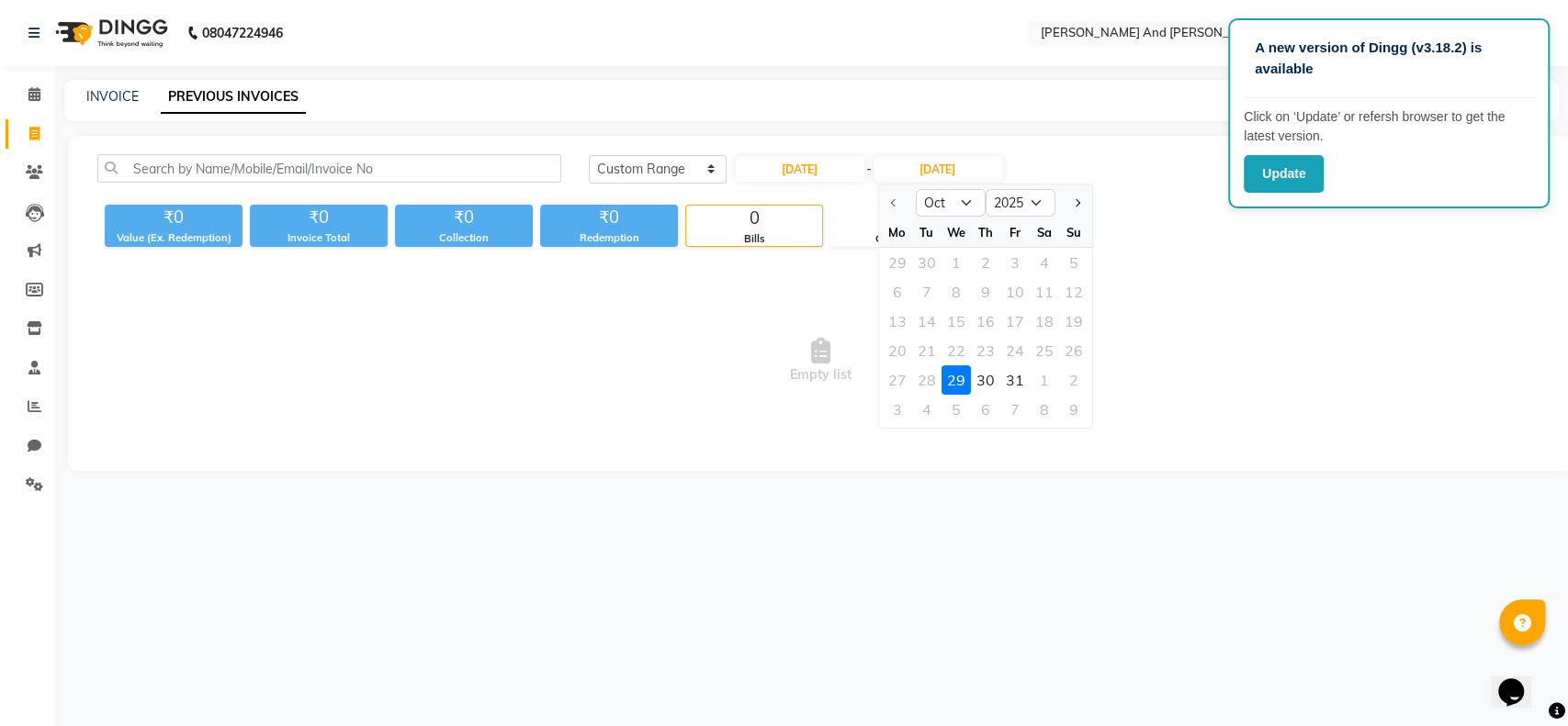
click at [897, 206] on div at bounding box center [896, 202] width 36 height 29
drag, startPoint x: 897, startPoint y: 206, endPoint x: 971, endPoint y: 209, distance: 74.1
click at [971, 209] on ngb-datepicker-navigation "Oct Nov Dec 2025 2026 2027 2028 2029 2030 2031 2032 2033 2034 2035" at bounding box center [985, 202] width 213 height 29
click at [971, 209] on select "Oct Nov Dec" at bounding box center [949, 202] width 70 height 27
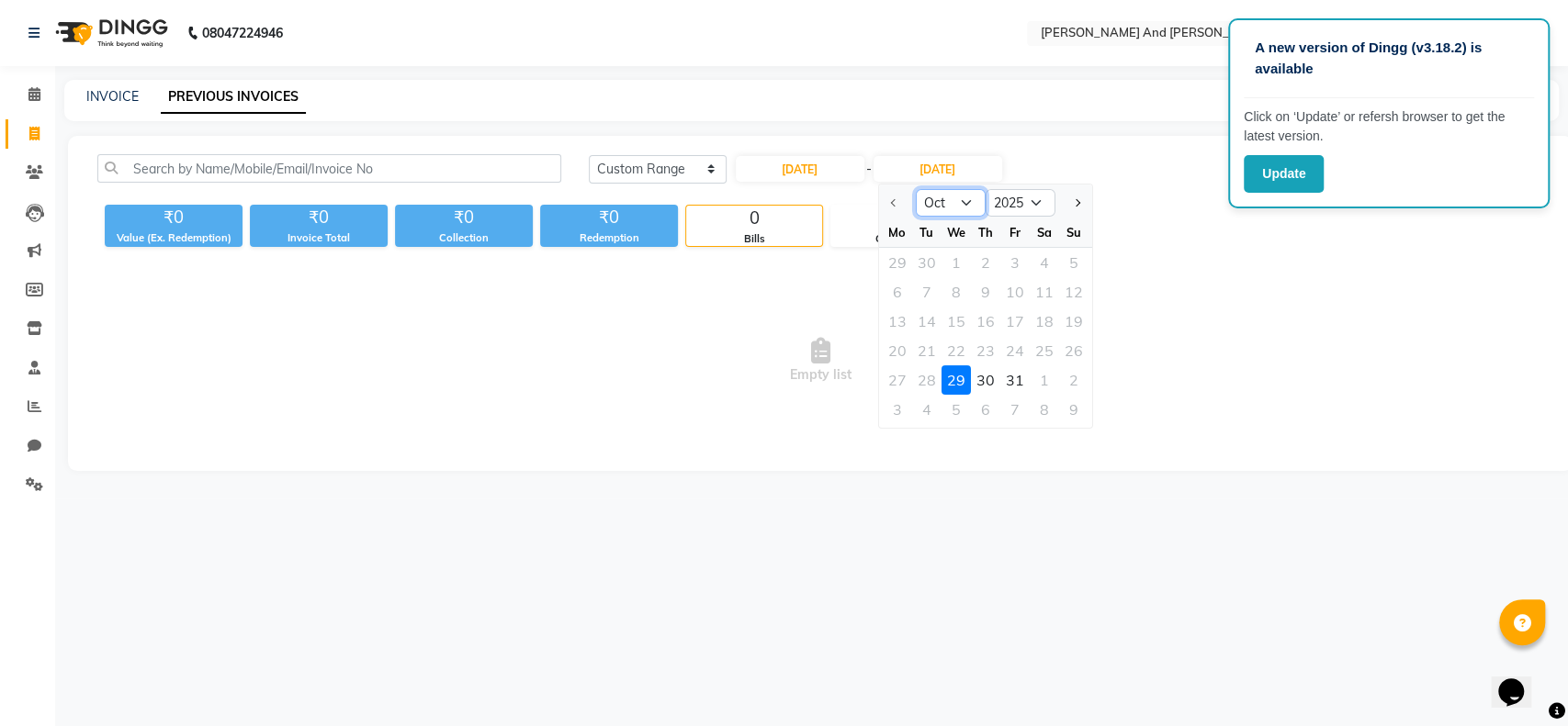
click at [969, 197] on select "Oct Nov Dec" at bounding box center [949, 202] width 70 height 27
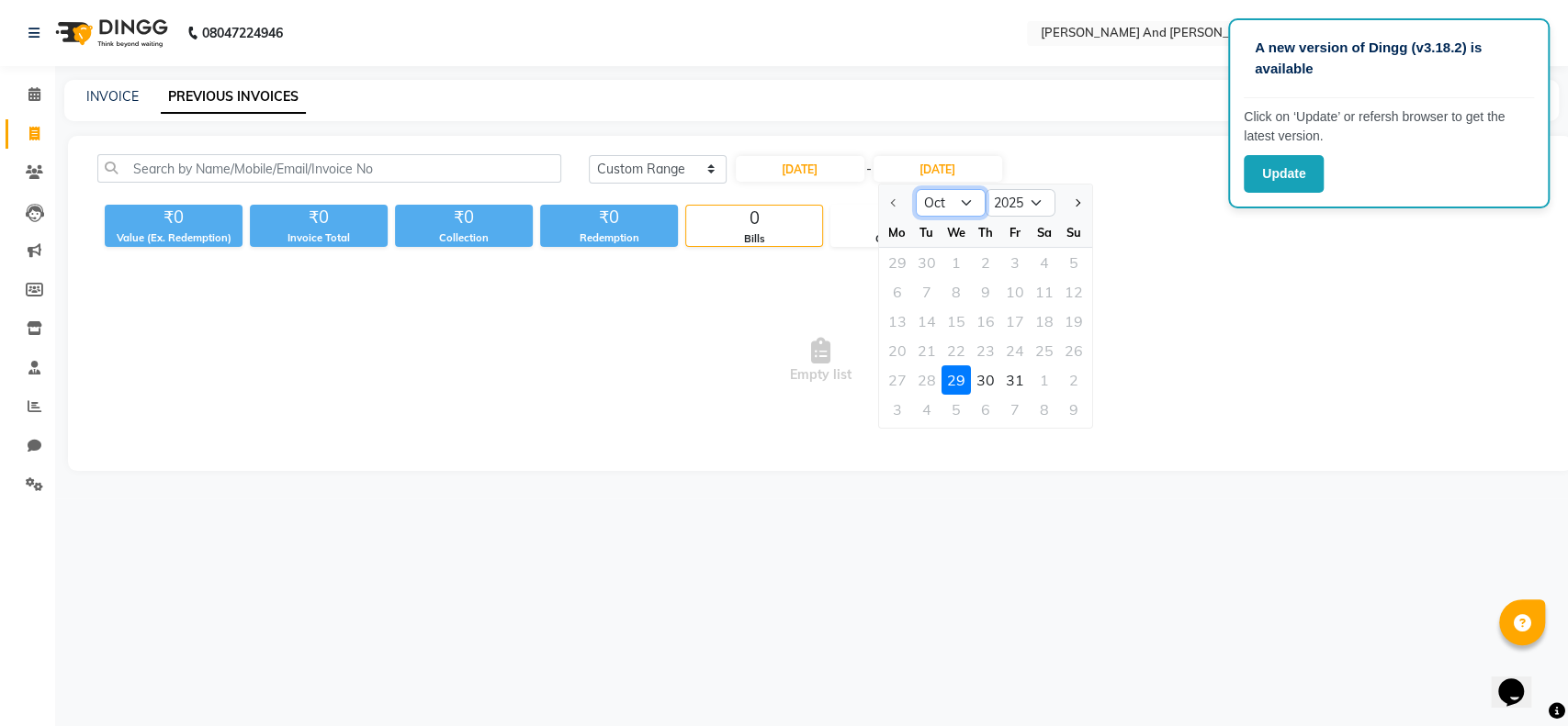
click at [969, 197] on select "Oct Nov Dec" at bounding box center [949, 202] width 70 height 27
click at [959, 386] on div "29" at bounding box center [955, 379] width 29 height 29
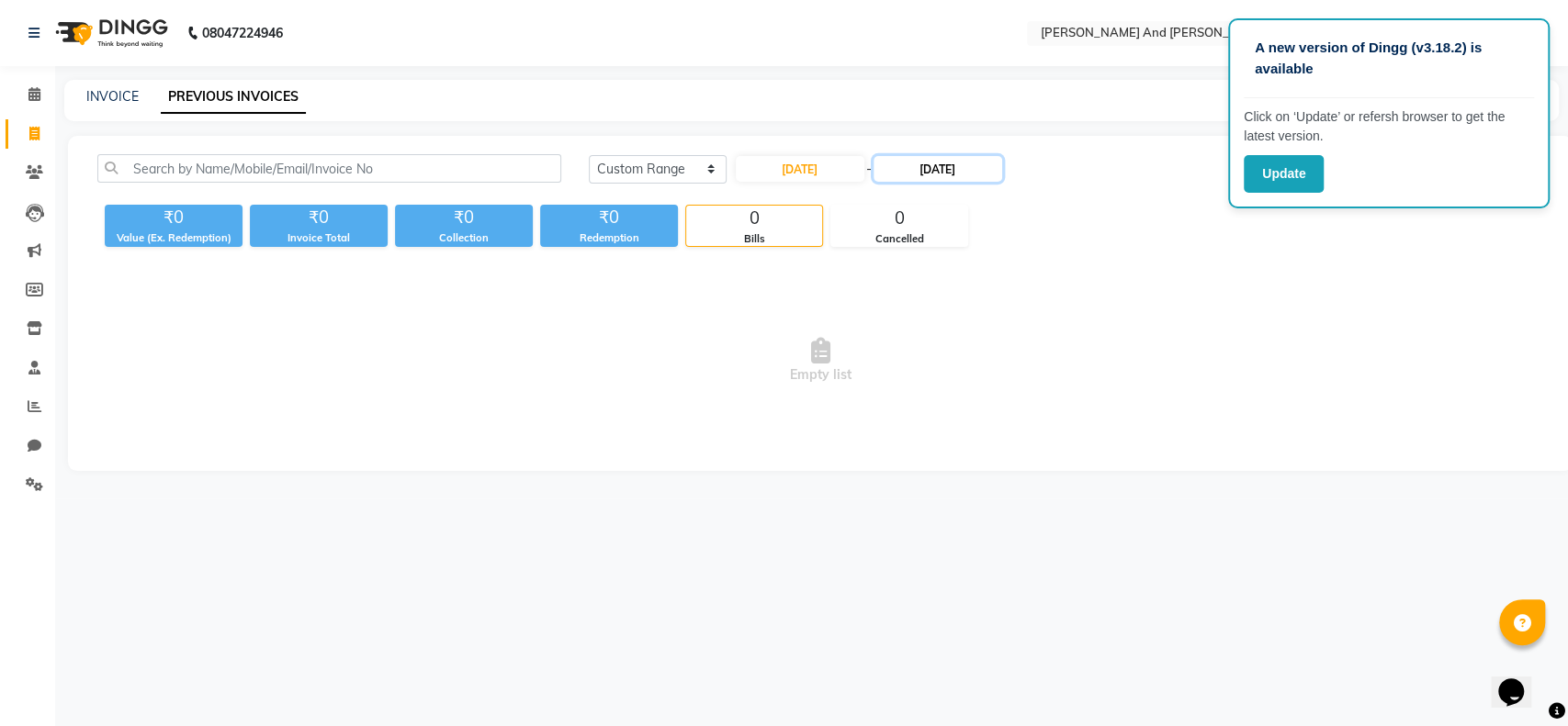
click at [940, 167] on input "29-10-2025" at bounding box center [938, 169] width 129 height 26
click at [897, 206] on div at bounding box center [896, 202] width 36 height 29
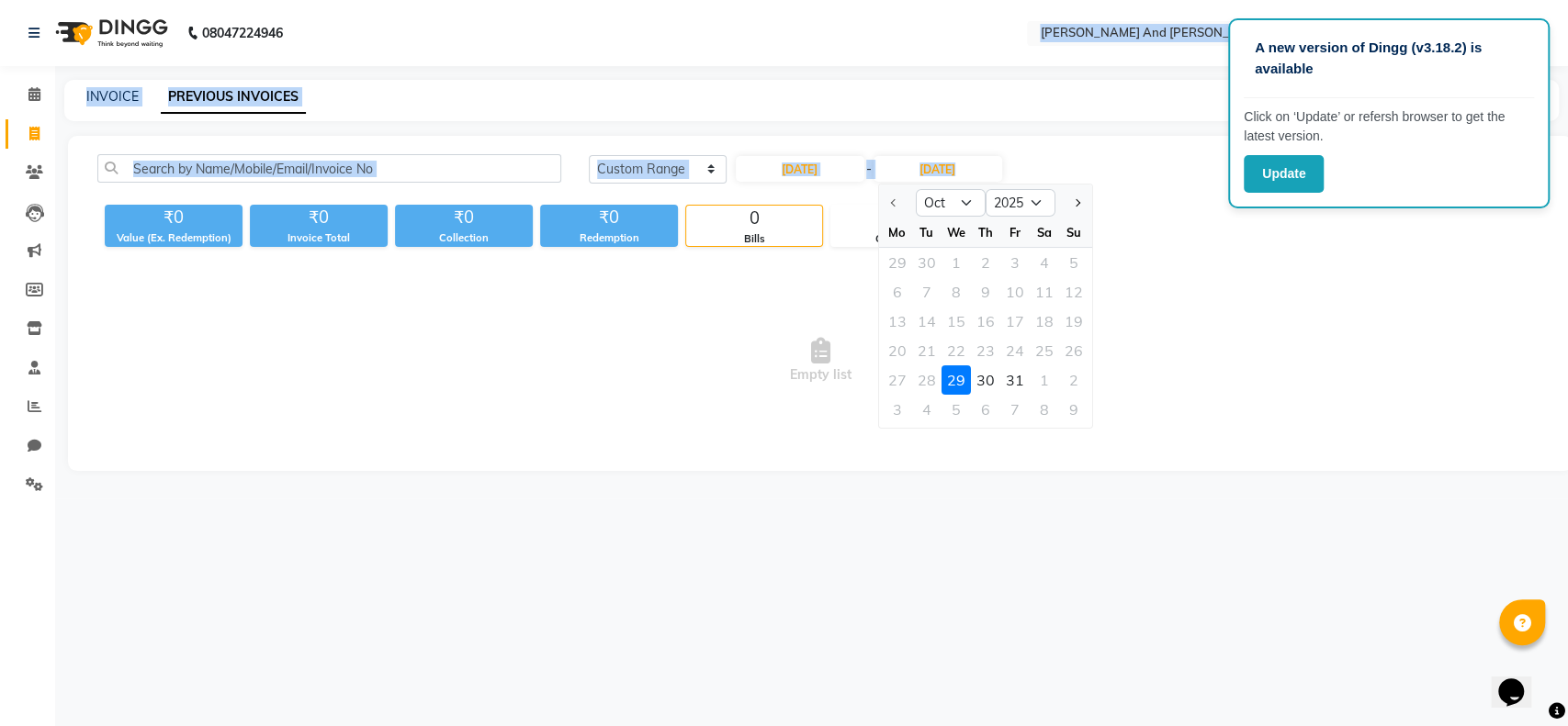
drag, startPoint x: 897, startPoint y: 206, endPoint x: 437, endPoint y: -107, distance: 556.4
click at [437, 0] on html "A new version of Dingg (v3.18.2) is available Click on ‘Update’ or refersh brow…" at bounding box center [784, 363] width 1568 height 726
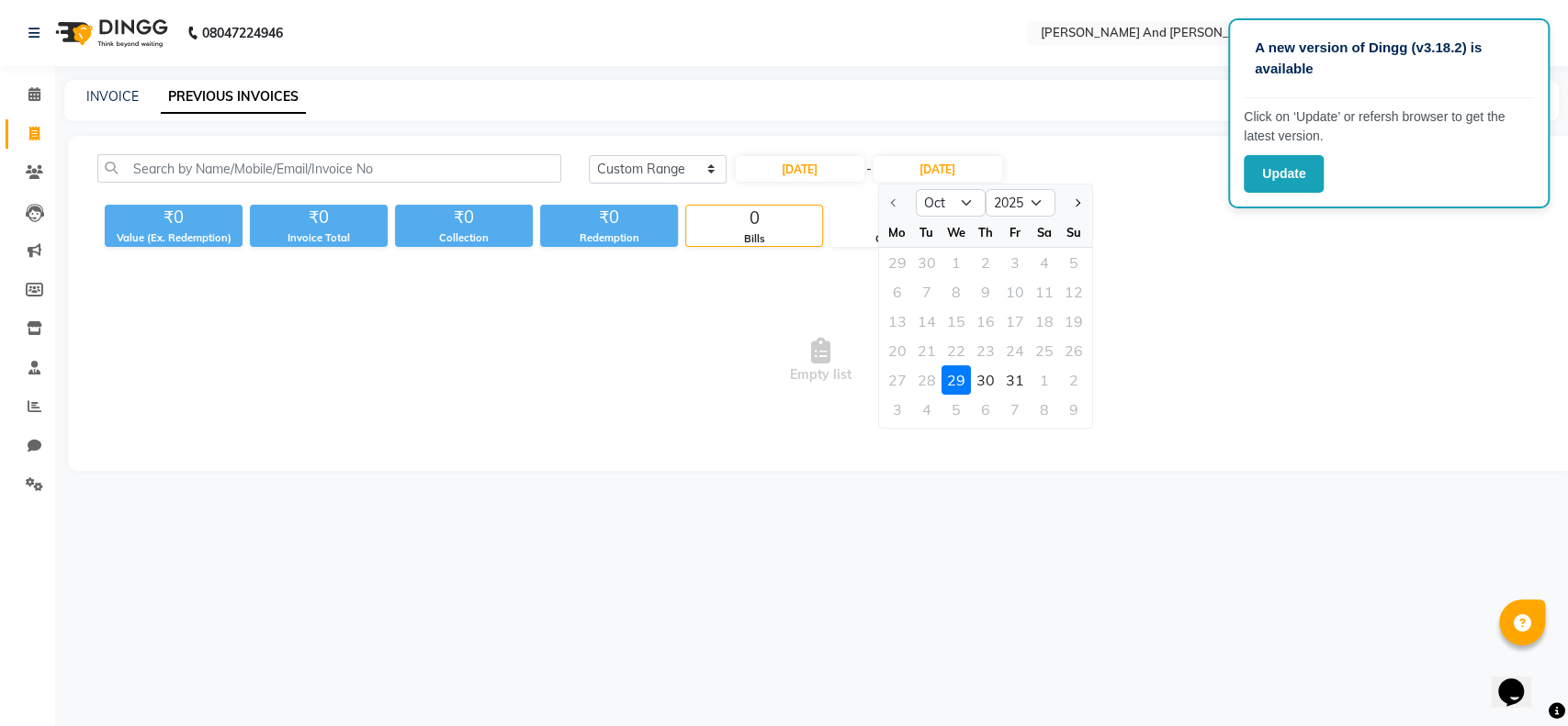
click at [441, 391] on span "Empty list" at bounding box center [820, 361] width 1446 height 183
click at [108, 90] on link "INVOICE" at bounding box center [112, 96] width 52 height 17
select select "4907"
select select "service"
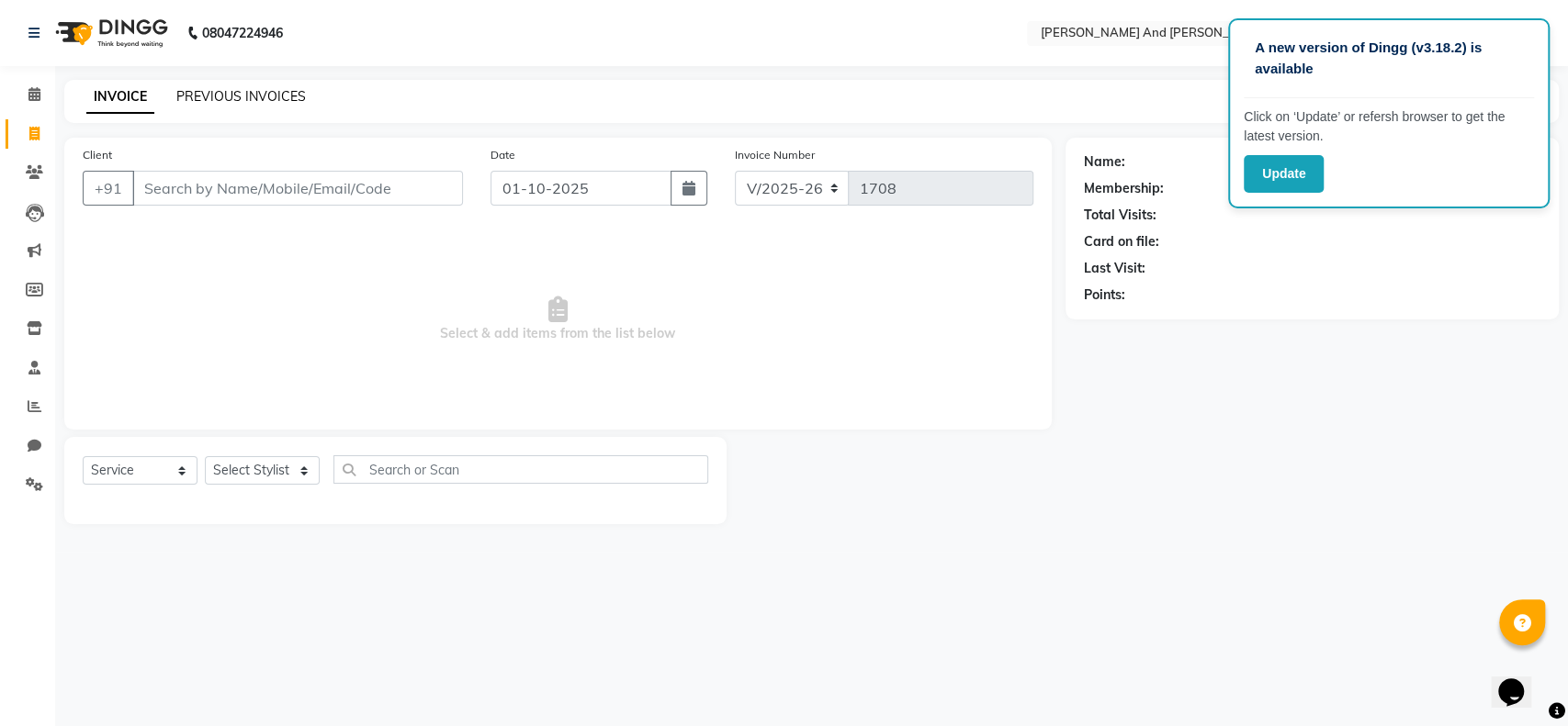
click at [203, 92] on link "PREVIOUS INVOICES" at bounding box center [241, 96] width 130 height 17
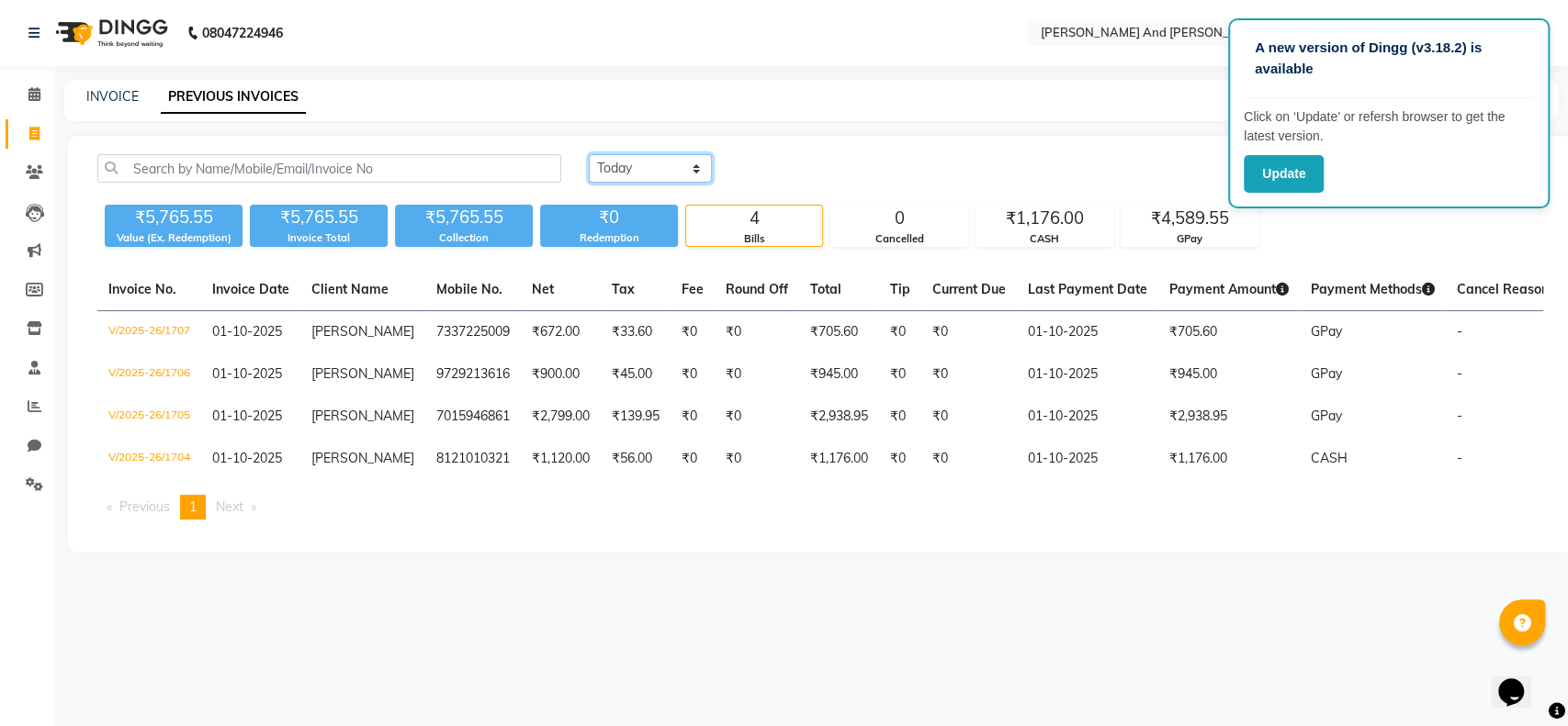
click at [691, 171] on select "Today Yesterday Custom Range" at bounding box center [651, 168] width 123 height 28
click at [670, 278] on th "Fee" at bounding box center [692, 290] width 44 height 42
click at [698, 173] on select "Today Yesterday Custom Range" at bounding box center [651, 168] width 123 height 28
select select "range"
click at [589, 154] on select "Today Yesterday Custom Range" at bounding box center [651, 168] width 123 height 28
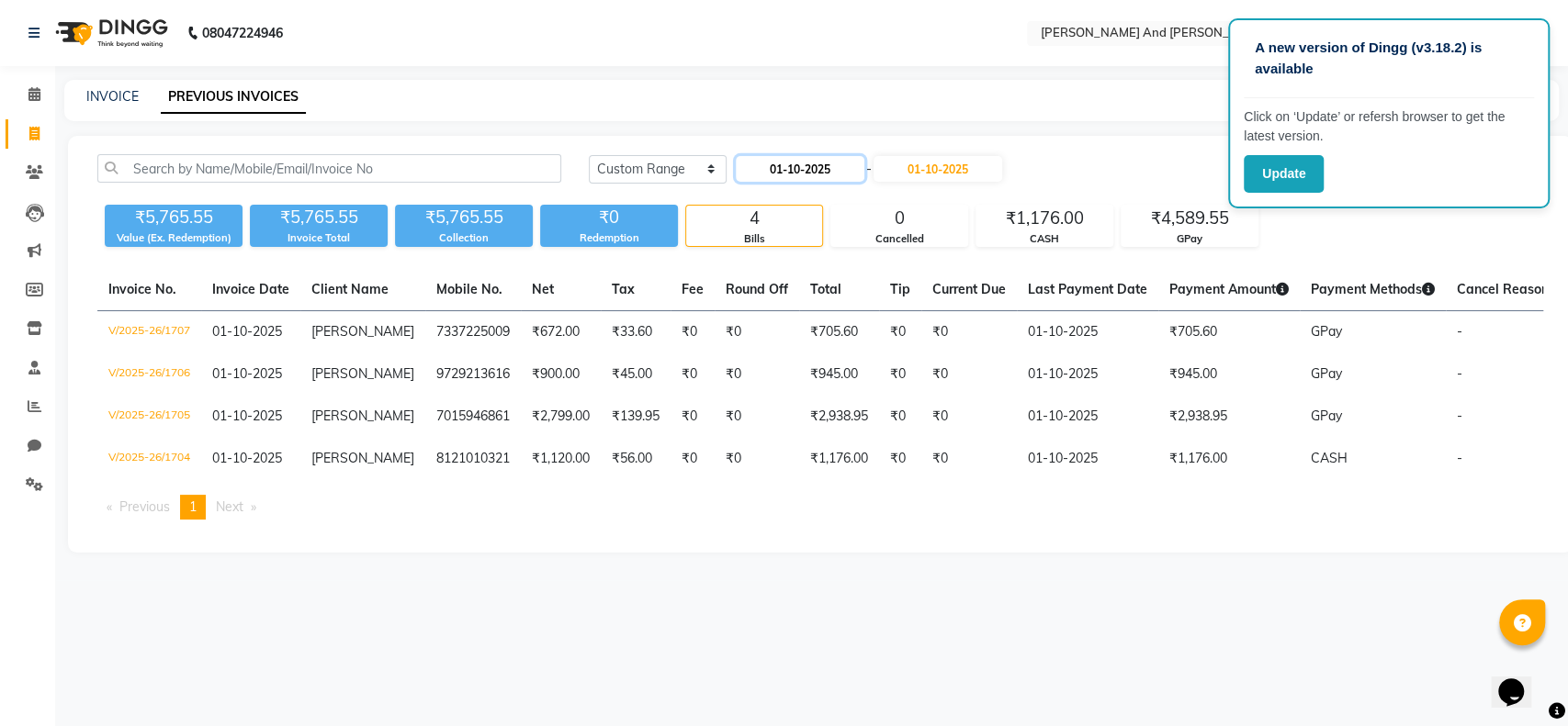
click at [787, 177] on input "01-10-2025" at bounding box center [800, 169] width 129 height 26
select select "10"
select select "2025"
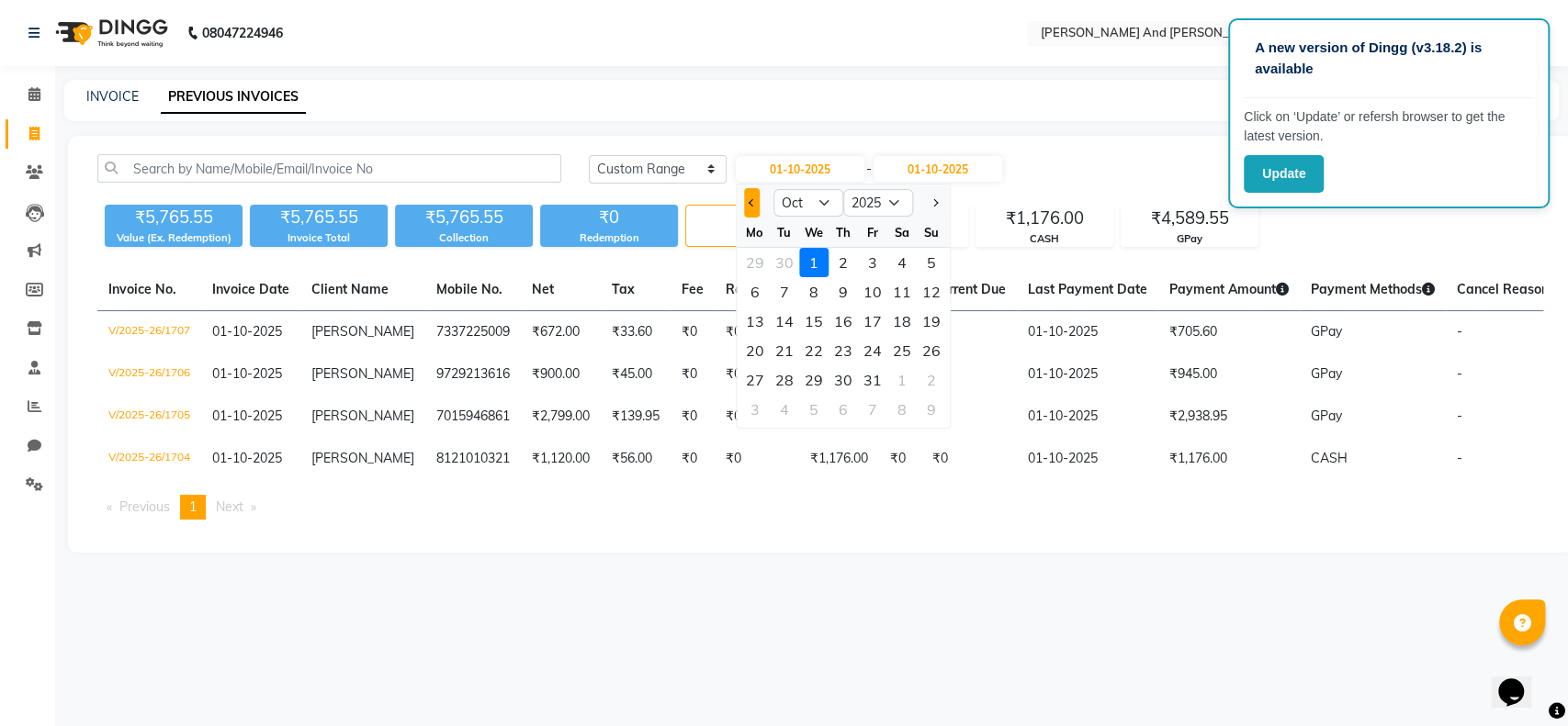
click at [753, 209] on button "Previous month" at bounding box center [752, 202] width 16 height 29
select select "9"
click at [750, 378] on div "29" at bounding box center [755, 379] width 29 height 29
type input "29-09-2025"
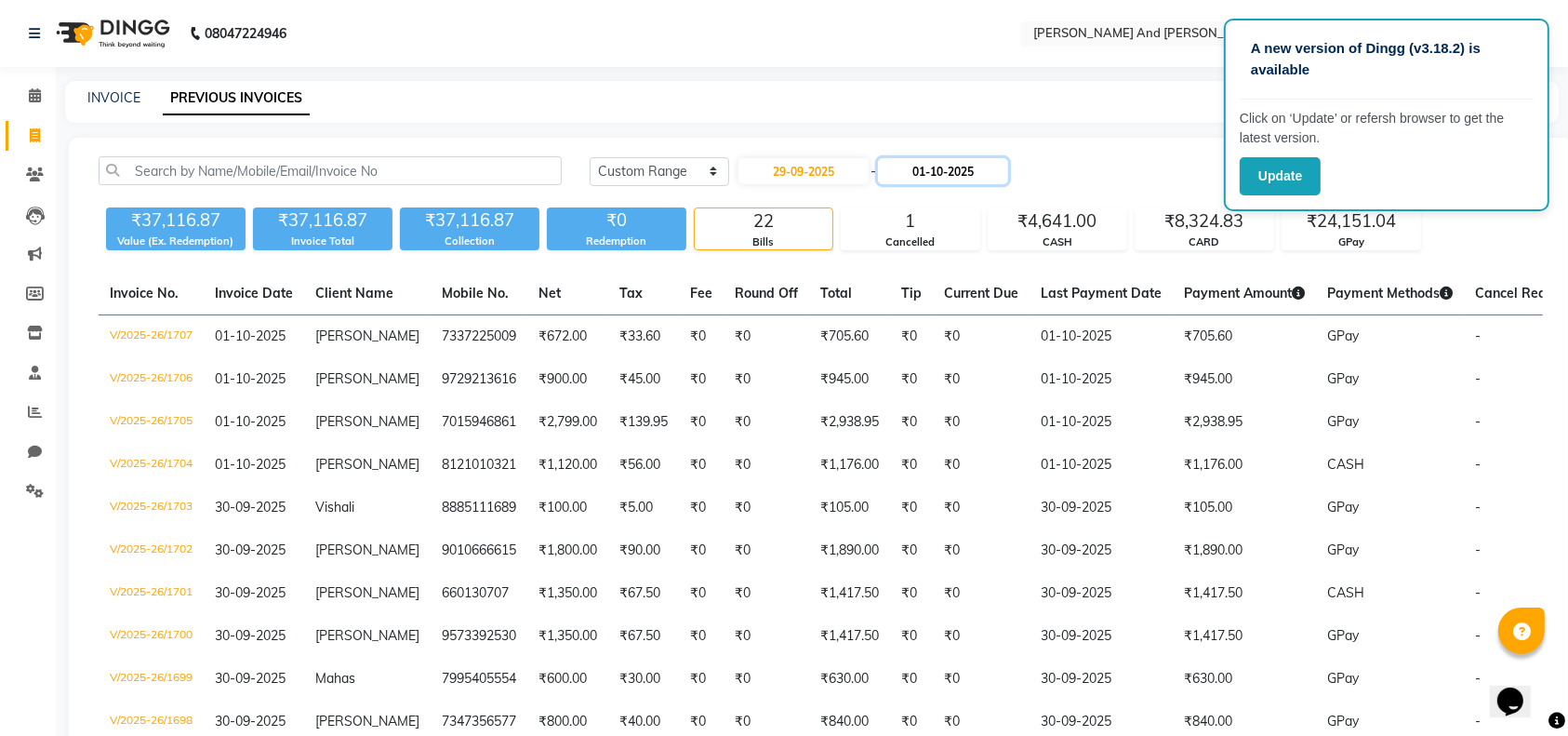
click at [930, 175] on input "01-10-2025" at bounding box center [943, 171] width 131 height 27
select select "10"
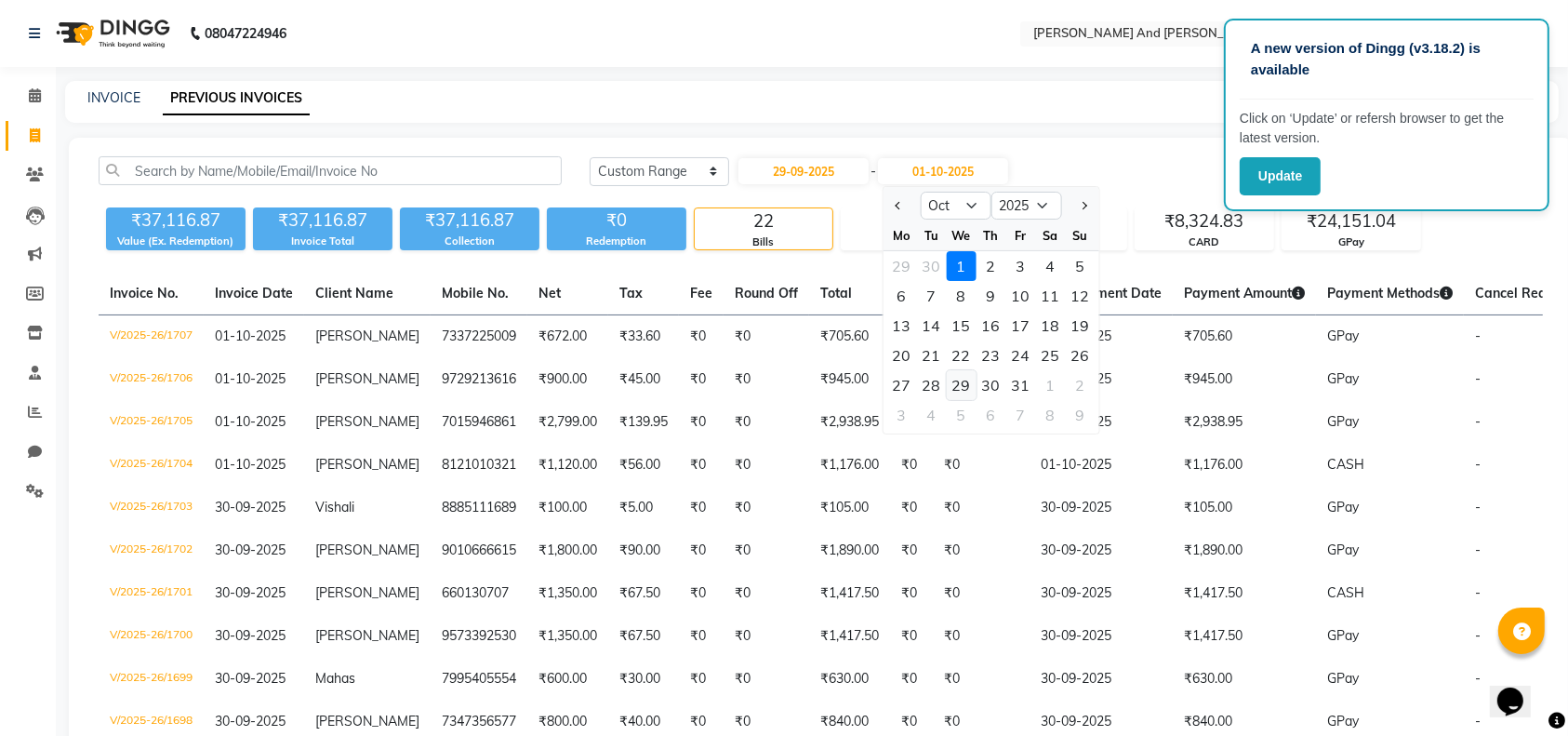
click at [958, 382] on div "29" at bounding box center [960, 385] width 29 height 29
type input "29-10-2025"
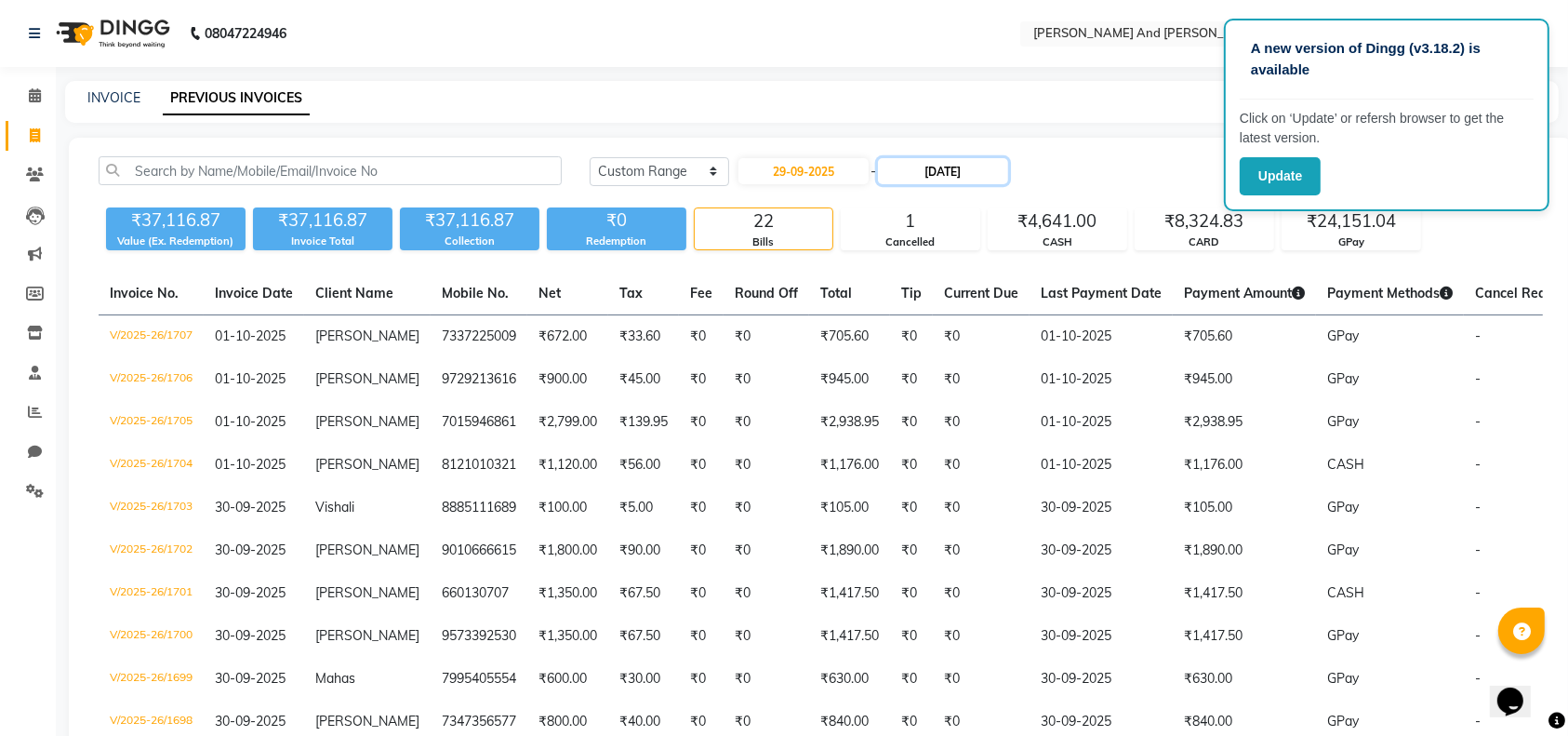
click at [946, 173] on input "29-10-2025" at bounding box center [943, 171] width 131 height 27
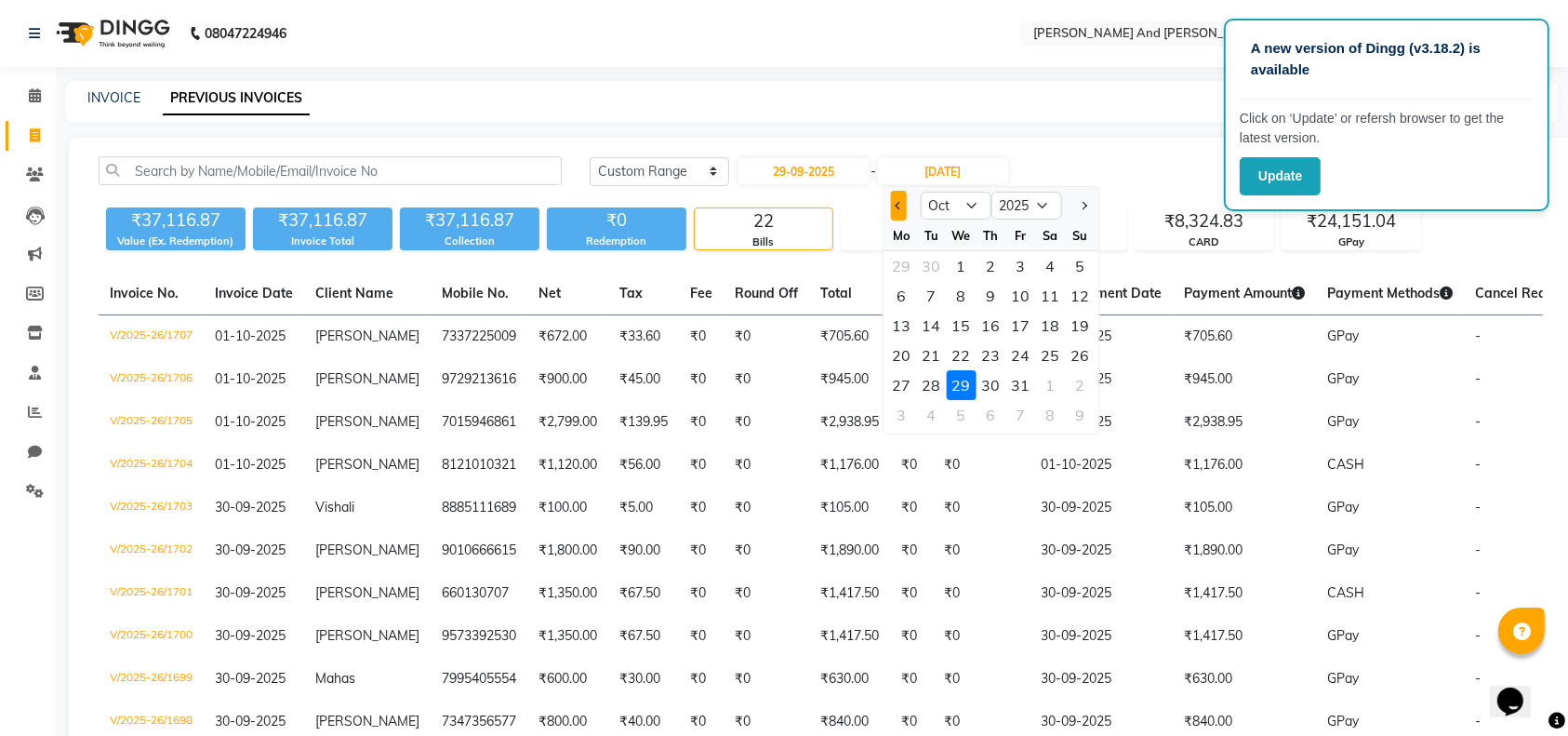
click at [895, 212] on button "Previous month" at bounding box center [898, 205] width 16 height 29
select select "9"
click at [945, 171] on input "29-10-2025" at bounding box center [943, 171] width 131 height 27
click at [898, 390] on div "29" at bounding box center [900, 385] width 29 height 29
type input "29-09-2025"
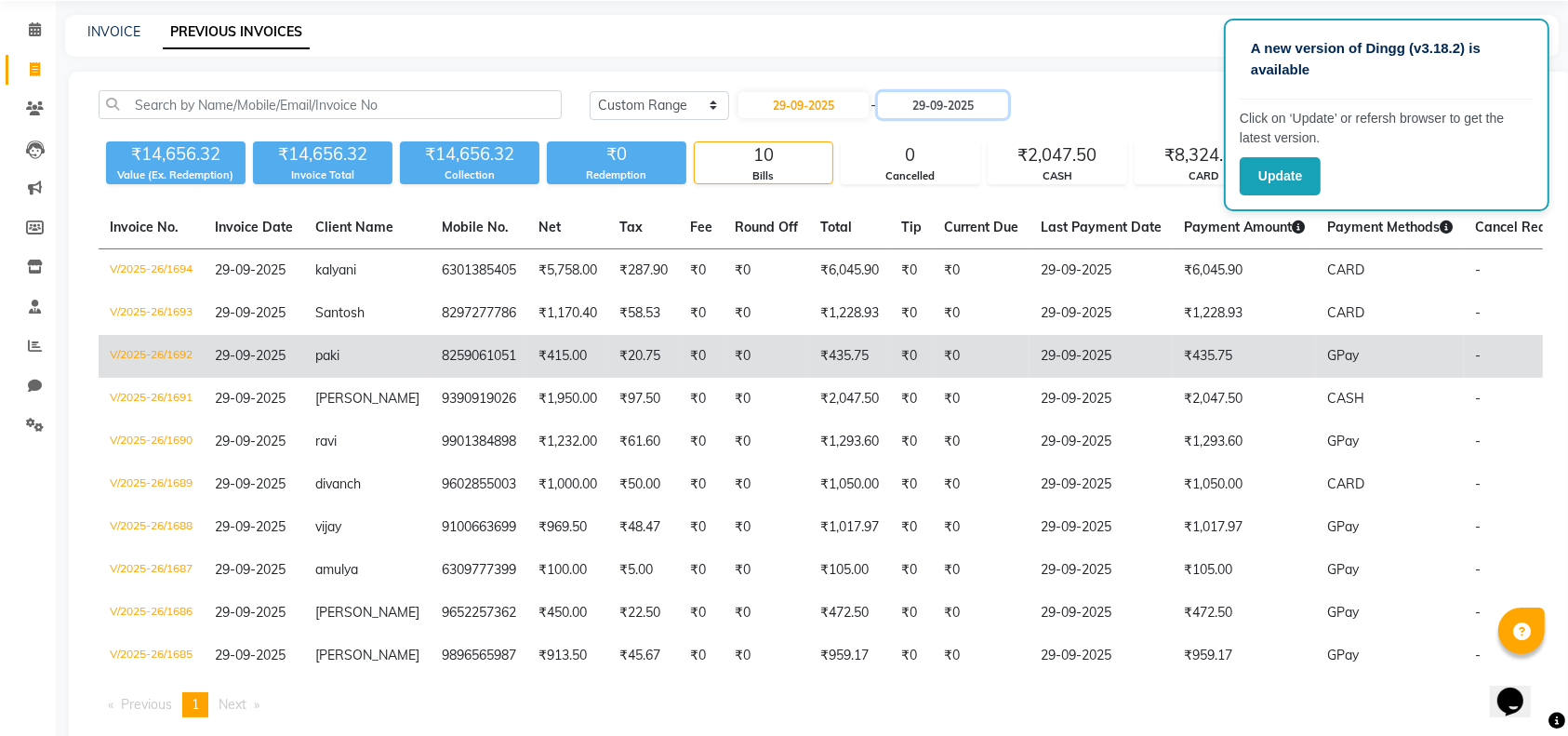
scroll to position [63, 0]
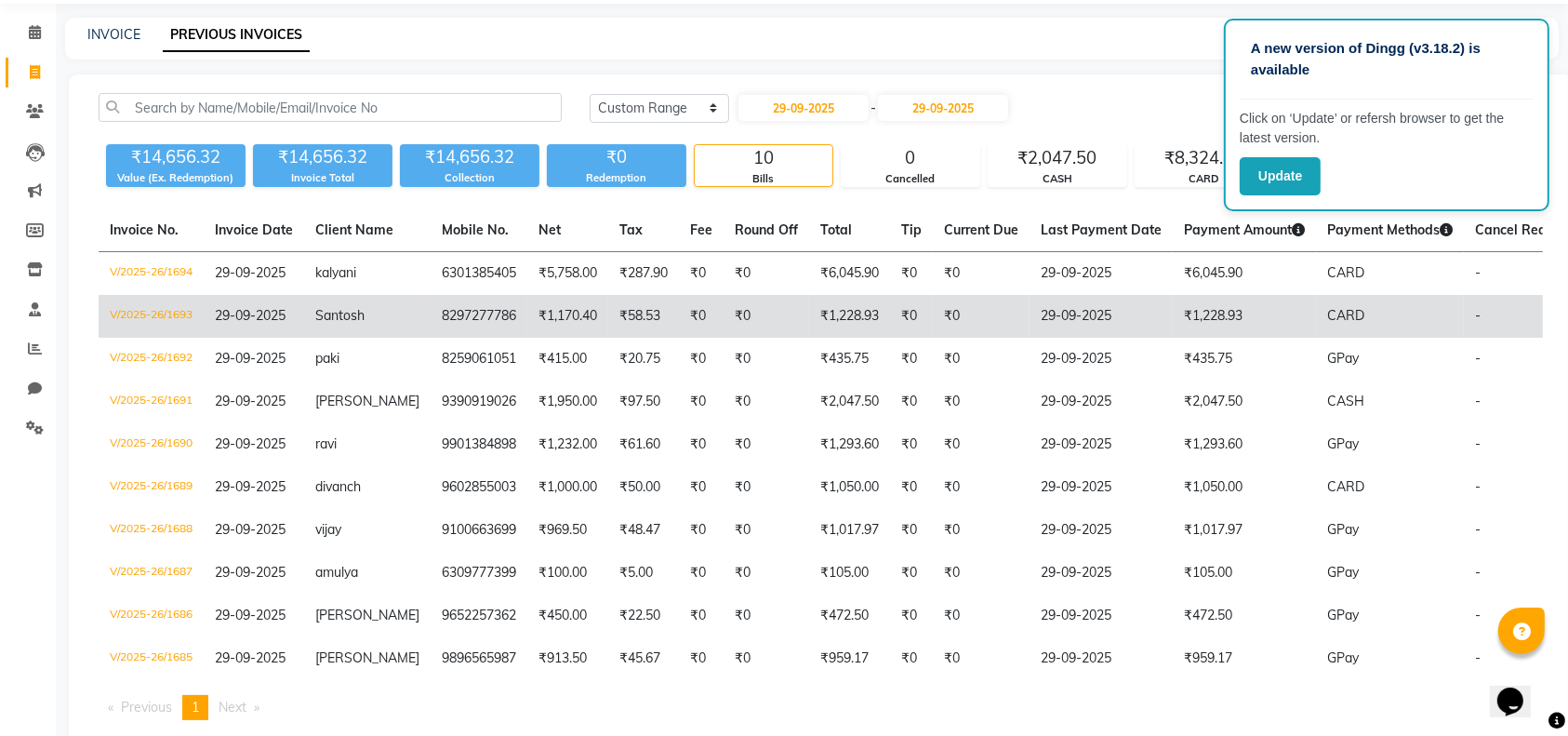
click at [374, 303] on td "Santosh" at bounding box center [367, 315] width 127 height 43
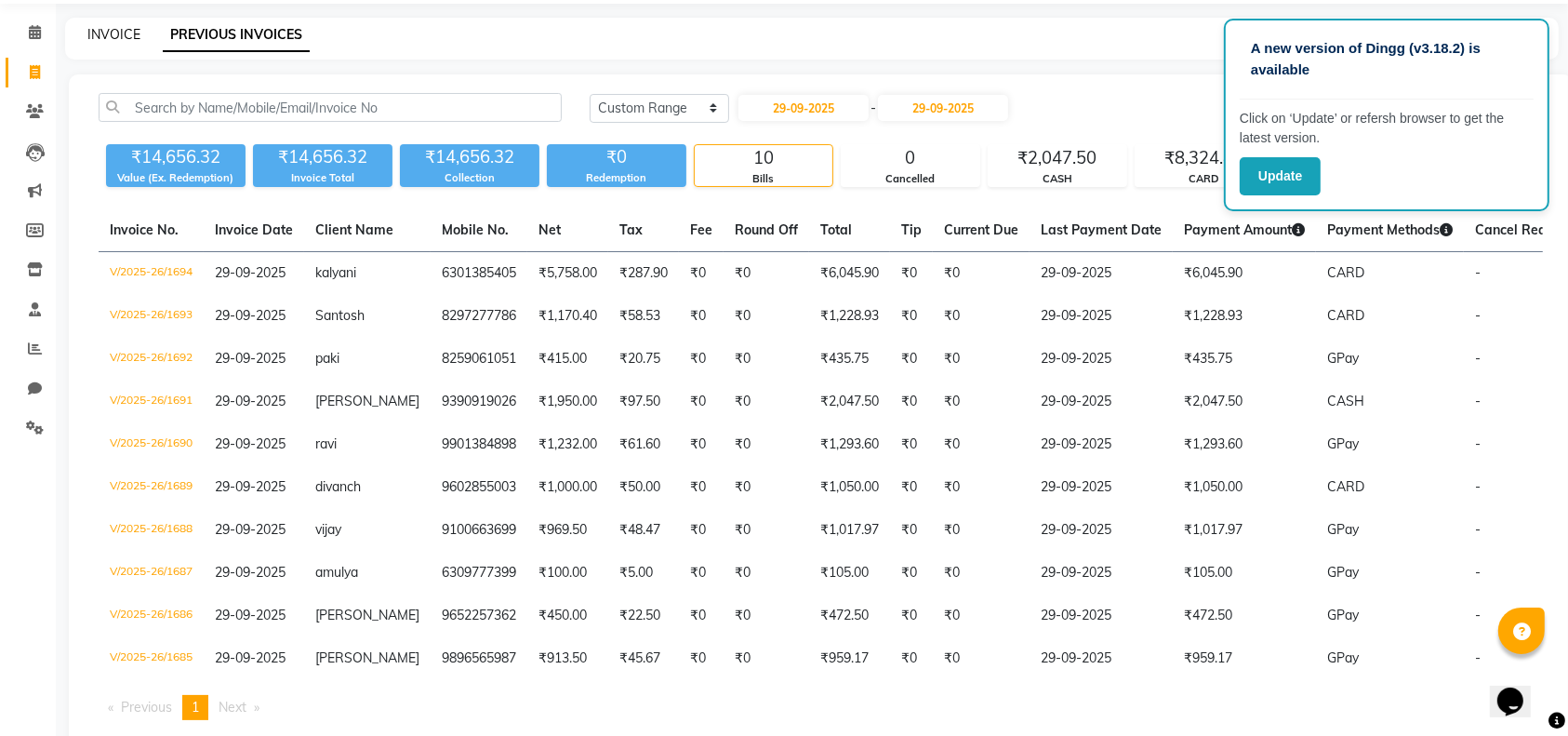
click at [122, 28] on link "INVOICE" at bounding box center [114, 35] width 53 height 17
select select "4907"
select select "service"
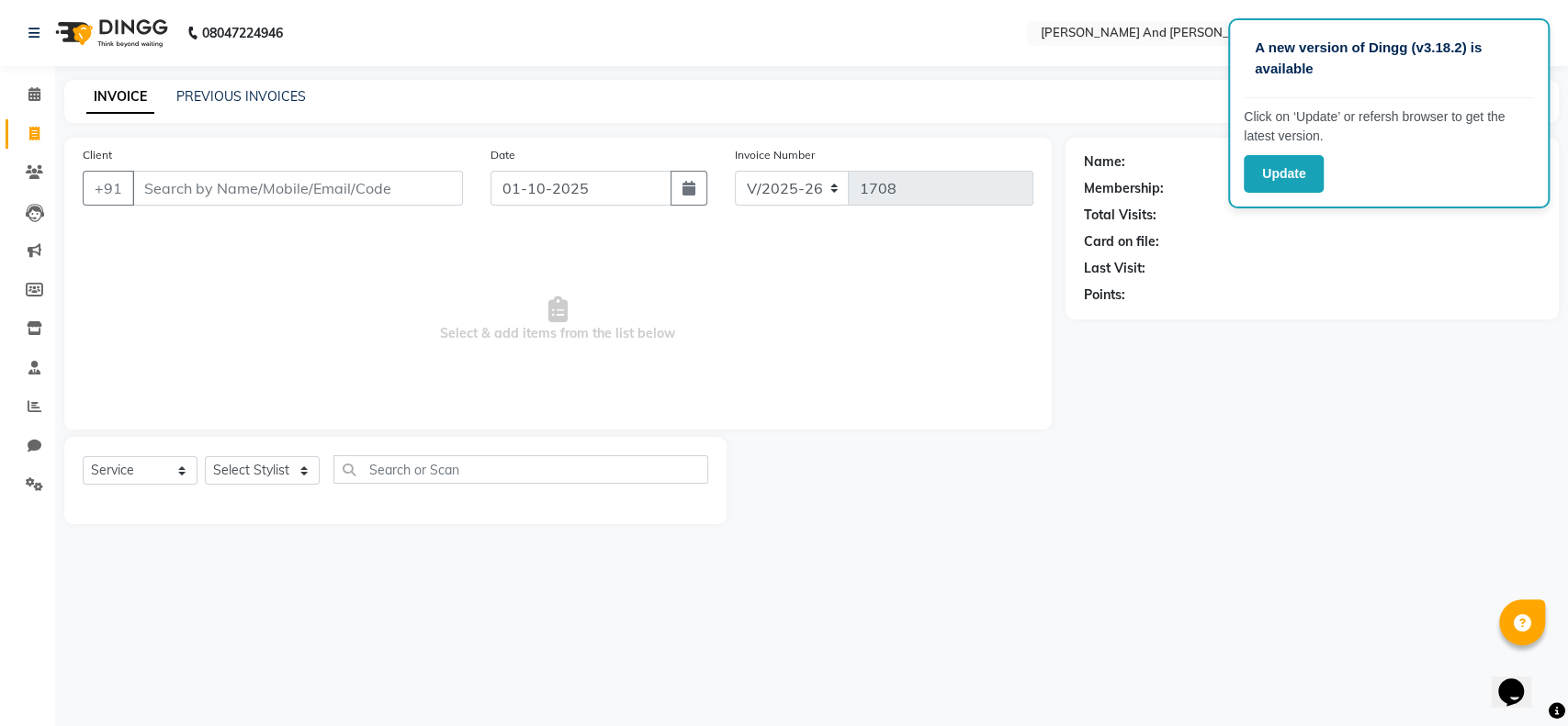
click at [210, 187] on input "Client" at bounding box center [297, 188] width 331 height 35
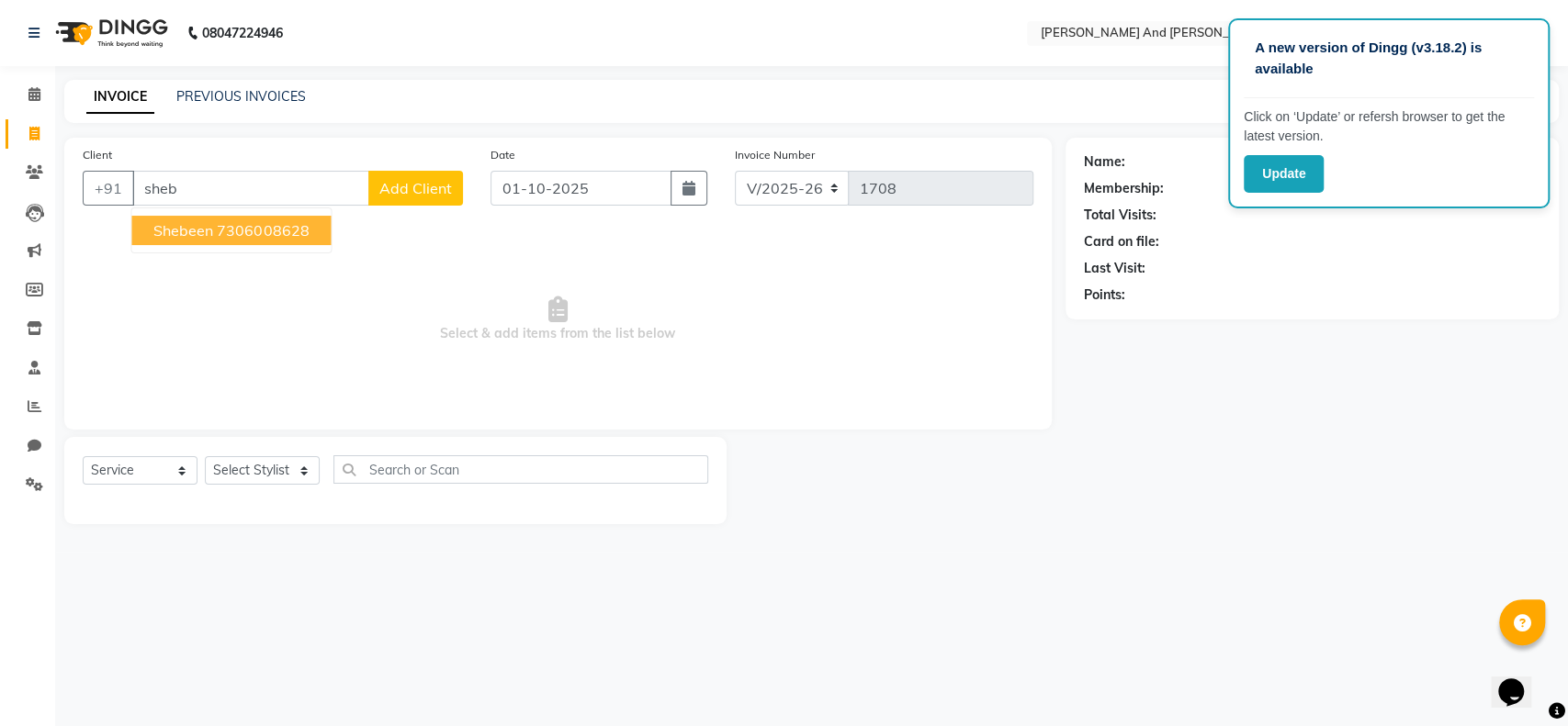
click at [247, 229] on ngb-highlight "7306008628" at bounding box center [263, 231] width 92 height 19
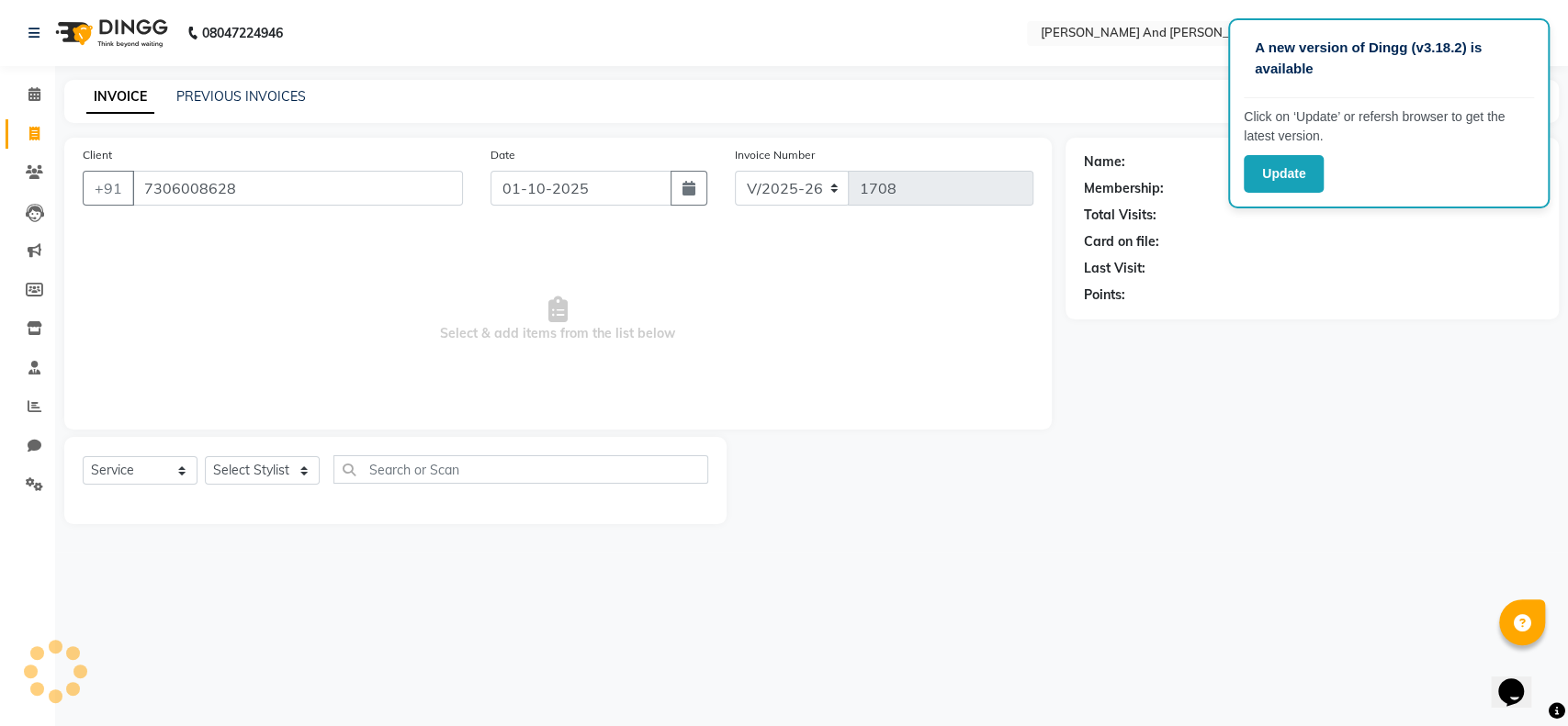
type input "7306008628"
click at [228, 99] on link "PREVIOUS INVOICES" at bounding box center [241, 96] width 130 height 17
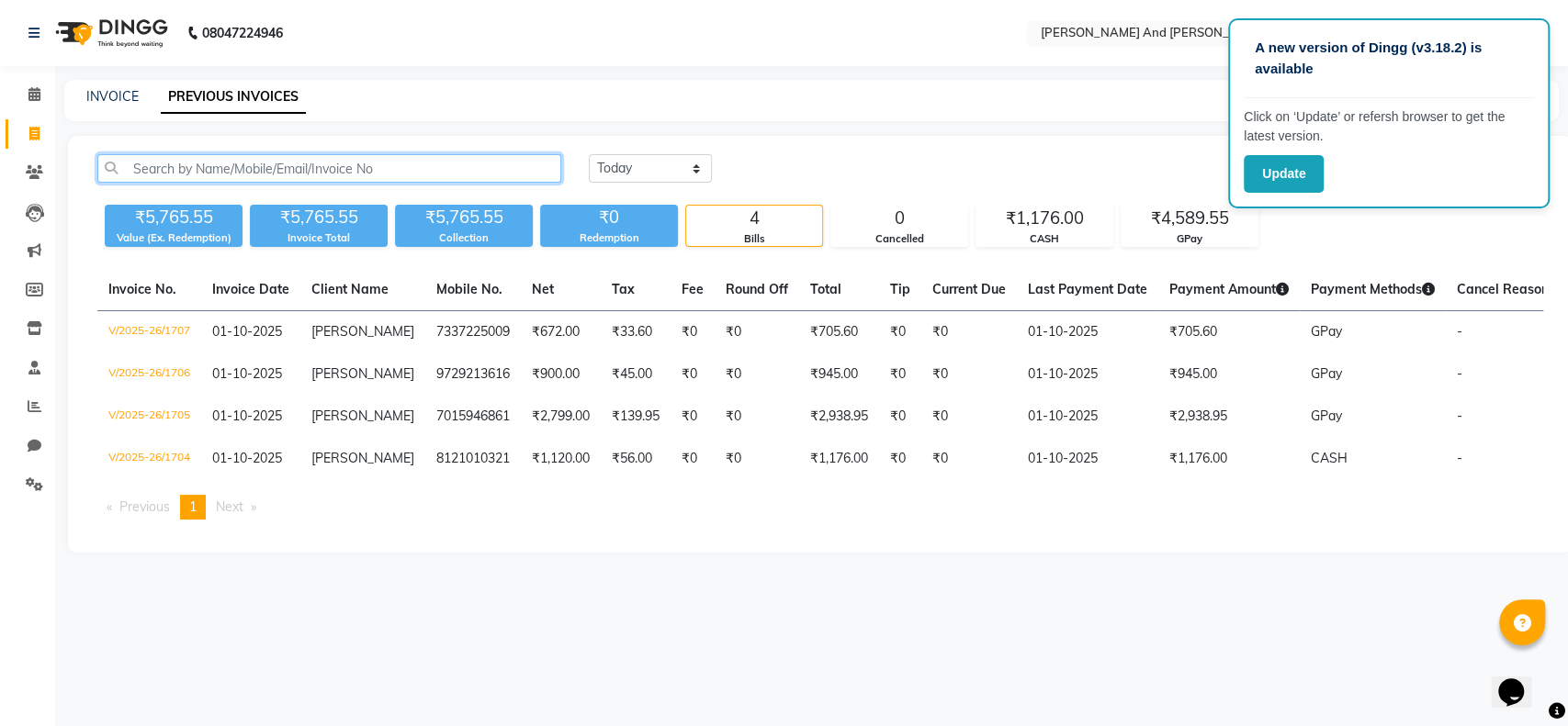
click at [253, 164] on input "text" at bounding box center [329, 168] width 464 height 28
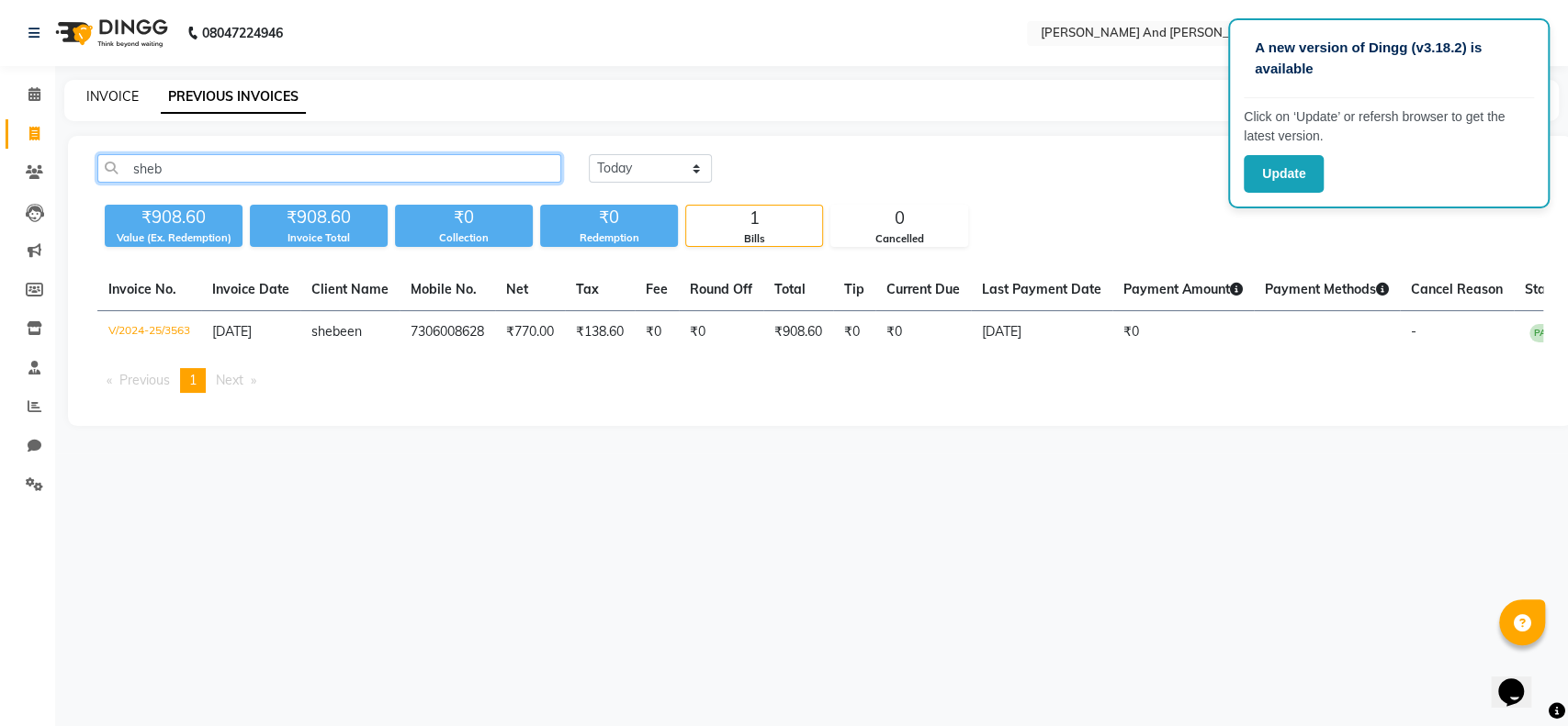
type input "sheb"
click at [108, 92] on link "INVOICE" at bounding box center [112, 96] width 52 height 17
select select "service"
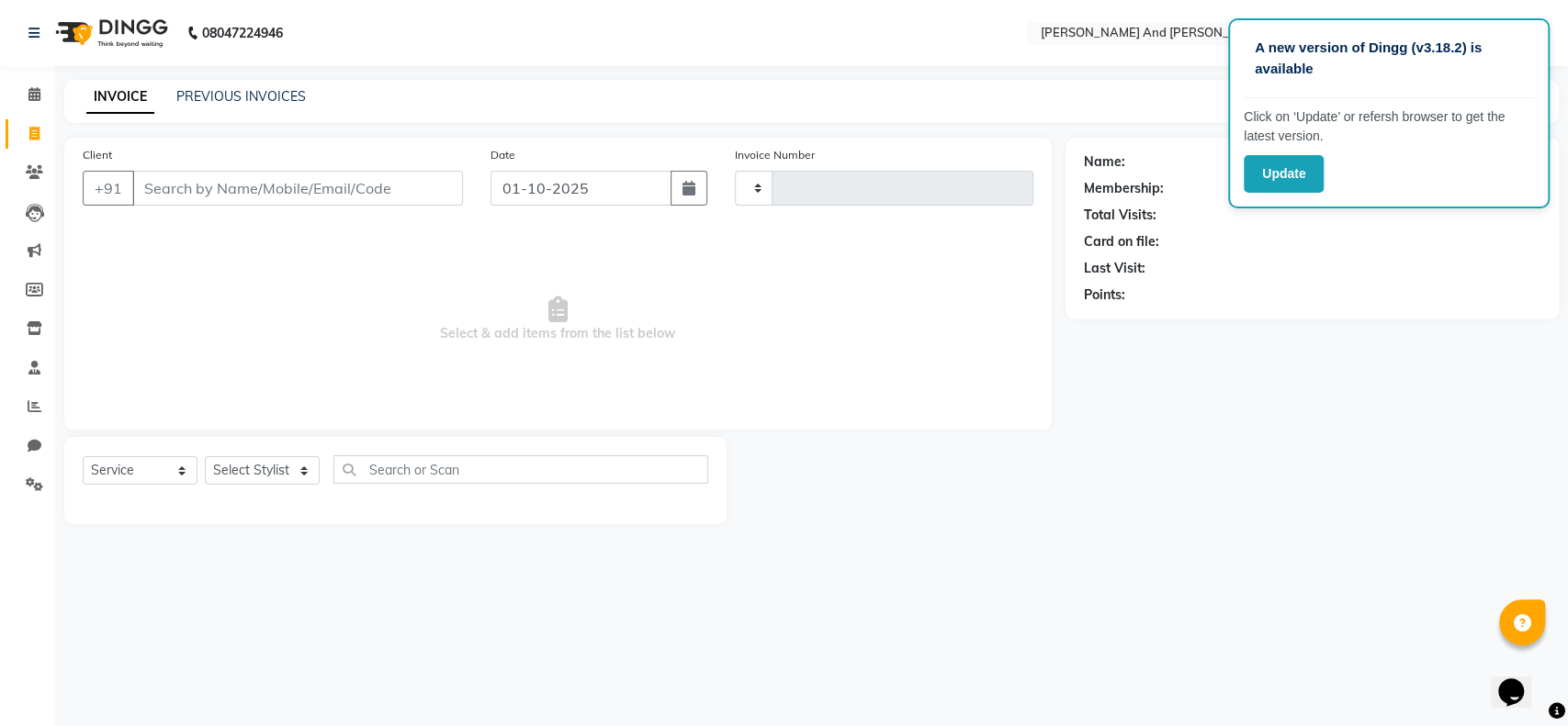
type input "1708"
select select "4907"
click at [184, 192] on input "Client" at bounding box center [297, 188] width 331 height 35
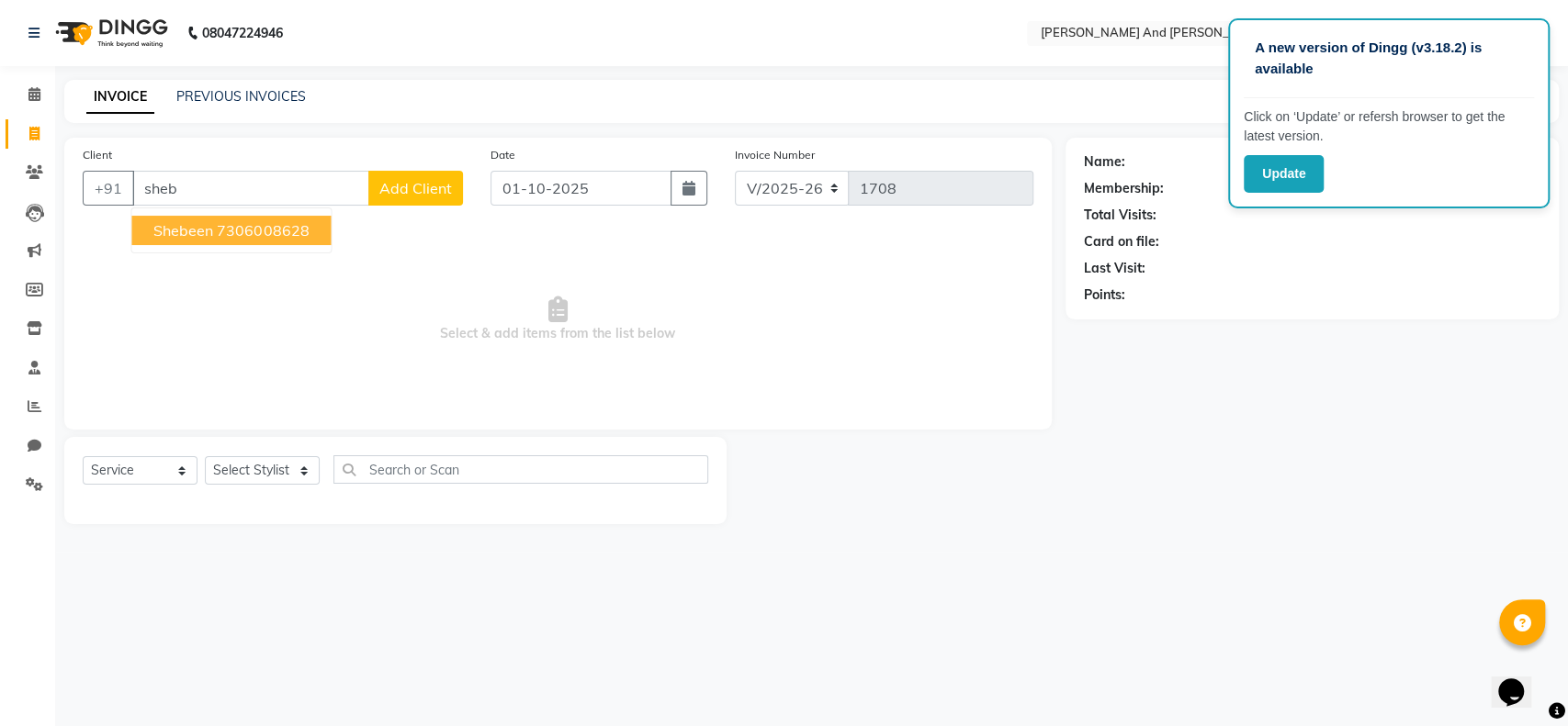
click at [199, 224] on span "shebeen" at bounding box center [183, 231] width 60 height 19
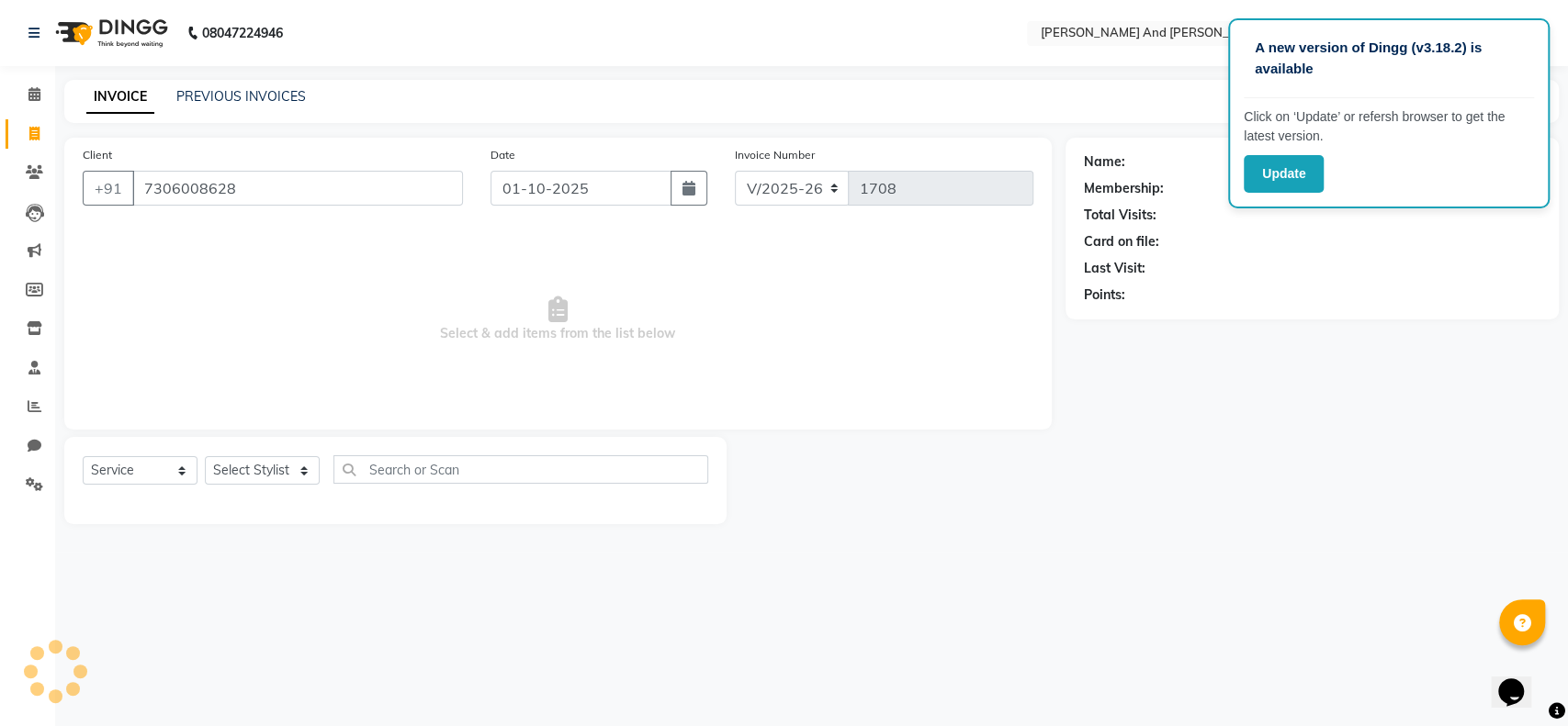
type input "7306008628"
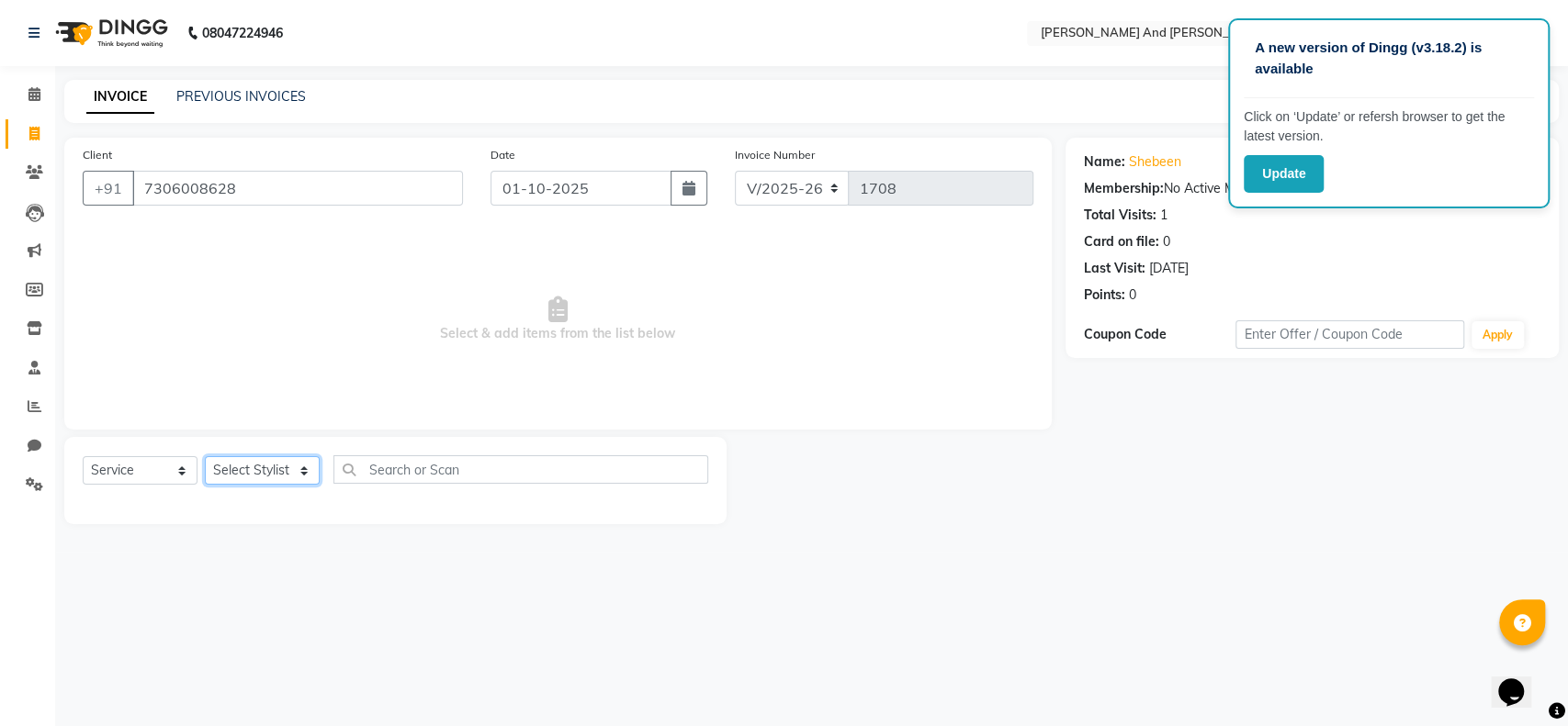
click at [284, 469] on select "Select Stylist Ali Daulat Deepika Dheepika mngr Rajveer Sanib Saifi Savej Shail…" at bounding box center [262, 470] width 115 height 28
select select "69664"
click at [205, 456] on select "Select Stylist Ali Daulat Deepika Dheepika mngr Rajveer Sanib Saifi Savej Shail…" at bounding box center [262, 470] width 115 height 28
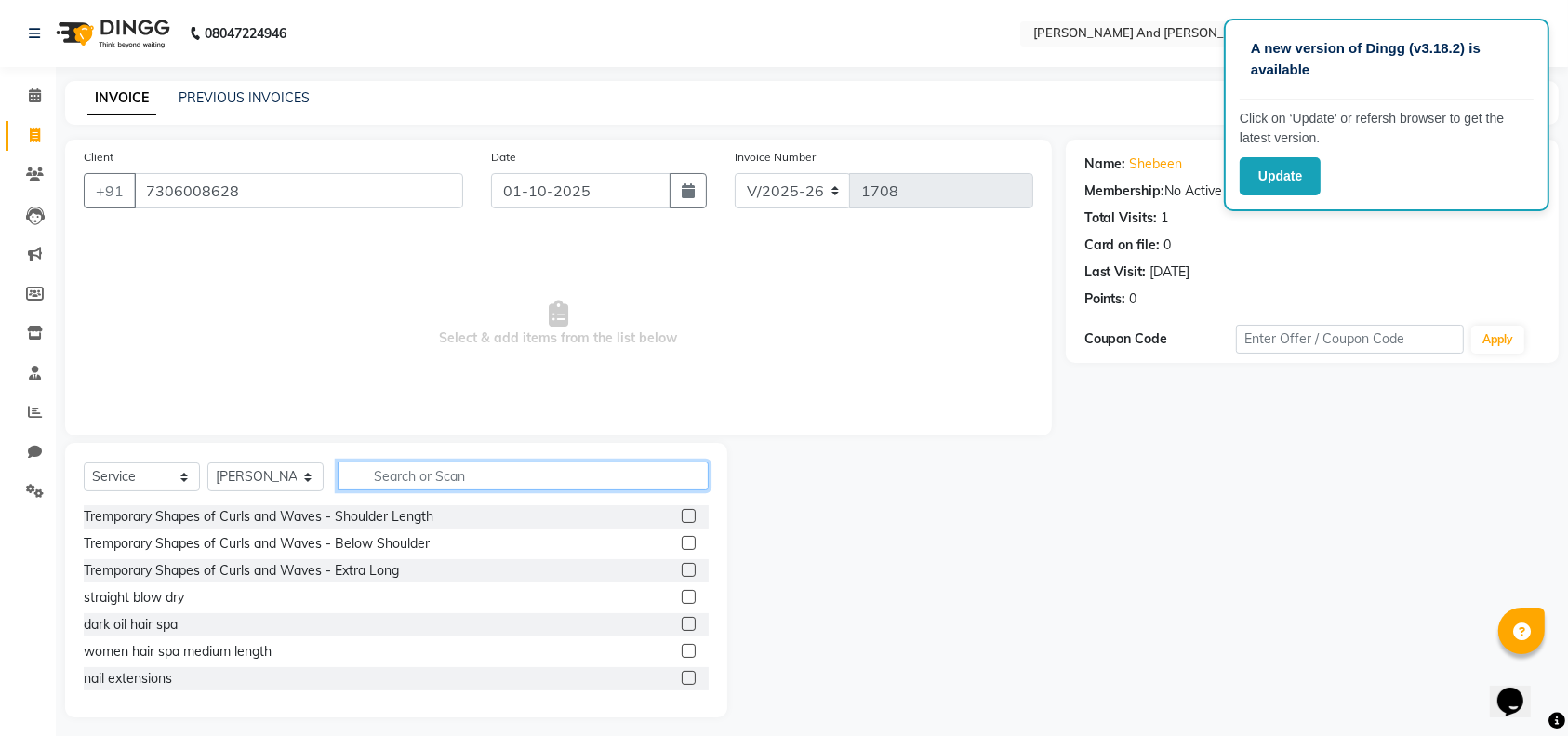
click at [397, 476] on input "text" at bounding box center [524, 476] width 371 height 28
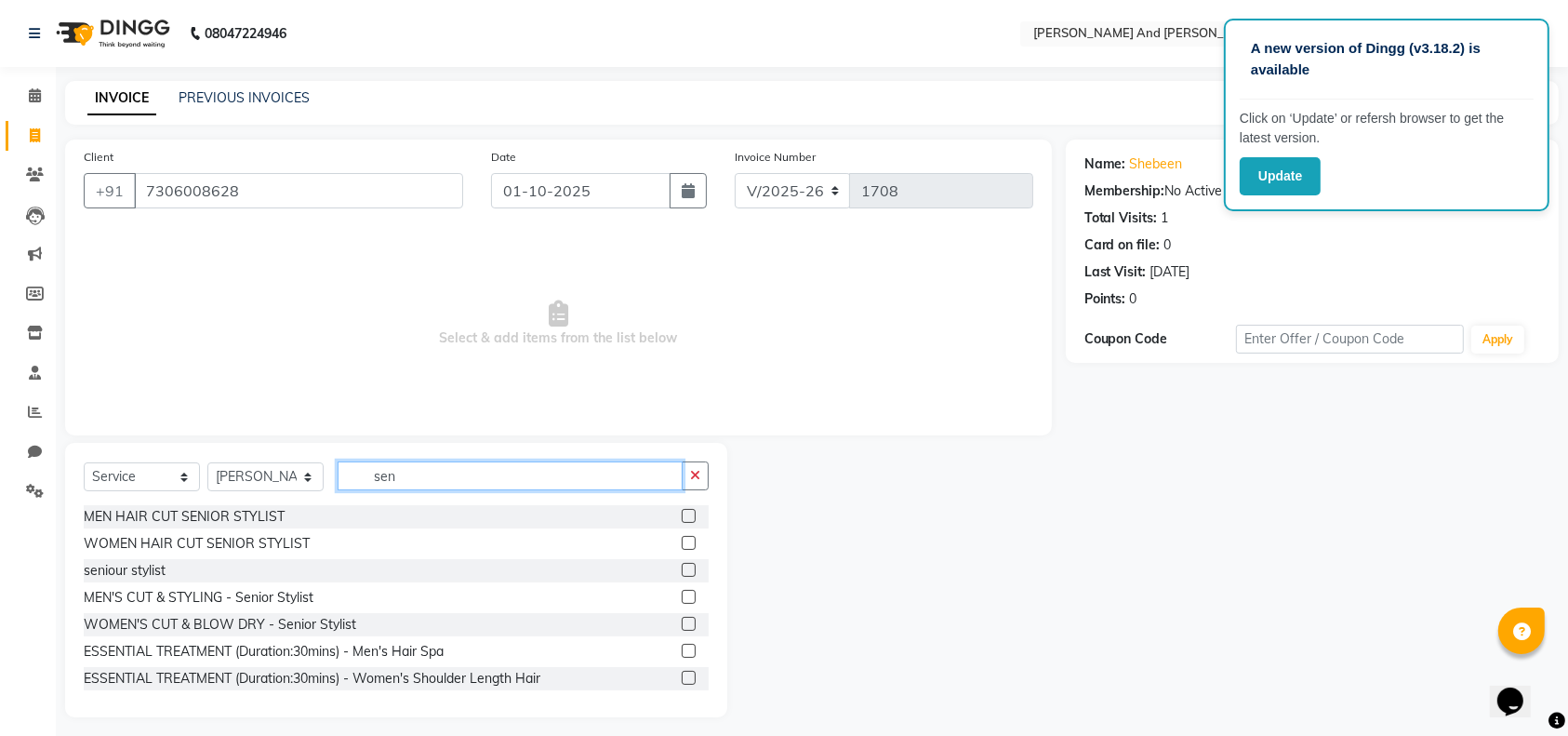
type input "sen"
click at [682, 506] on div at bounding box center [695, 516] width 27 height 24
click at [682, 511] on label at bounding box center [688, 515] width 14 height 14
click at [682, 511] on input "checkbox" at bounding box center [687, 516] width 12 height 12
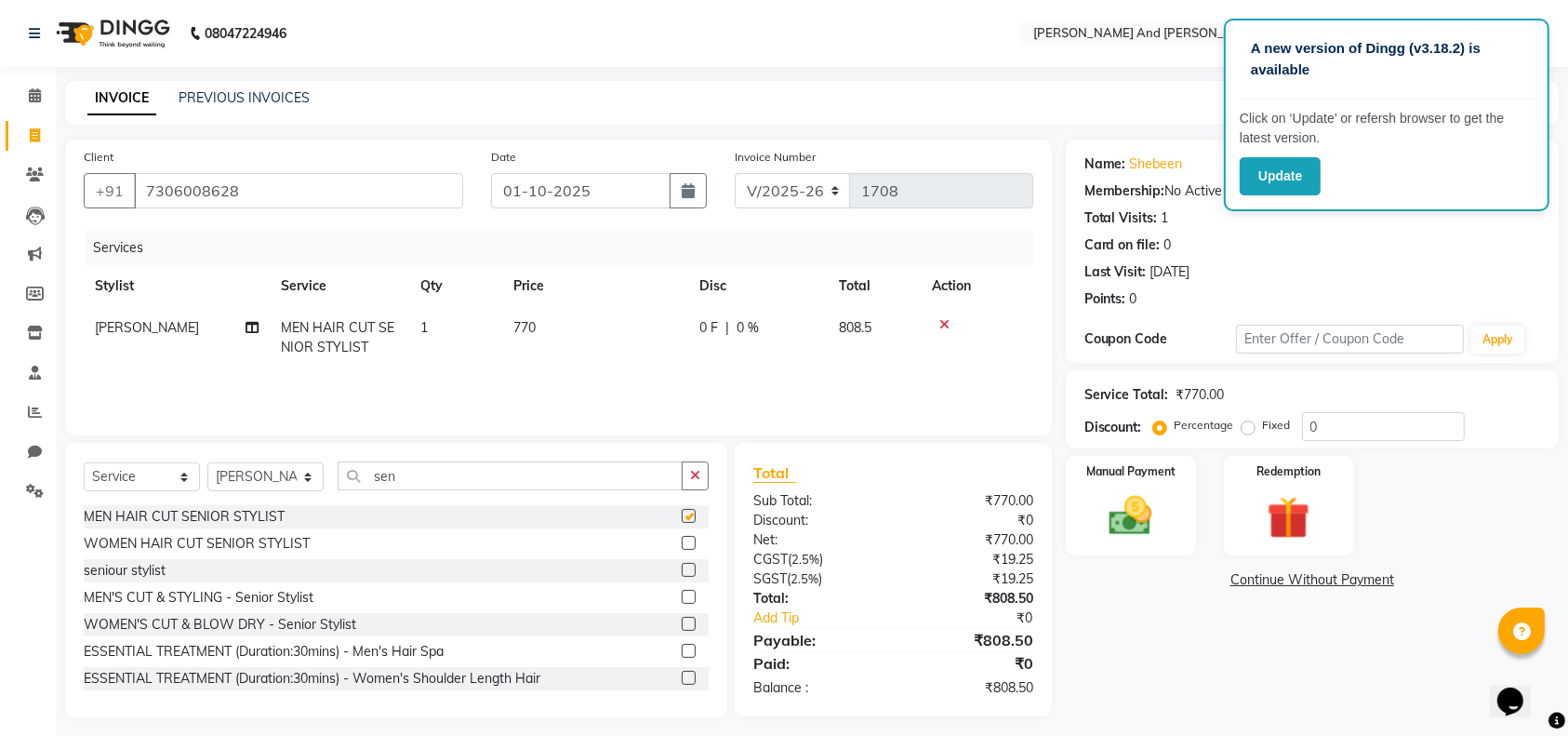
checkbox input "false"
click at [537, 470] on input "sen" at bounding box center [510, 476] width 345 height 28
type input "s"
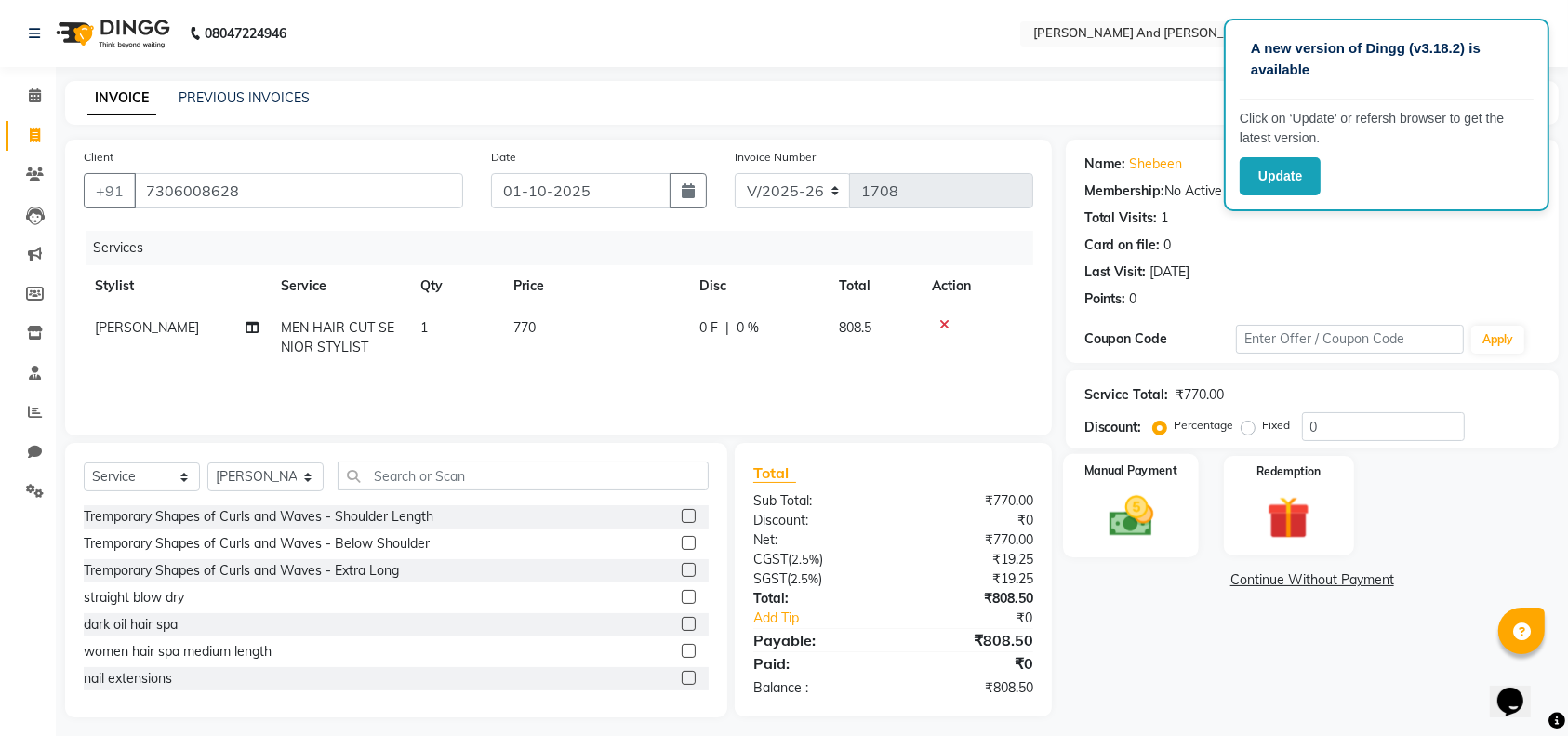
click at [1137, 484] on div "Manual Payment" at bounding box center [1131, 506] width 135 height 104
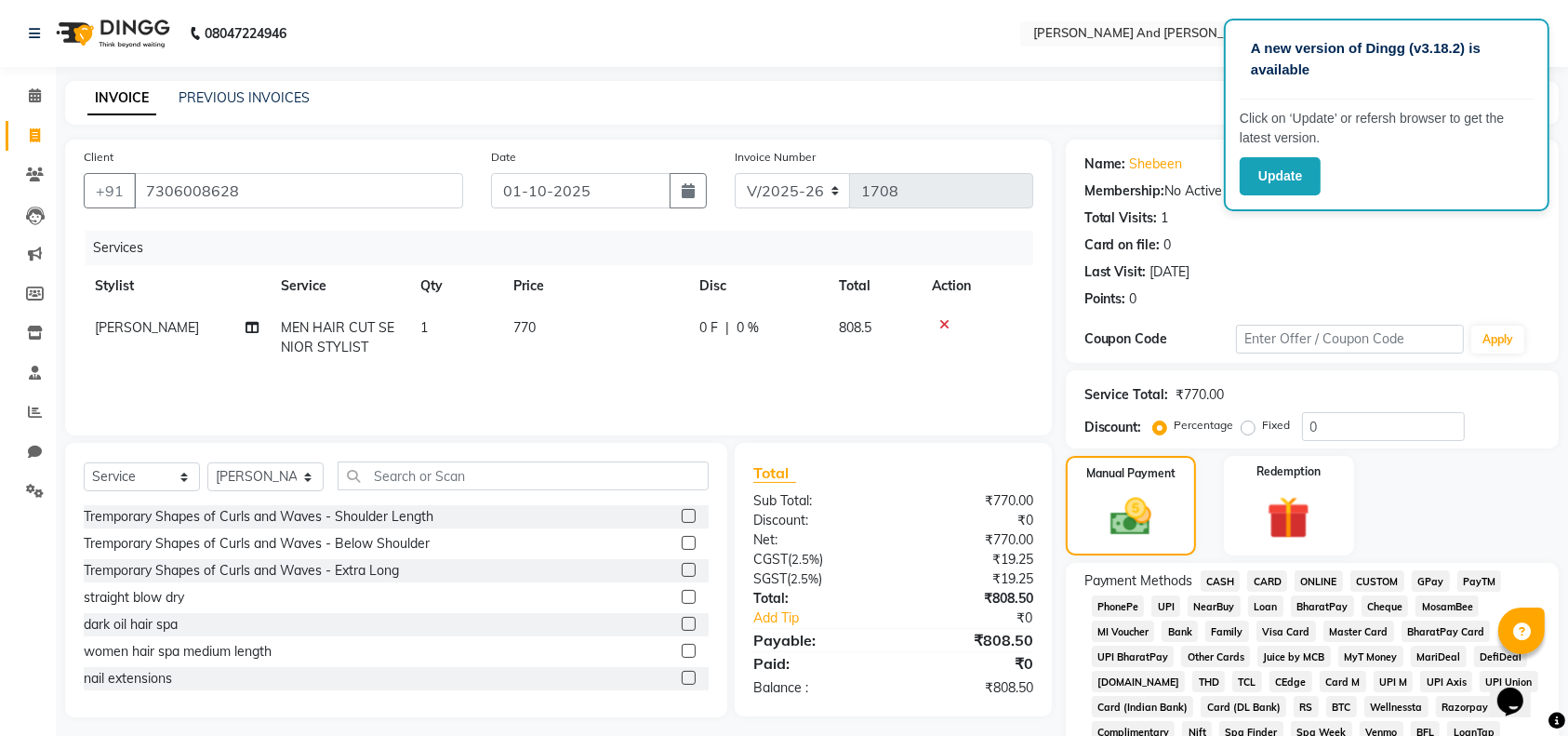
click at [1427, 576] on span "GPay" at bounding box center [1431, 581] width 38 height 22
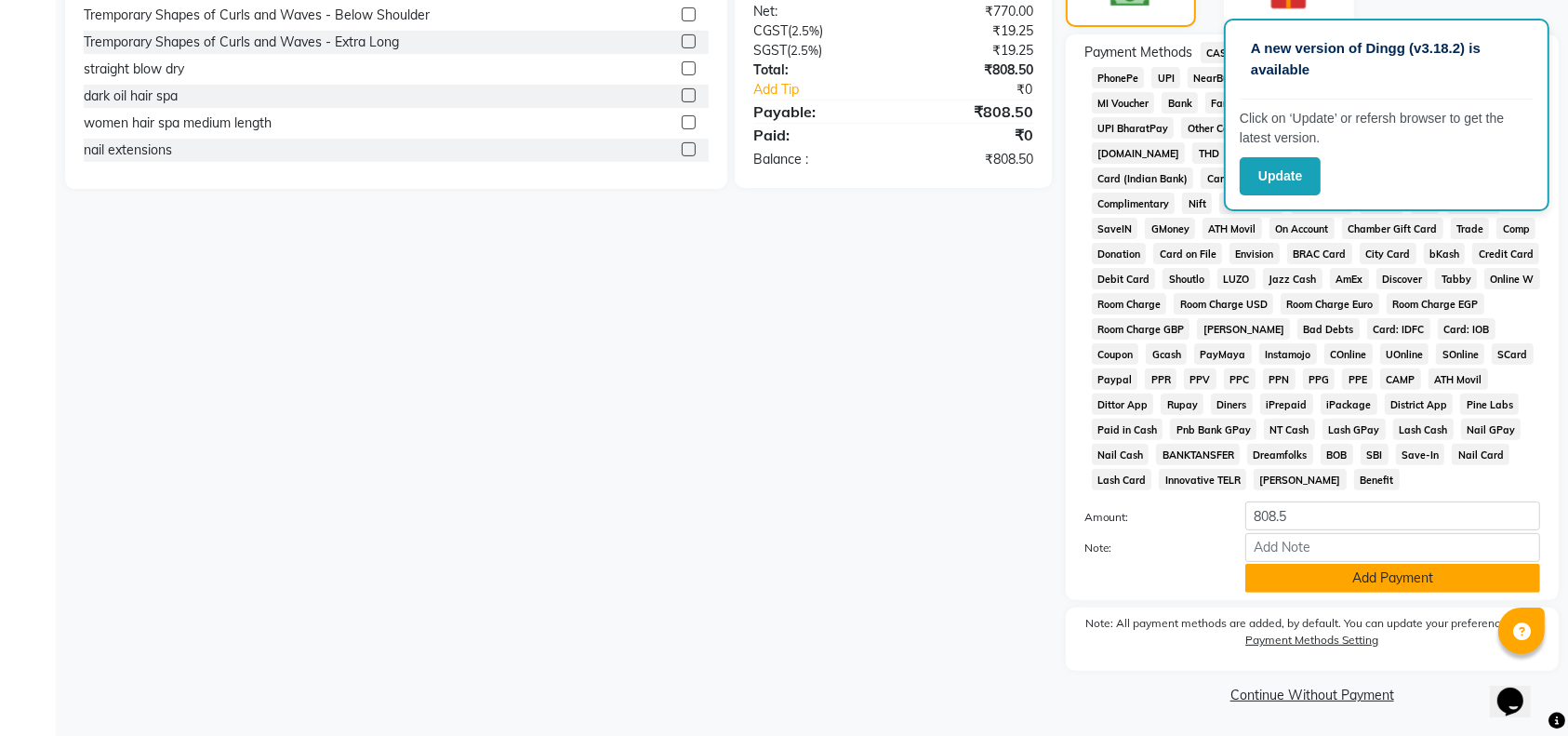
click at [1403, 578] on button "Add Payment" at bounding box center [1392, 578] width 294 height 28
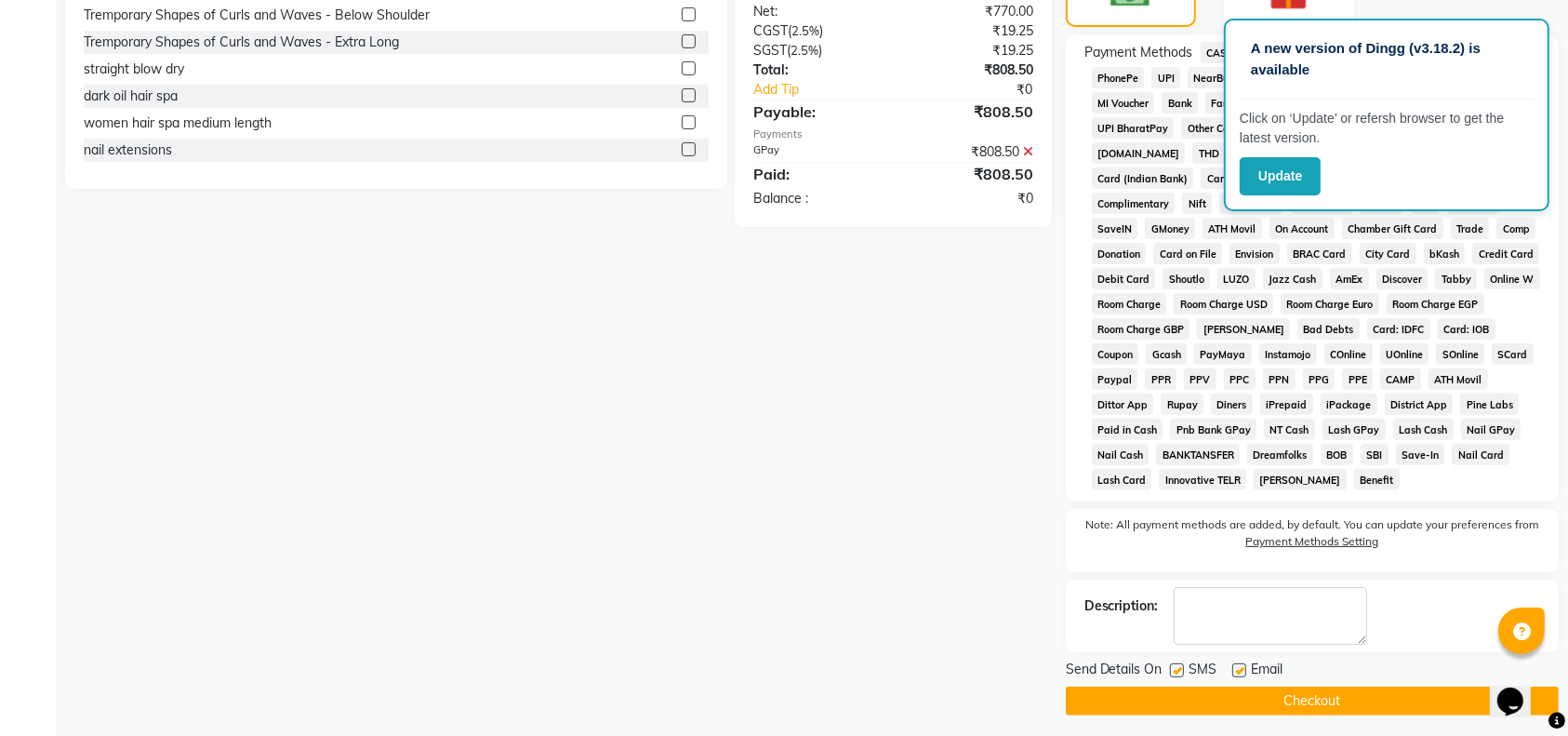
click at [1331, 701] on button "Checkout" at bounding box center [1312, 701] width 493 height 28
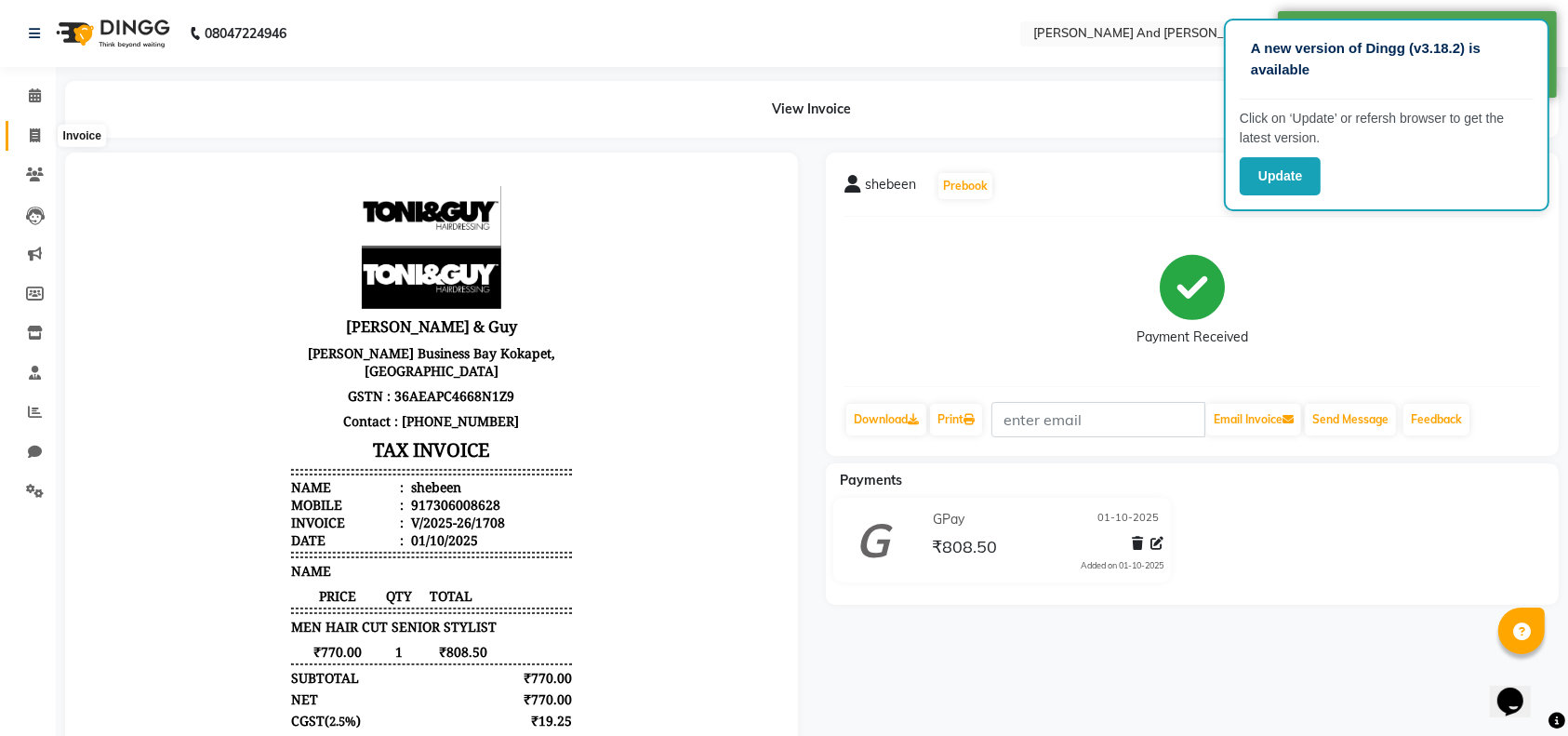
click at [39, 134] on icon at bounding box center [34, 135] width 10 height 14
select select "4907"
select select "service"
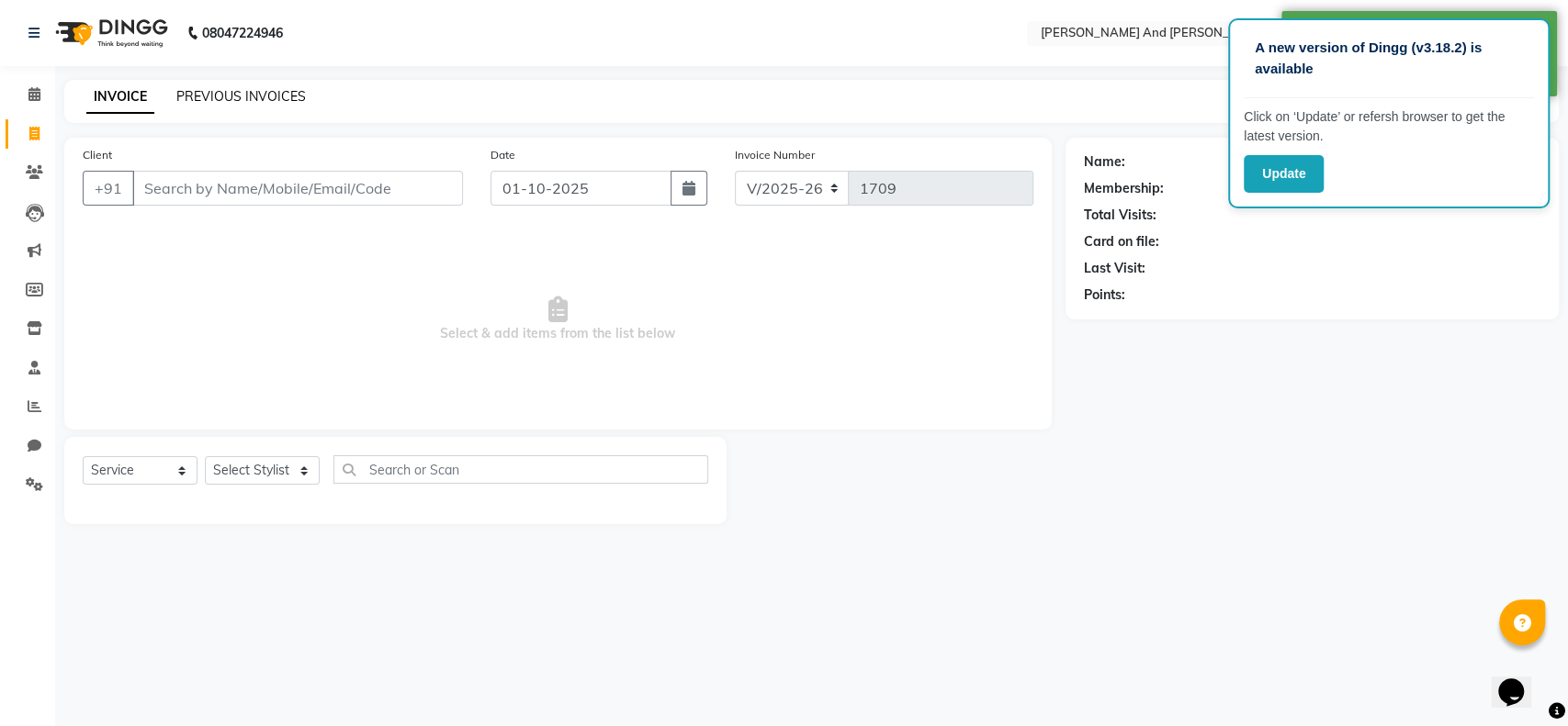
click at [235, 91] on link "PREVIOUS INVOICES" at bounding box center [241, 96] width 130 height 17
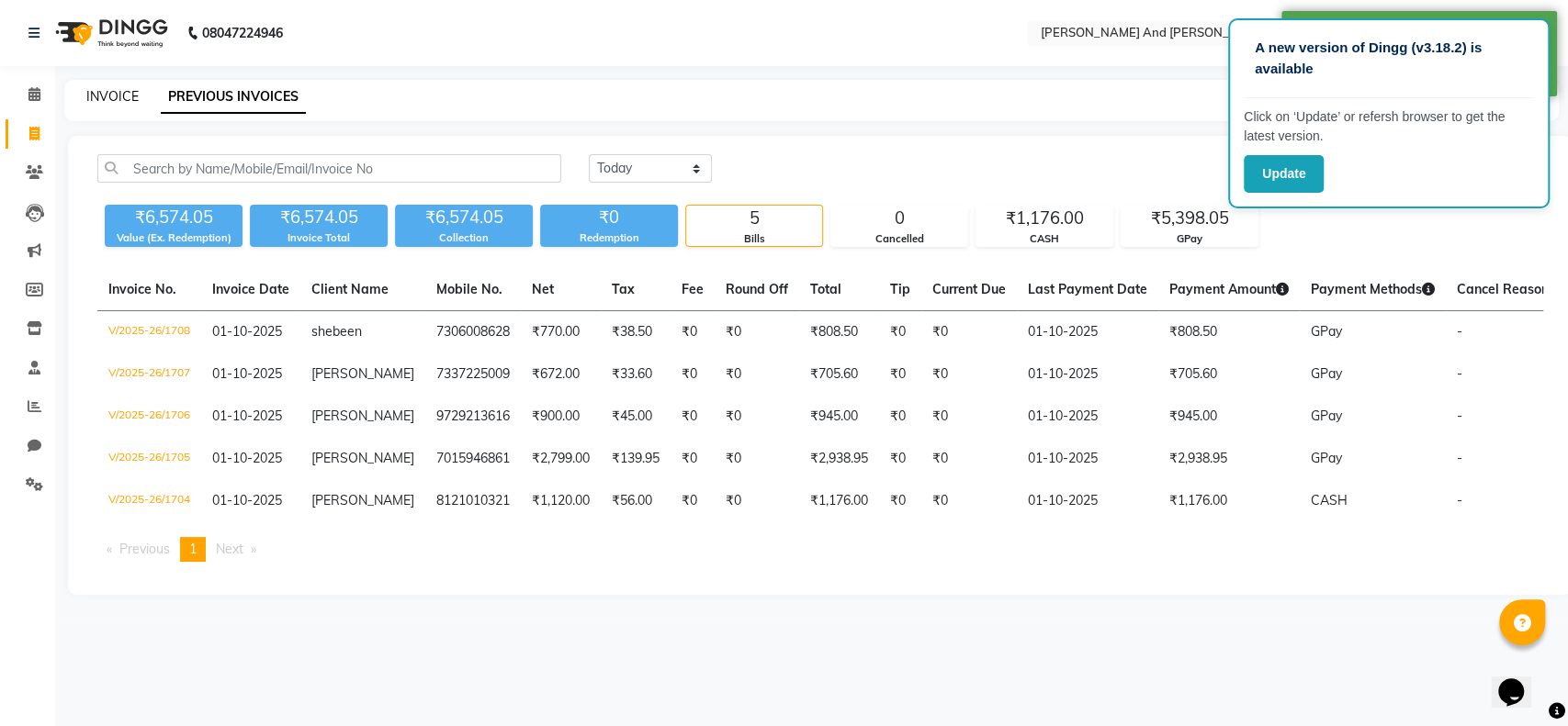
click at [116, 92] on link "INVOICE" at bounding box center [112, 96] width 52 height 17
select select "service"
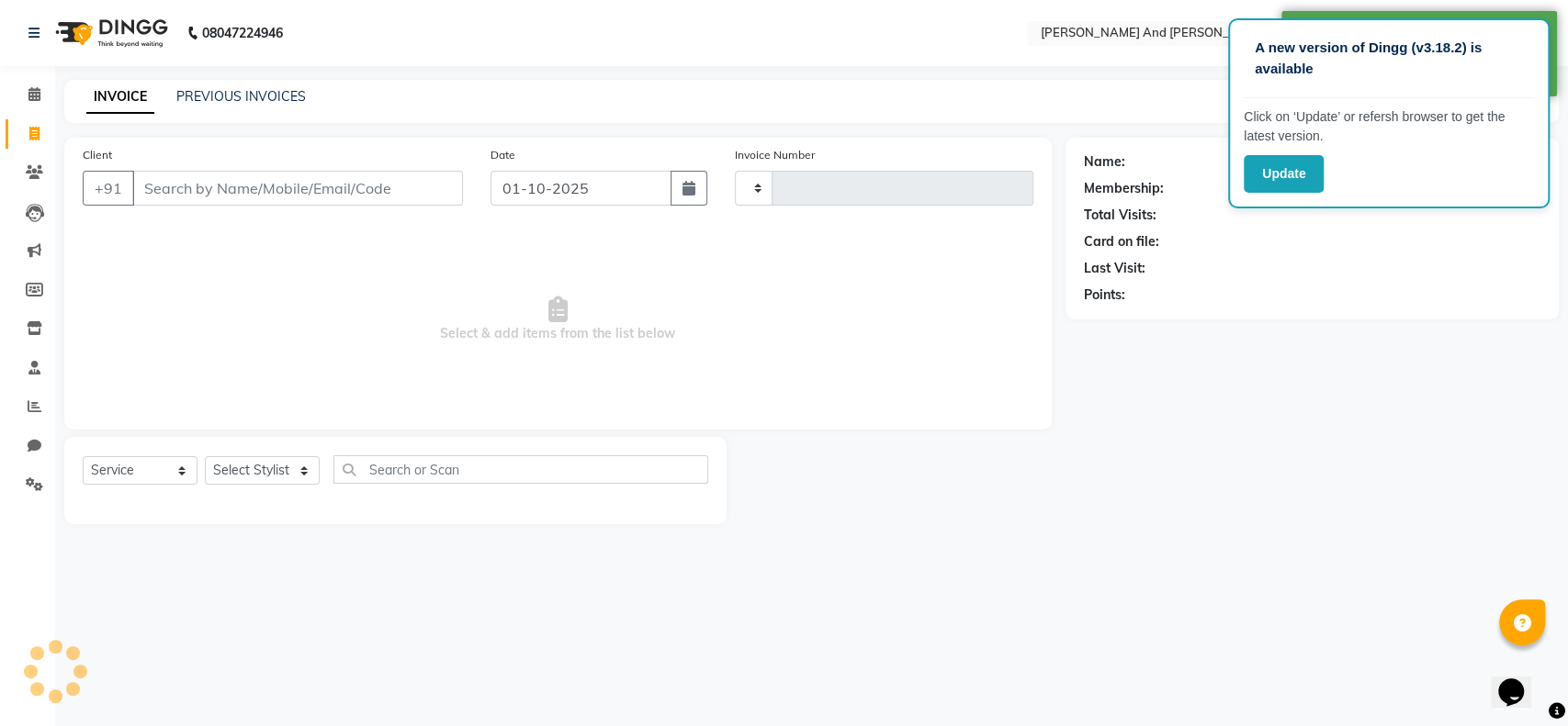
type input "1709"
select select "4907"
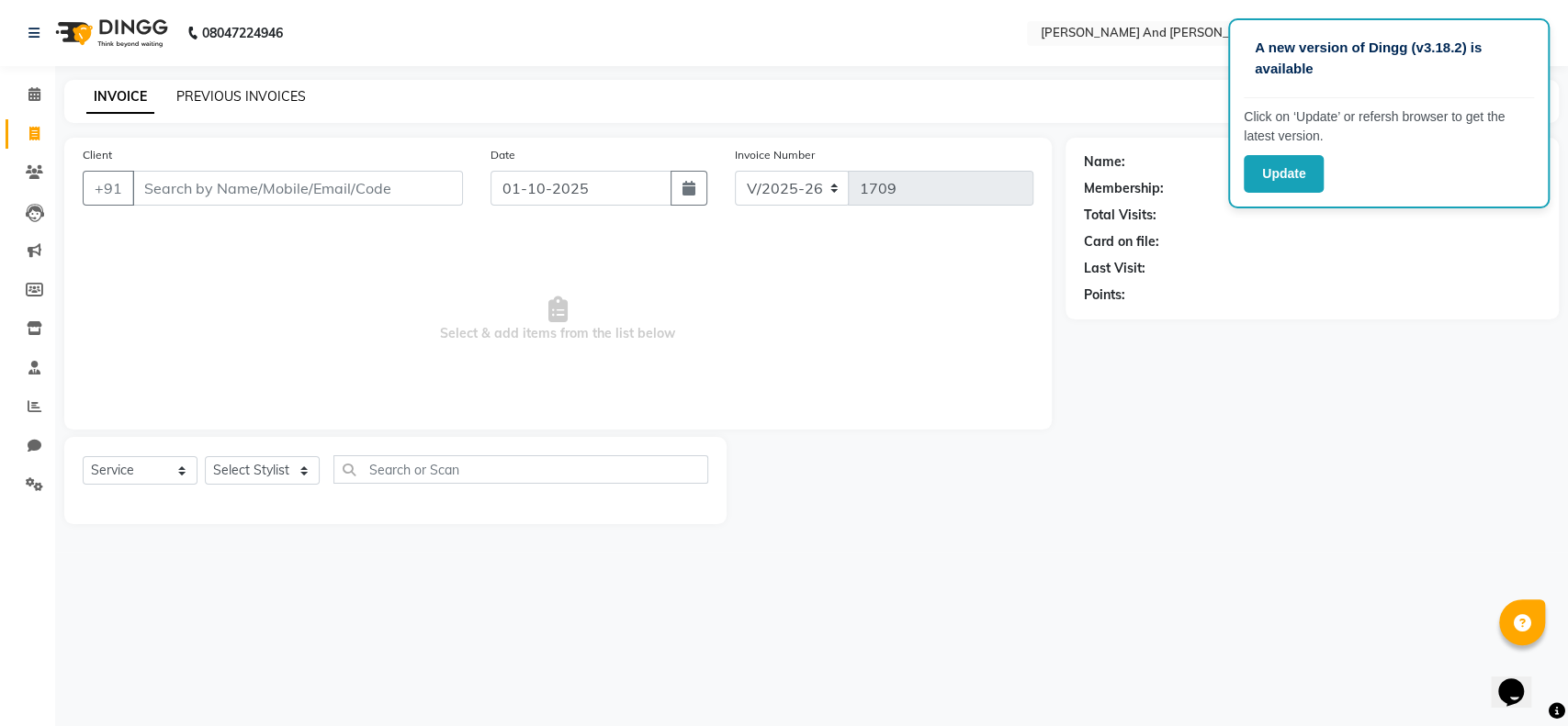
click at [213, 96] on link "PREVIOUS INVOICES" at bounding box center [241, 96] width 130 height 17
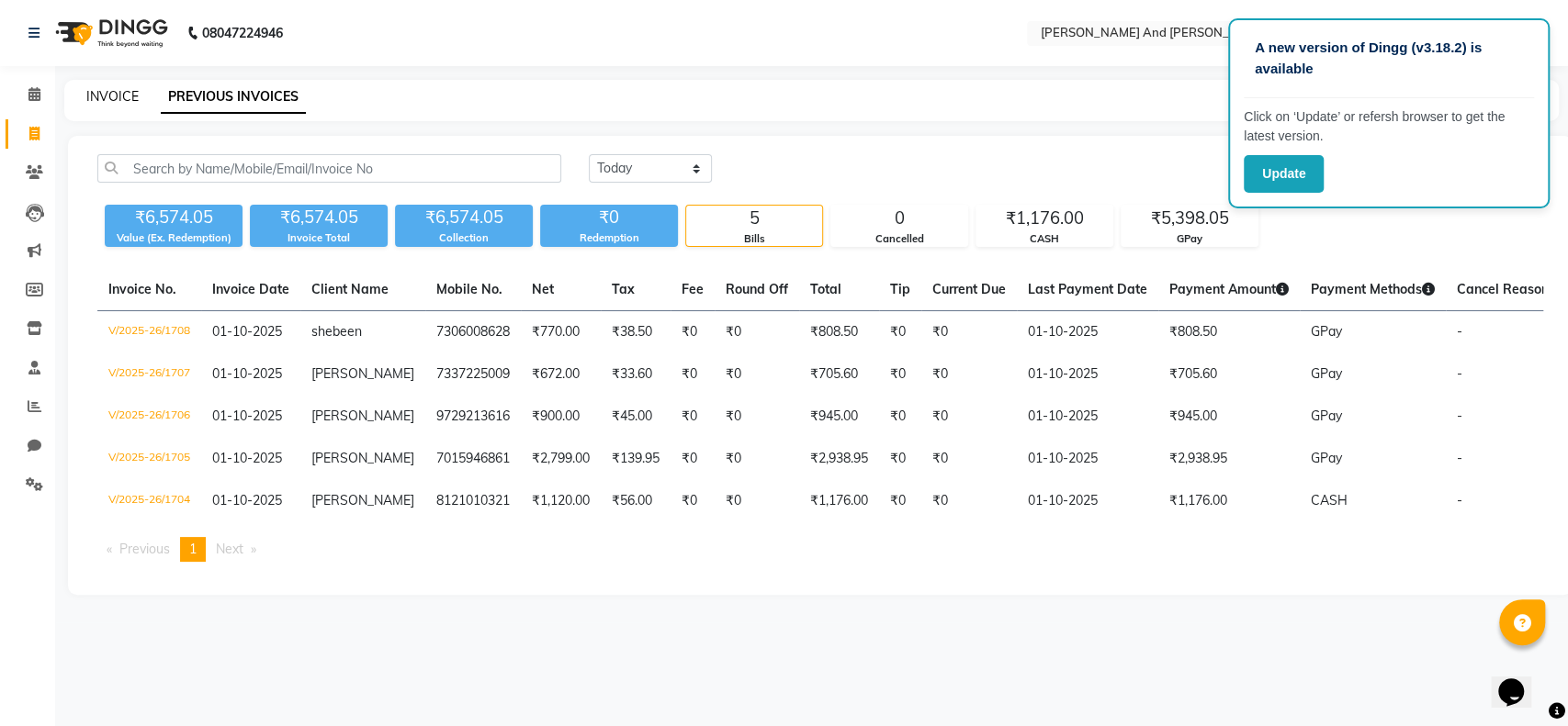
click at [112, 97] on link "INVOICE" at bounding box center [112, 96] width 52 height 17
select select "4907"
select select "service"
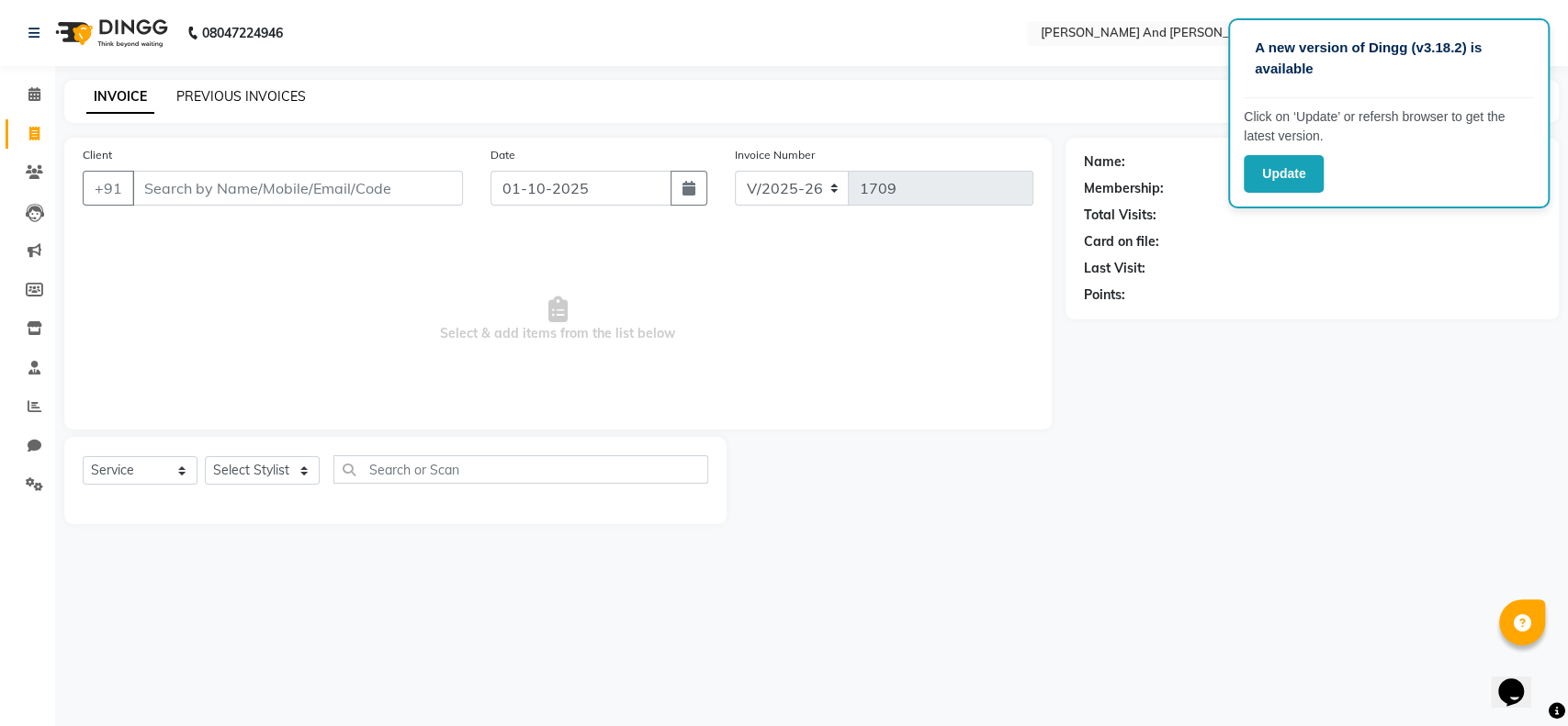
click at [180, 93] on link "PREVIOUS INVOICES" at bounding box center [241, 96] width 130 height 17
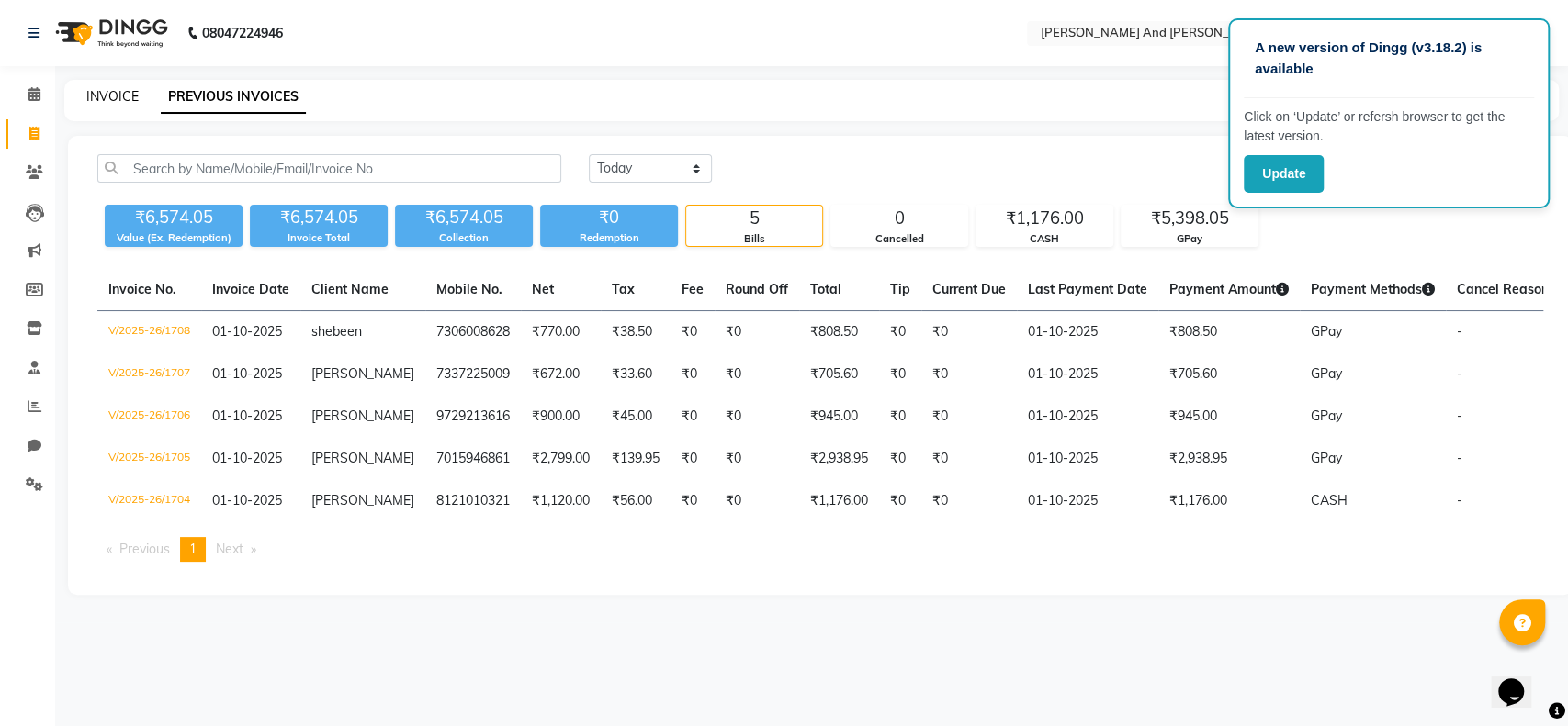
click at [103, 93] on link "INVOICE" at bounding box center [112, 96] width 52 height 17
select select "4907"
select select "service"
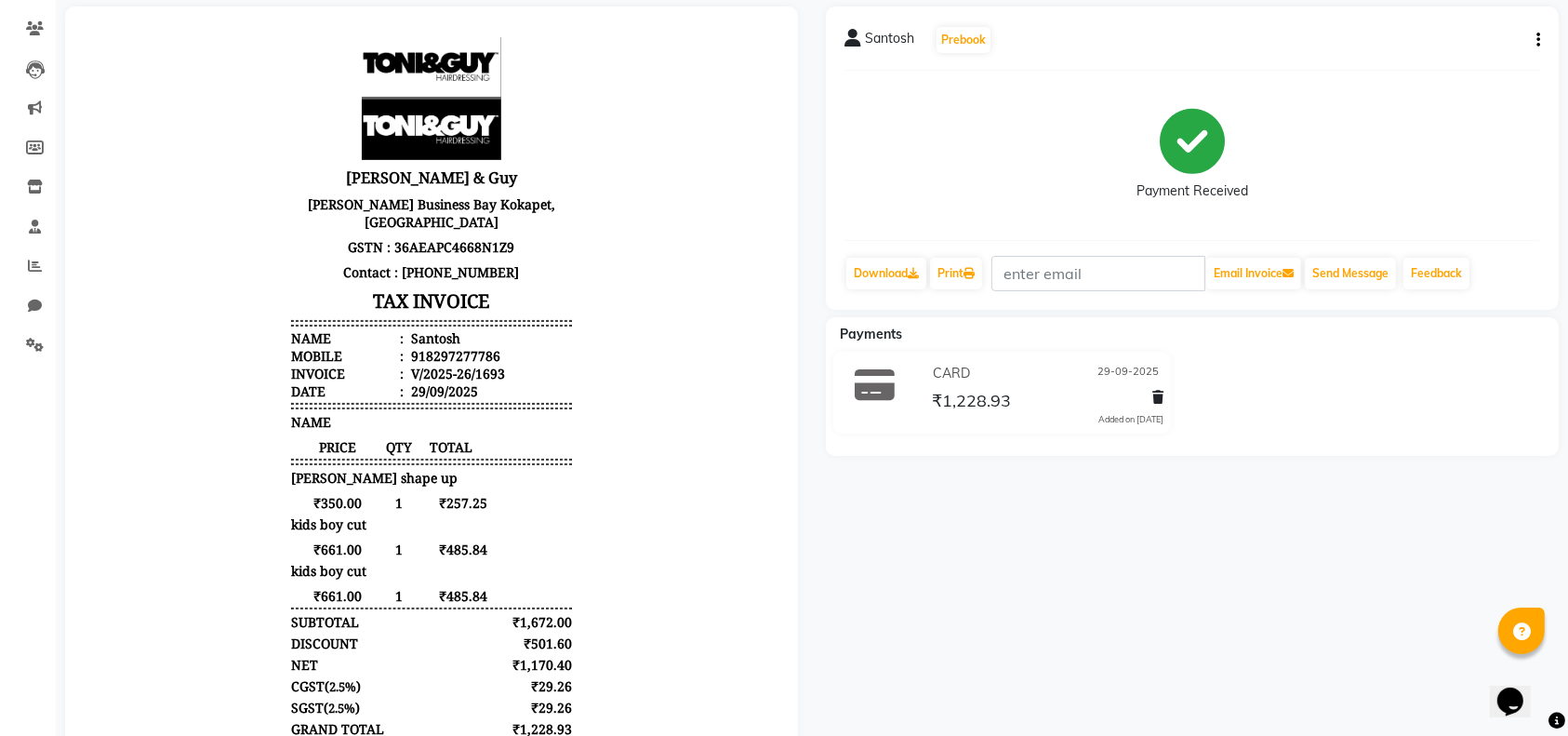
scroll to position [145, 0]
click at [1540, 42] on icon "button" at bounding box center [1539, 41] width 4 height 1
click at [1481, 43] on div "Edit Item Staff" at bounding box center [1446, 41] width 128 height 24
select select
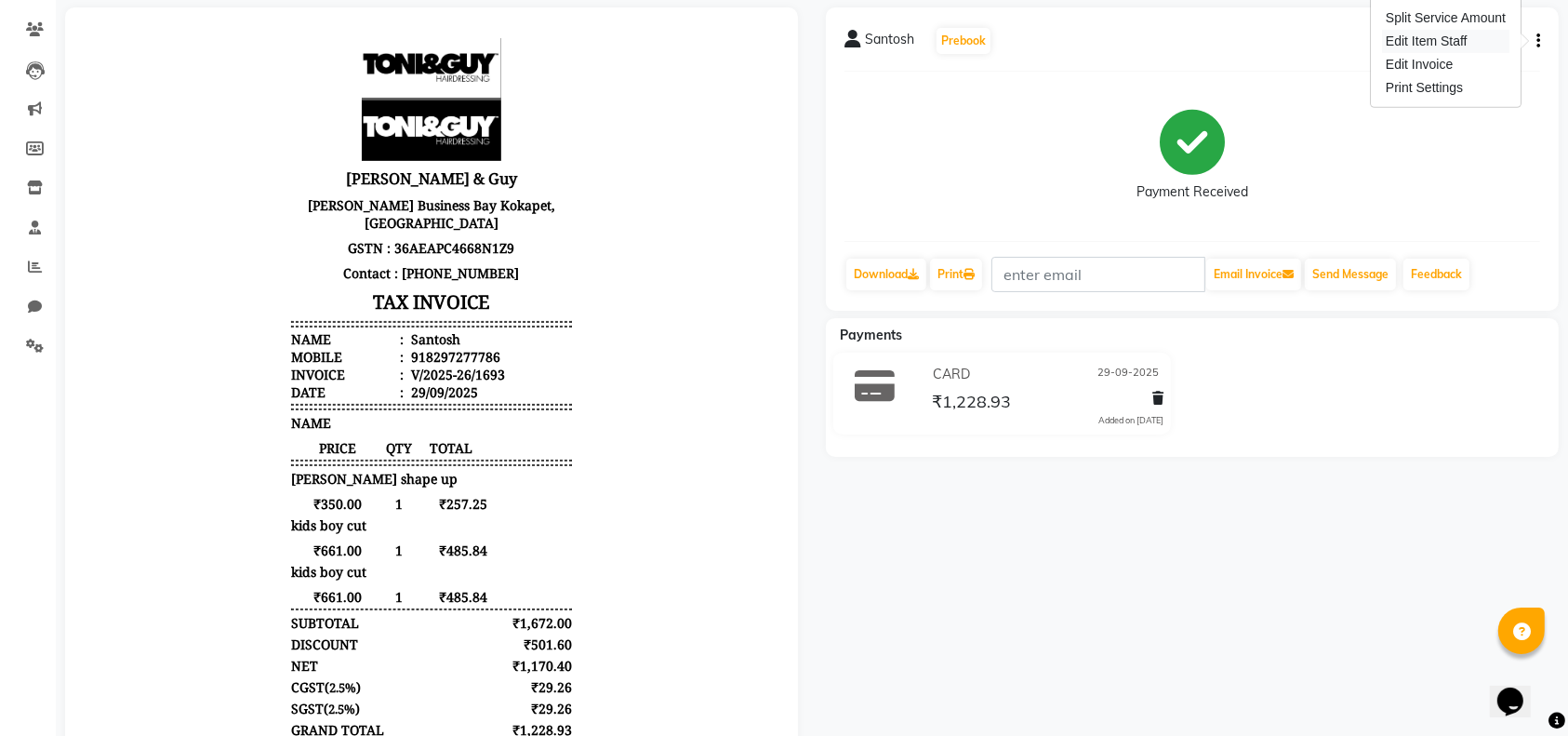
select select
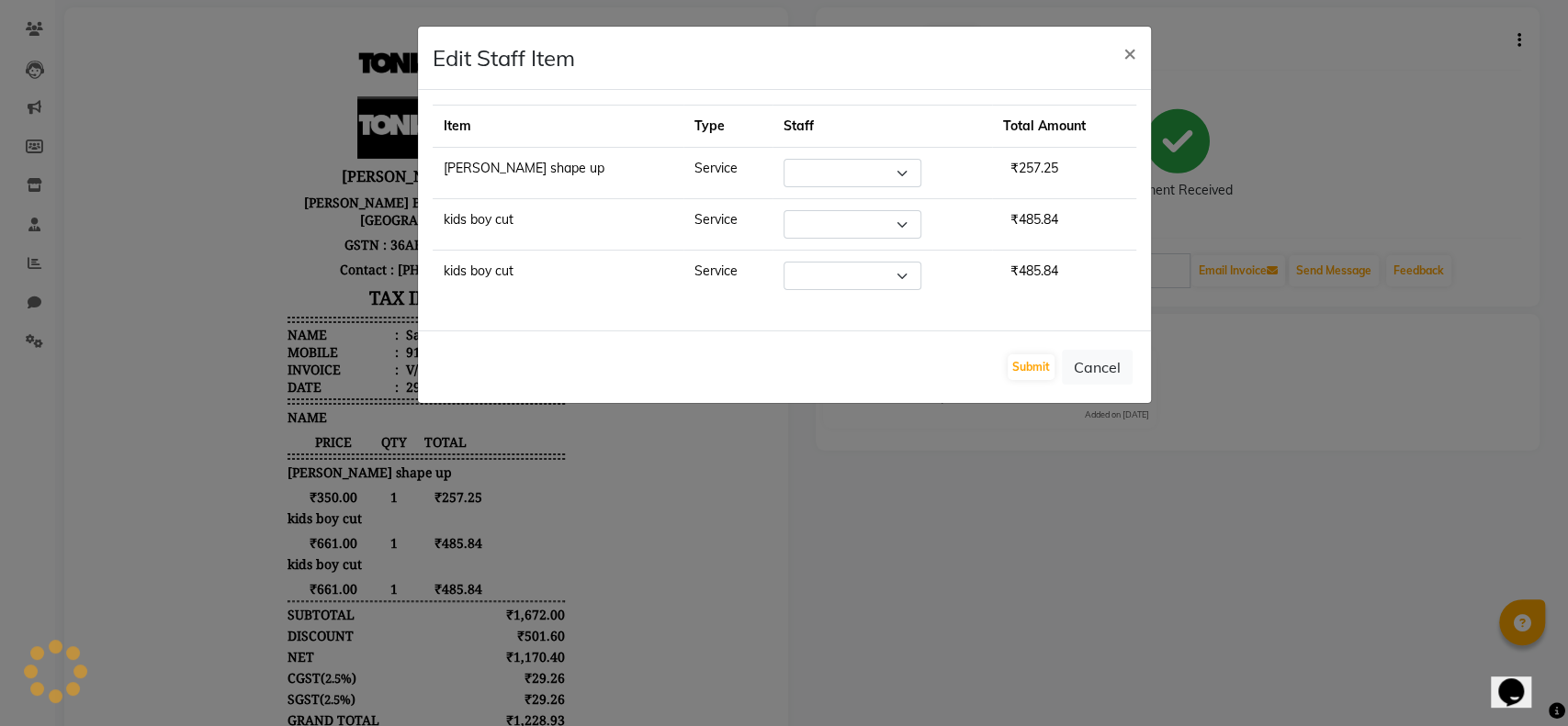
select select "40717"
select select "86129"
select select "69664"
click at [1123, 48] on span "×" at bounding box center [1129, 51] width 13 height 27
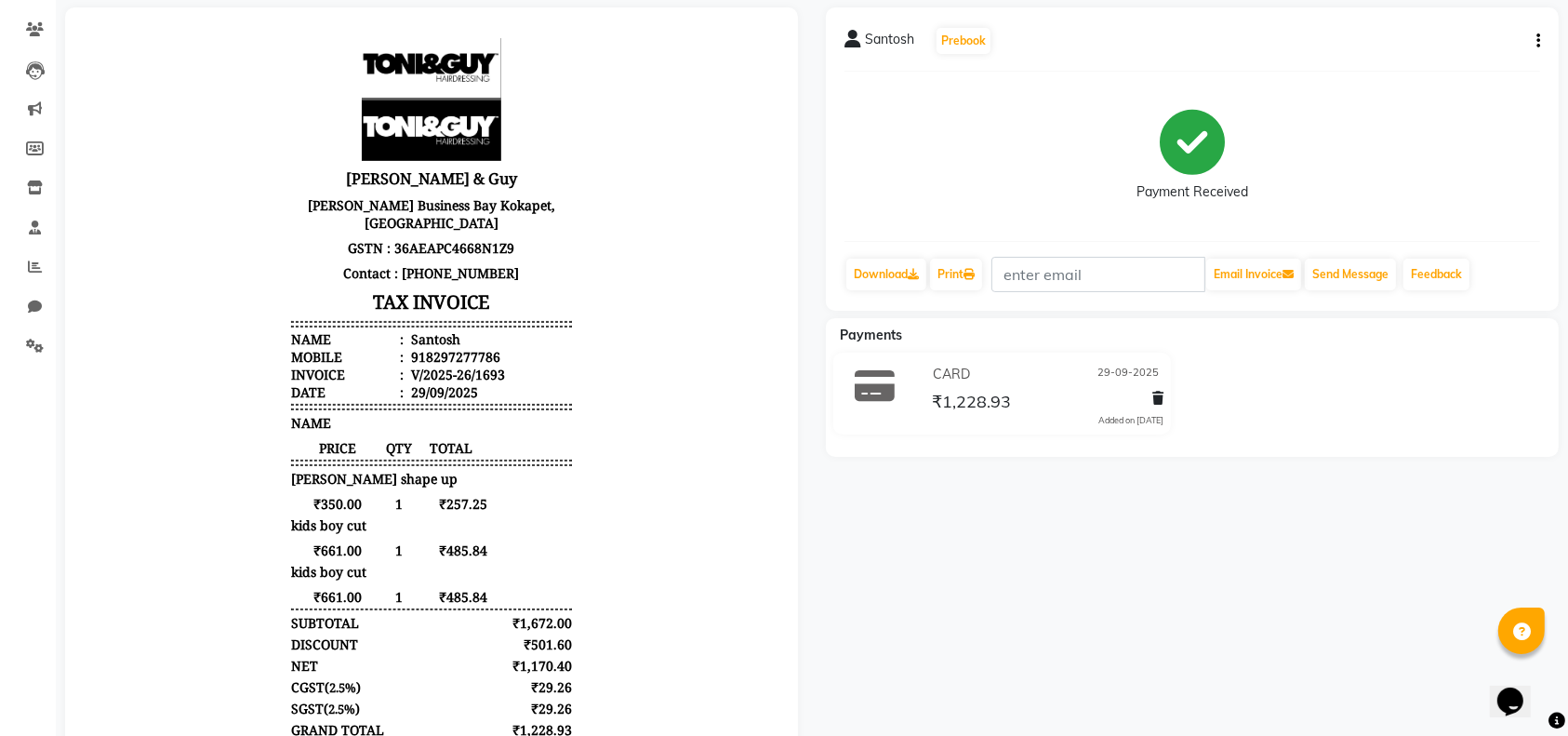
click at [1022, 364] on div "CARD [DATE]" at bounding box center [1045, 374] width 236 height 28
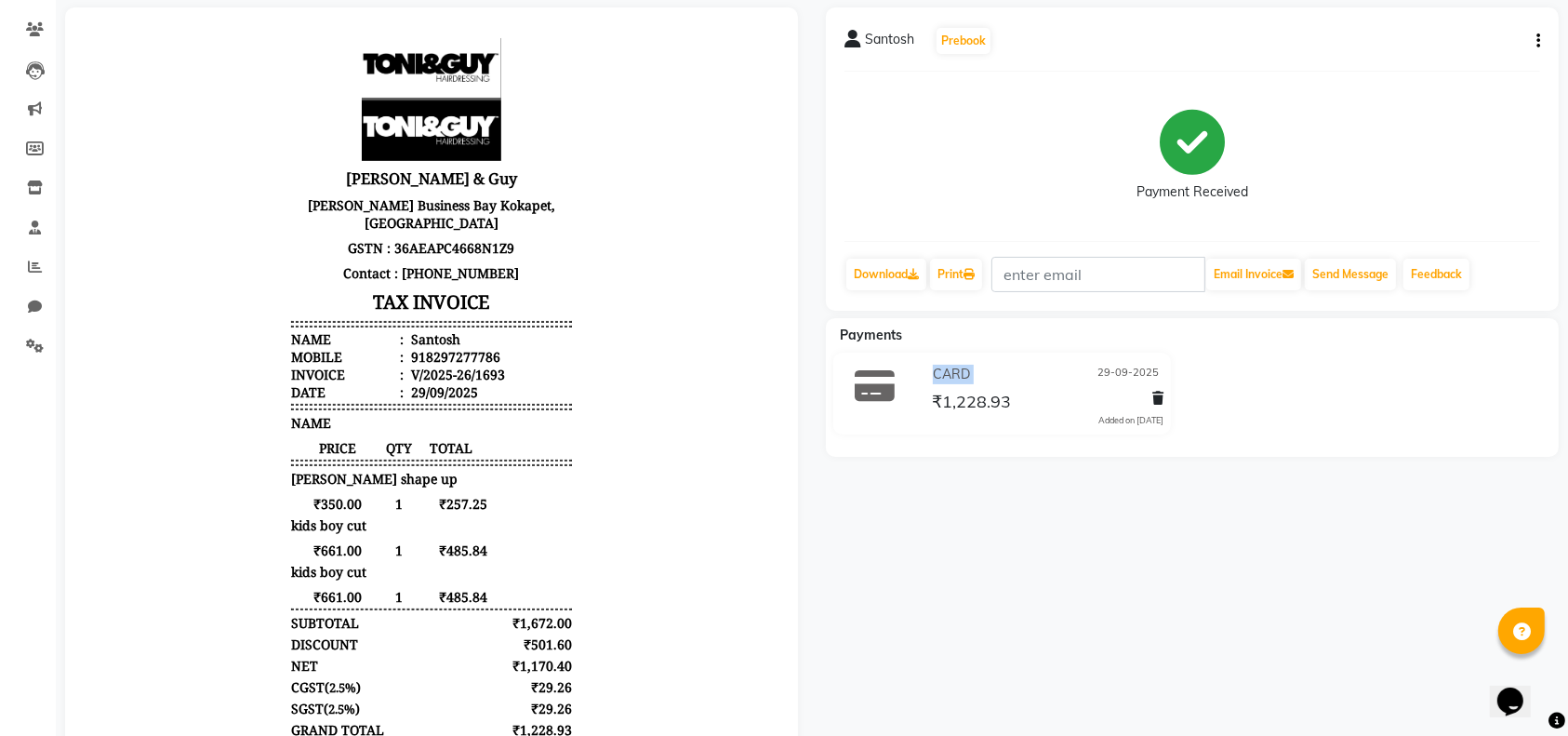
click at [1022, 364] on div "CARD [DATE]" at bounding box center [1045, 374] width 236 height 28
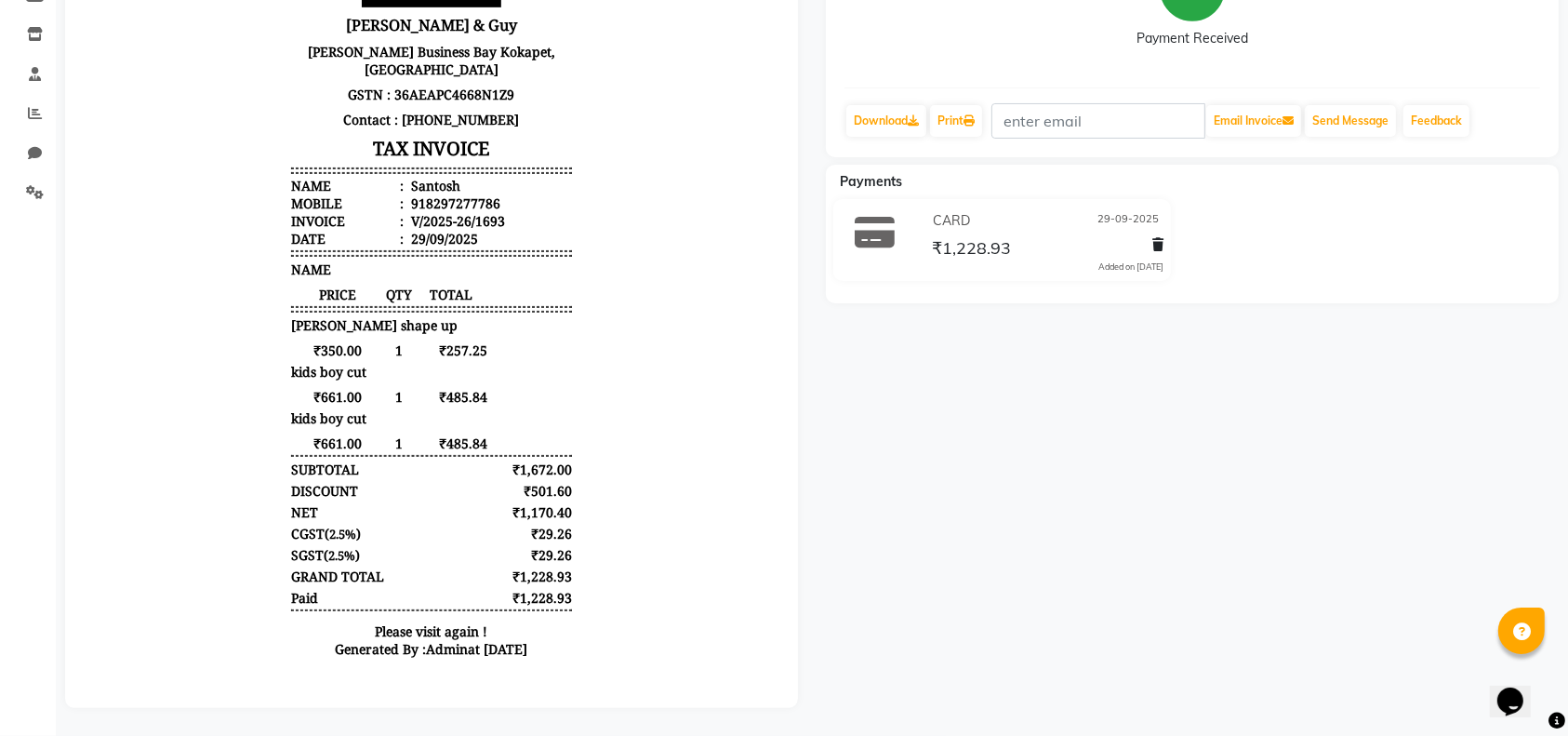
scroll to position [317, 0]
